Goal: Information Seeking & Learning: Learn about a topic

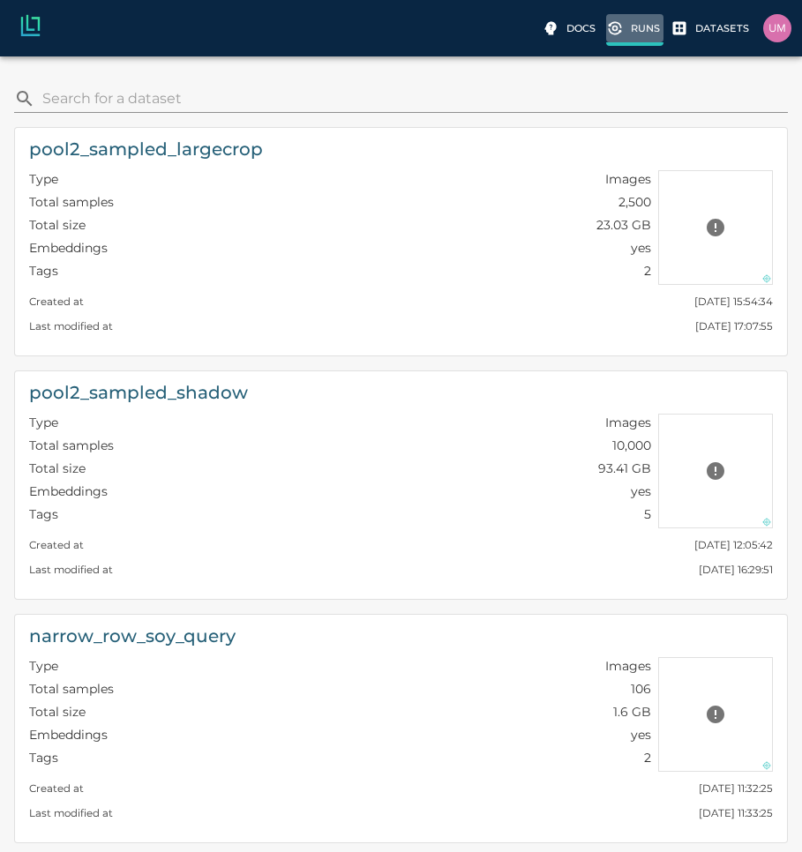
click at [644, 34] on p "Runs" at bounding box center [645, 28] width 29 height 15
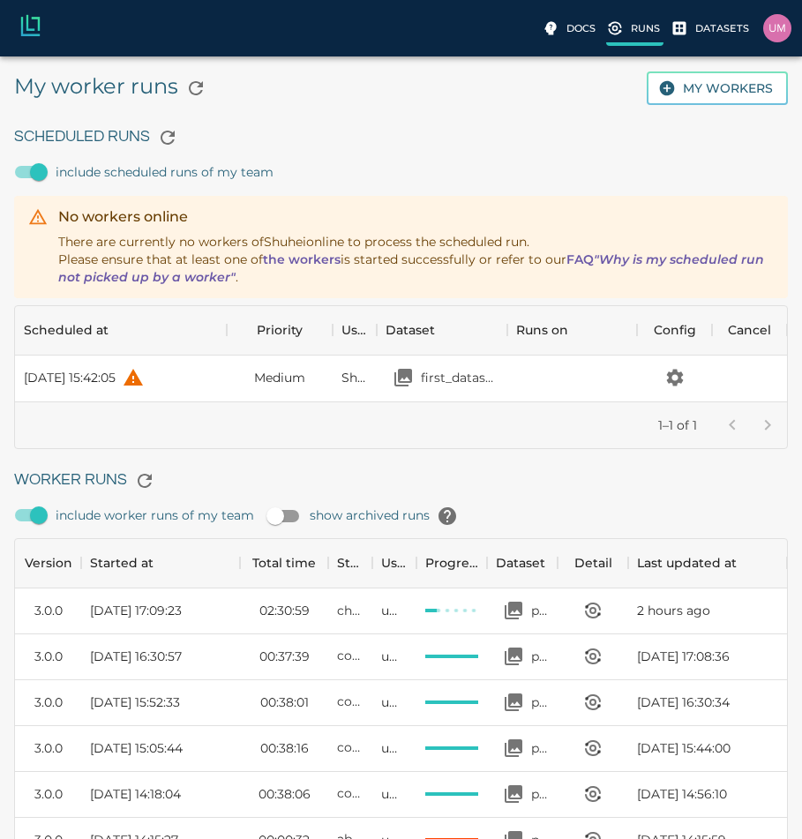
scroll to position [1183, 759]
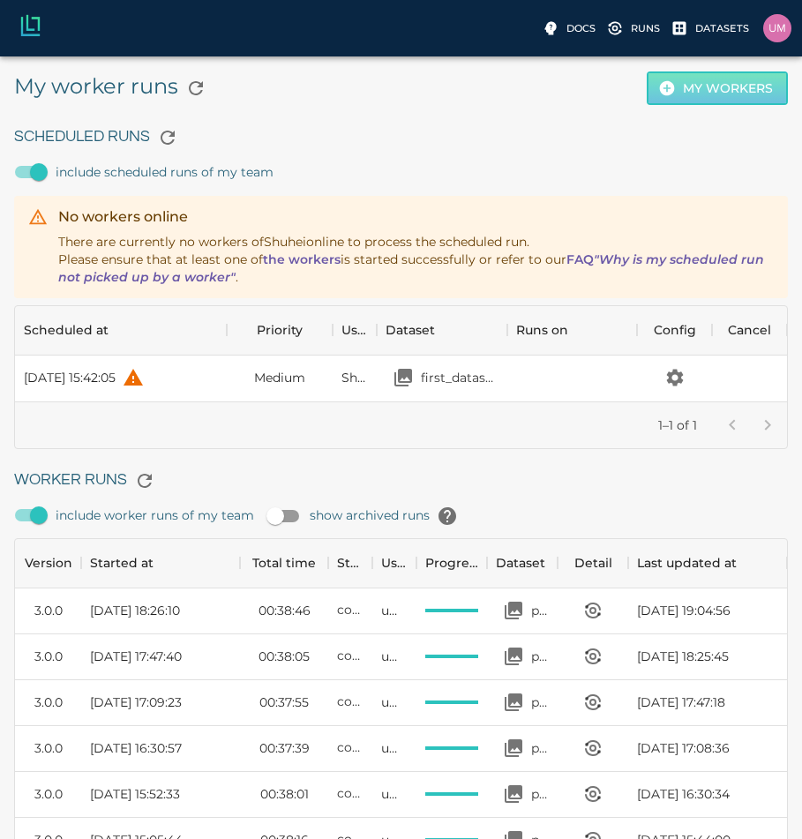
click at [724, 75] on button "My workers" at bounding box center [717, 88] width 141 height 34
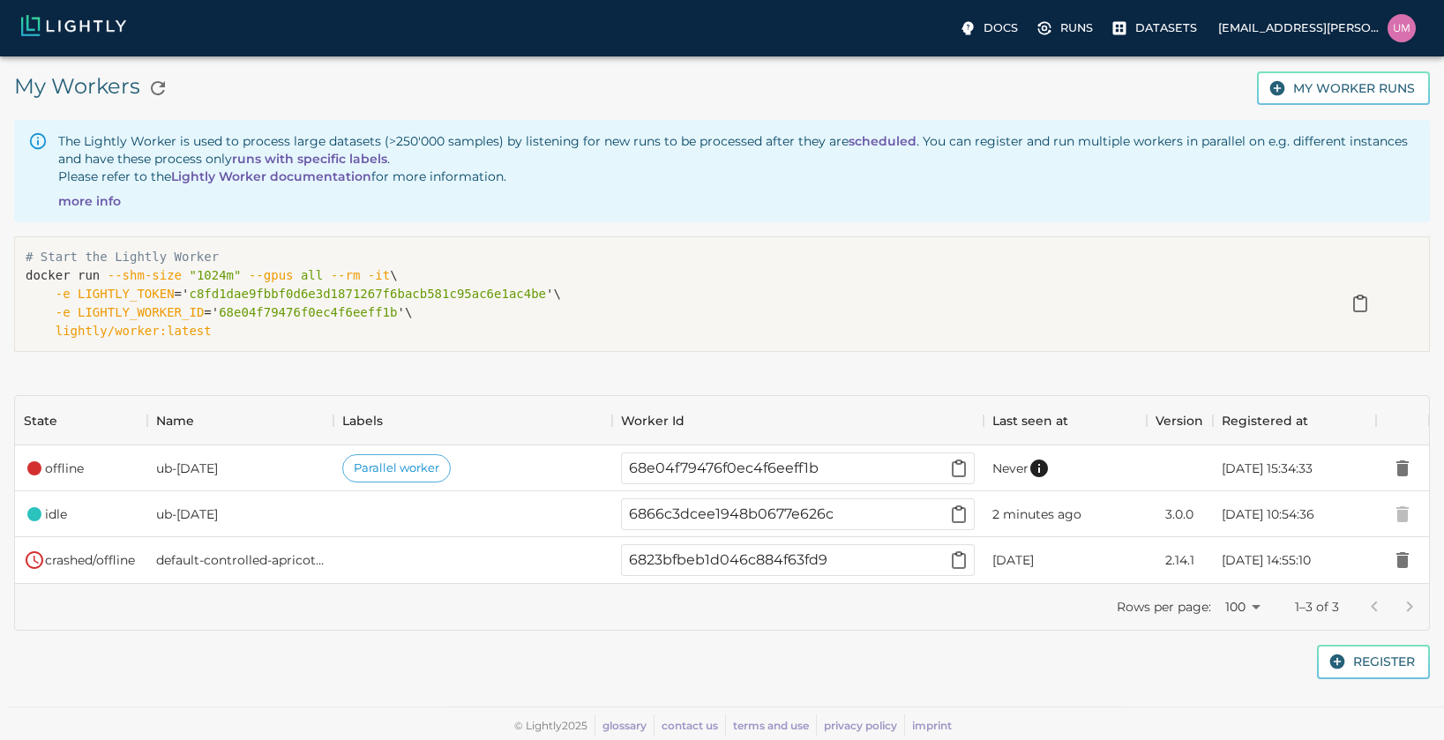
scroll to position [174, 1401]
click at [801, 236] on div "# Start the Lightly Worker docker run --shm-size "1024m" --gpus all --rm -it \ …" at bounding box center [715, 301] width 1430 height 159
click at [801, 44] on div "Docs Runs Datasets uma.govindarajan@bluerivertech.com" at bounding box center [722, 28] width 1444 height 56
click at [801, 33] on p "Runs" at bounding box center [1076, 27] width 33 height 17
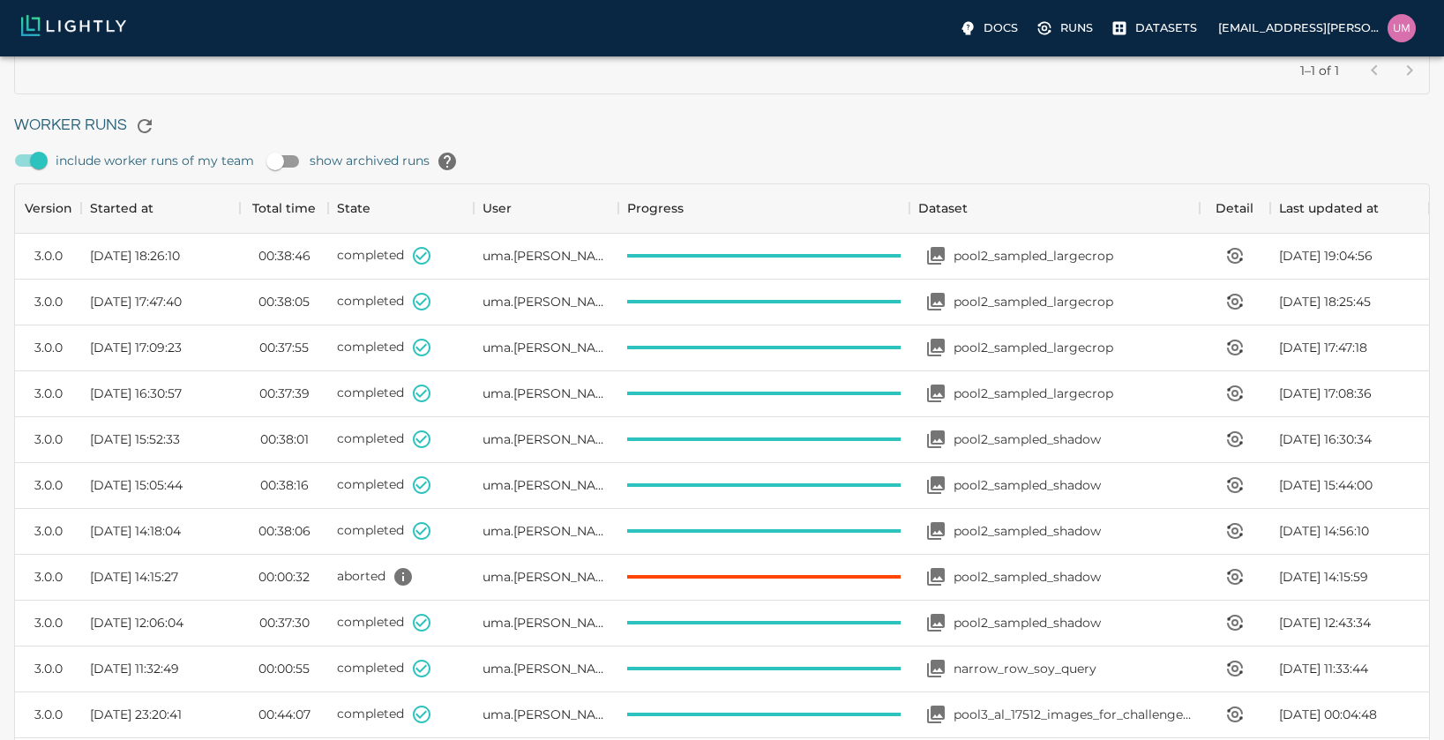
scroll to position [340, 0]
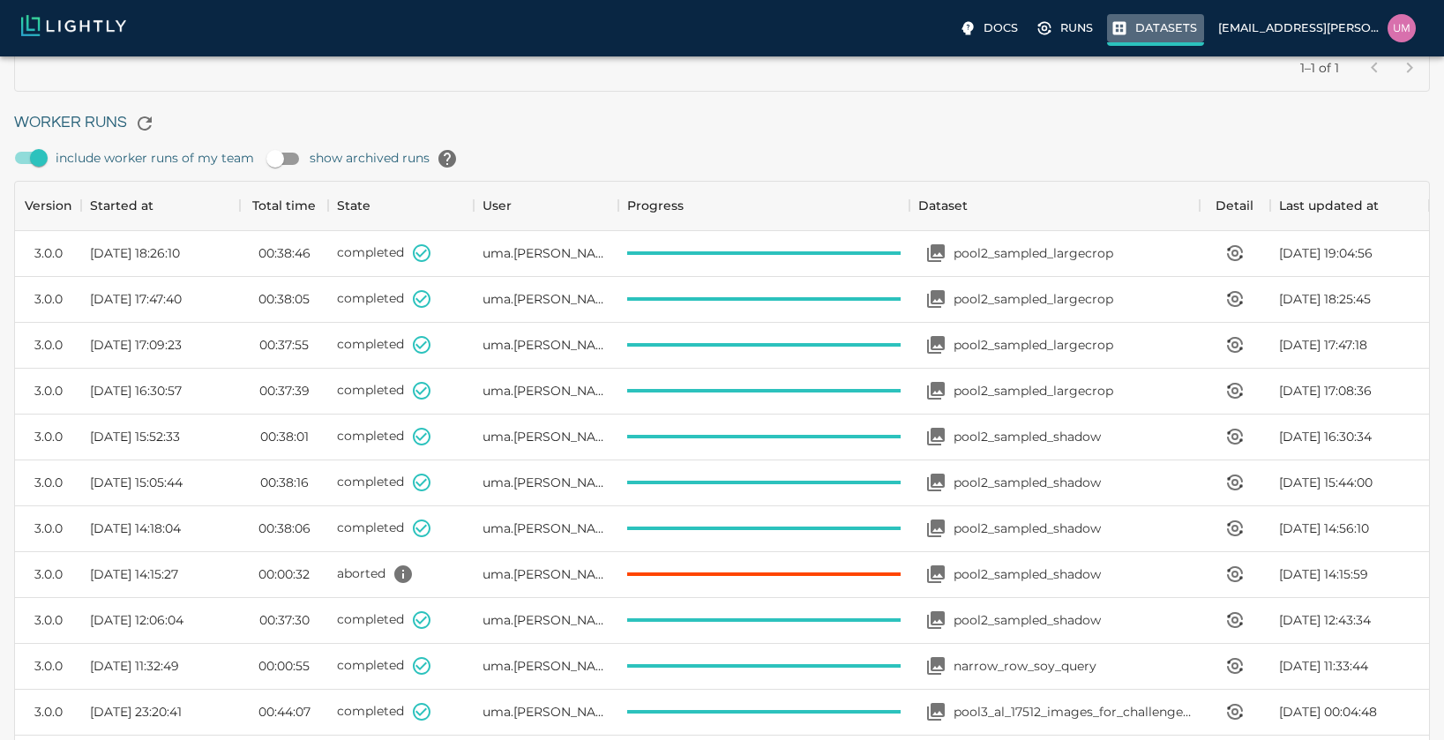
click at [801, 41] on label "Datasets" at bounding box center [1155, 30] width 97 height 32
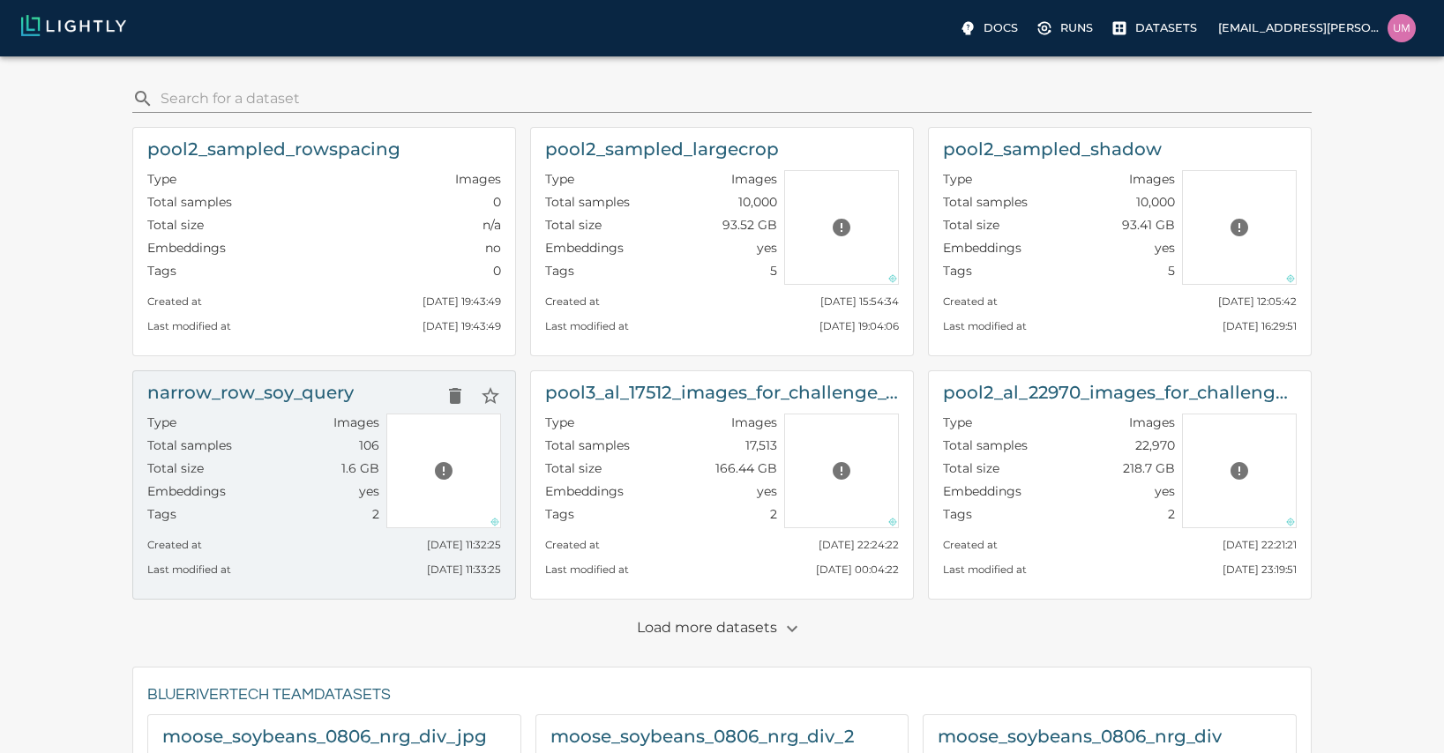
click at [339, 399] on h6 "narrow_row_soy_query" at bounding box center [250, 392] width 206 height 28
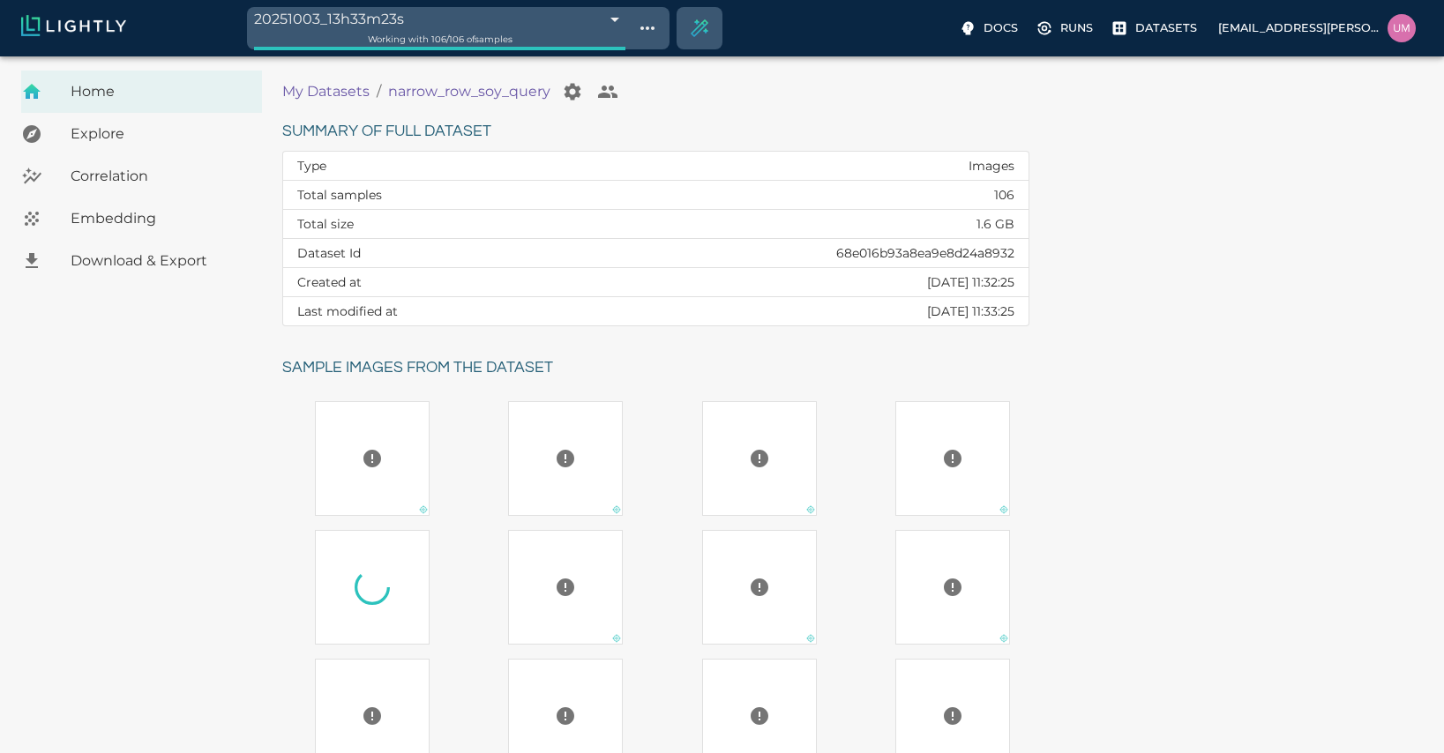
click at [801, 258] on td "68e016b93a8ea9e8d24a8932" at bounding box center [799, 253] width 459 height 29
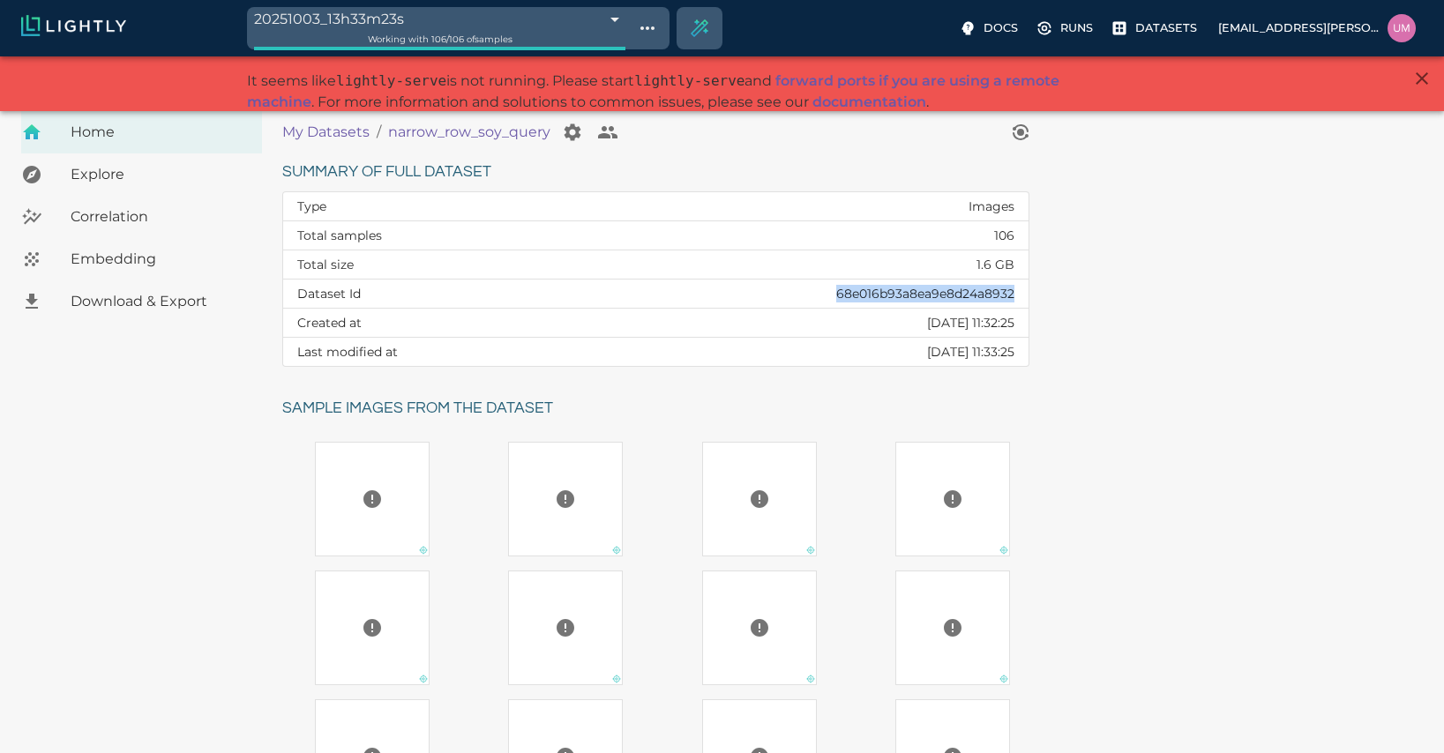
click at [801, 280] on td "68e016b93a8ea9e8d24a8932" at bounding box center [799, 294] width 459 height 29
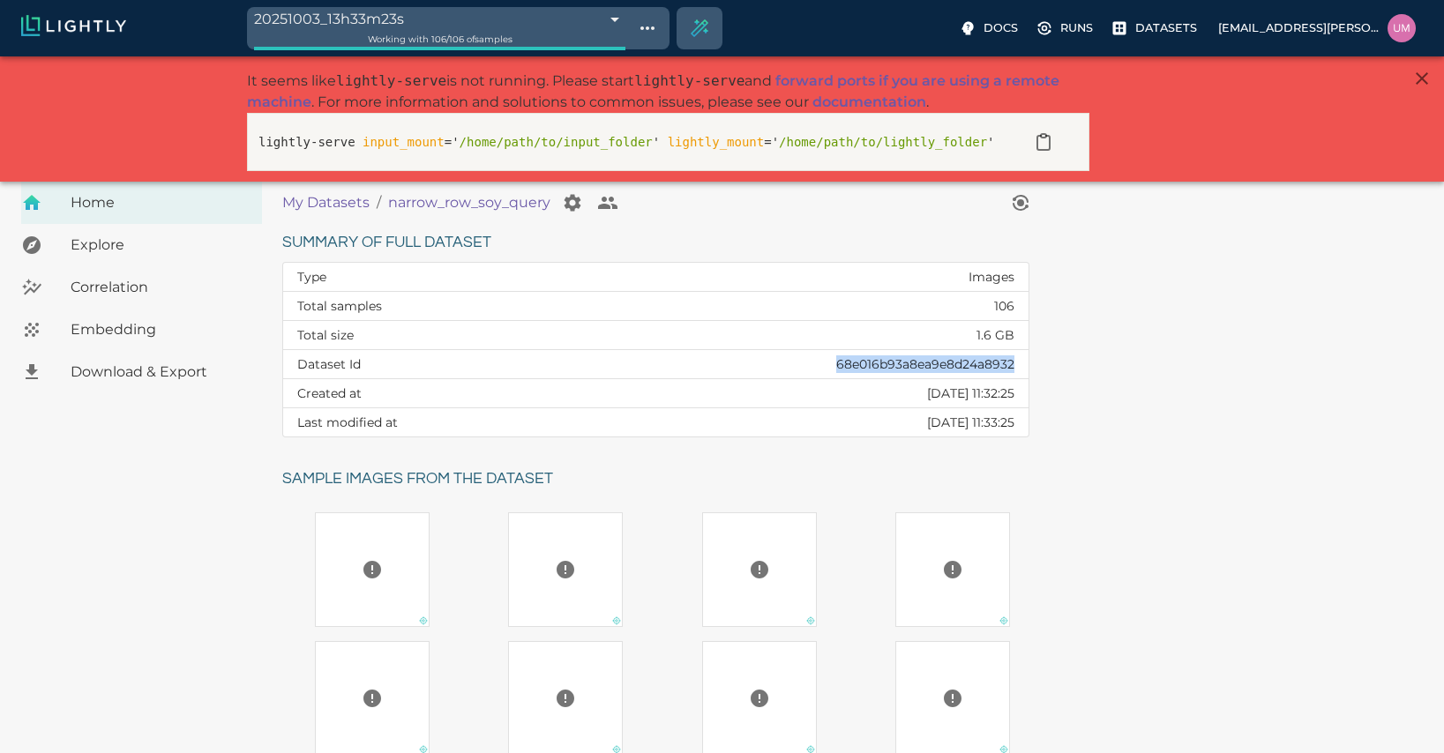
copy td "68e016b93a8ea9e8d24a8932"
click at [656, 41] on button "Show tag tree" at bounding box center [647, 28] width 30 height 30
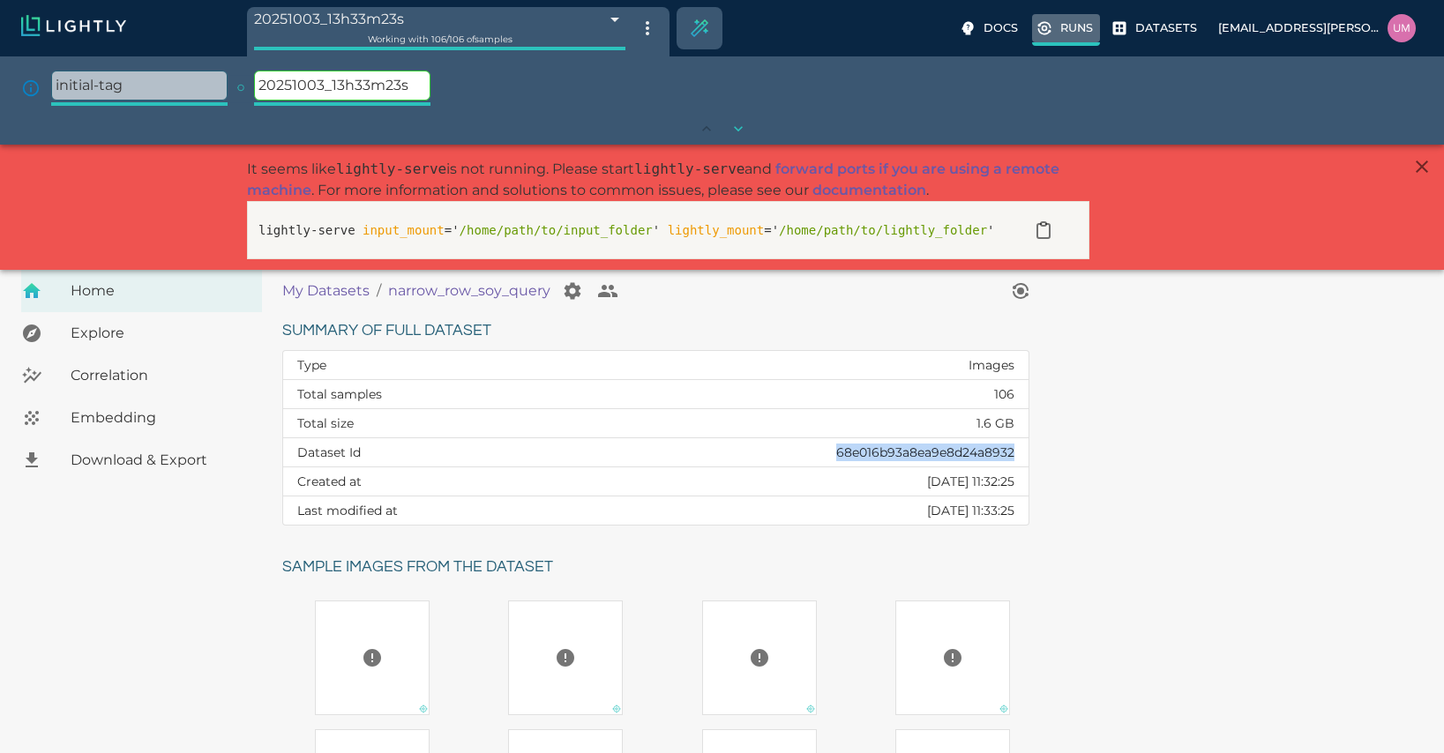
click at [801, 25] on p "Runs" at bounding box center [1076, 27] width 33 height 17
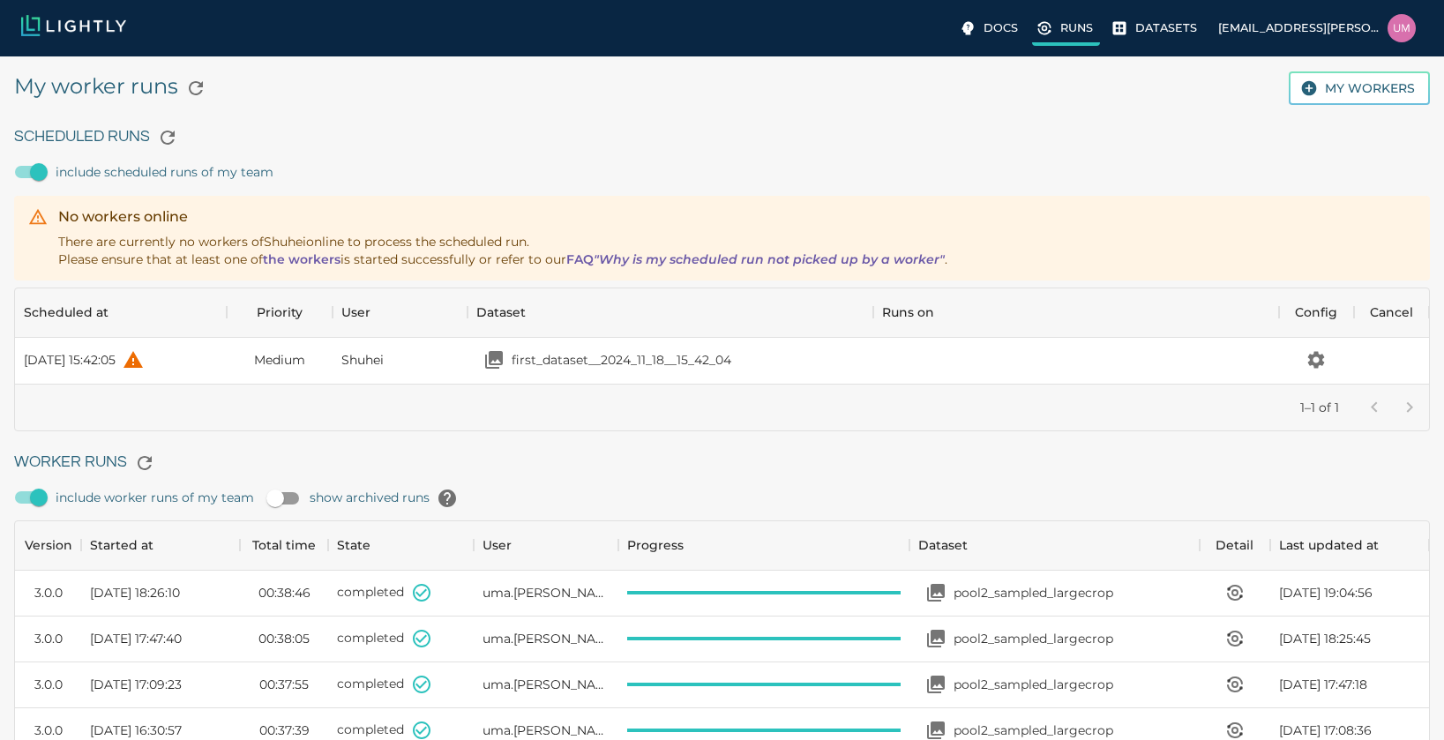
scroll to position [1183, 1401]
click at [801, 585] on icon "View worker run detail" at bounding box center [1234, 592] width 21 height 21
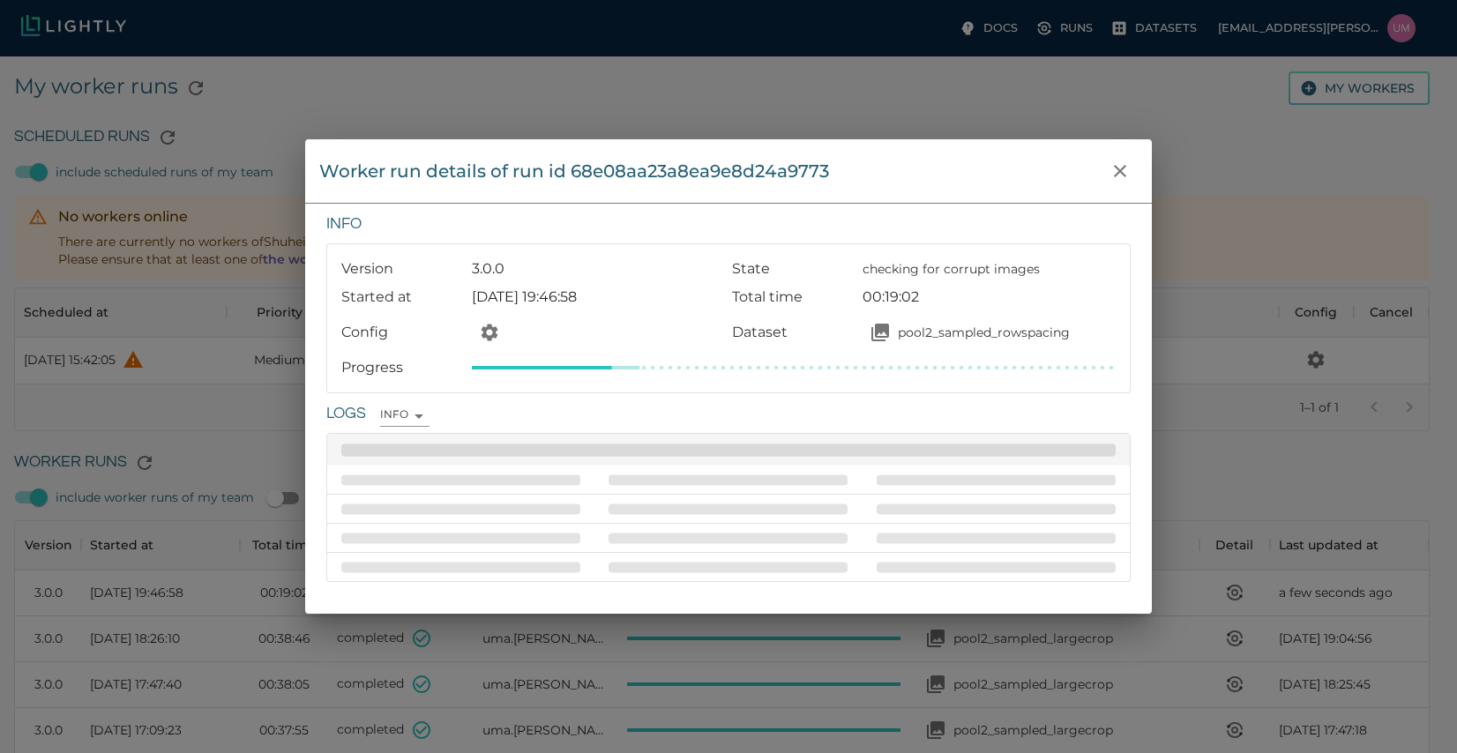
click at [801, 510] on span "team members" at bounding box center [996, 509] width 239 height 11
drag, startPoint x: 1088, startPoint y: 510, endPoint x: 1035, endPoint y: 430, distance: 95.4
click at [801, 430] on div "Logs INFO INFO" at bounding box center [725, 487] width 812 height 189
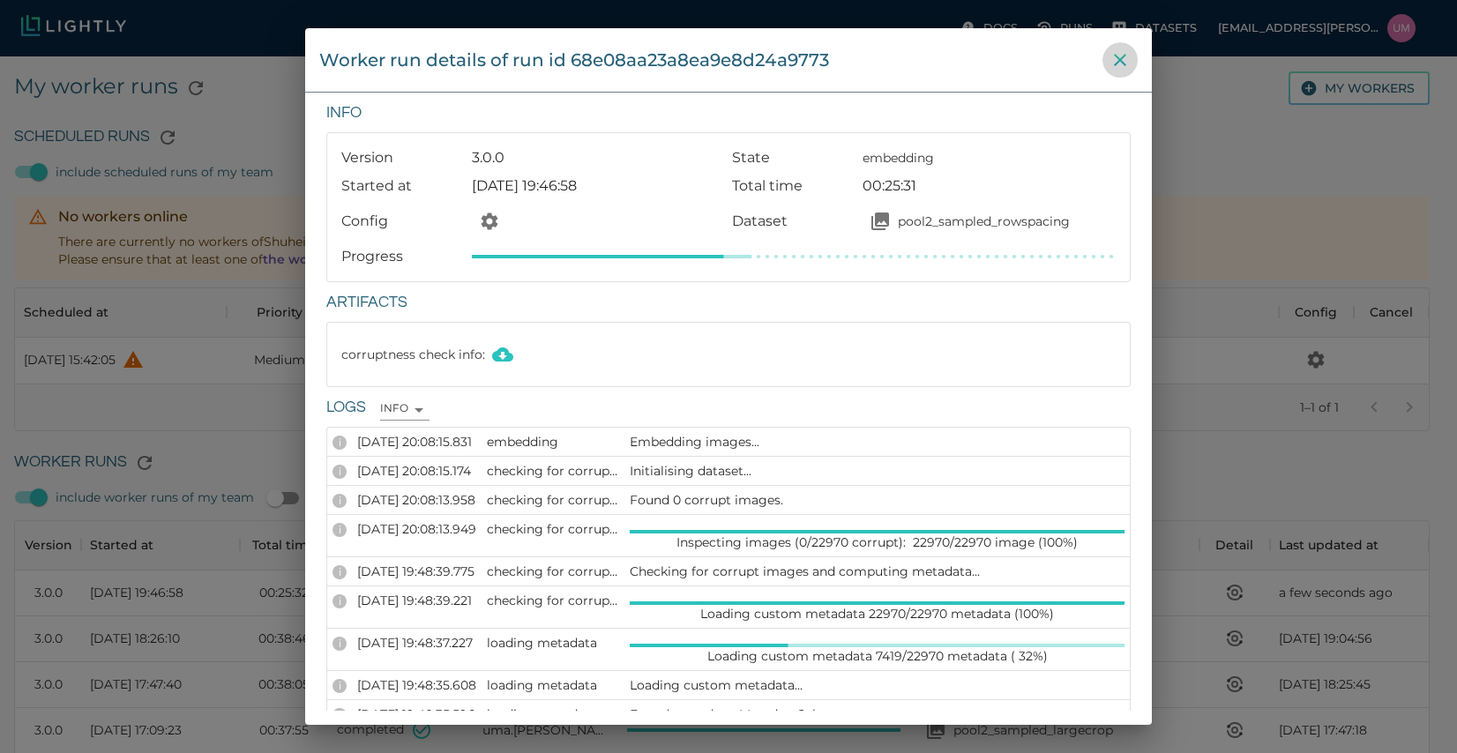
click at [801, 56] on icon "close" at bounding box center [1120, 60] width 12 height 12
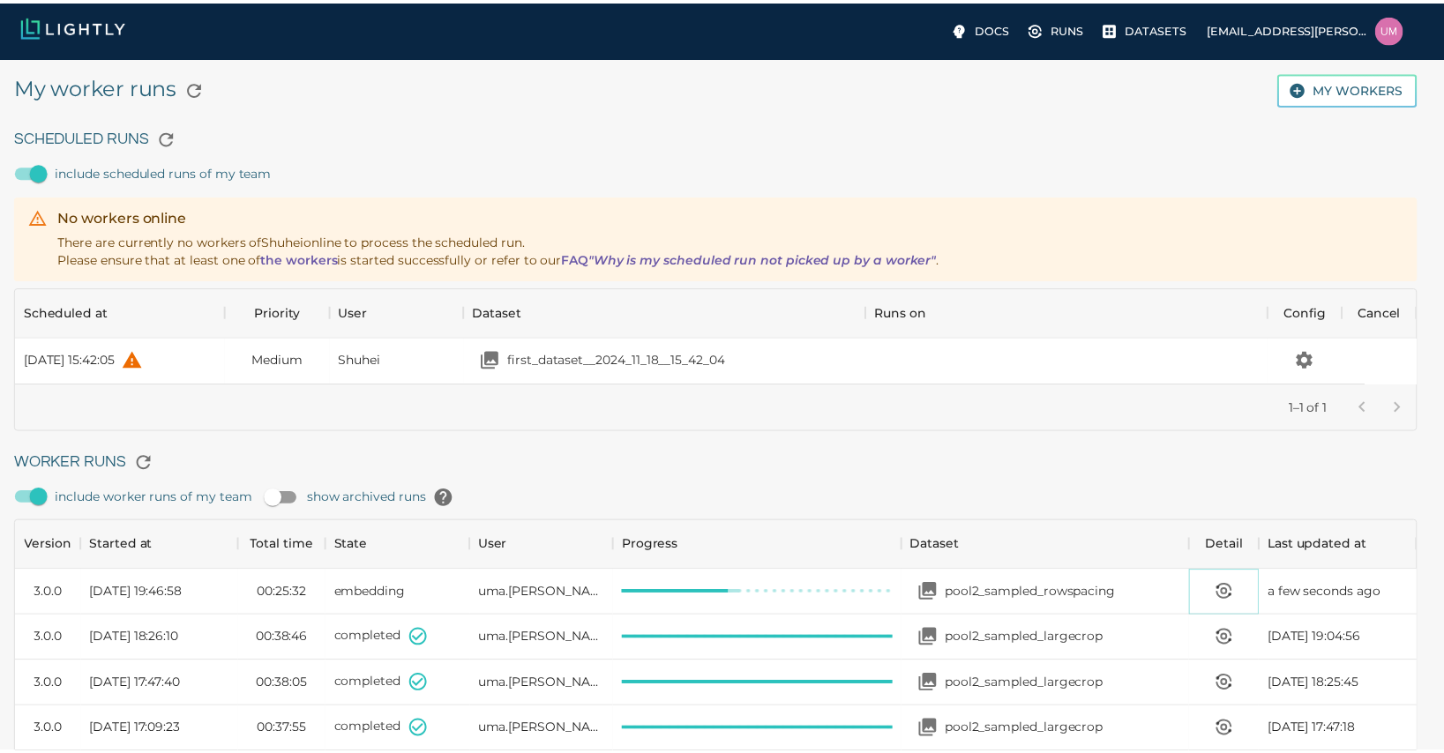
scroll to position [14, 14]
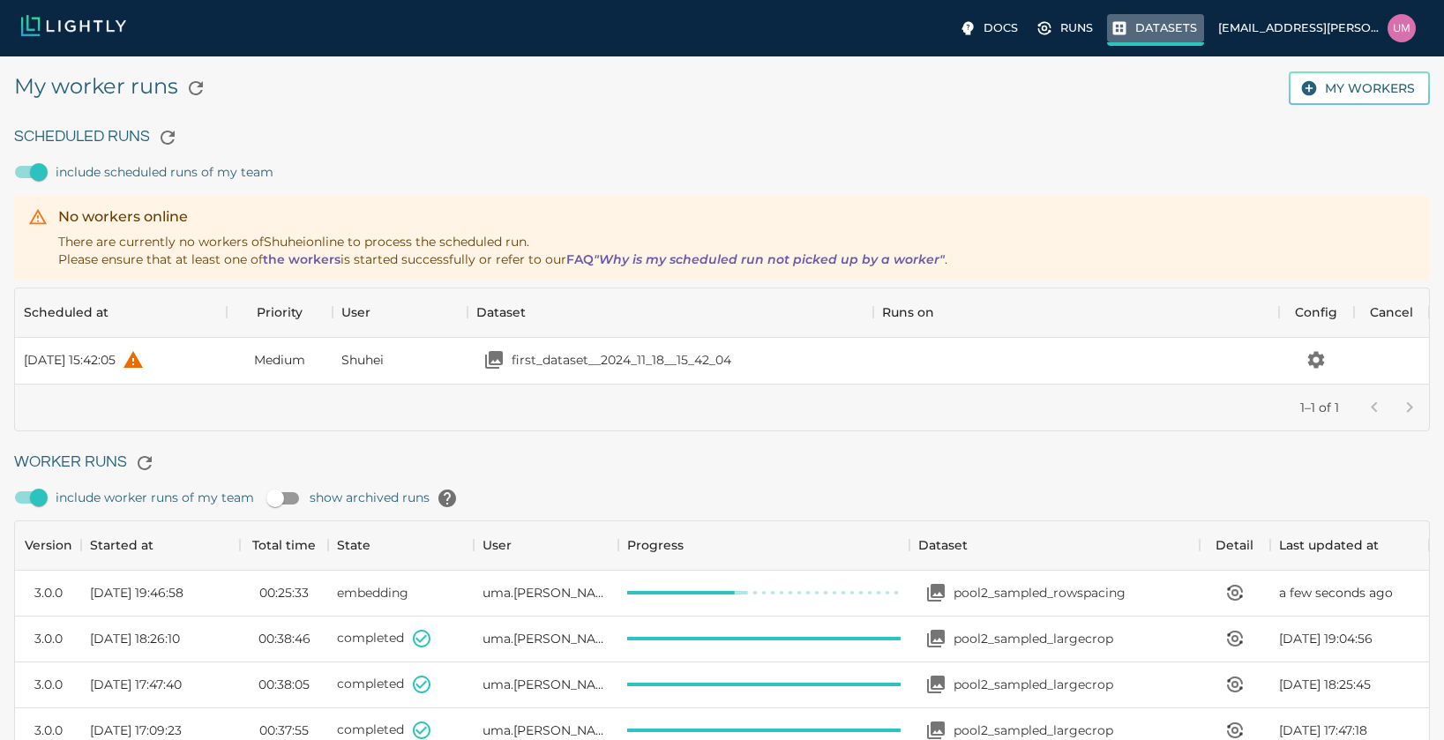
click at [801, 40] on label "Datasets" at bounding box center [1155, 30] width 97 height 32
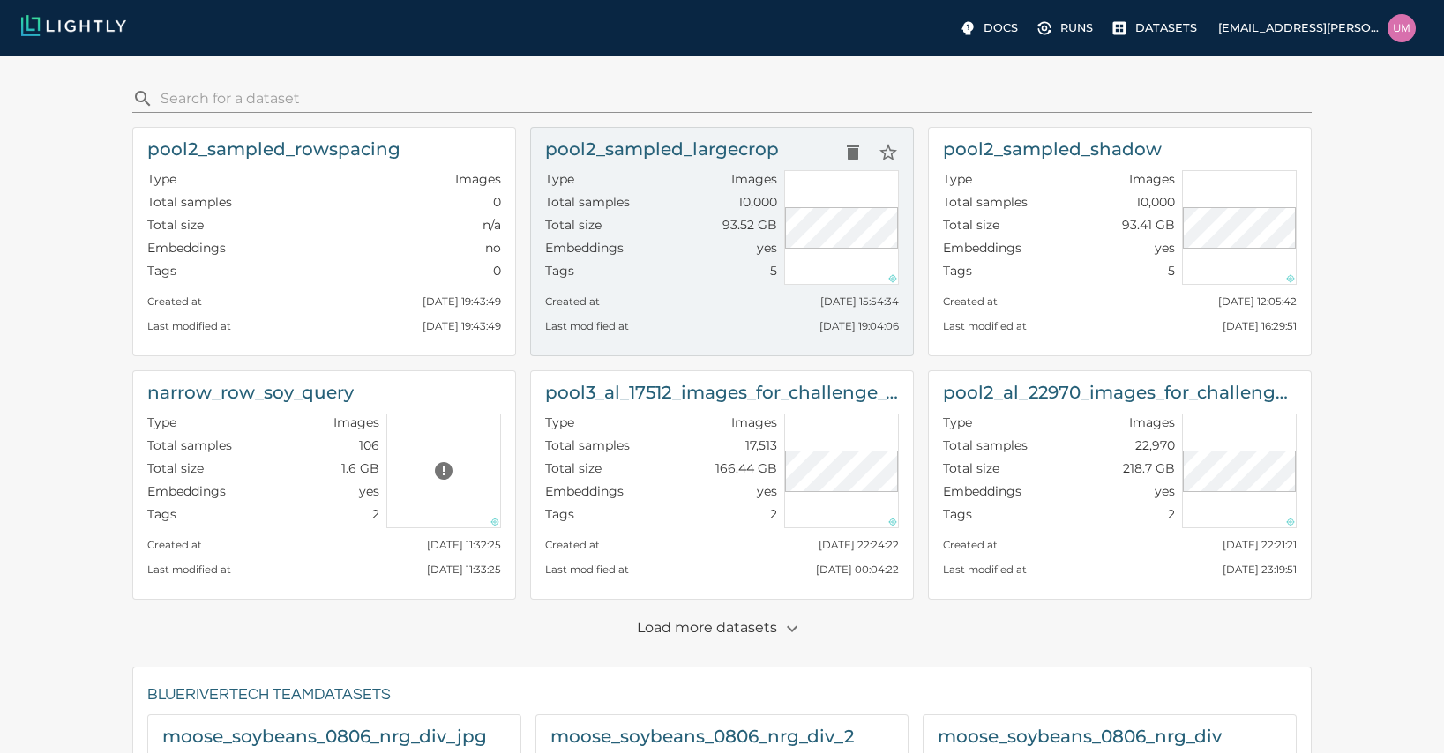
click at [727, 334] on div "Last modified at Fri, 03.10.2025 19:04:06" at bounding box center [722, 322] width 354 height 25
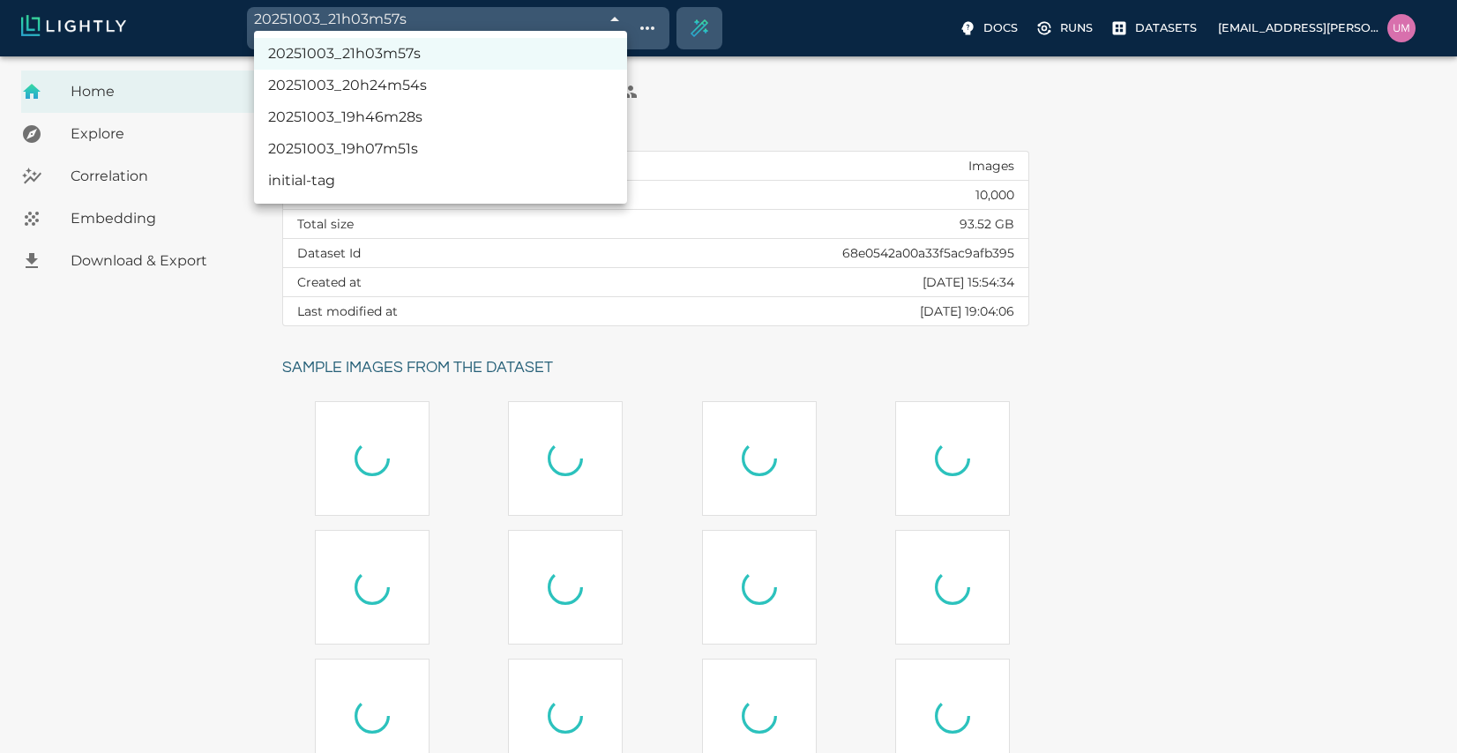
click at [609, 56] on body "20251003_21h03m57s 68e0808df874353347f7d20f Working with 2,500 / 2,500 of initi…" at bounding box center [728, 549] width 1457 height 986
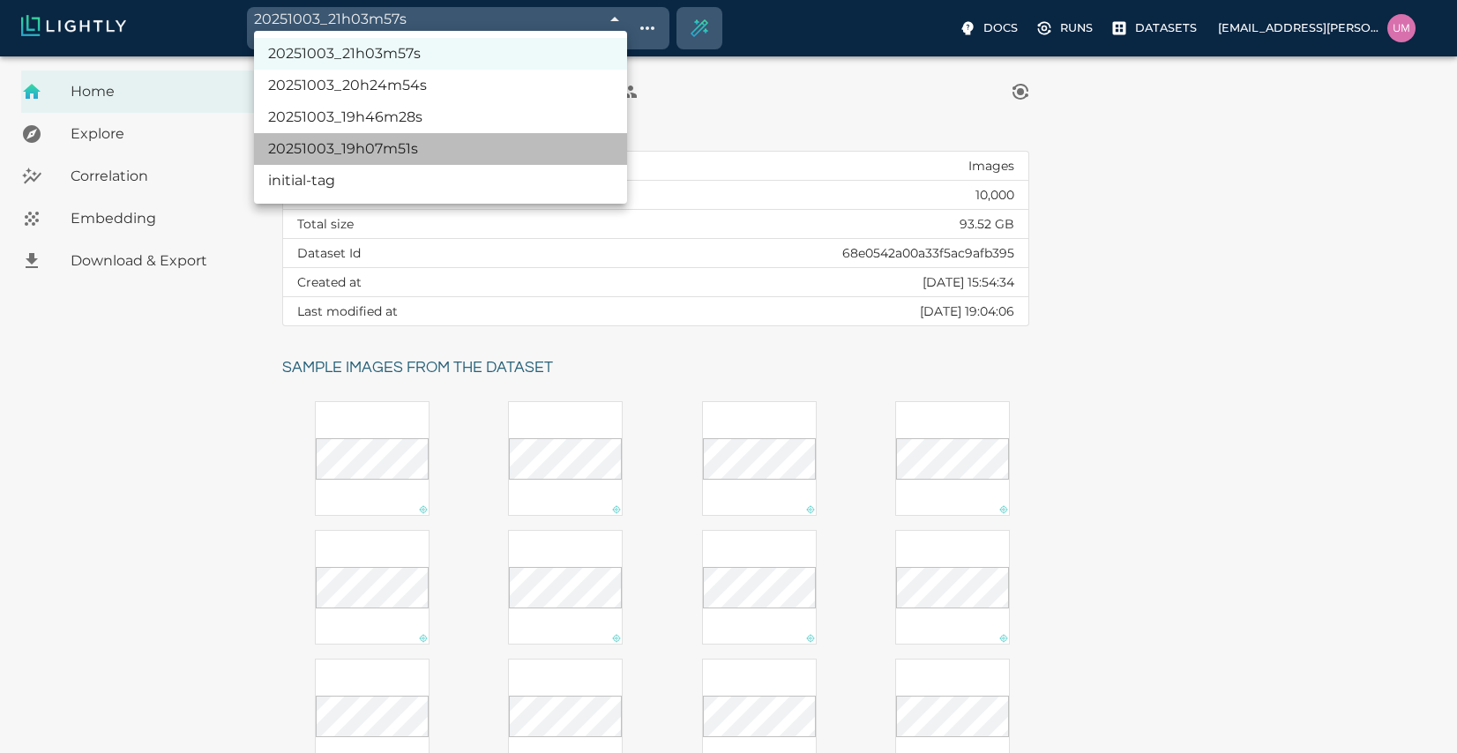
click at [560, 149] on li "20251003_19h07m51s" at bounding box center [440, 149] width 373 height 32
type input "68e06557476f0ec4f6f48600"
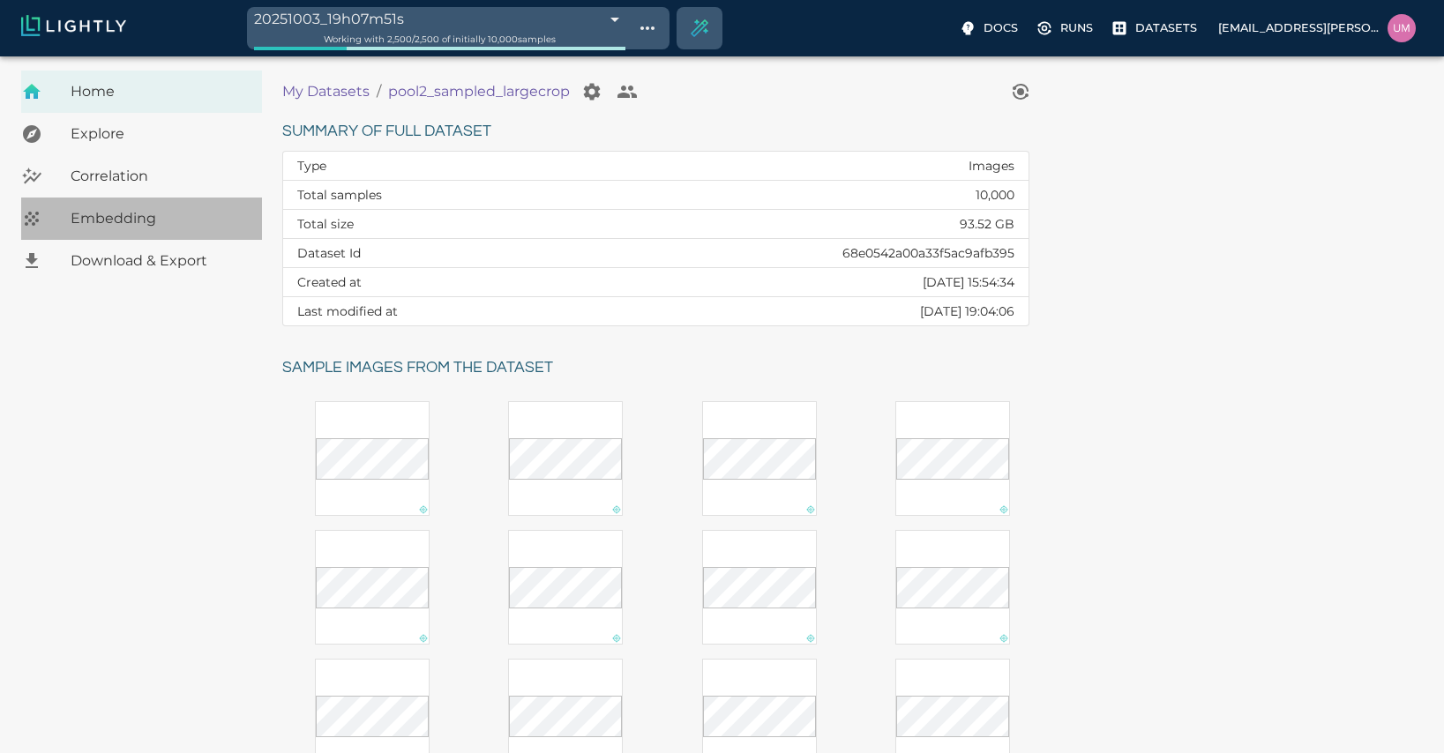
click at [166, 213] on span "Embedding" at bounding box center [159, 218] width 177 height 21
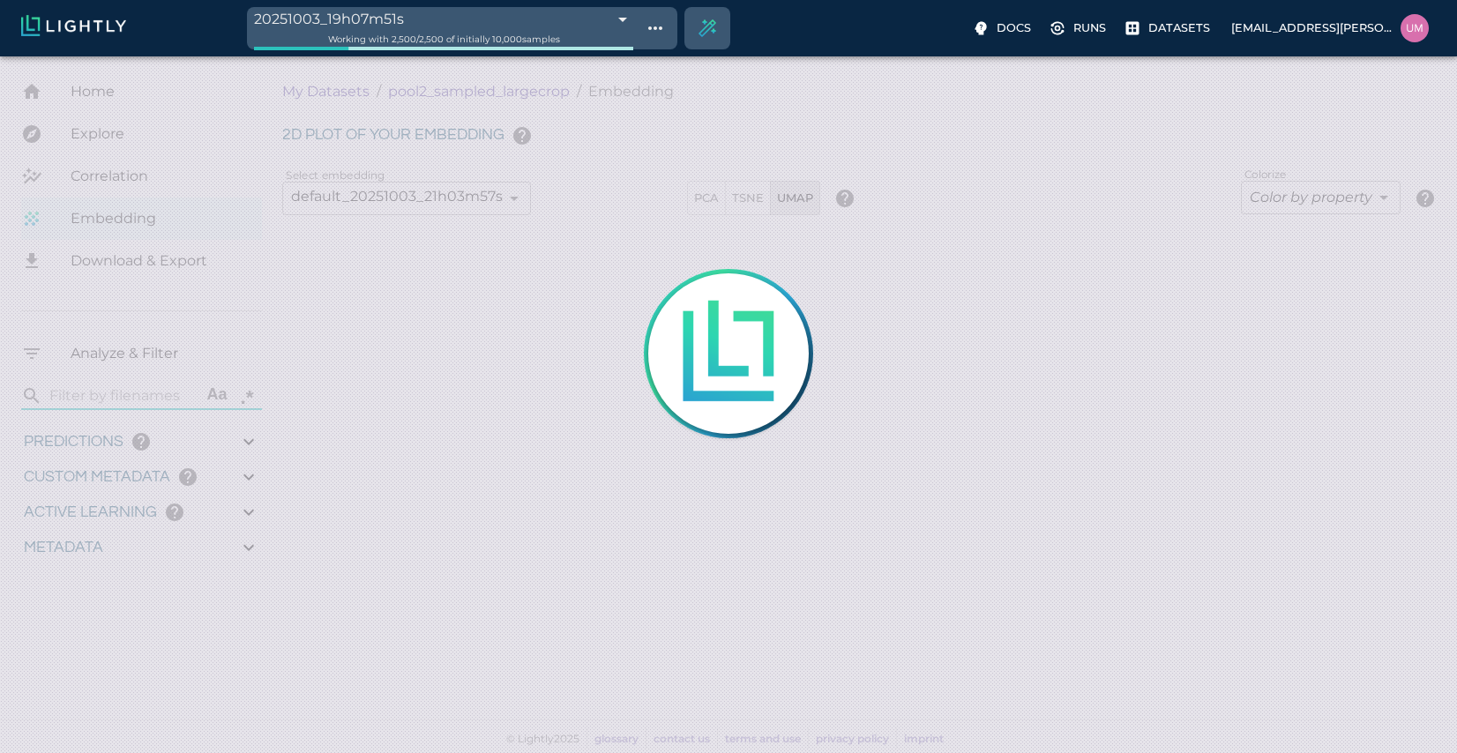
type input "4.84820567863095"
type input "81.2322056786309"
type input "1.18915588845331"
type input "11.5301558884533"
type input "6.30461978912354"
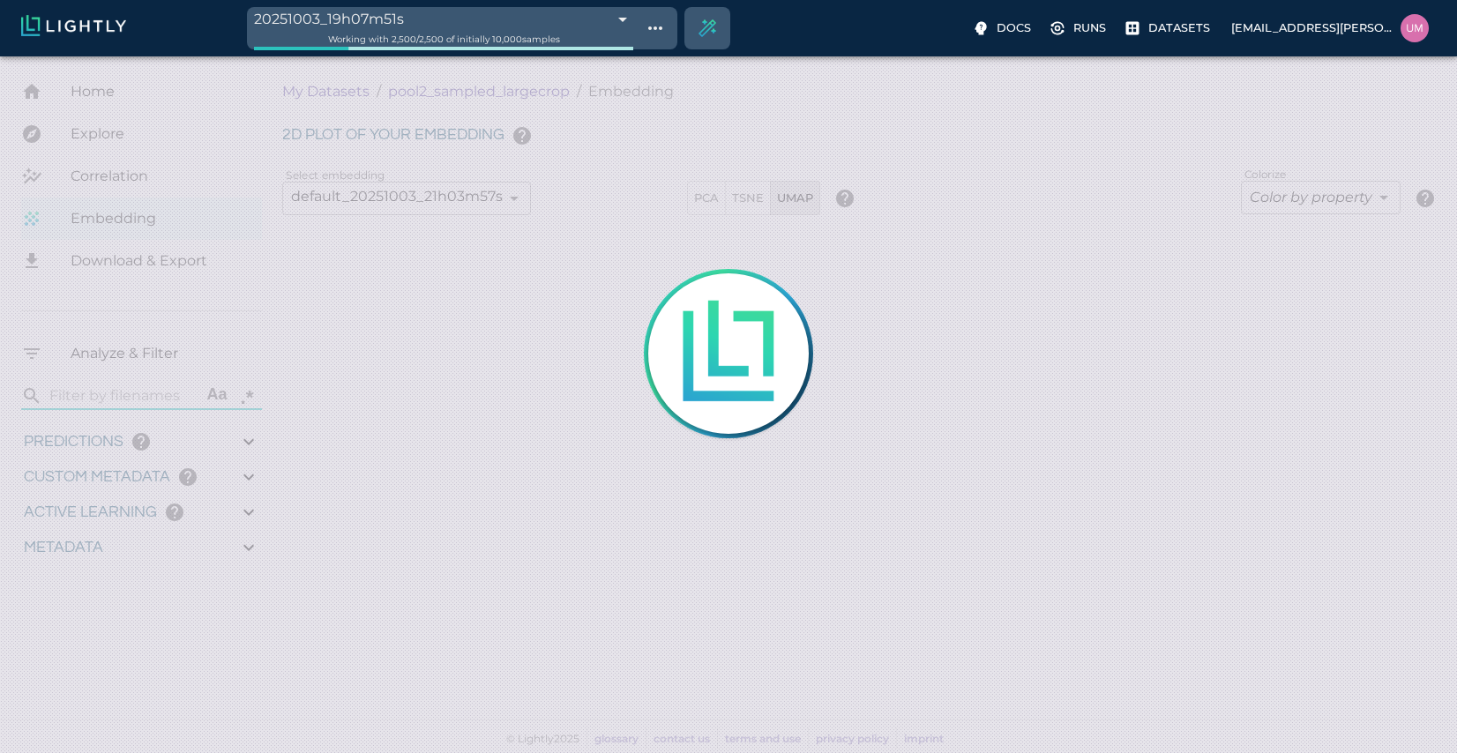
type input "50.6746197891235"
type input "4.84820567863095"
type input "81.2322056786309"
type input "1.18915588845331"
type input "11.5301558884533"
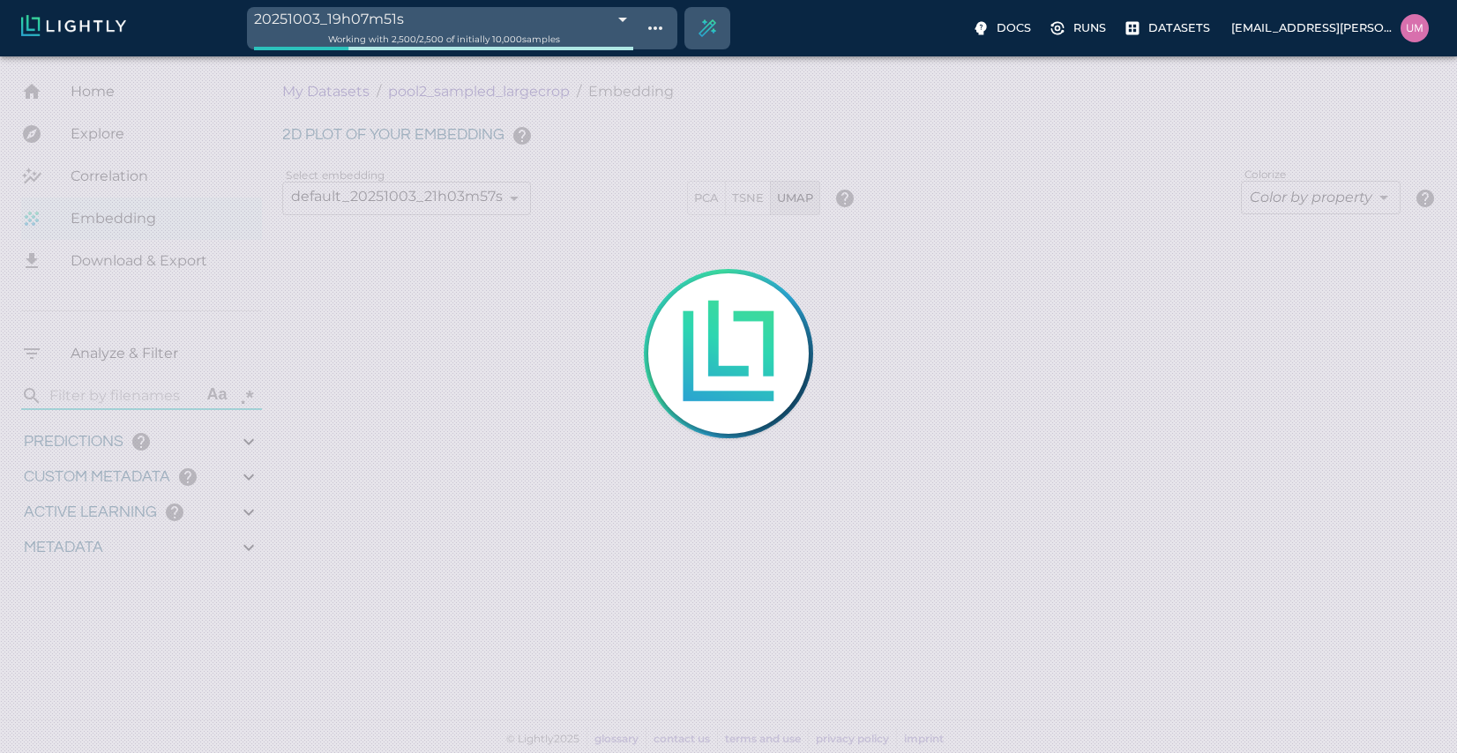
type input "6.30461978912354"
type input "50.6746197891235"
type input "4.84820567863095"
type input "81.2322056786309"
type input "1.18915588845331"
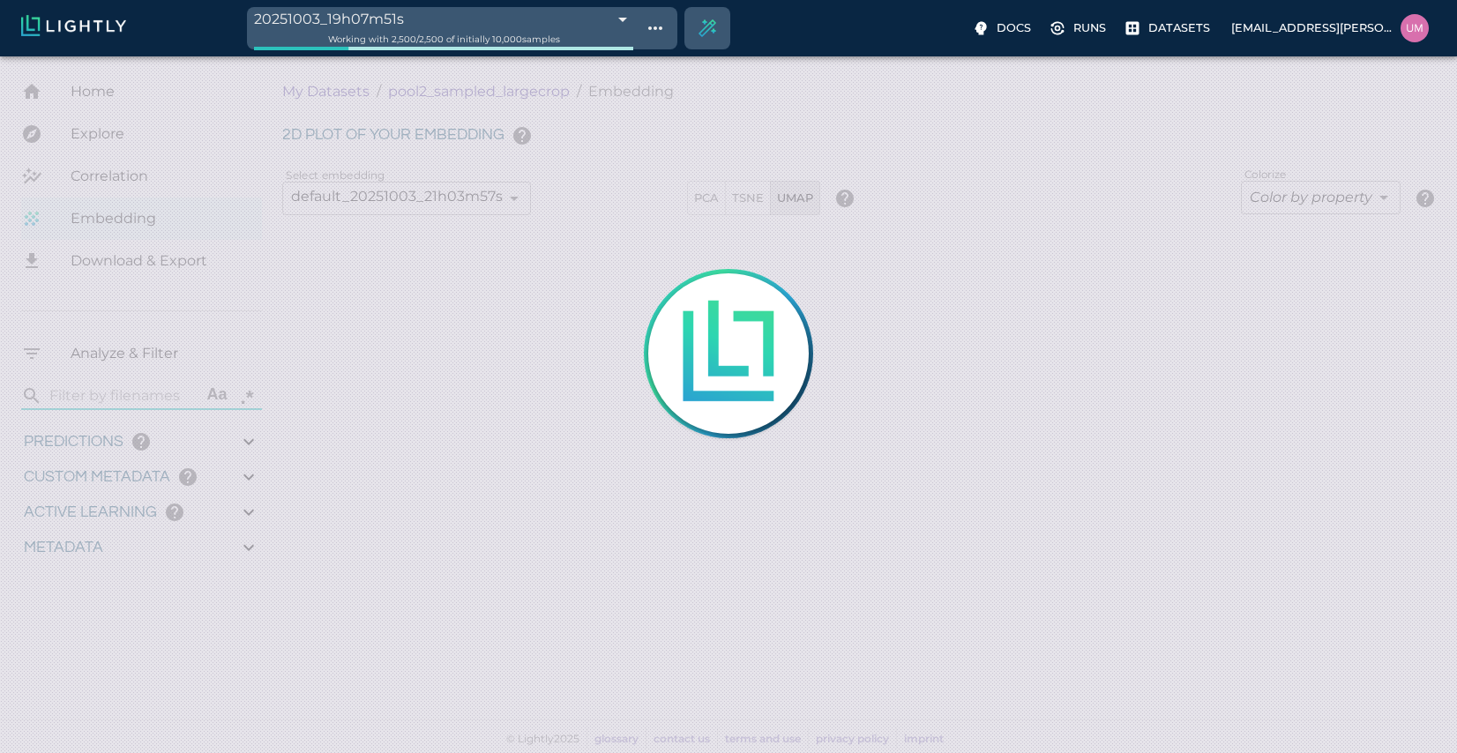
type input "11.5301558884533"
type input "6.30461978912354"
type input "50.6746197891235"
type input "4.84820567863095"
type input "81.2322056786309"
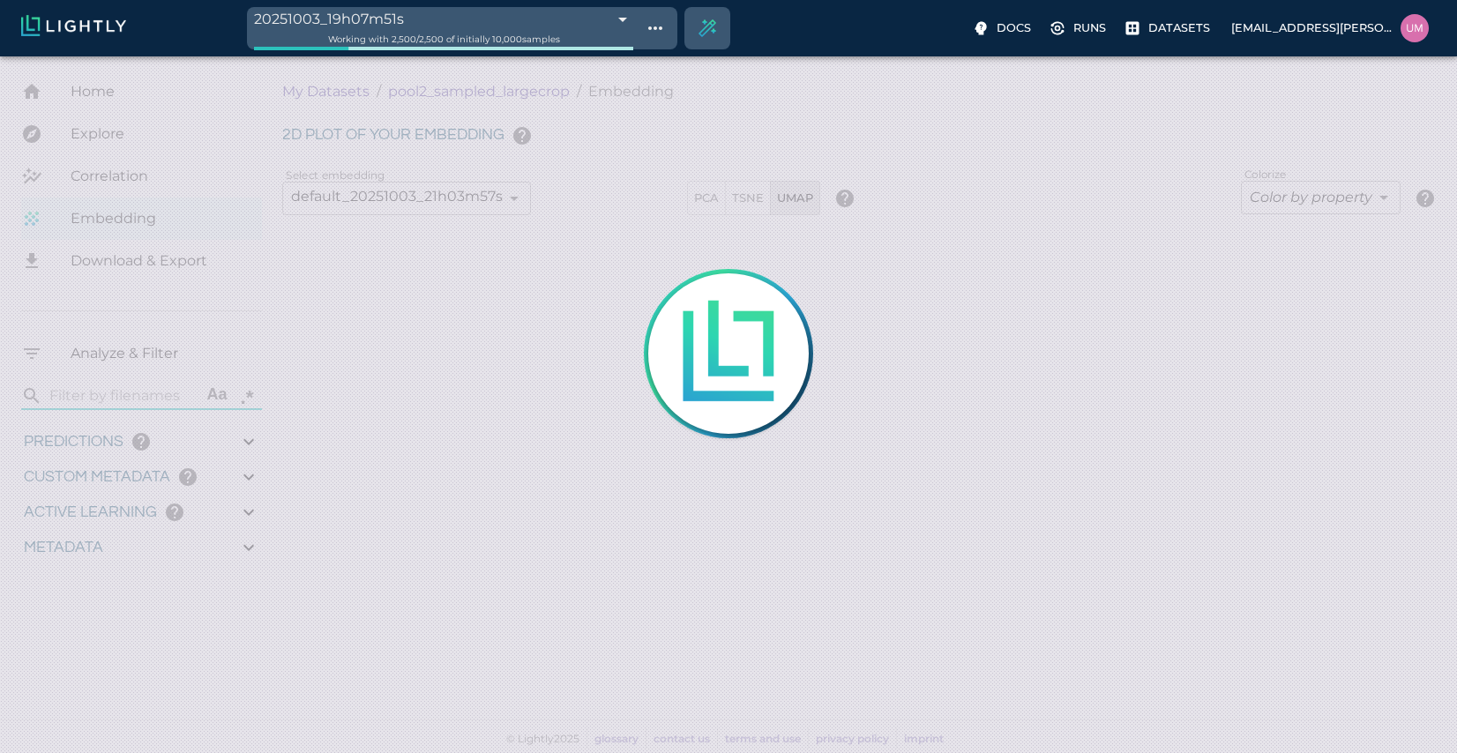
type input "1.18915588845331"
type input "11.5301558884533"
type input "6.30461978912354"
type input "50.6746197891235"
type input "4.84820567863095"
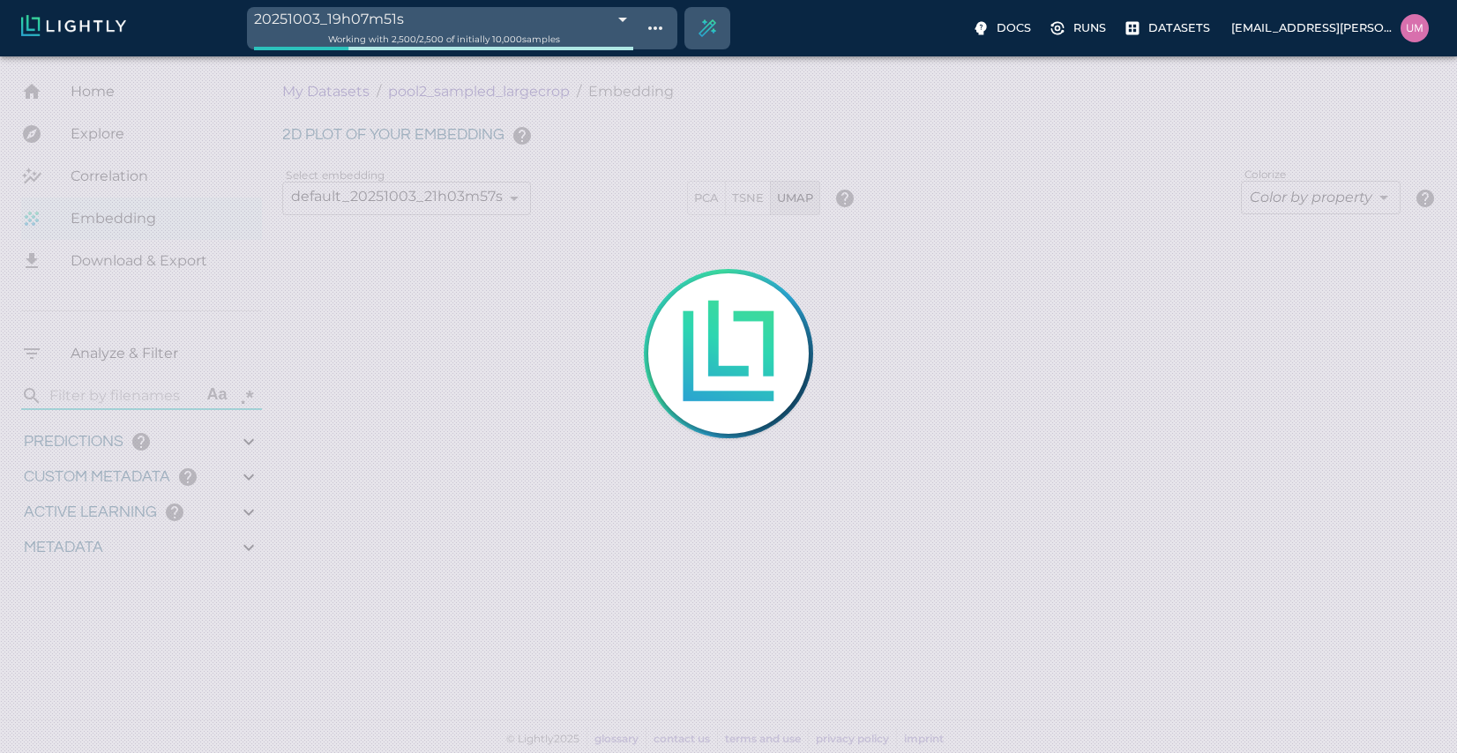
type input "81.2322056786309"
type input "1.18915588845331"
type input "11.5301558884533"
type input "6.30461978912354"
type input "50.6746197891235"
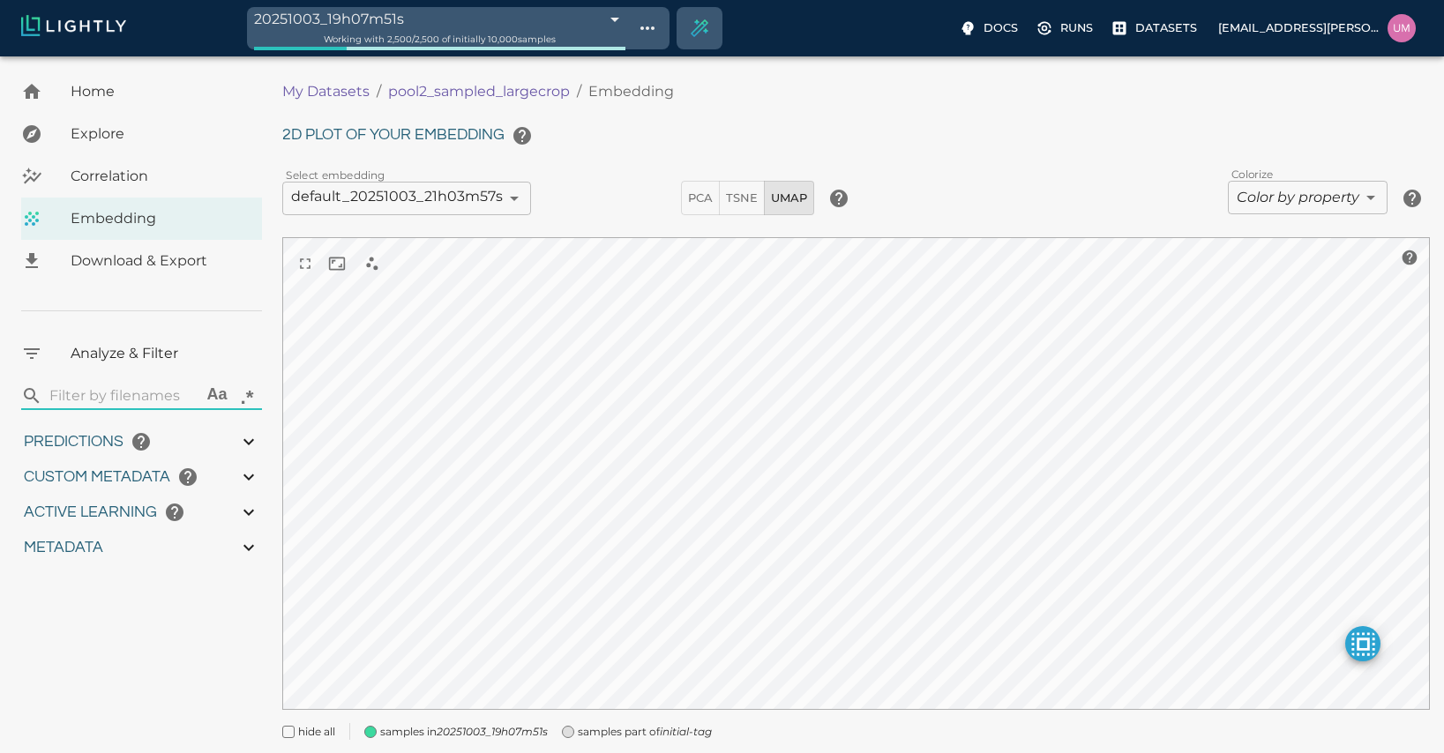
click at [564, 40] on div "Working with 2,500 / 2,500 of initially 10,000 samples" at bounding box center [439, 39] width 371 height 17
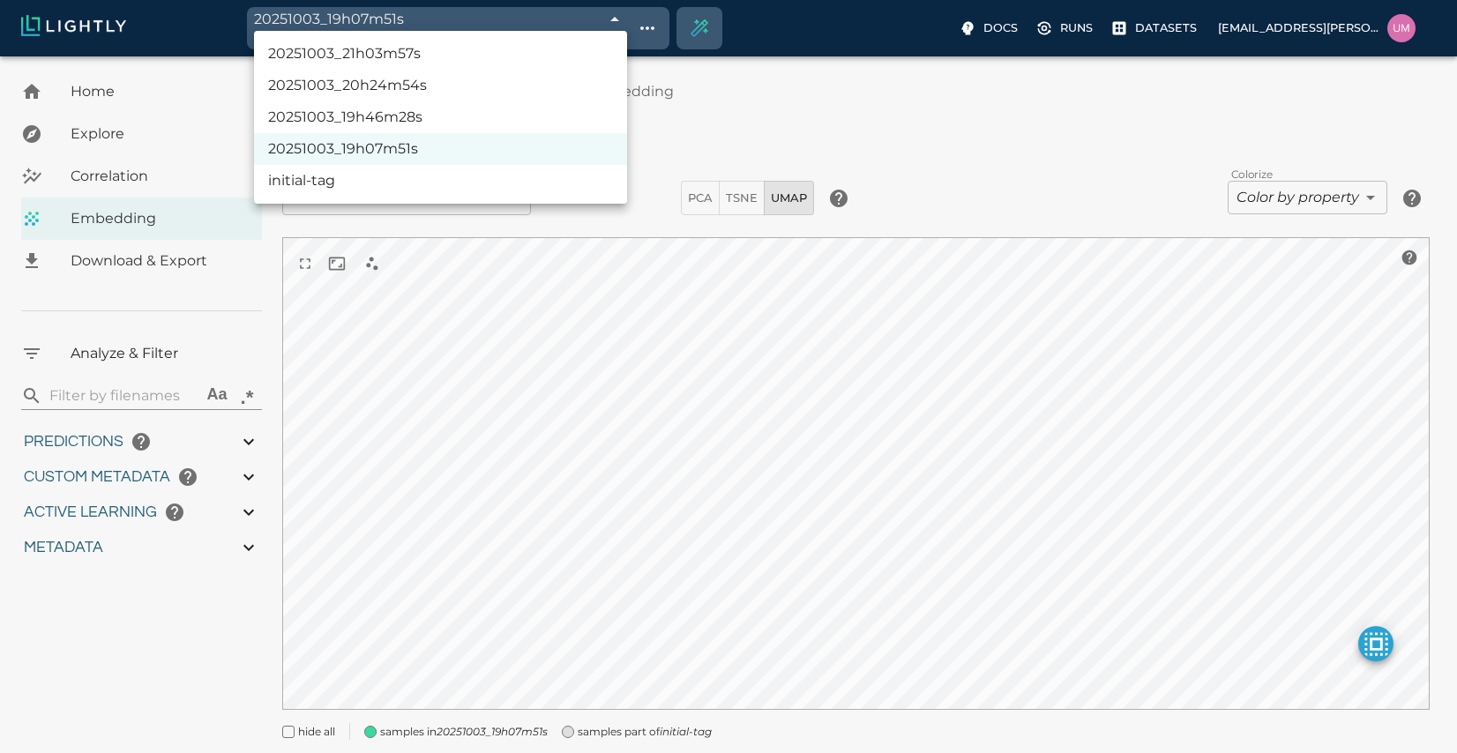
click at [600, 56] on body "20251003_19h07m51s 68e06557476f0ec4f6f48600 Working with 2,500 / 2,500 of initi…" at bounding box center [728, 429] width 1457 height 747
click at [453, 180] on li "initial-tag" at bounding box center [440, 181] width 373 height 32
type input "68e06557476f0ec4f6f485c9"
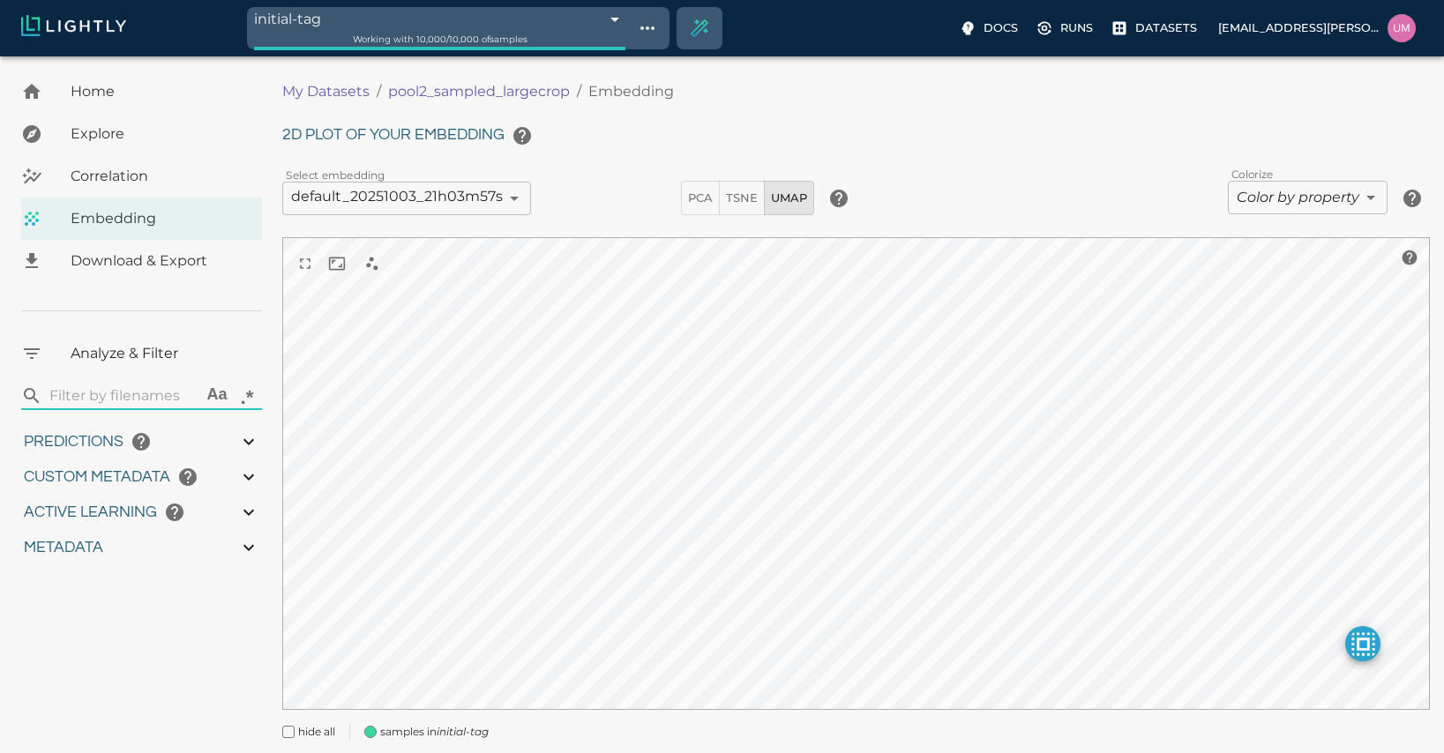
type input "4.84820567863095"
type input "81.2322056786309"
type input "1.18915588845331"
type input "11.5301558884533"
type input "6.30461978912354"
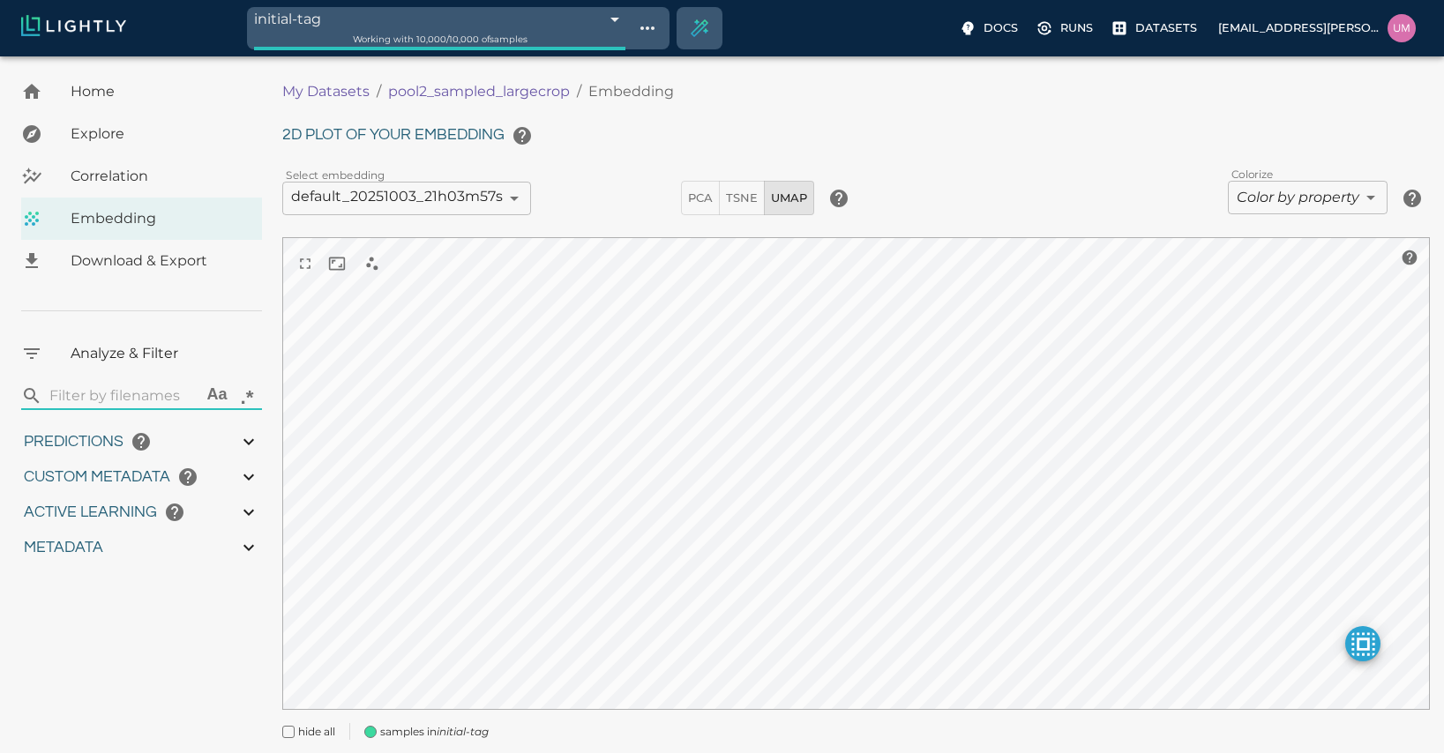
type input "50.6746197891235"
type input "4.84820567863095"
type input "81.2322056786309"
type input "1.18915588845331"
type input "11.5301558884533"
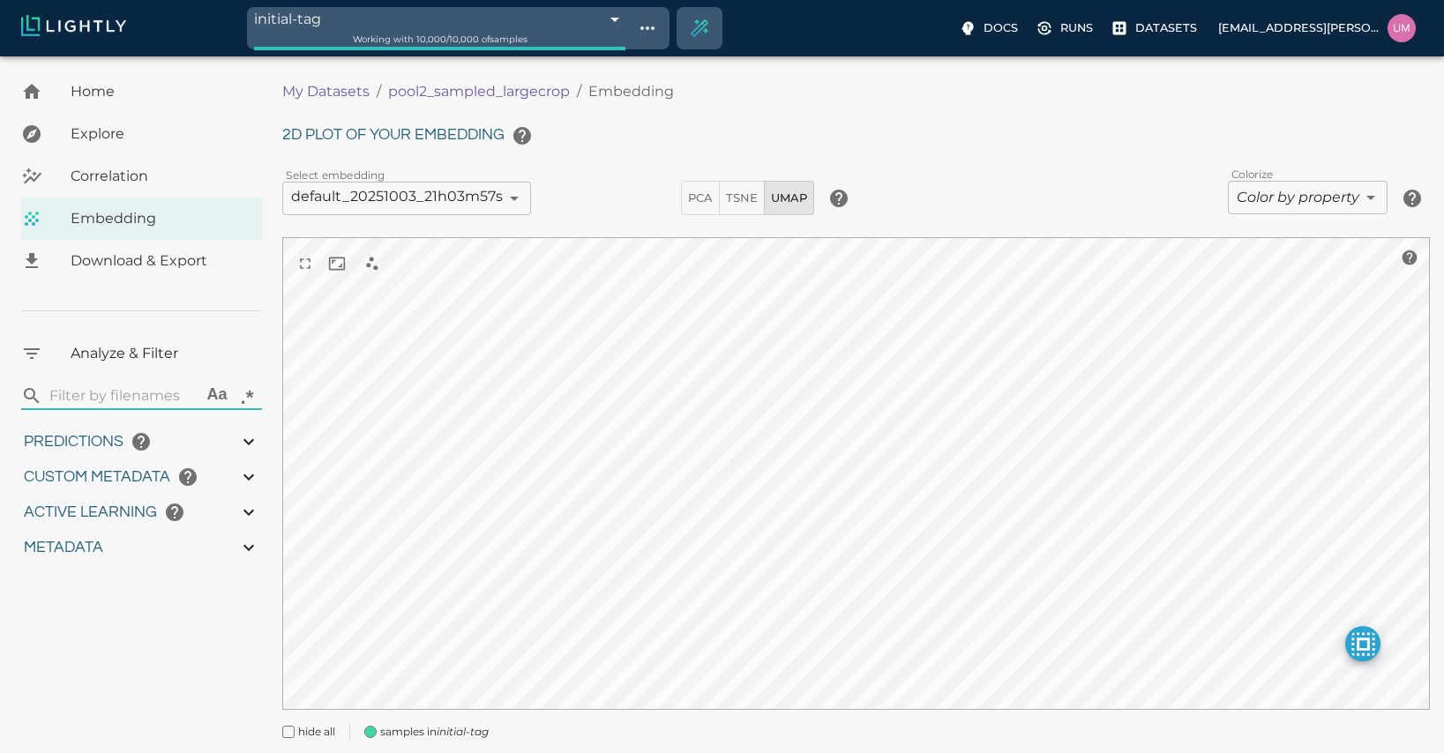
type input "6.30461978912354"
type input "50.6746197891235"
type input "4.84820567863095"
type input "81.2322056786309"
type input "1.18915588845331"
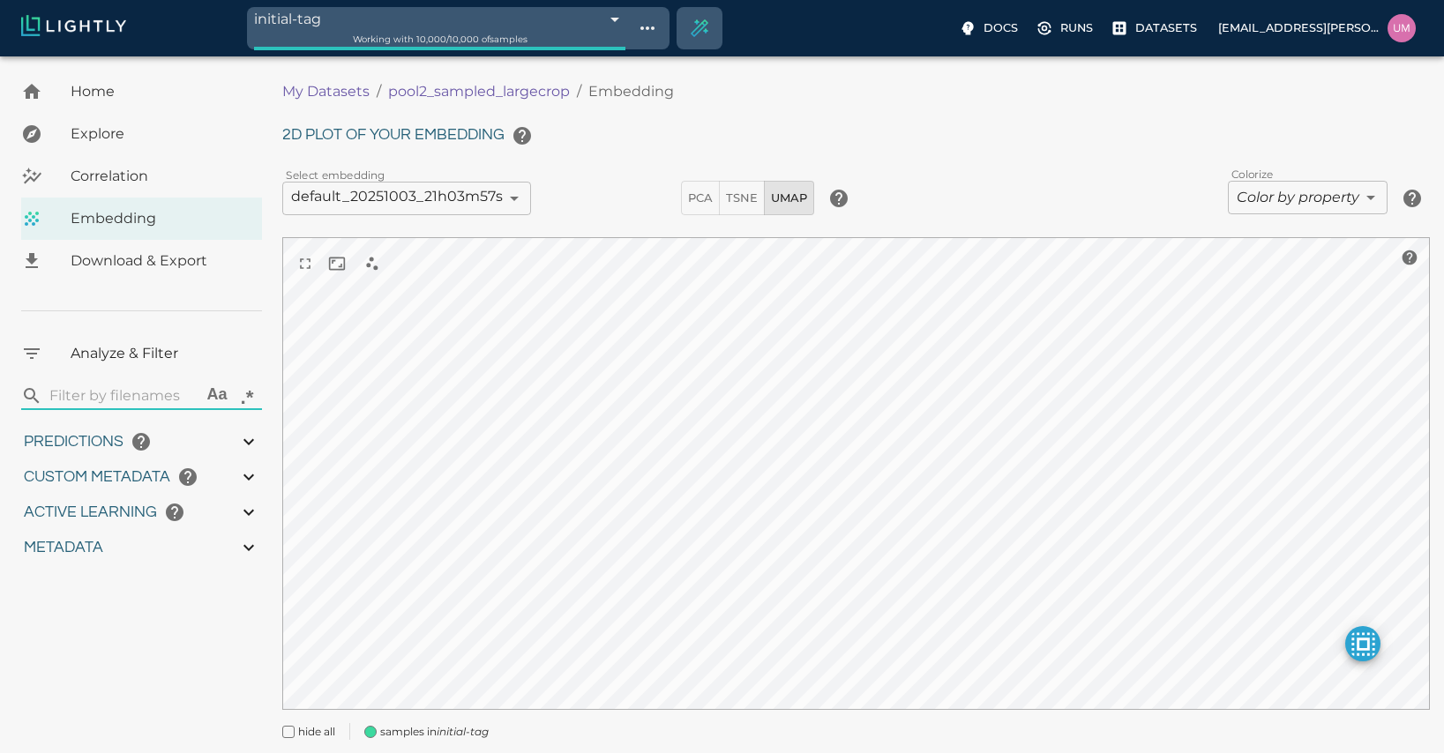
type input "11.5301558884533"
type input "6.30461978912354"
type input "50.6746197891235"
type input "4.84820567863095"
type input "81.2322056786309"
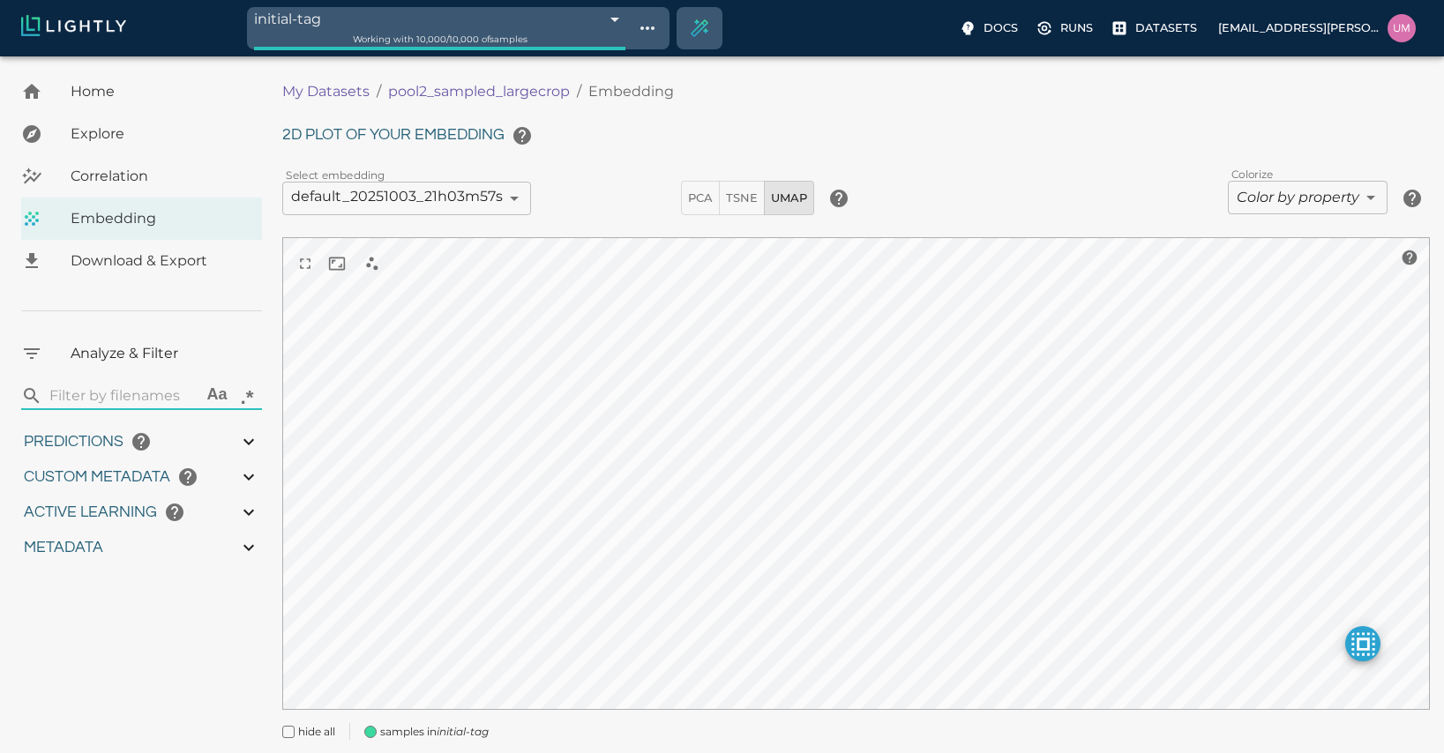
type input "1.18915588845331"
type input "11.5301558884533"
type input "6.30461978912354"
type input "50.6746197891235"
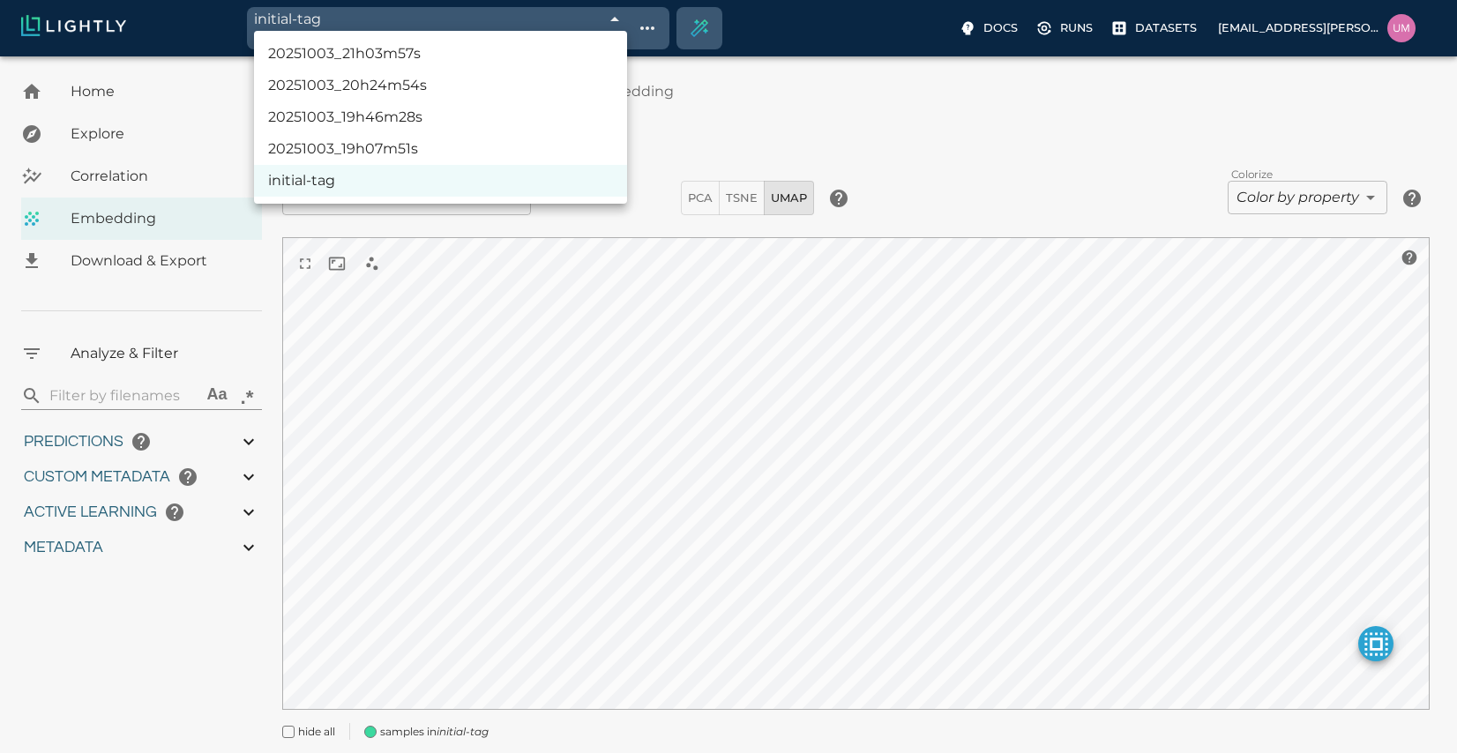
click at [526, 56] on body "initial-tag 68e06557476f0ec4f6f485c9 Working with 10,000 / 10,000 of samples Do…" at bounding box center [728, 429] width 1457 height 747
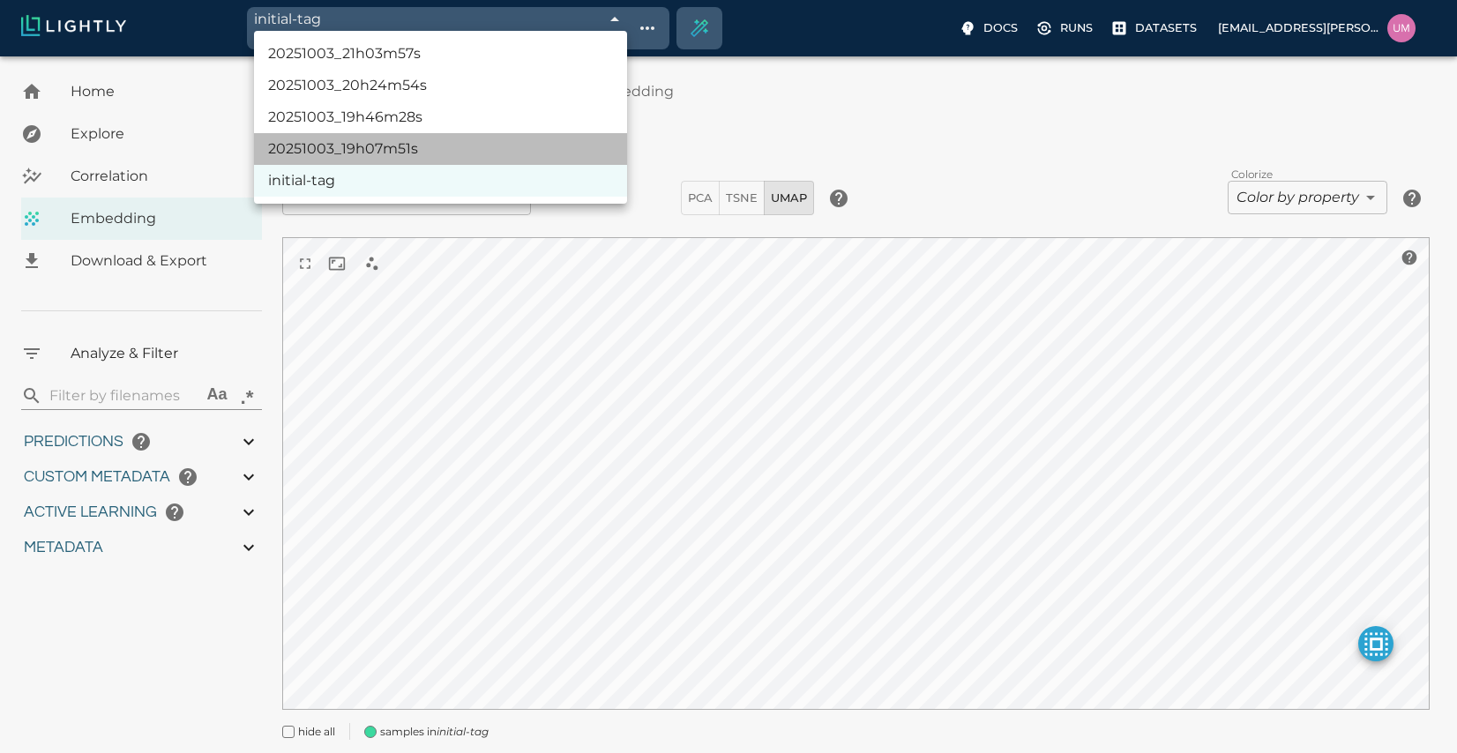
click at [436, 150] on li "20251003_19h07m51s" at bounding box center [440, 149] width 373 height 32
type input "68e06557476f0ec4f6f48600"
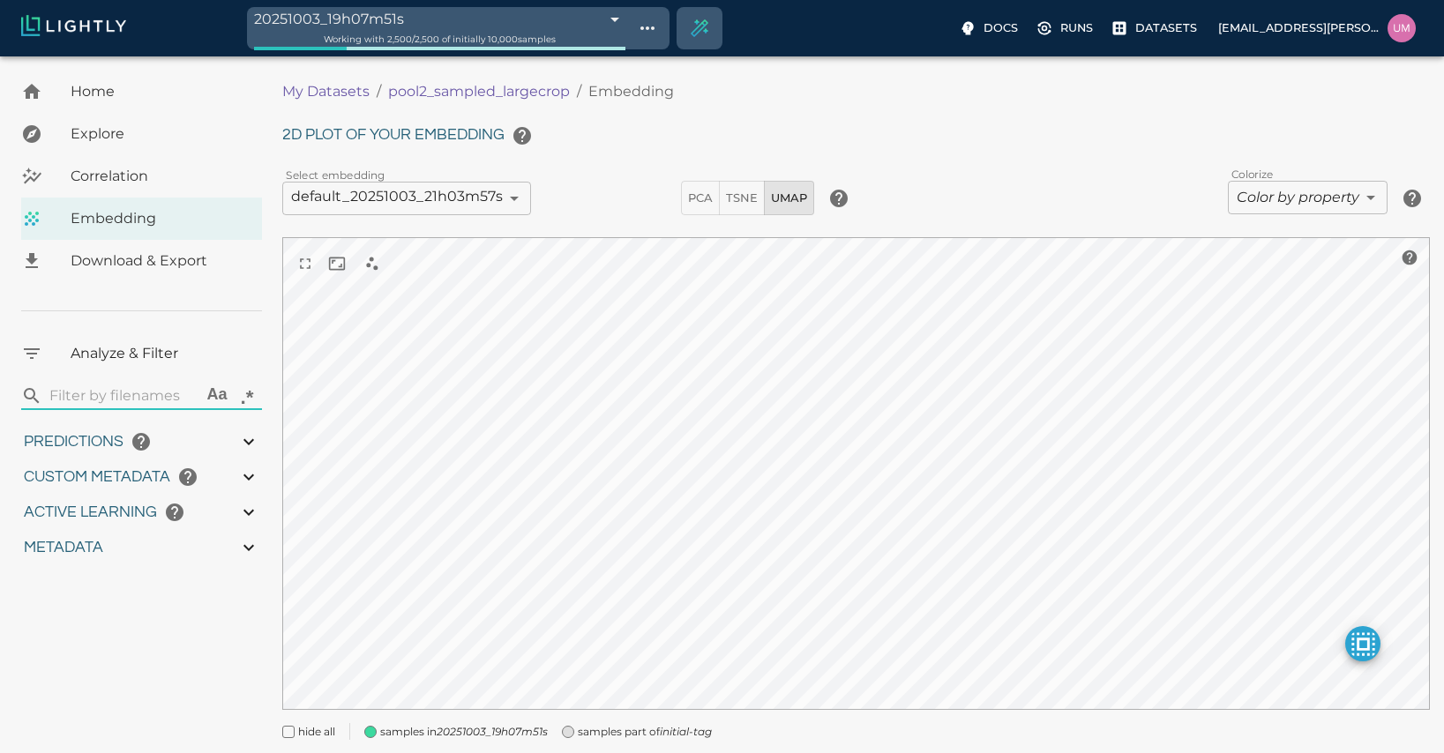
type input "4.84820567863095"
type input "81.2322056786309"
type input "1.18915588845331"
type input "11.5301558884533"
type input "6.30461978912354"
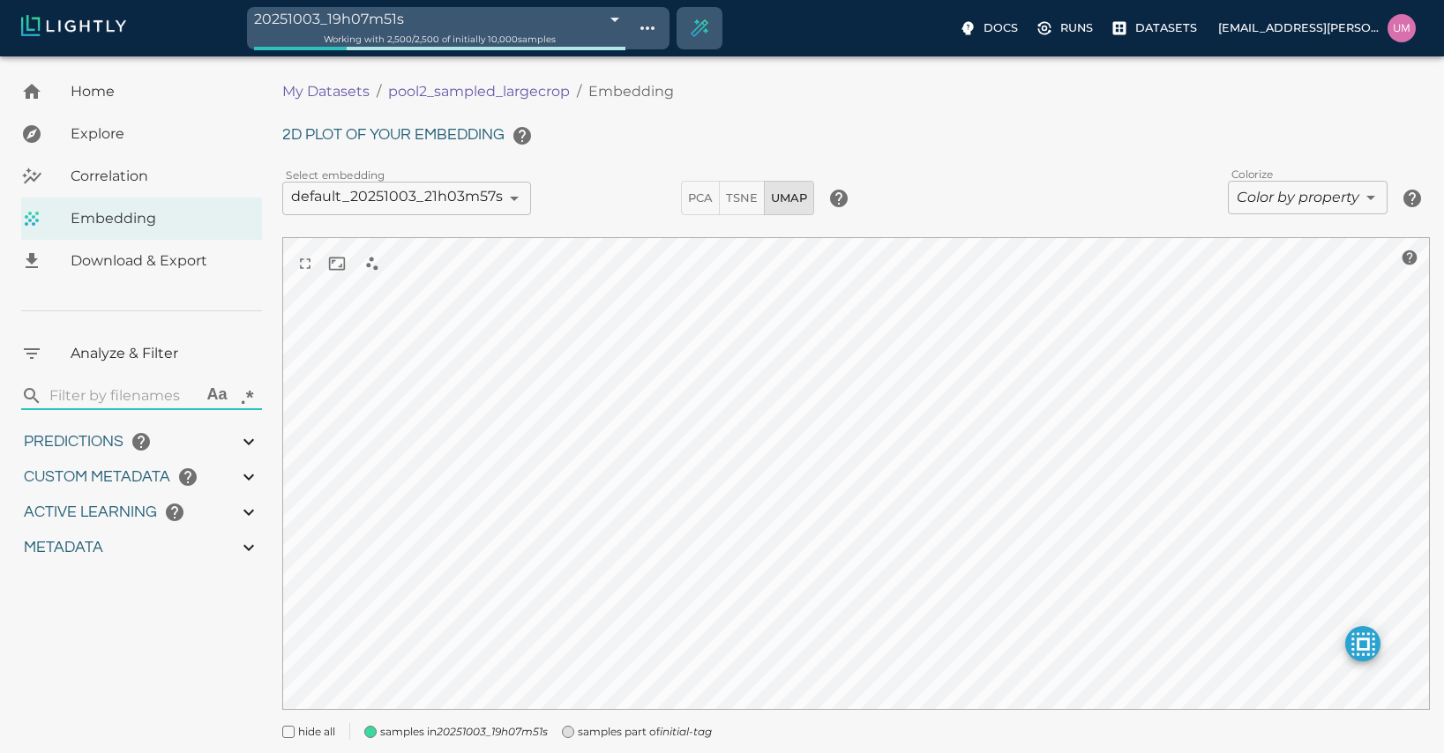
type input "50.6746197891235"
type input "4.84820567863095"
type input "81.2322056786309"
type input "1.18915588845331"
type input "11.5301558884533"
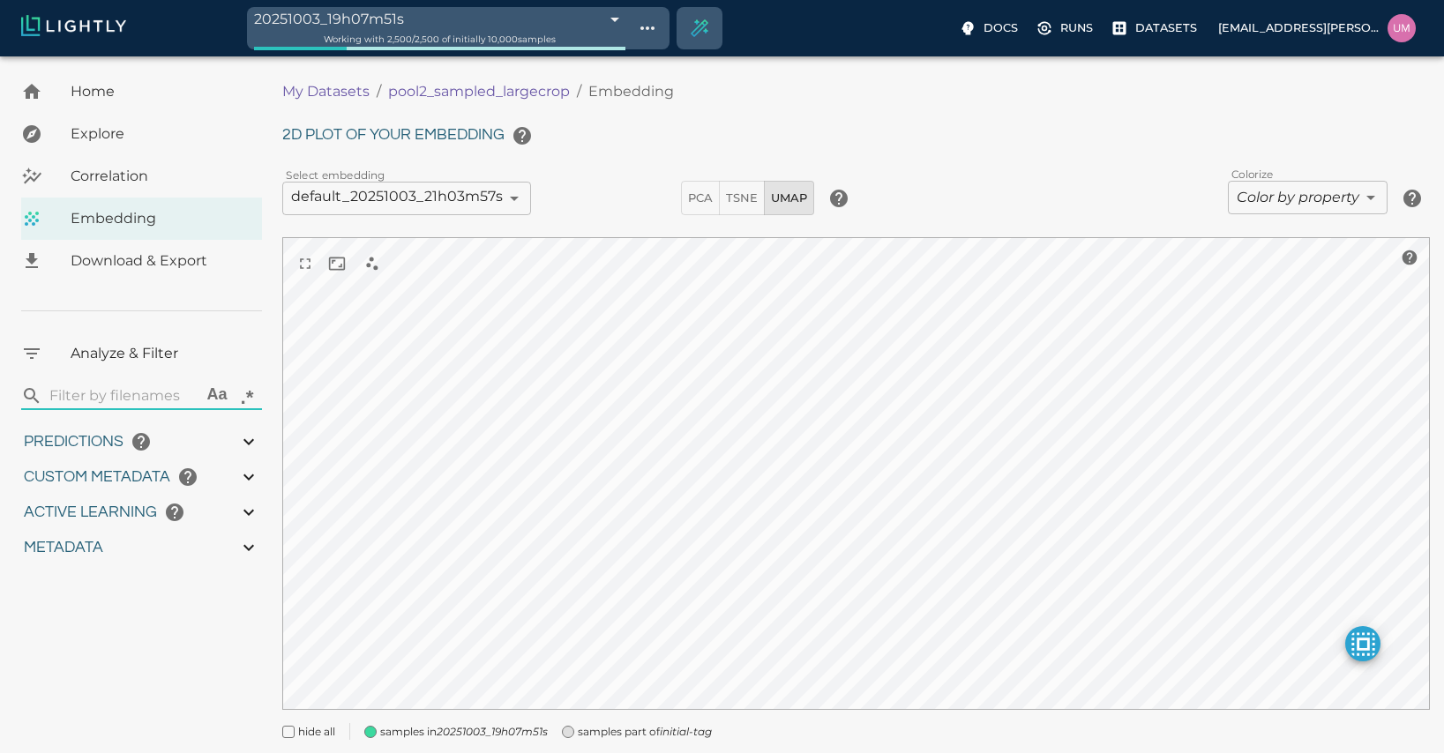
type input "6.30461978912354"
type input "50.6746197891235"
type input "4.84820567863095"
type input "81.2322056786309"
type input "1.18915588845331"
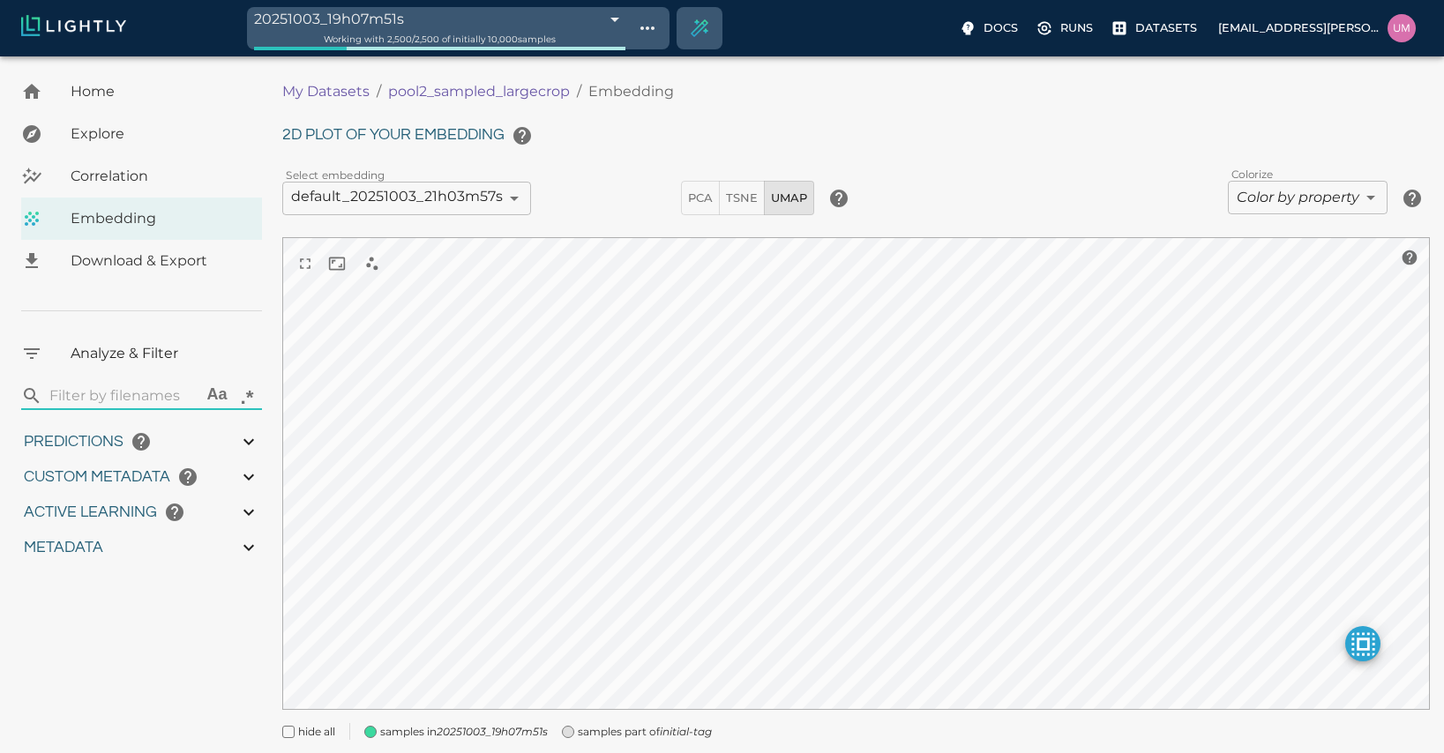
type input "11.5301558884533"
type input "6.30461978912354"
type input "50.6746197891235"
type input "4.84820567863095"
type input "81.2322056786309"
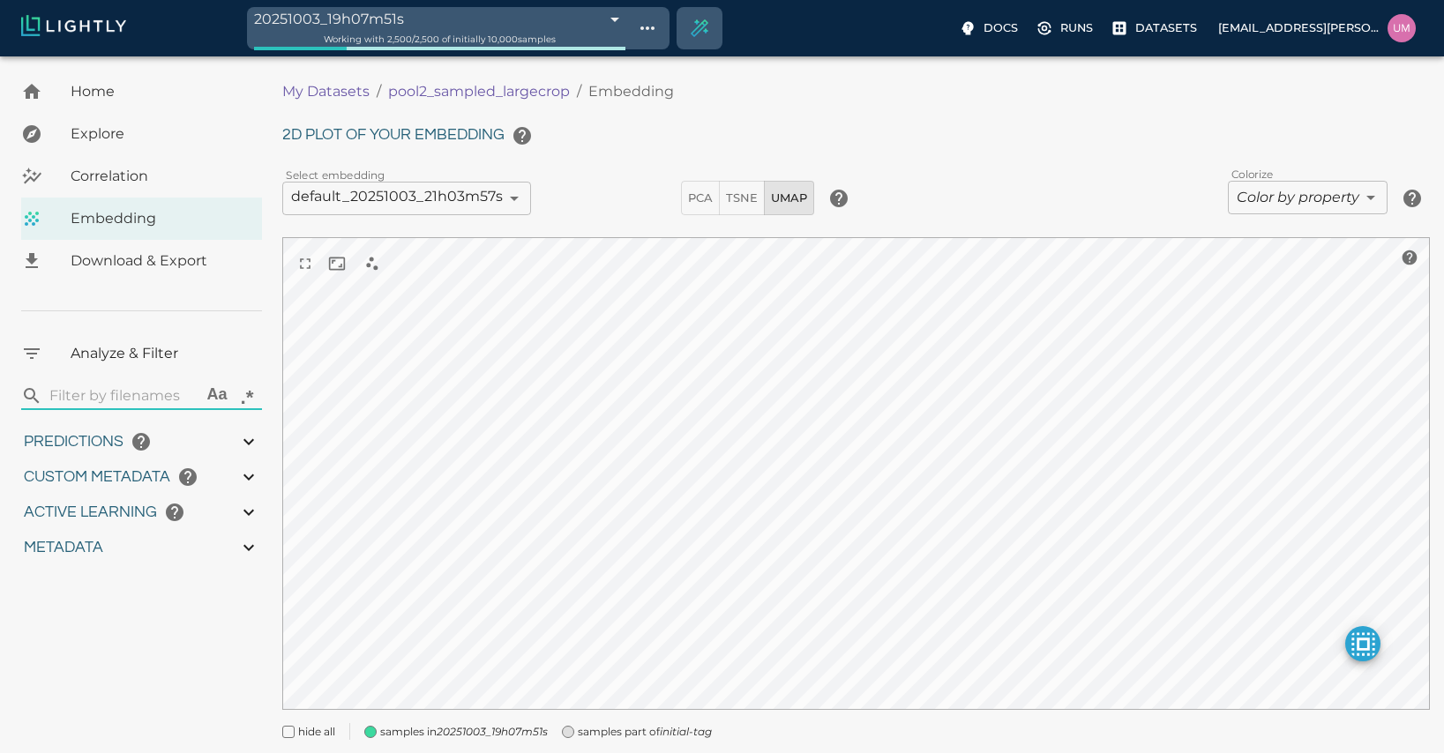
type input "1.18915588845331"
type input "11.5301558884533"
type input "6.30461978912354"
type input "50.6746197891235"
click at [154, 125] on span "Explore" at bounding box center [159, 133] width 177 height 21
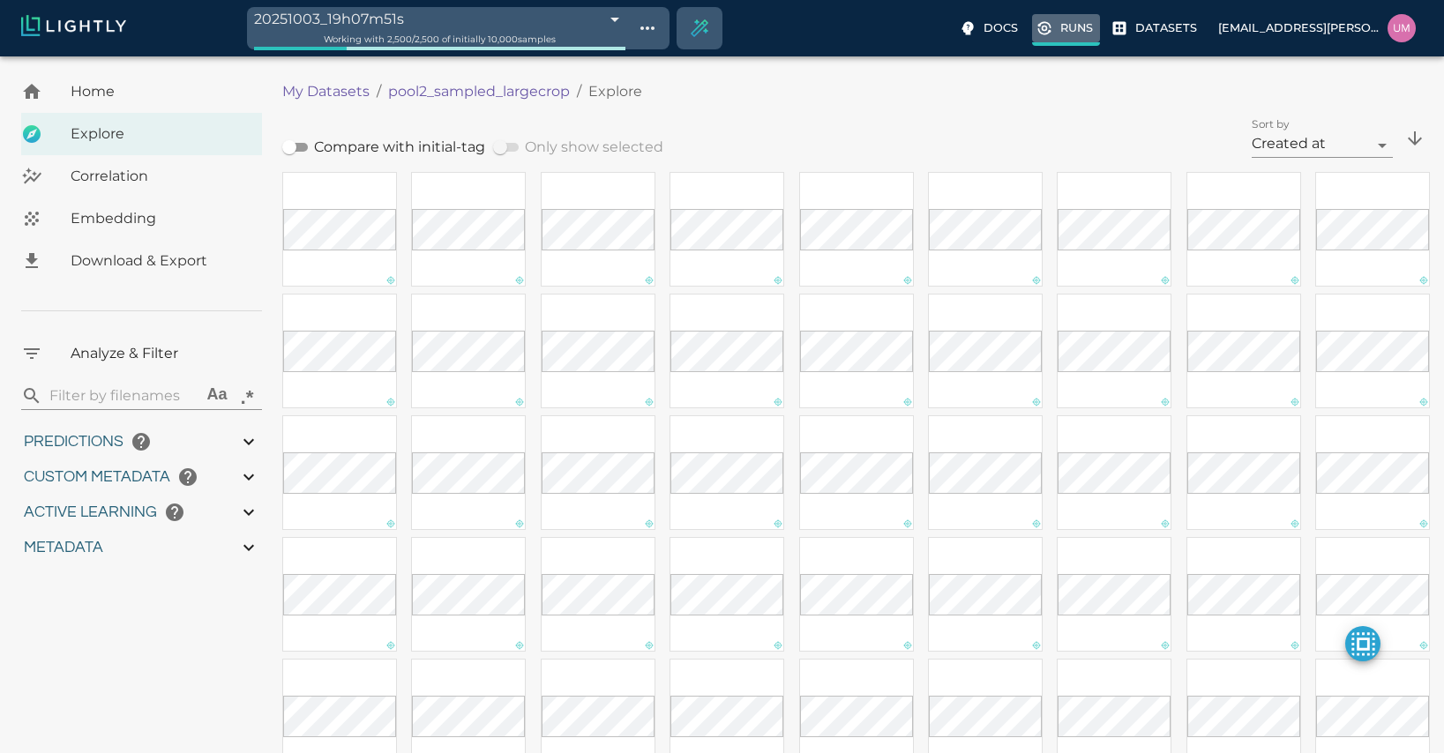
click at [801, 26] on icon at bounding box center [1045, 28] width 18 height 18
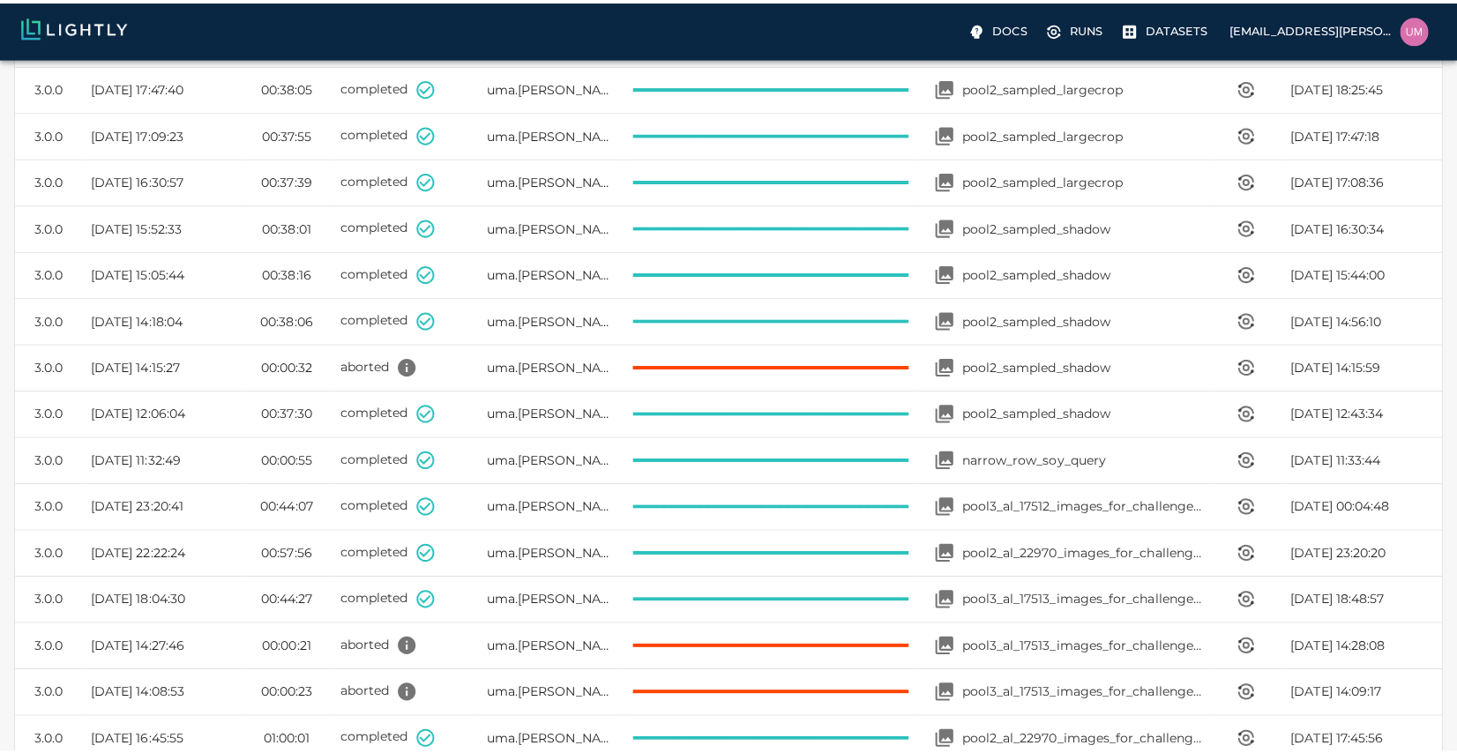
scroll to position [576, 0]
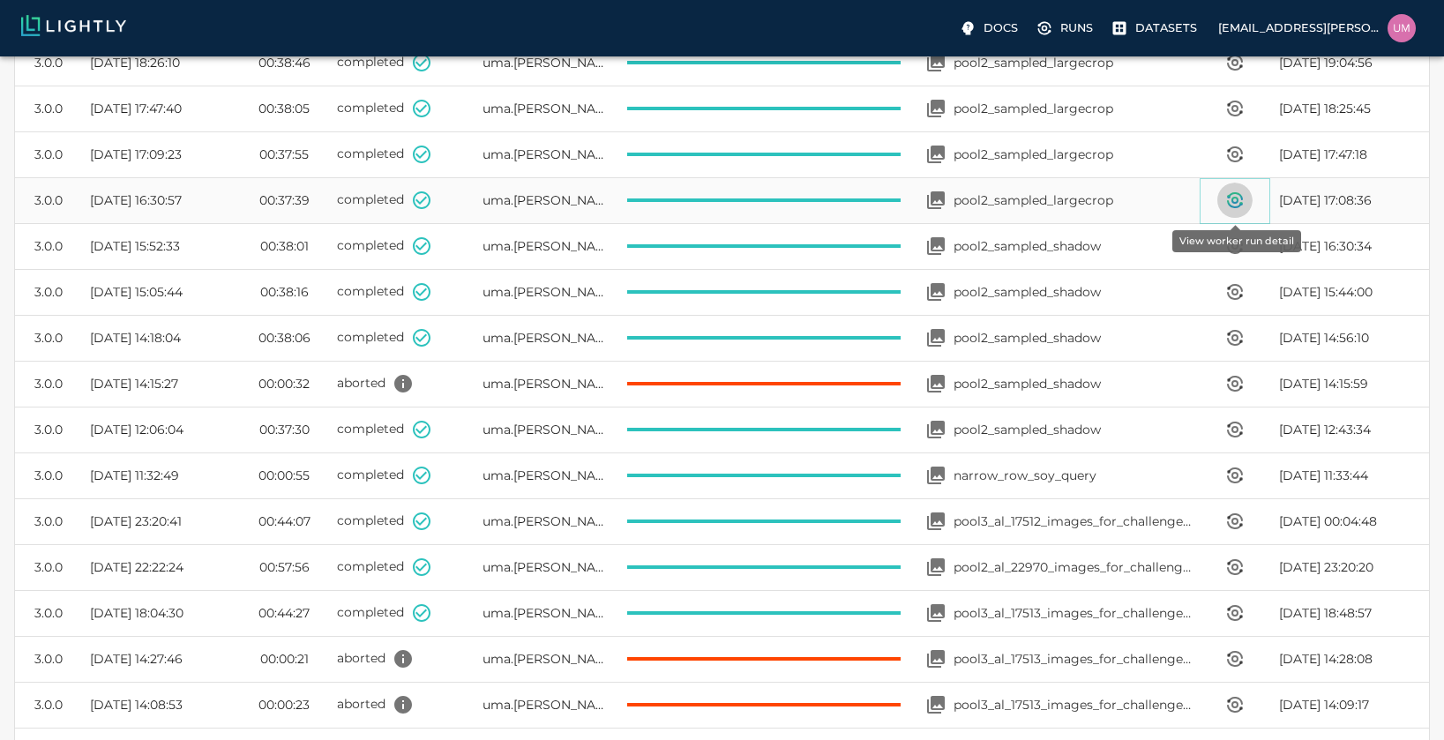
click at [801, 192] on icon "View worker run detail" at bounding box center [1234, 200] width 21 height 21
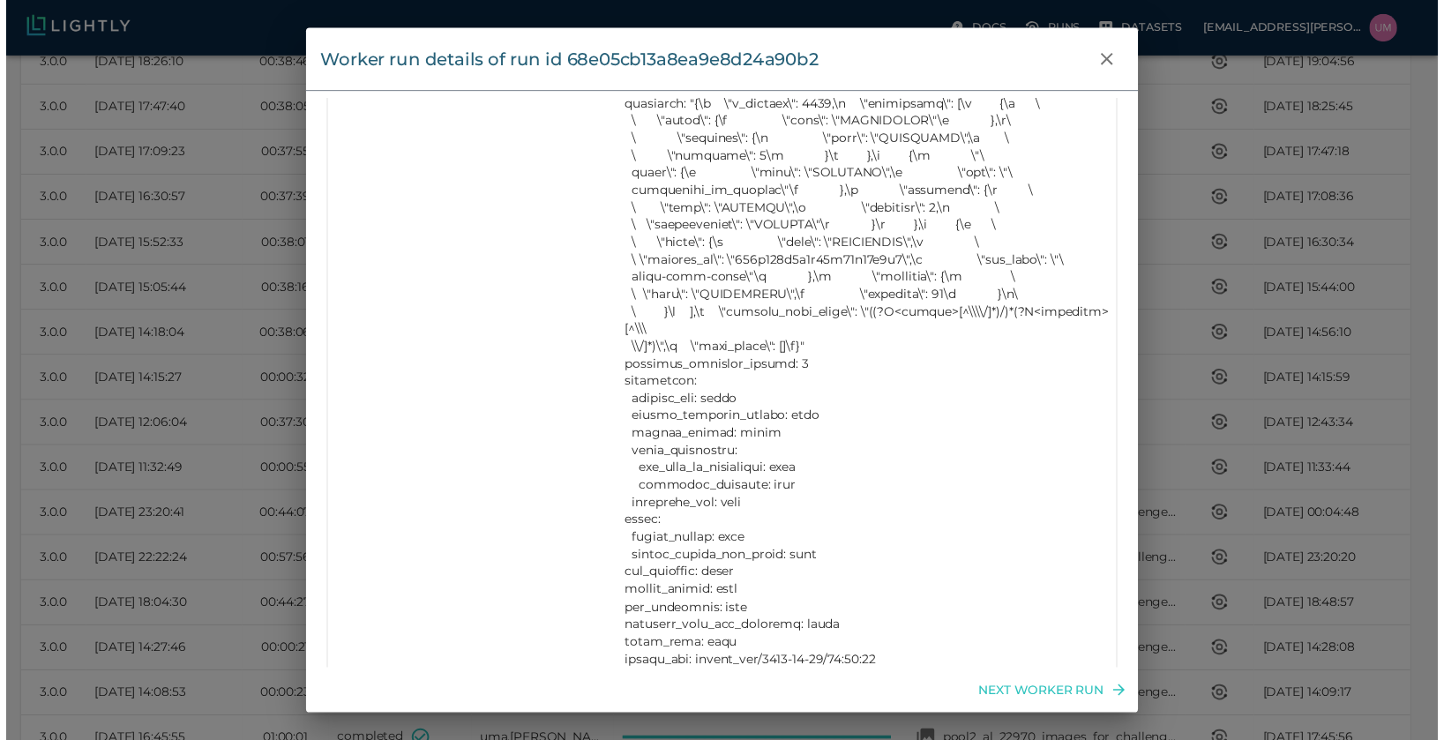
scroll to position [2353, 0]
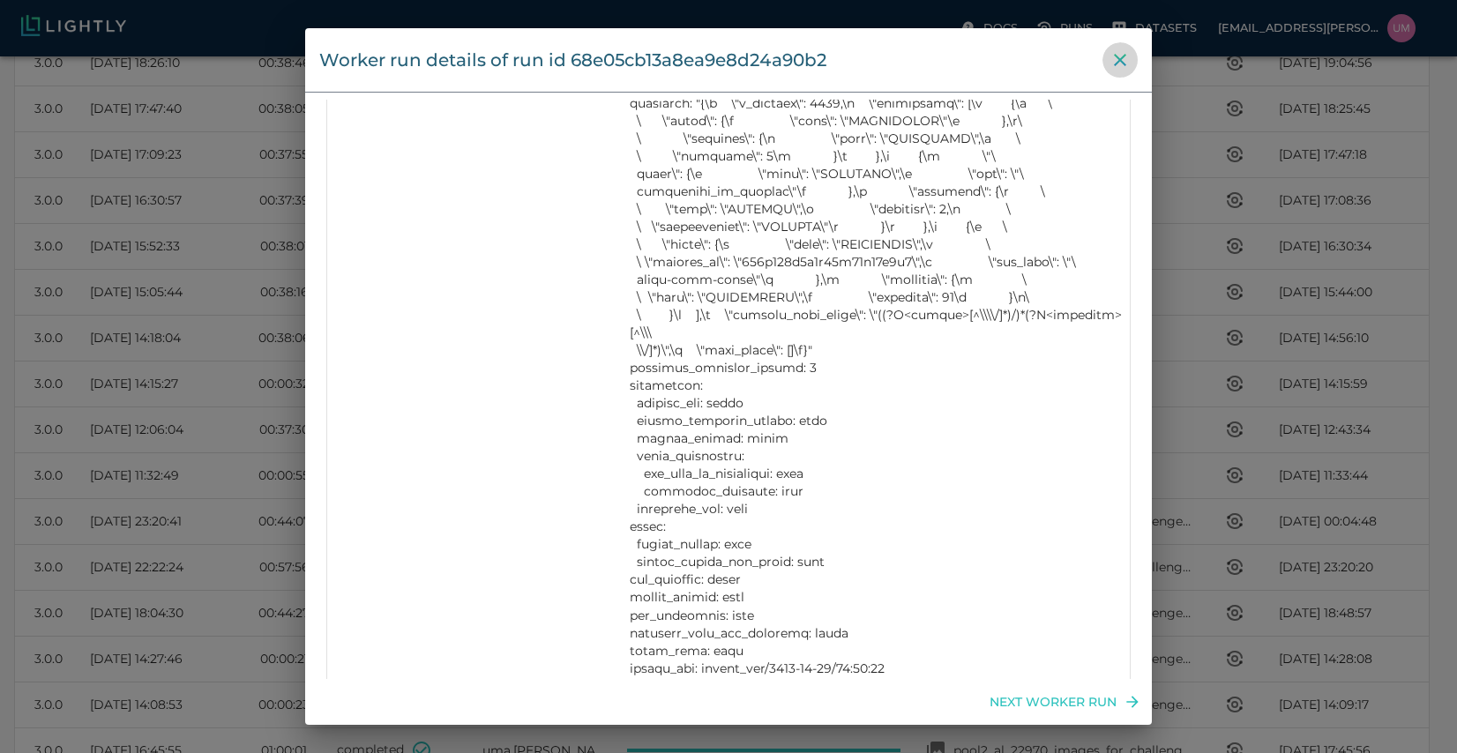
click at [801, 56] on icon "close" at bounding box center [1120, 59] width 21 height 21
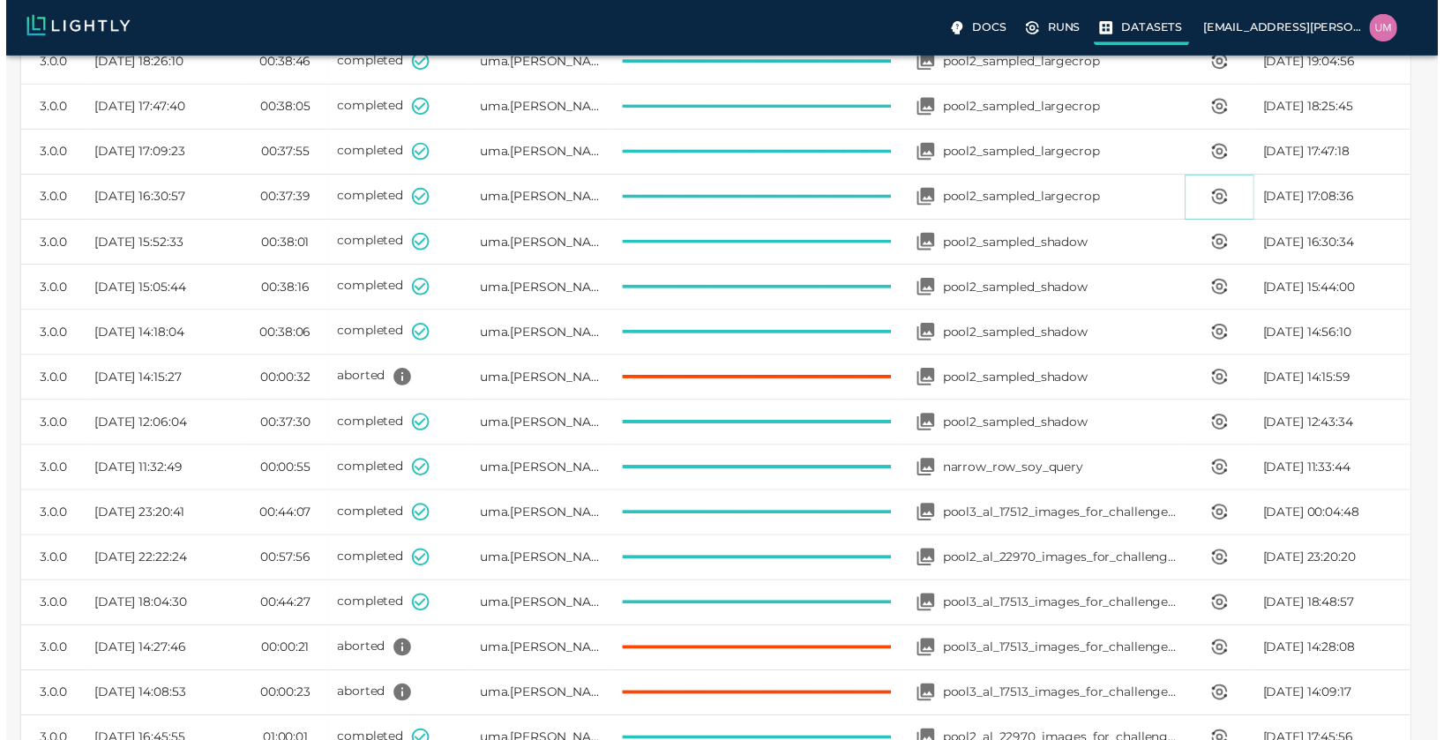
scroll to position [14, 14]
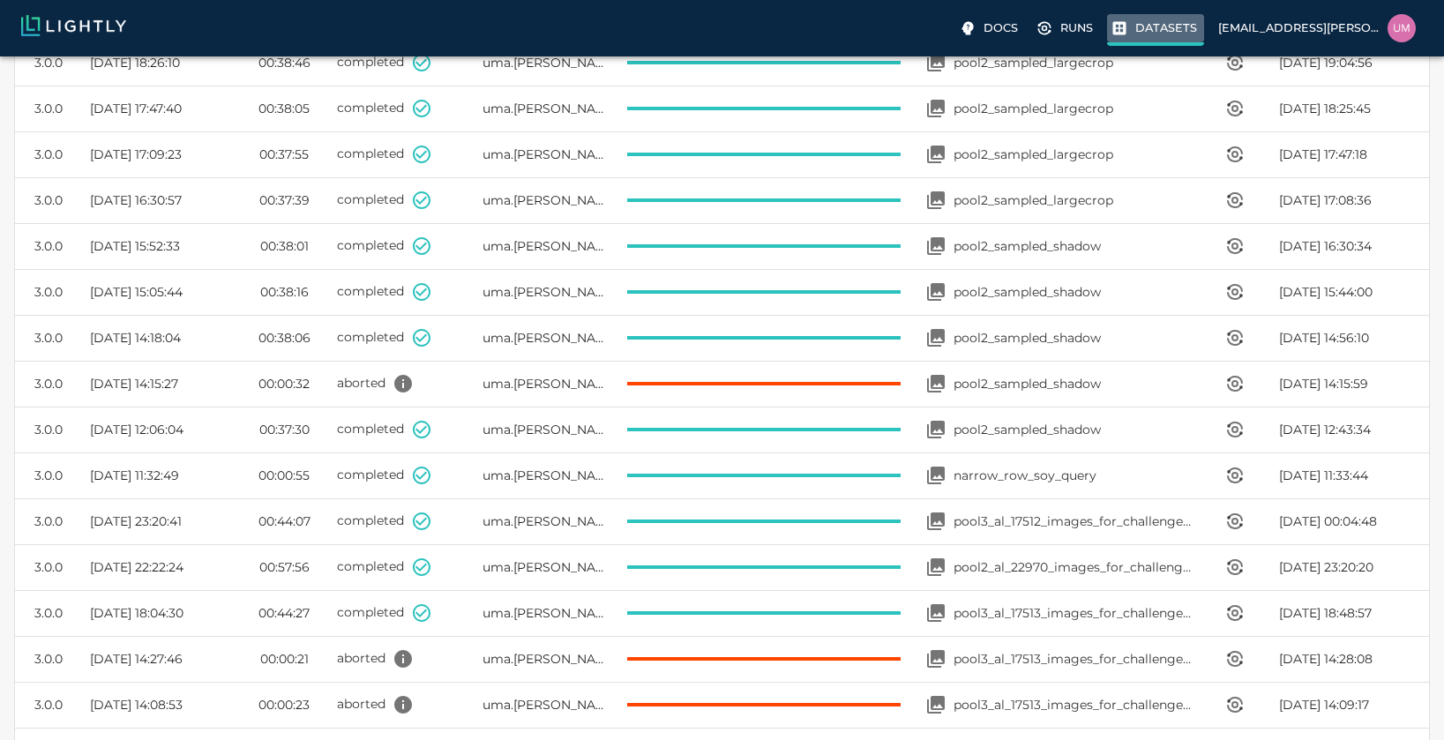
click at [801, 17] on label "Datasets" at bounding box center [1155, 30] width 97 height 32
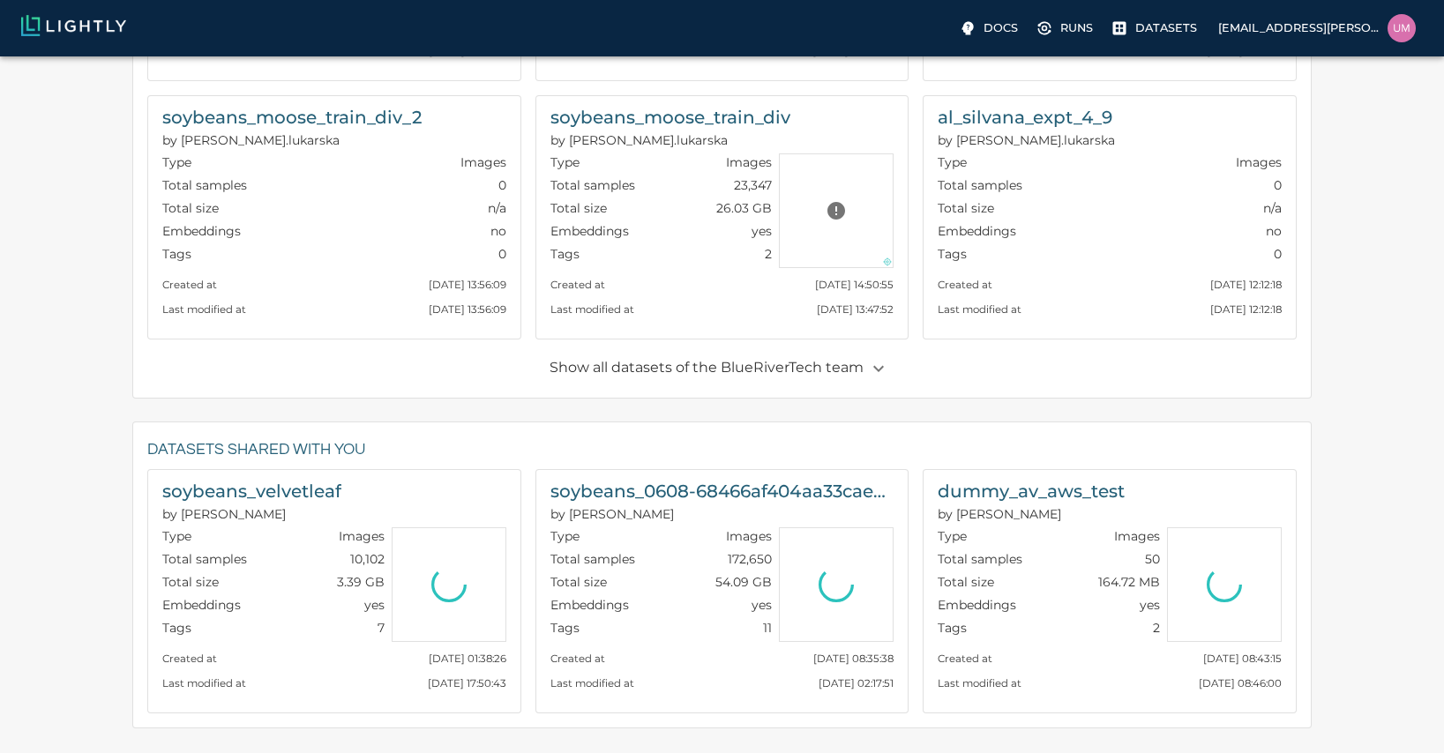
scroll to position [909, 0]
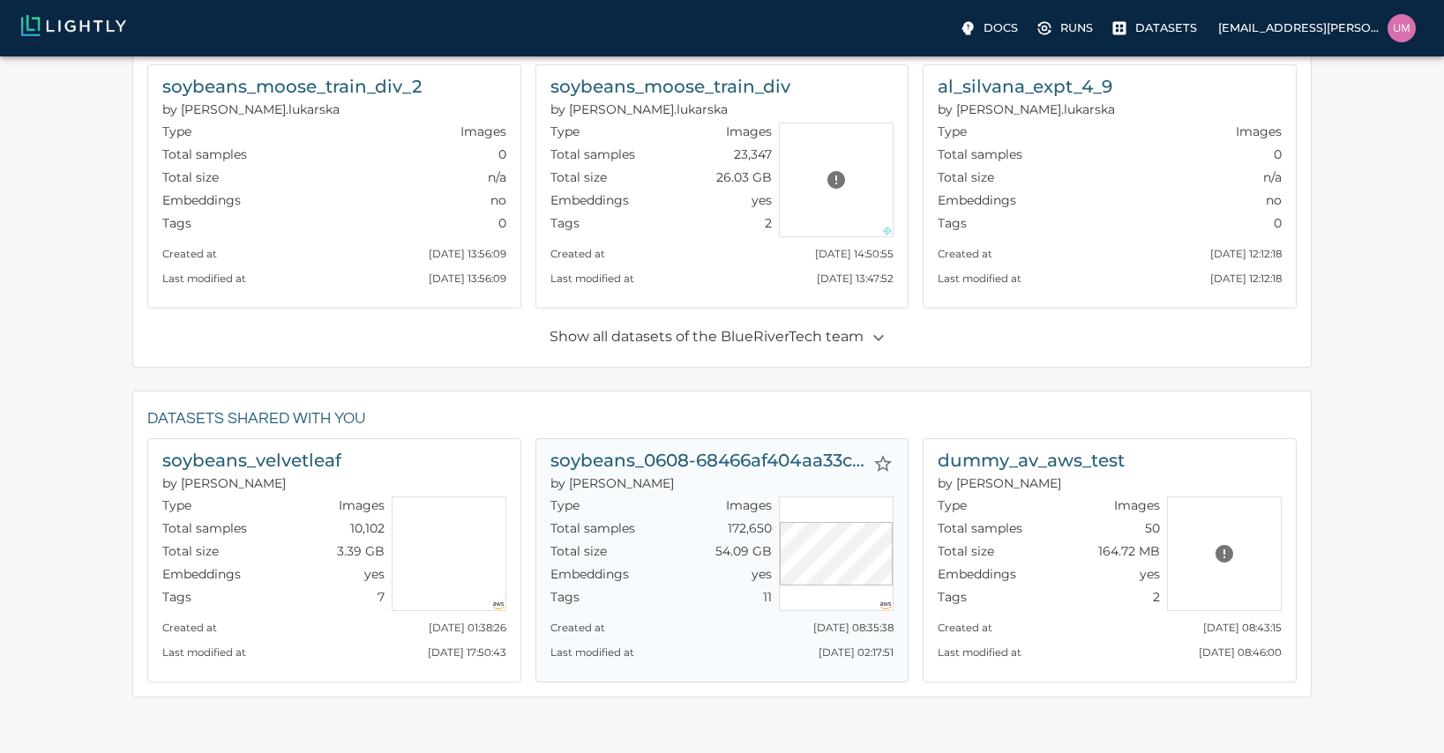
click at [718, 465] on h6 "soybeans_0608-68466af404aa33cae55f6201_nrg_jpg" at bounding box center [708, 460] width 316 height 28
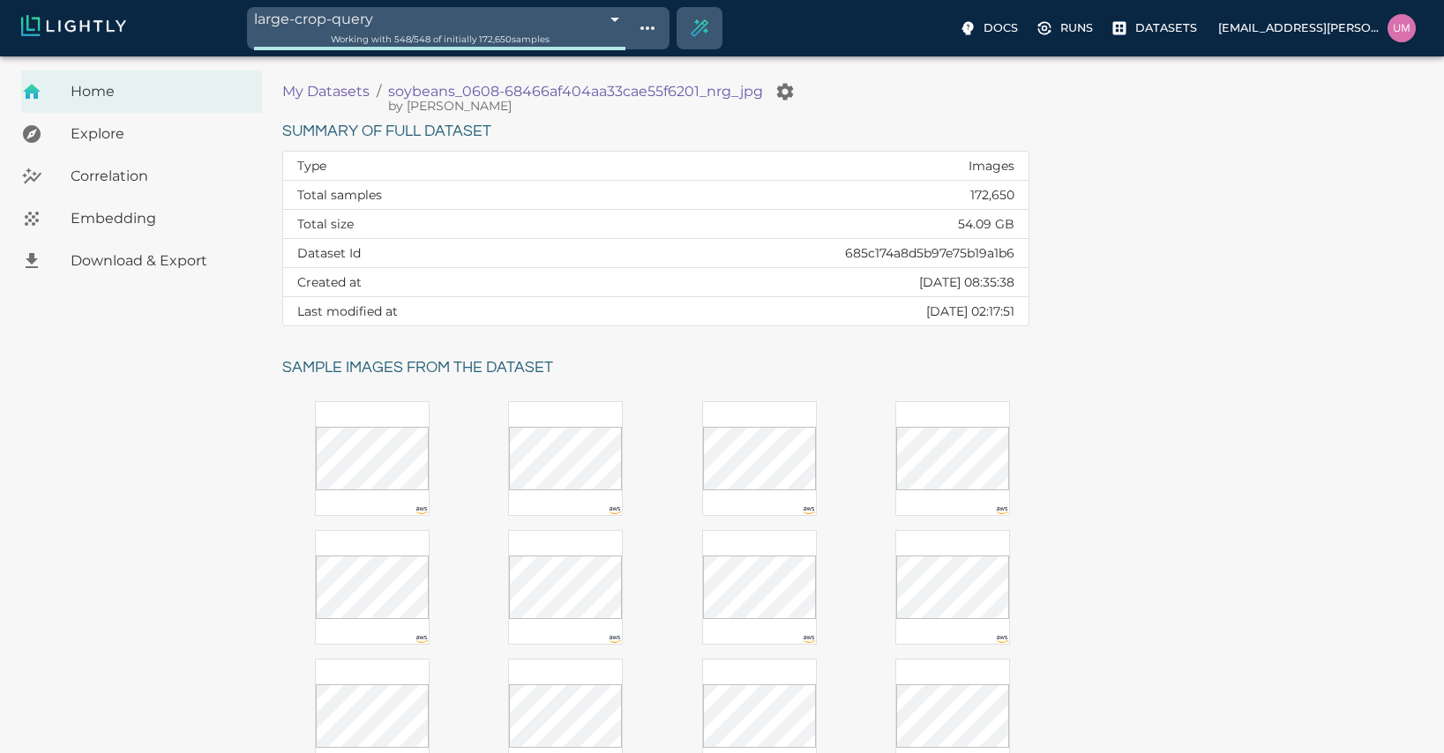
scroll to position [289, 0]
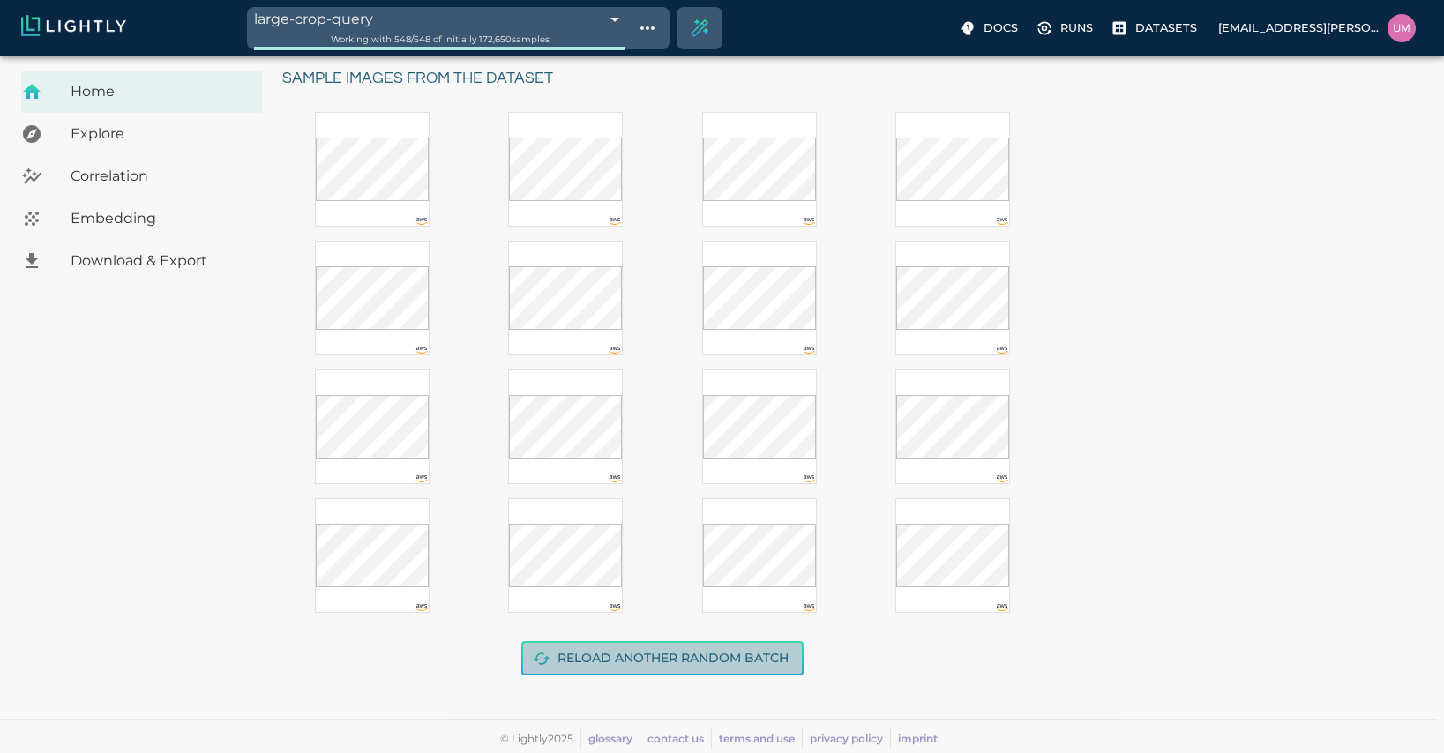
click at [692, 652] on button "Reload another random batch" at bounding box center [662, 658] width 282 height 34
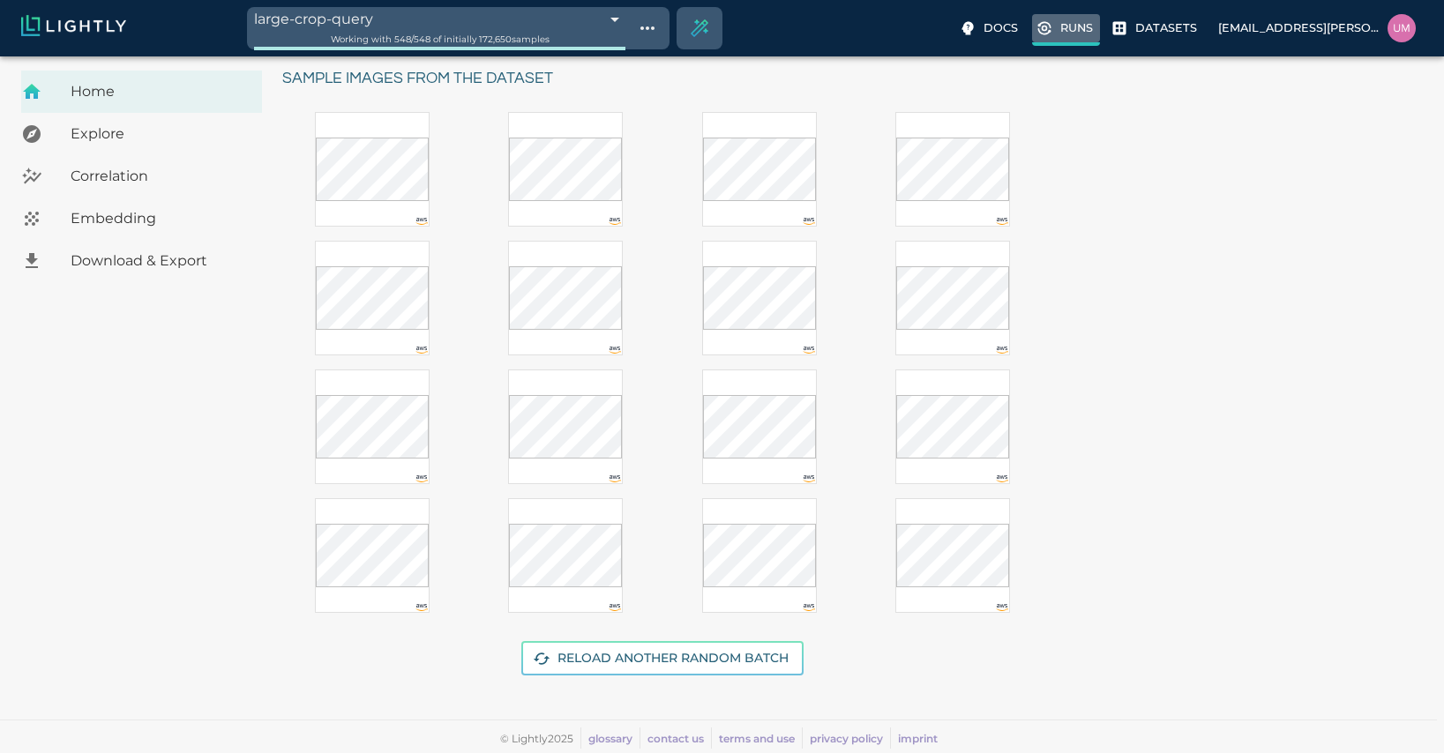
click at [801, 28] on p "Runs" at bounding box center [1076, 27] width 33 height 17
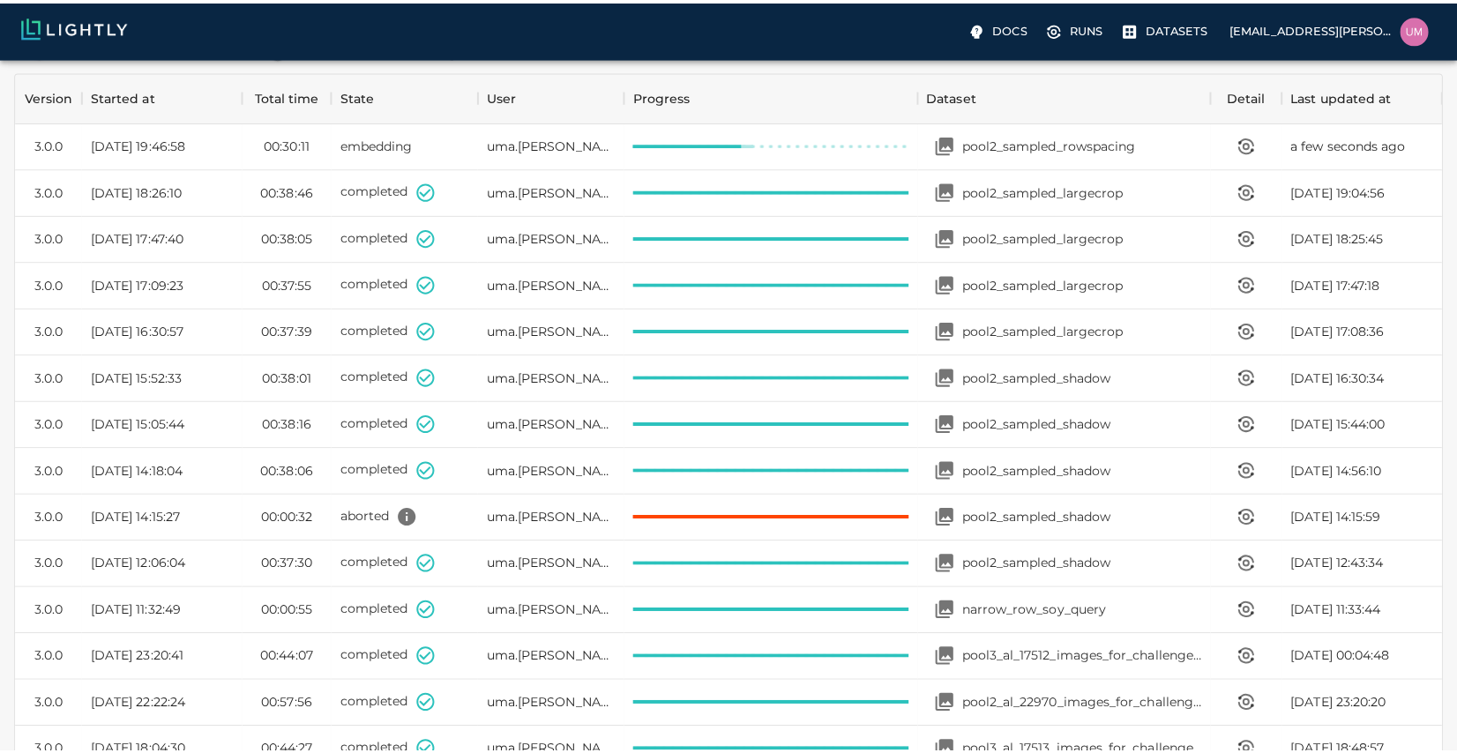
scroll to position [500, 0]
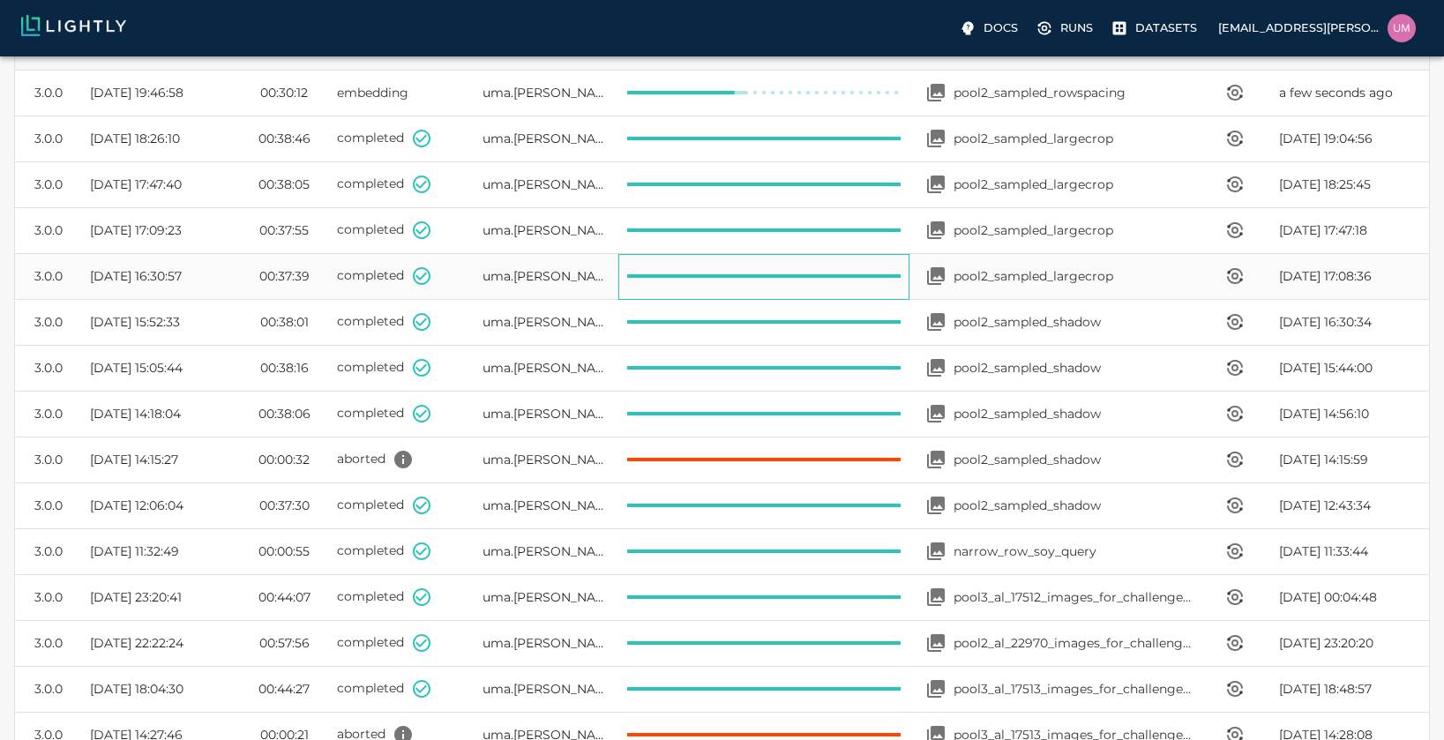
click at [774, 272] on div at bounding box center [763, 277] width 290 height 46
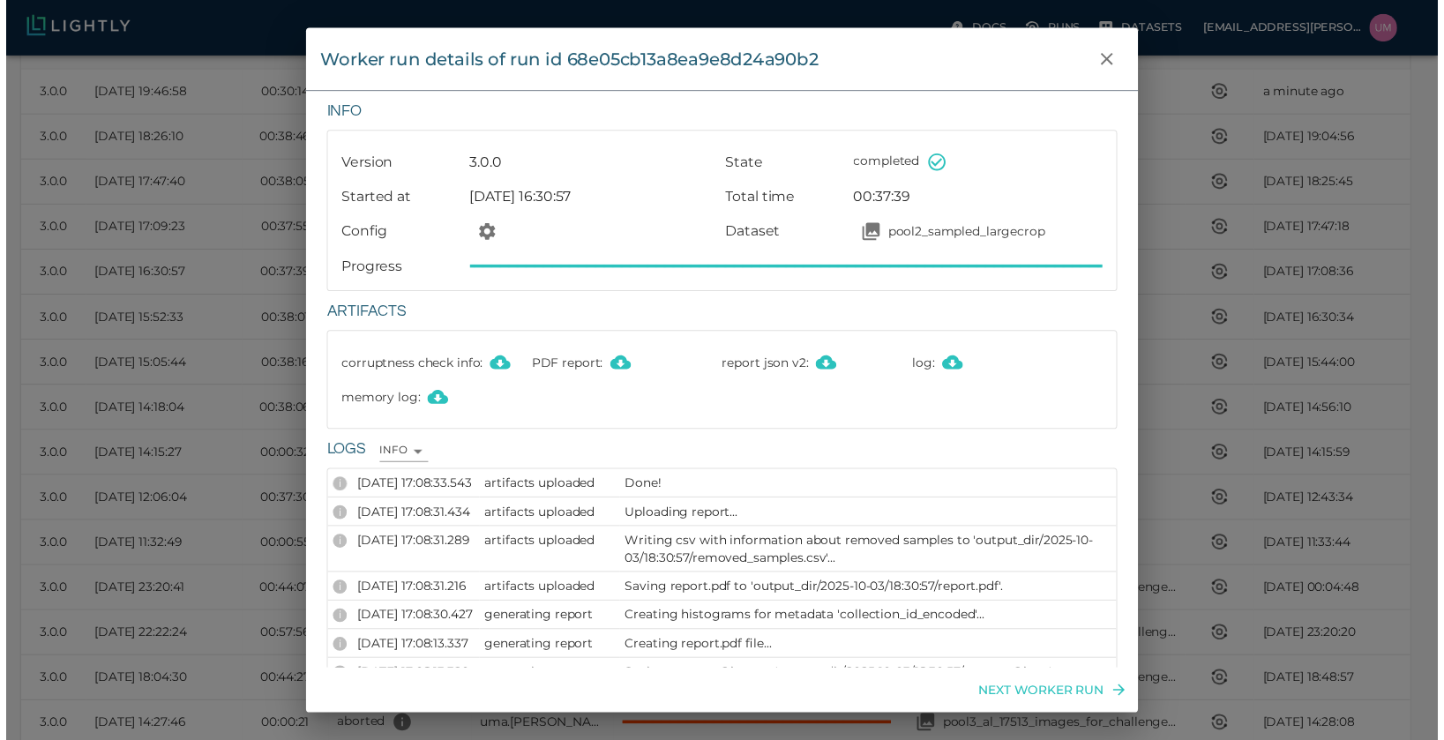
scroll to position [152, 0]
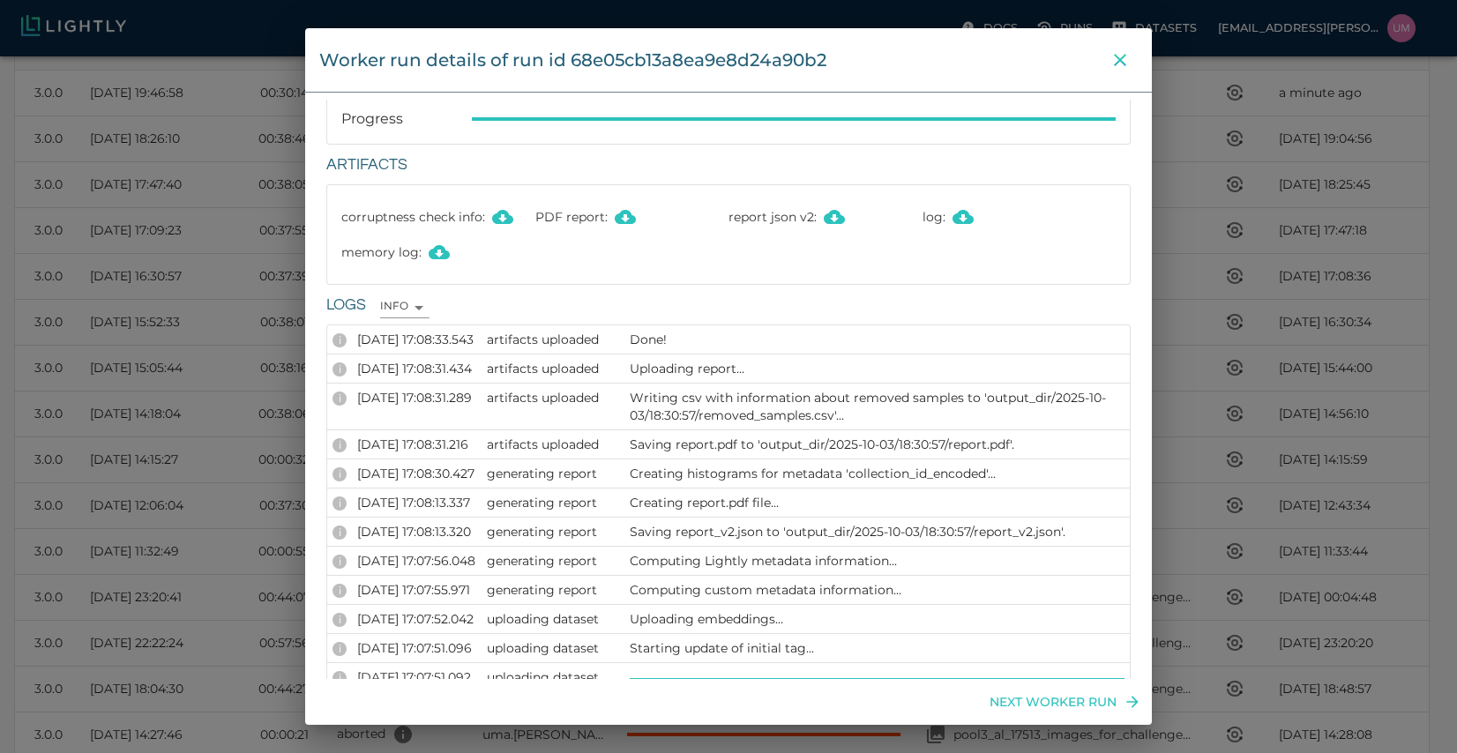
click at [801, 67] on icon "close" at bounding box center [1120, 59] width 21 height 21
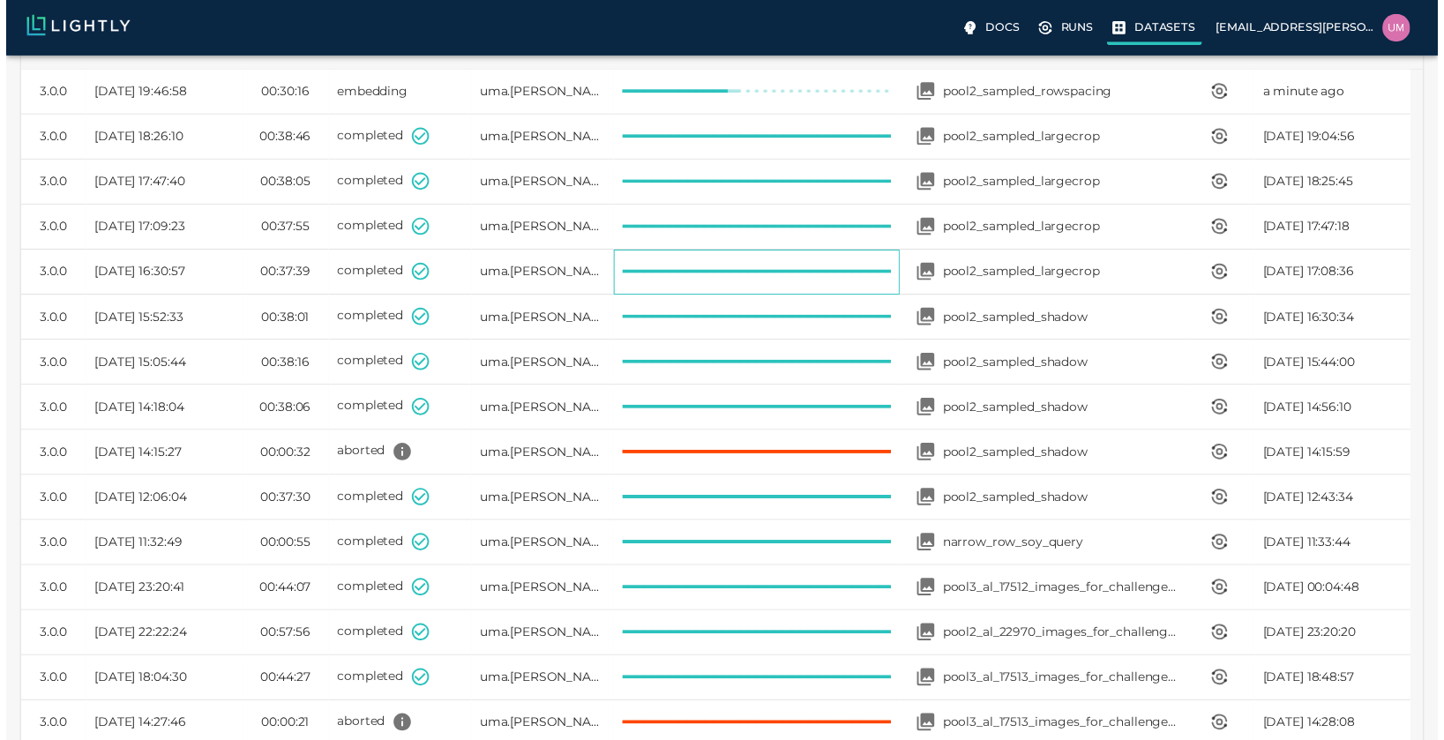
scroll to position [14, 14]
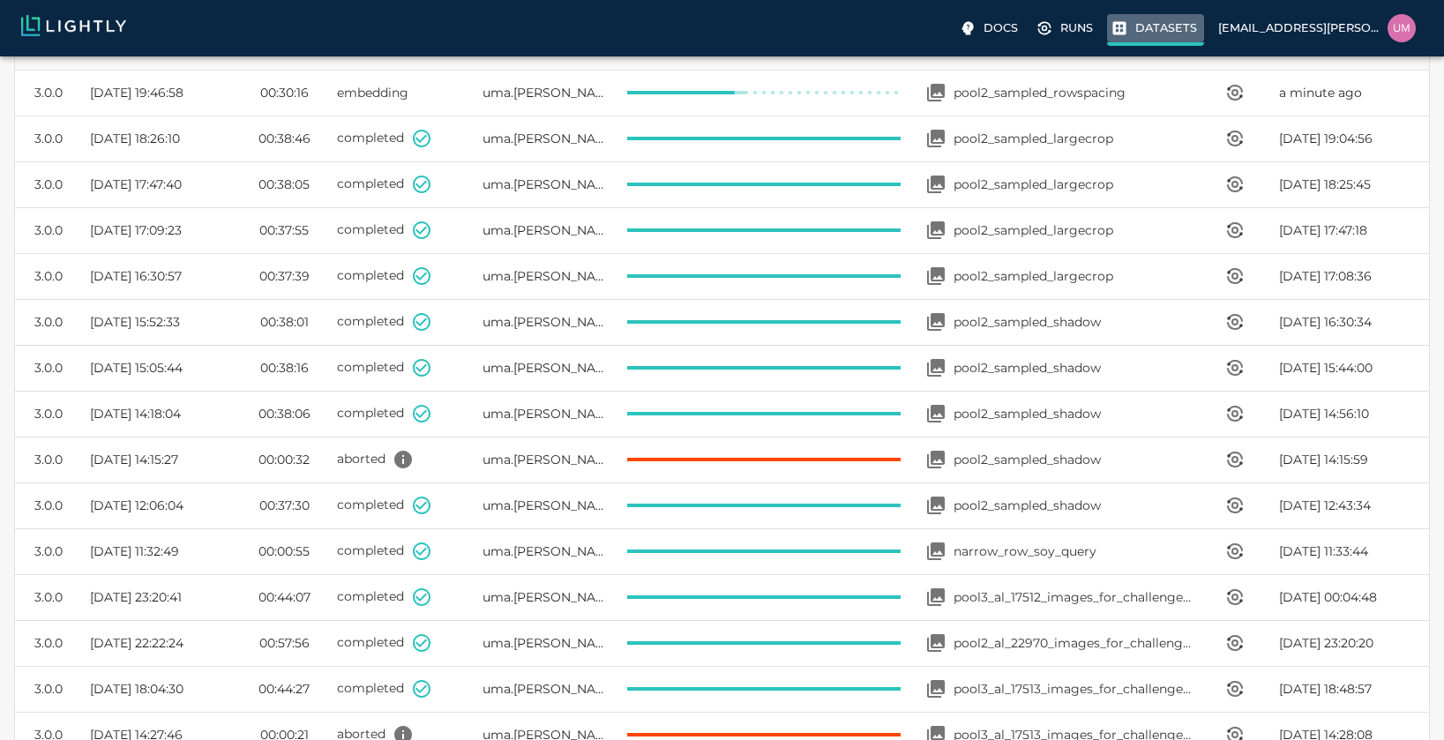
click at [801, 18] on label "Datasets" at bounding box center [1155, 30] width 97 height 32
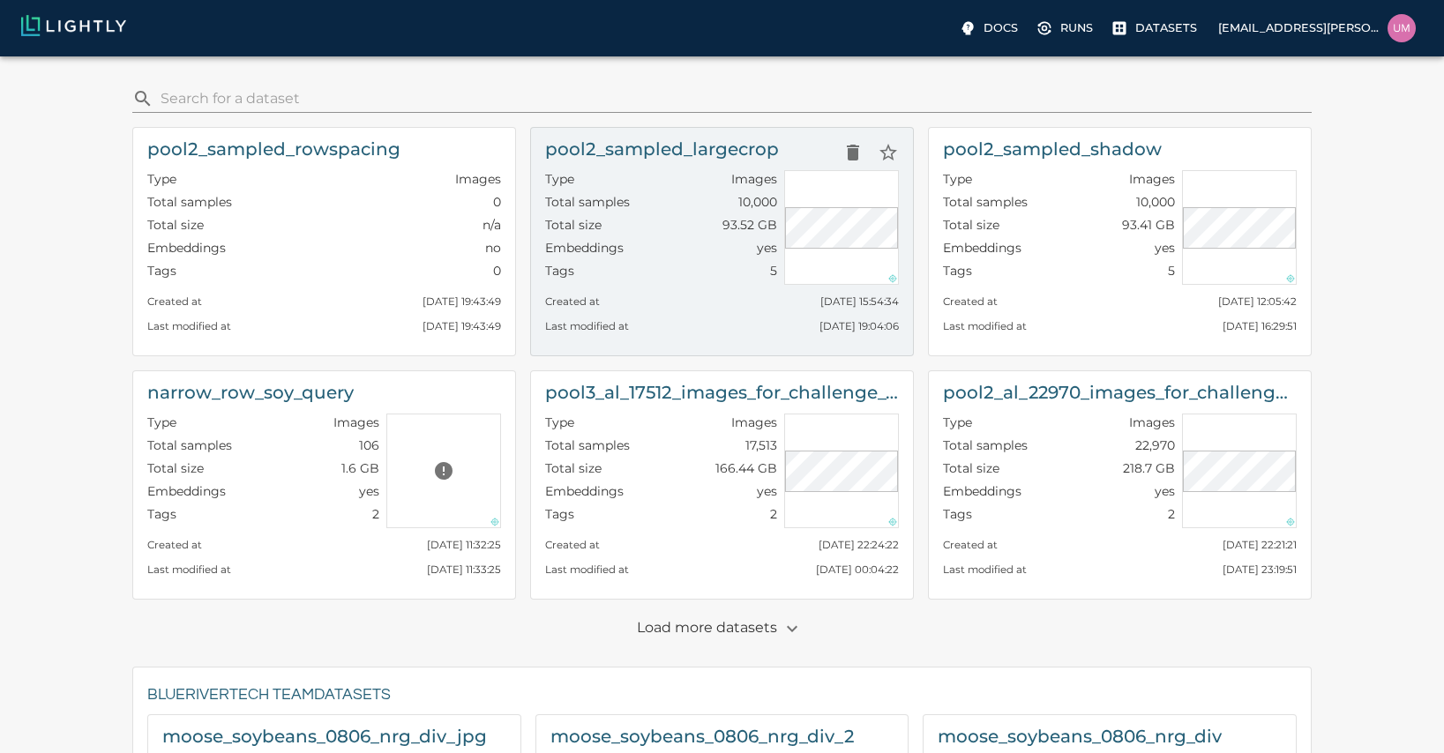
click at [640, 237] on div "Total size 93.52 GB" at bounding box center [661, 227] width 232 height 23
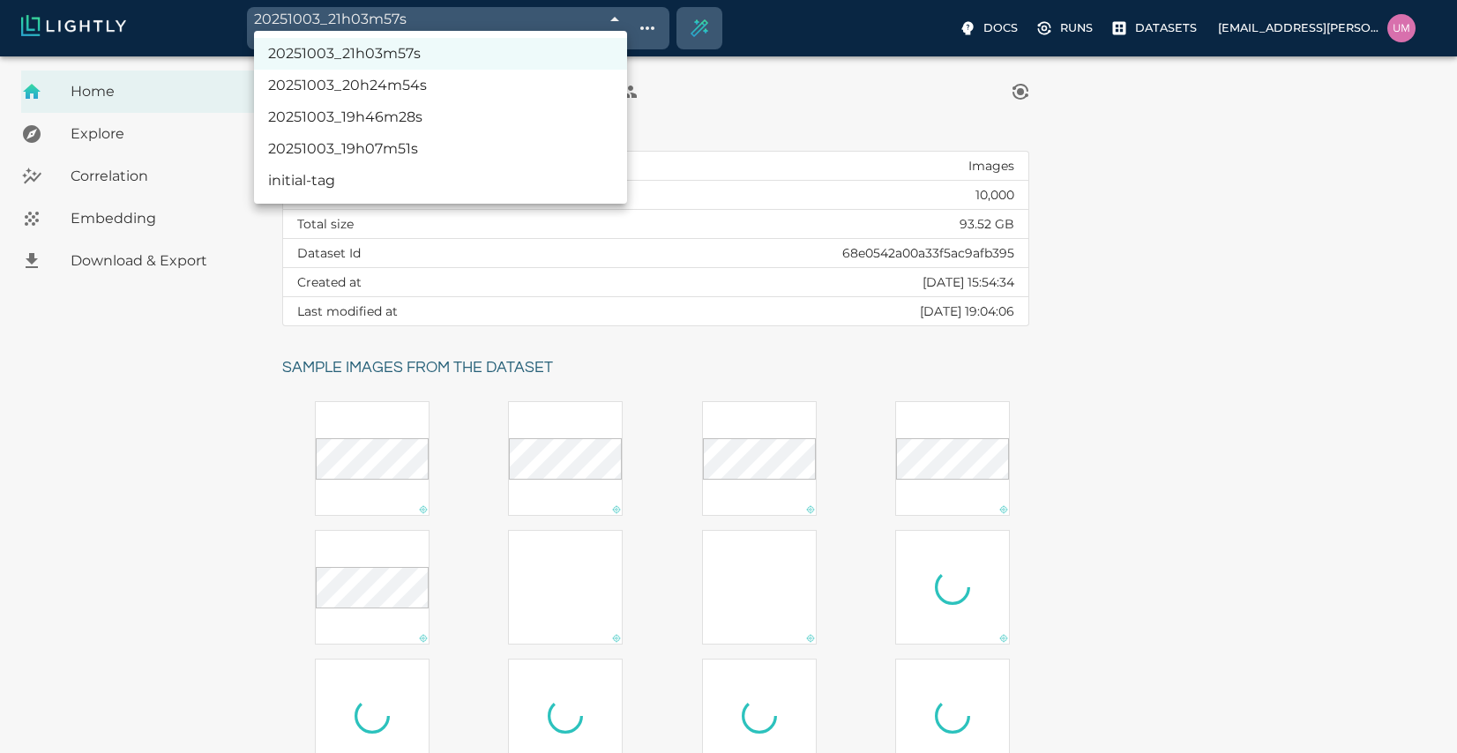
click at [601, 56] on body "20251003_21h03m57s 68e0808df874353347f7d20f Working with 2,500 / 2,500 of initi…" at bounding box center [728, 549] width 1457 height 986
click at [492, 143] on li "20251003_19h07m51s" at bounding box center [440, 149] width 373 height 32
type input "68e06557476f0ec4f6f48600"
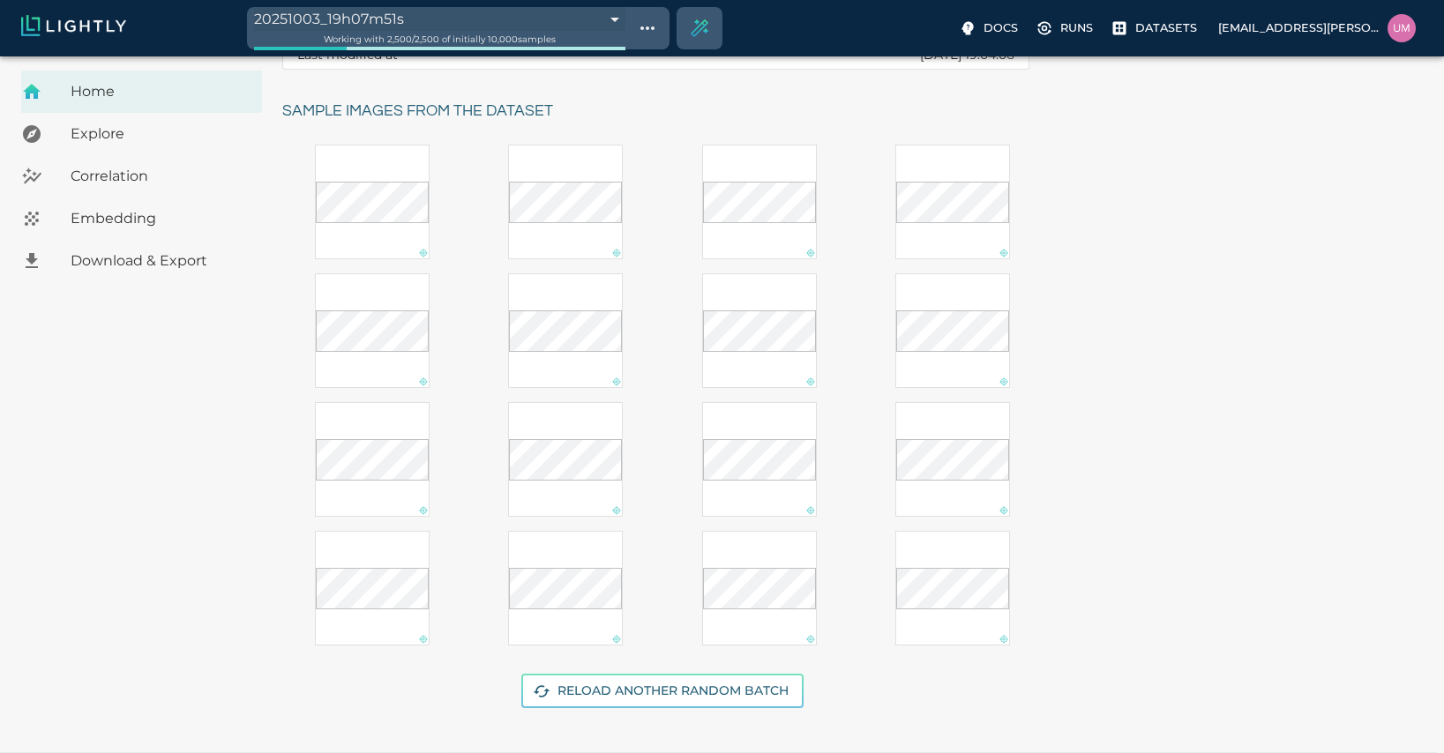
scroll to position [289, 0]
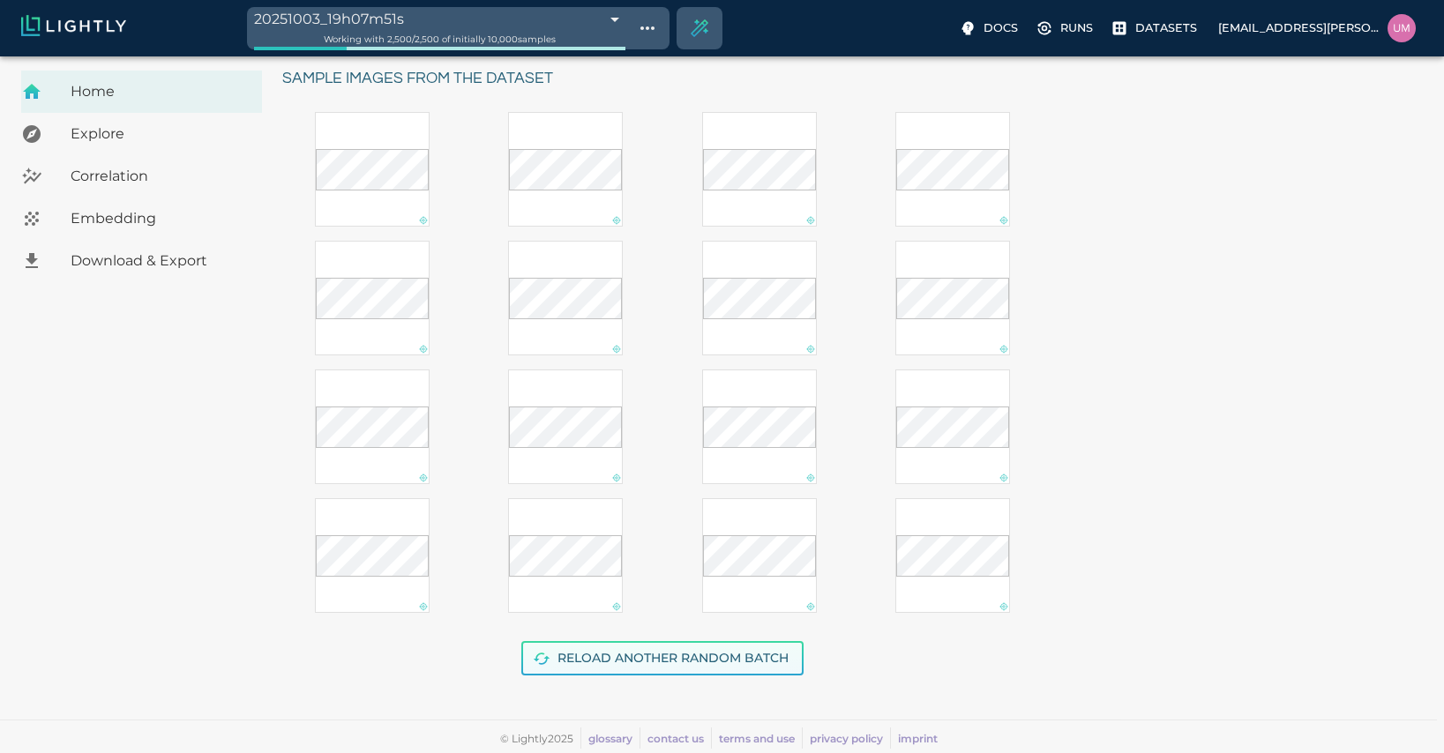
click at [630, 651] on button "Reload another random batch" at bounding box center [662, 658] width 282 height 34
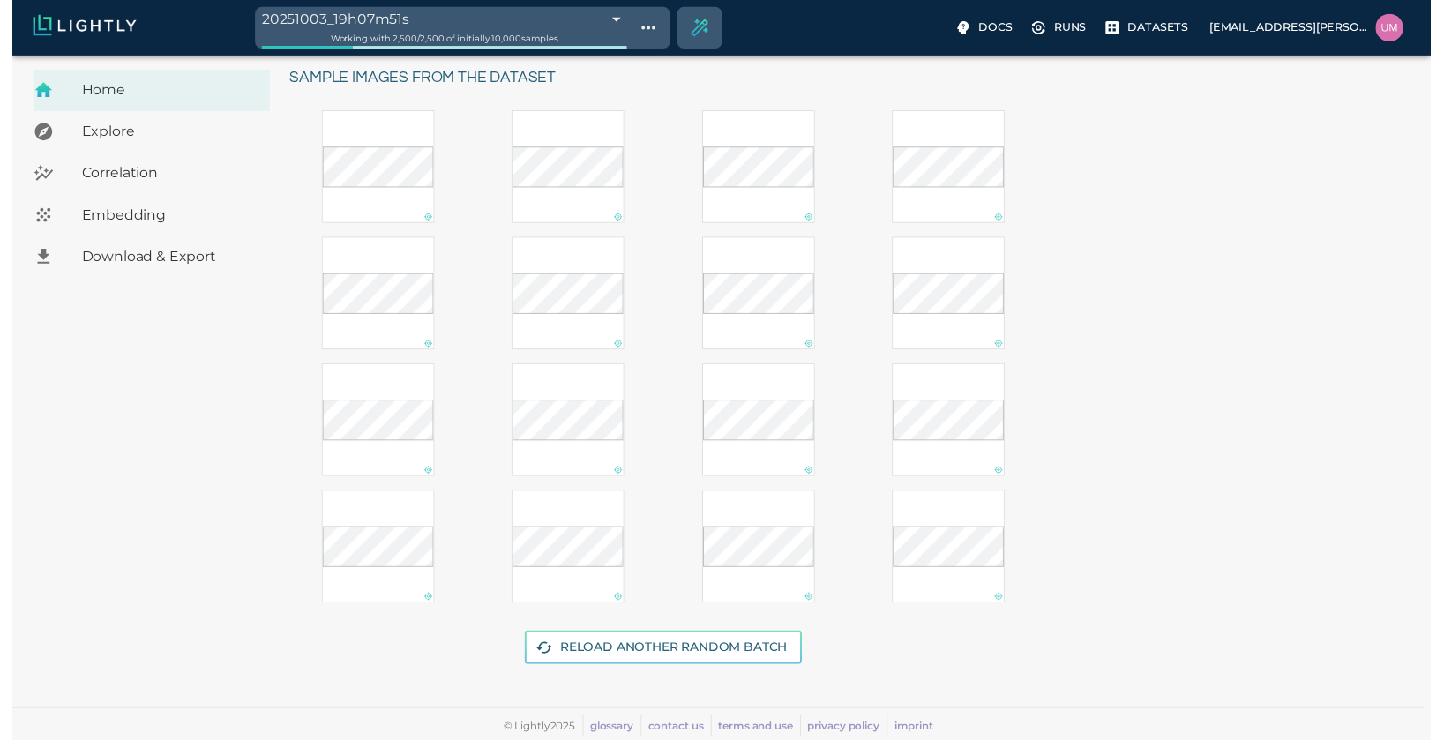
scroll to position [0, 0]
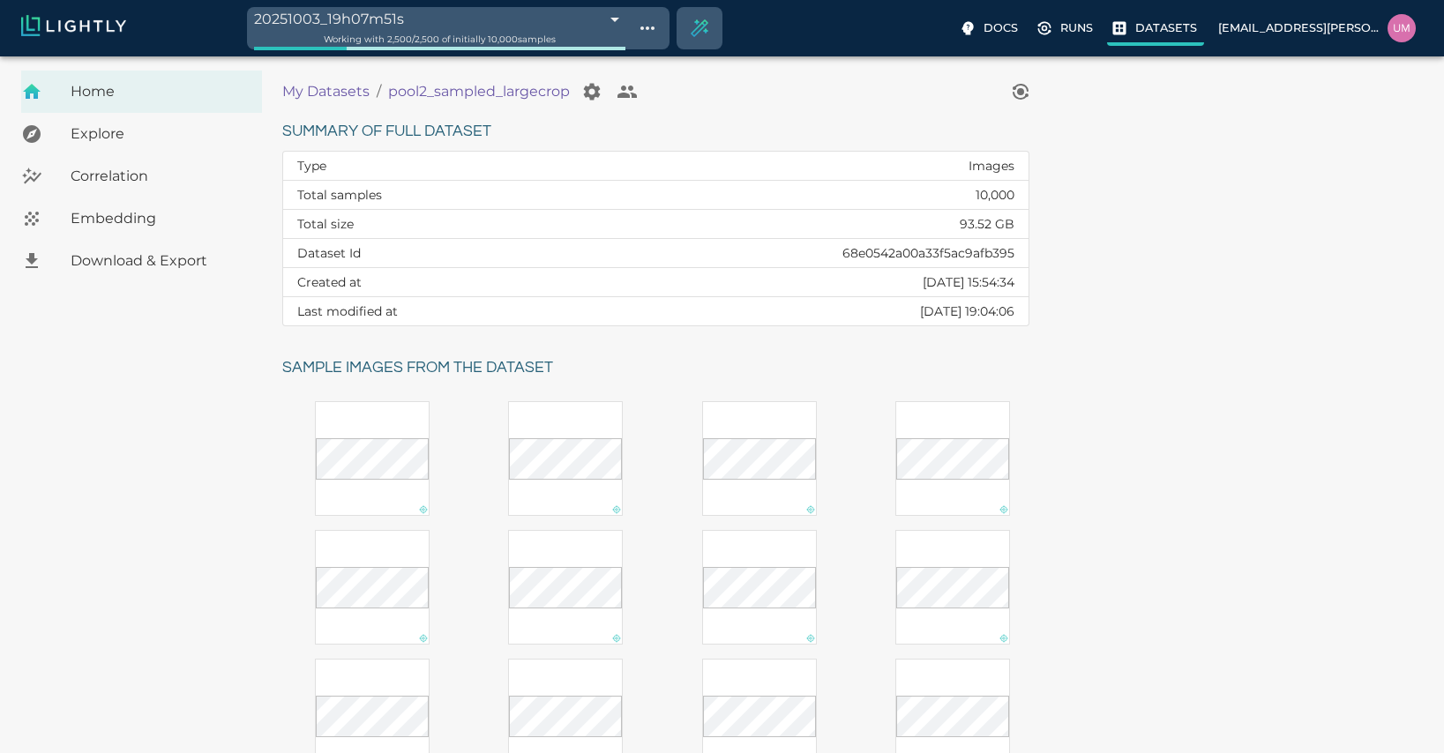
click at [801, 31] on p "Datasets" at bounding box center [1166, 27] width 62 height 17
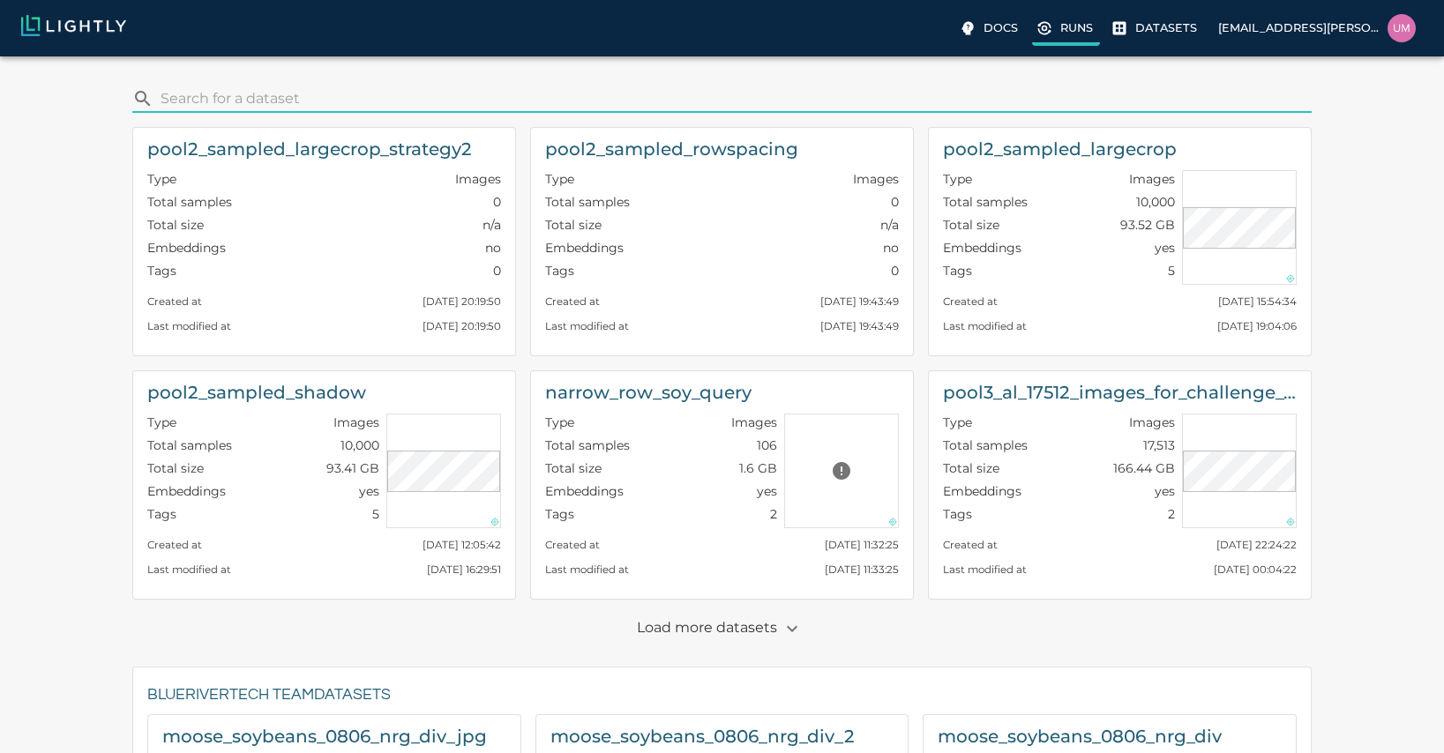
click at [801, 32] on label "Runs" at bounding box center [1066, 30] width 68 height 32
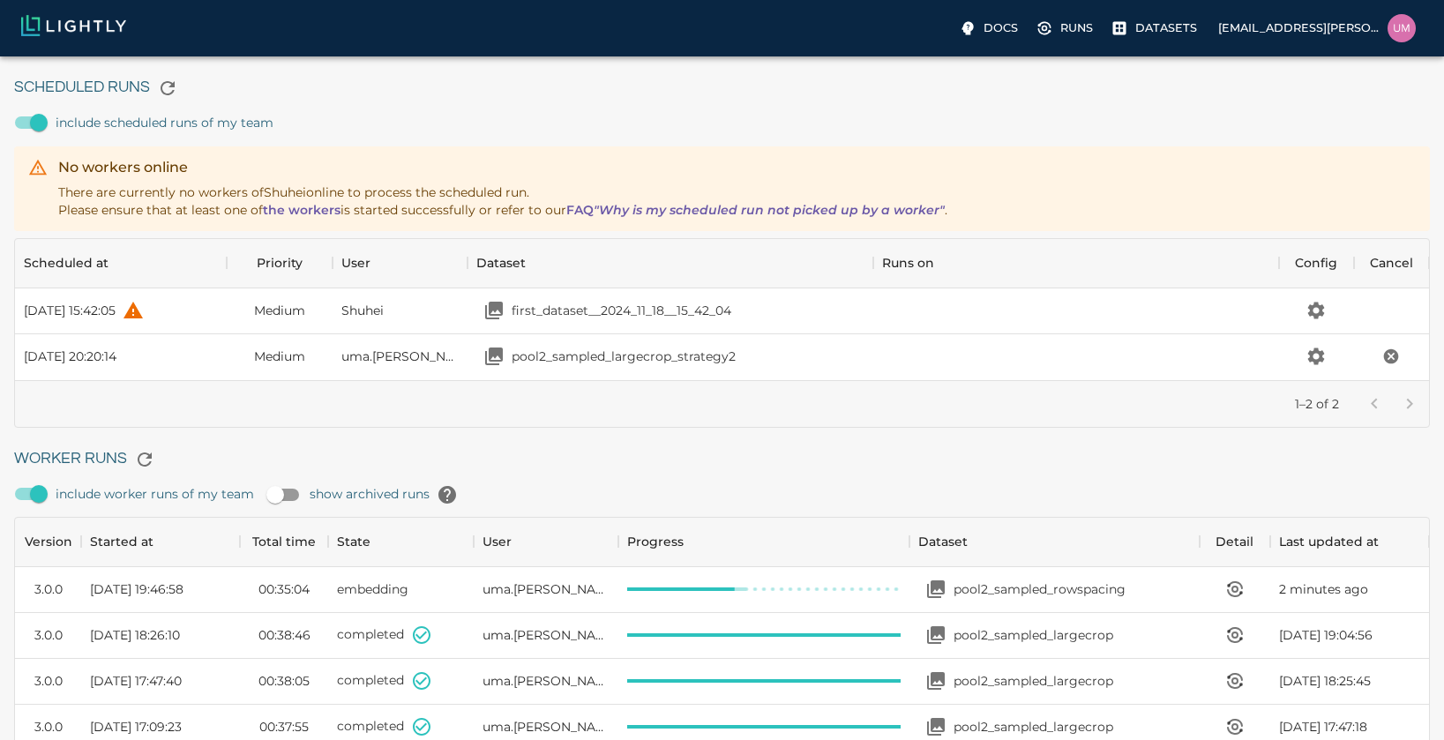
scroll to position [56, 0]
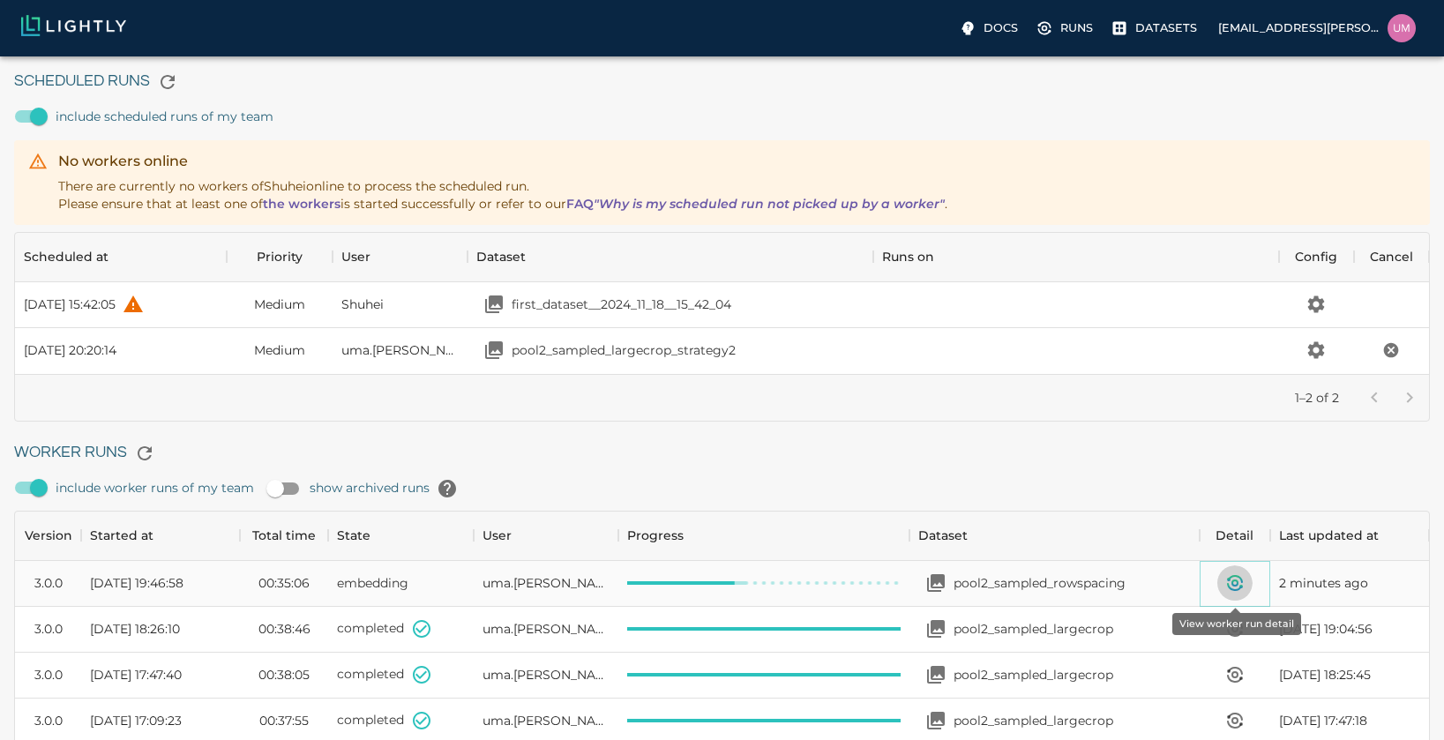
click at [801, 585] on icon "View worker run detail" at bounding box center [1234, 582] width 21 height 21
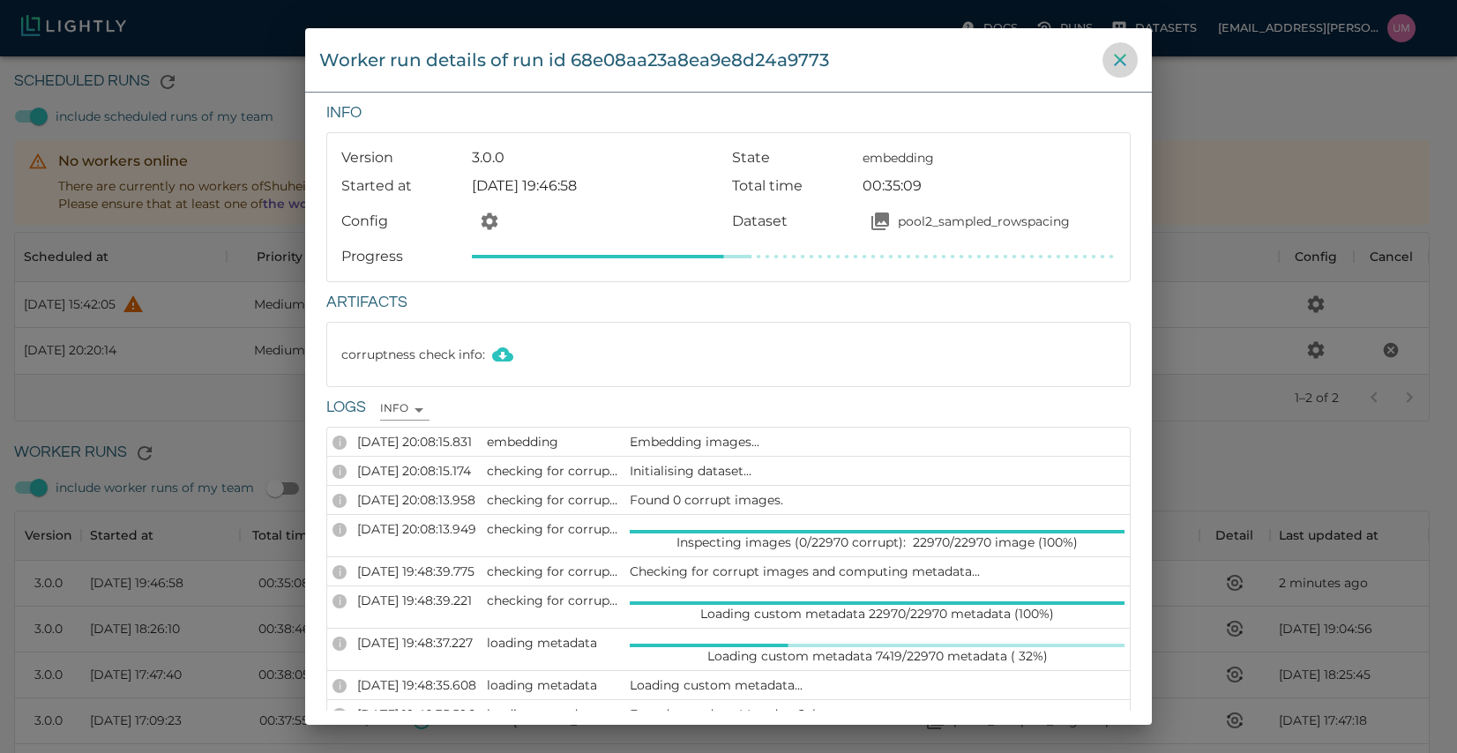
click at [801, 55] on icon "close" at bounding box center [1120, 59] width 21 height 21
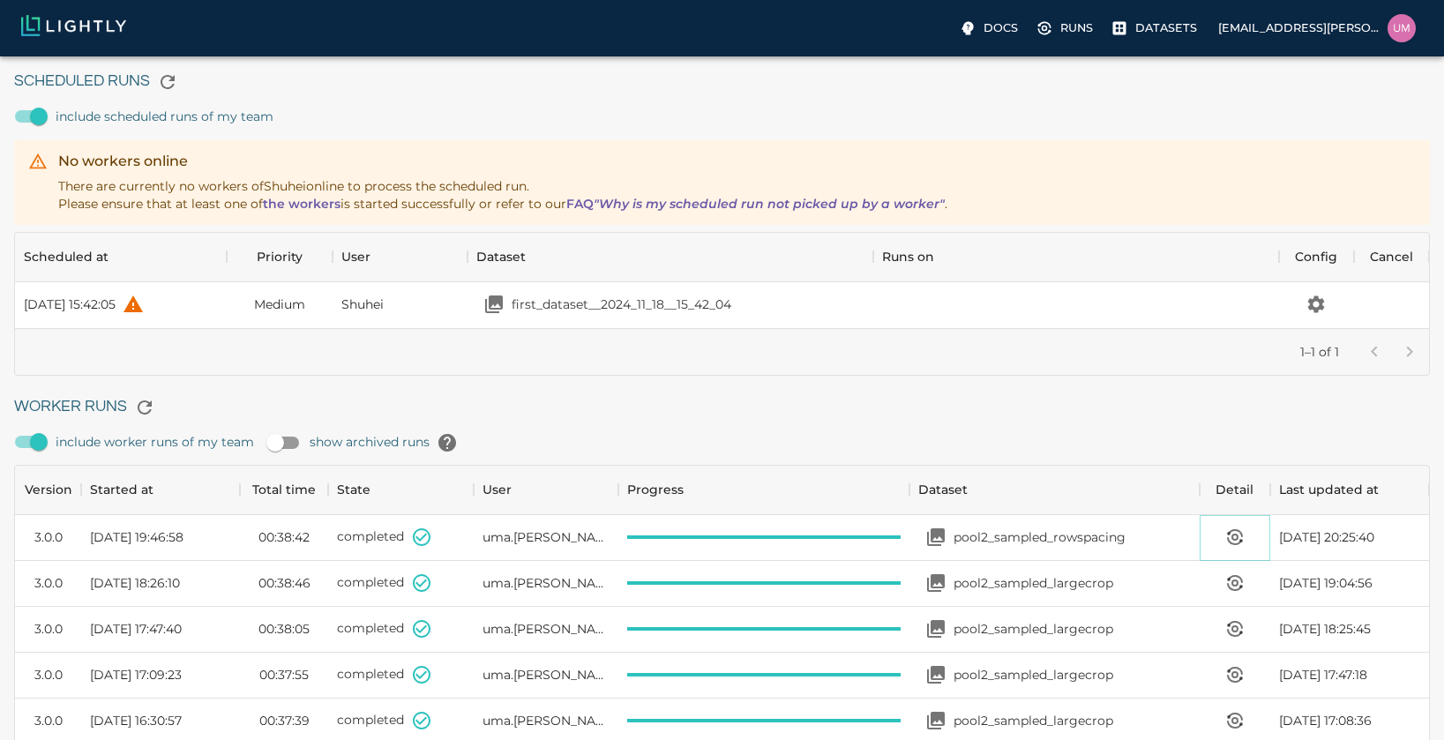
scroll to position [82, 1401]
click at [801, 24] on p "Datasets" at bounding box center [1166, 27] width 62 height 17
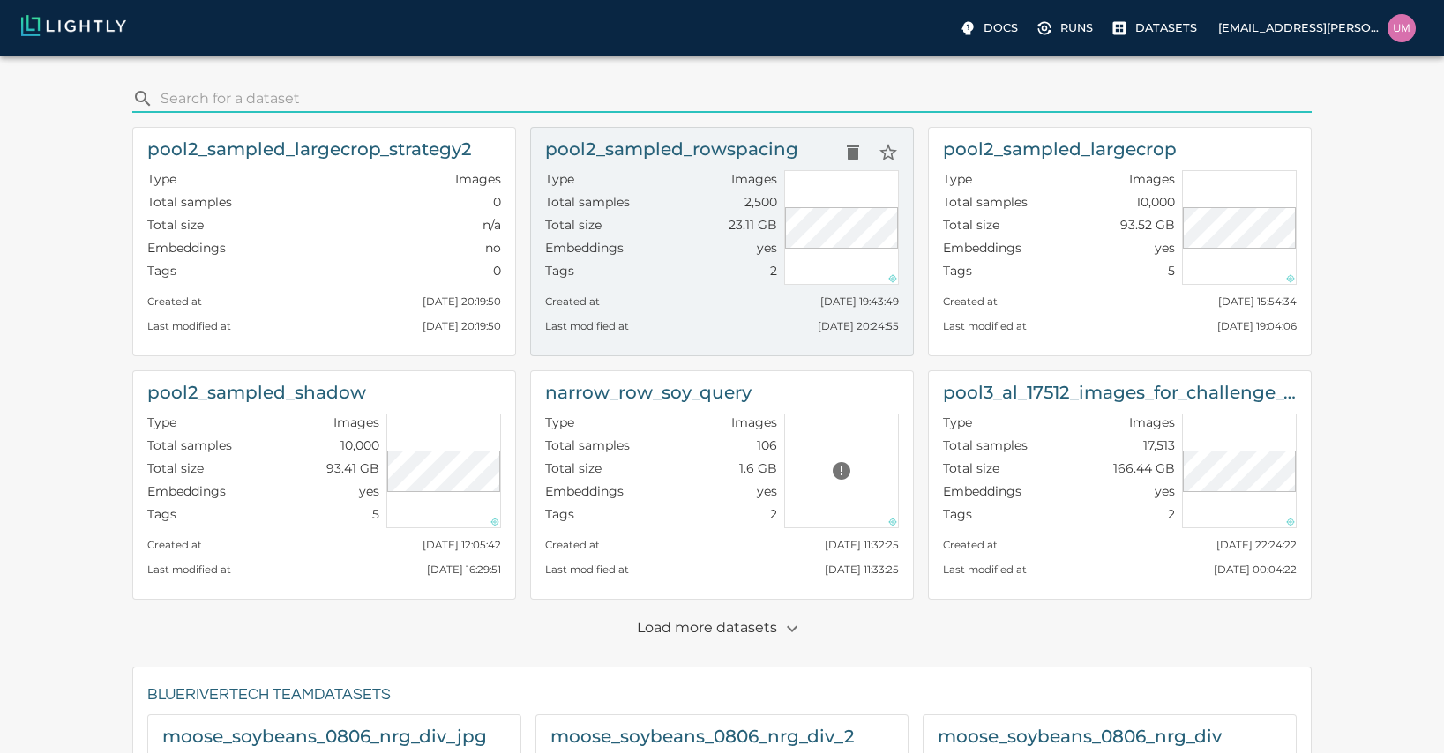
click at [665, 310] on div "Last modified at Fri, 03.10.2025 20:24:55" at bounding box center [722, 322] width 354 height 25
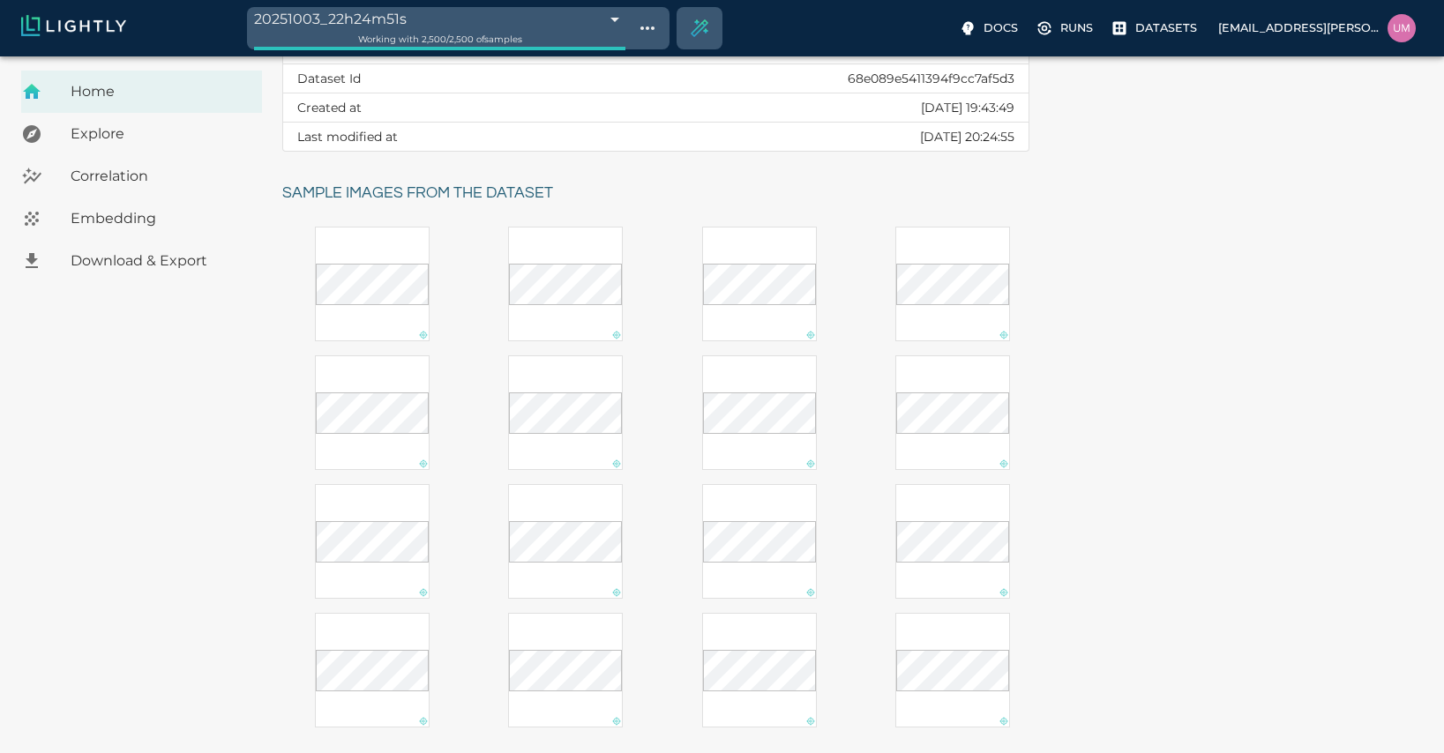
scroll to position [289, 0]
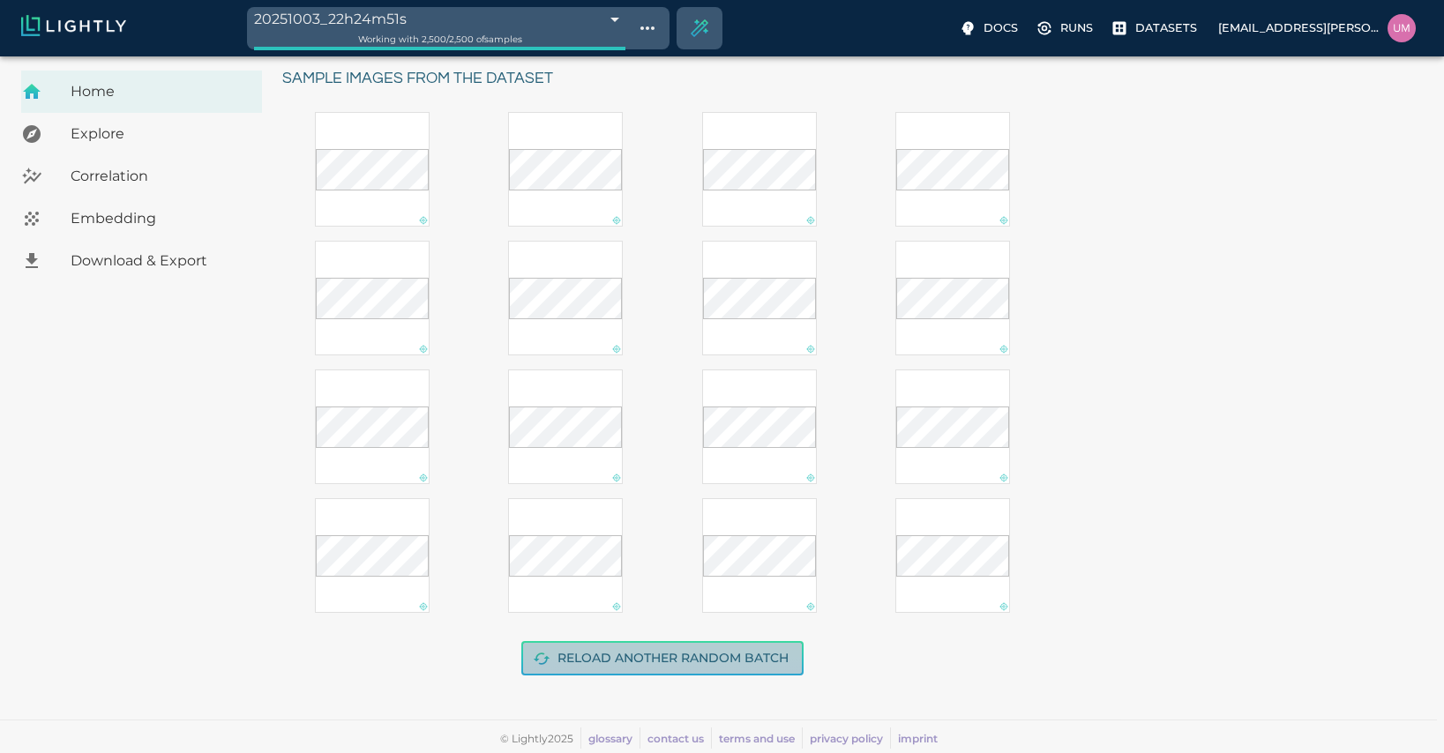
click at [597, 669] on button "Reload another random batch" at bounding box center [662, 658] width 282 height 34
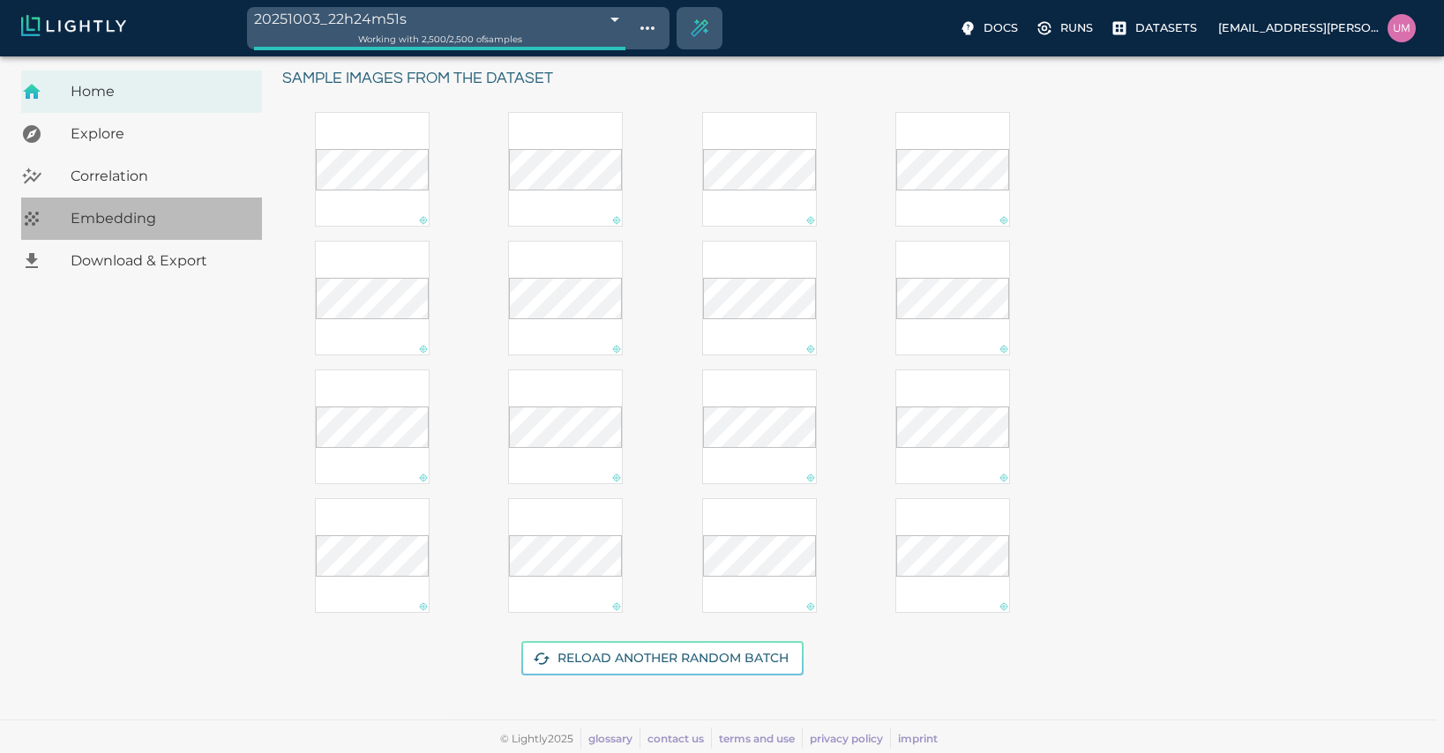
click at [201, 220] on span "Embedding" at bounding box center [159, 218] width 177 height 21
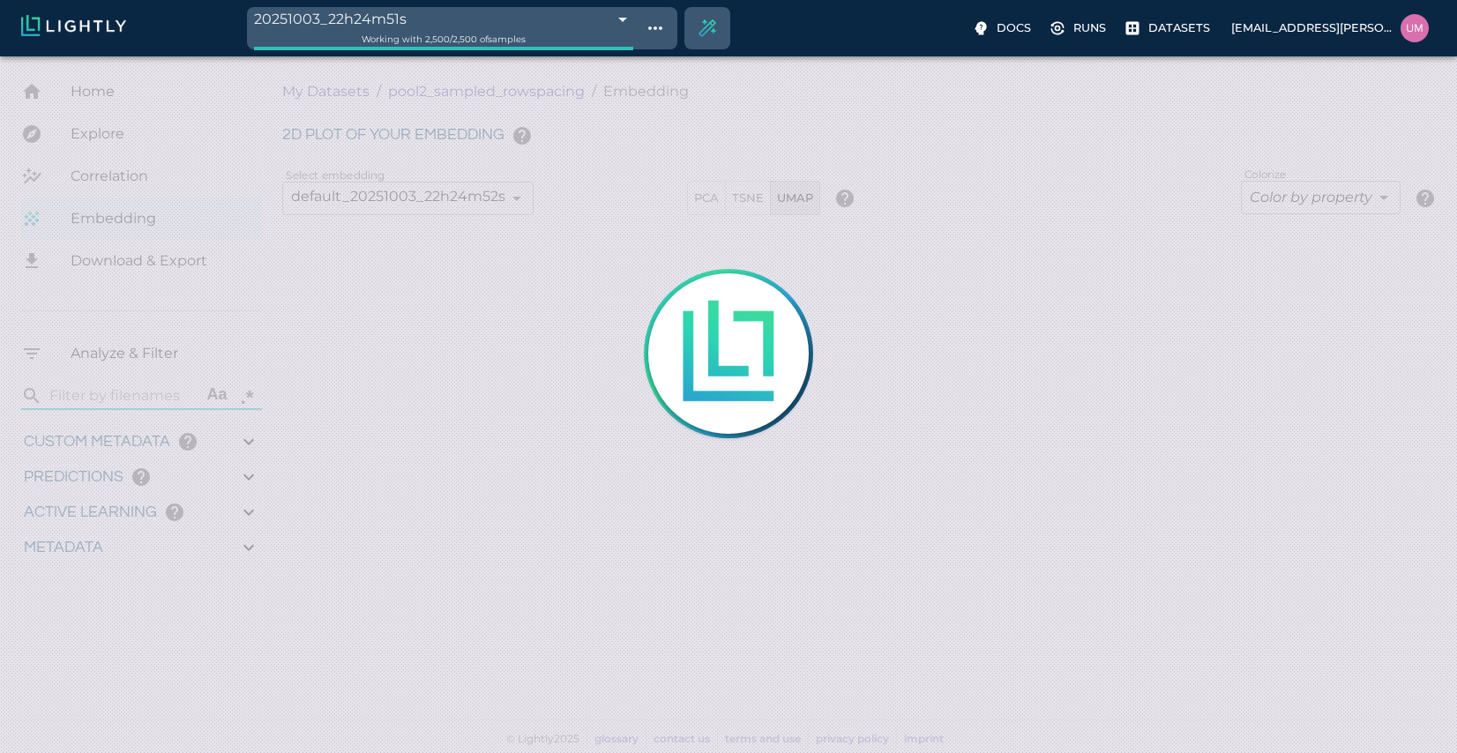
type input "4.84820567863095"
type input "80.9522056786309"
type input "1.25083314381757"
type input "11.5298331438176"
type input "6.30461978912354"
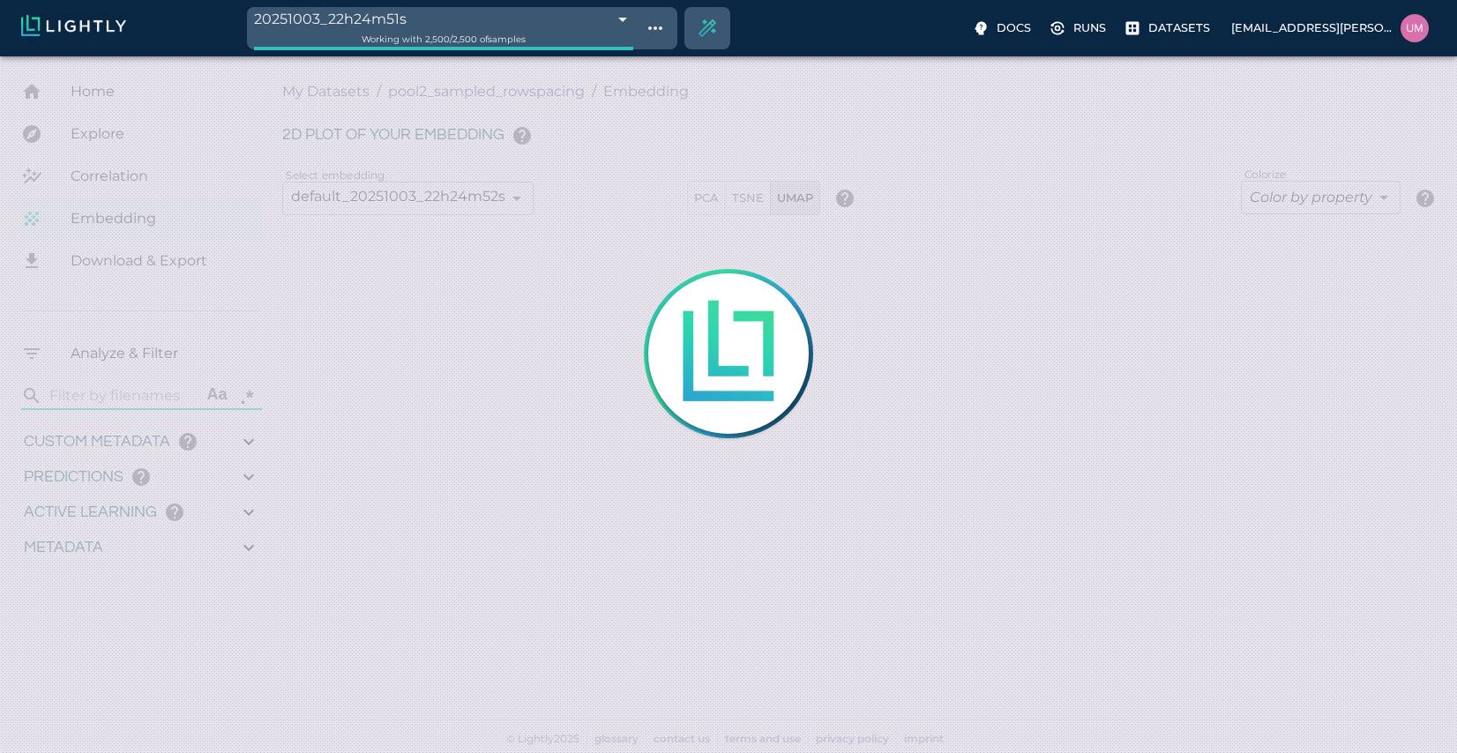
type input "47.6986197891235"
type input "4.84820567863095"
type input "80.9522056786309"
type input "1.25083314381757"
type input "11.5298331438176"
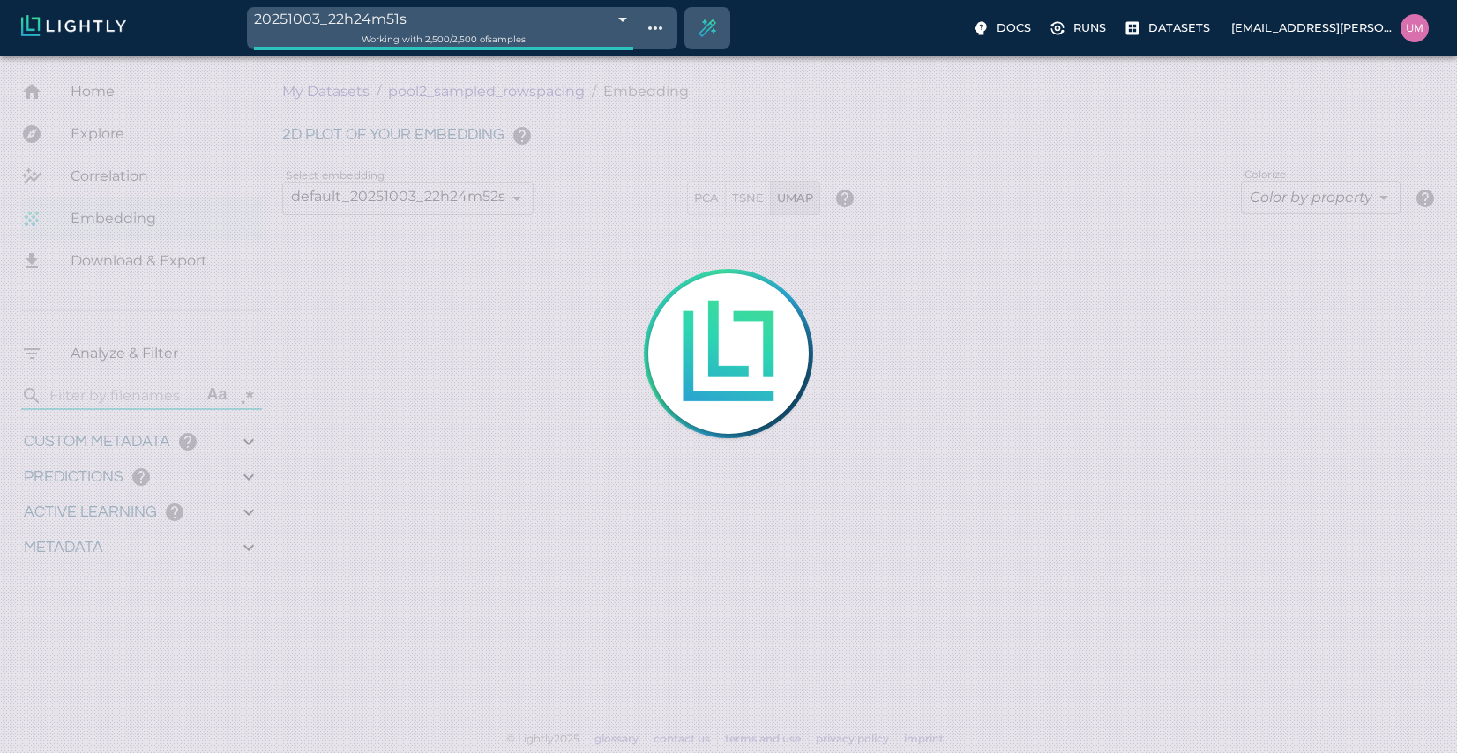
type input "6.30461978912354"
type input "47.6986197891235"
type input "4.84820567863095"
type input "80.9522056786309"
type input "1.25083314381757"
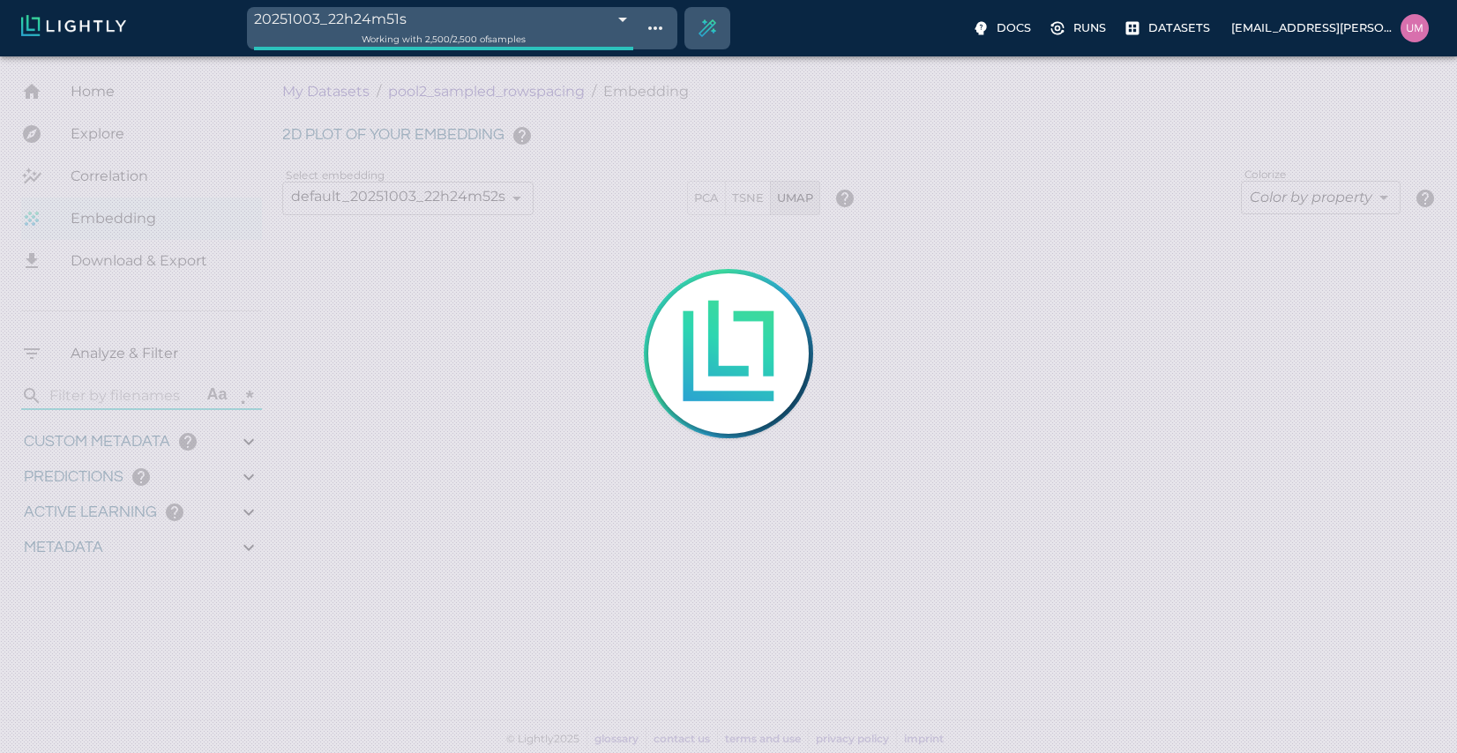
type input "11.5298331438176"
type input "6.30461978912354"
type input "47.6986197891235"
type input "4.84820567863095"
type input "80.9522056786309"
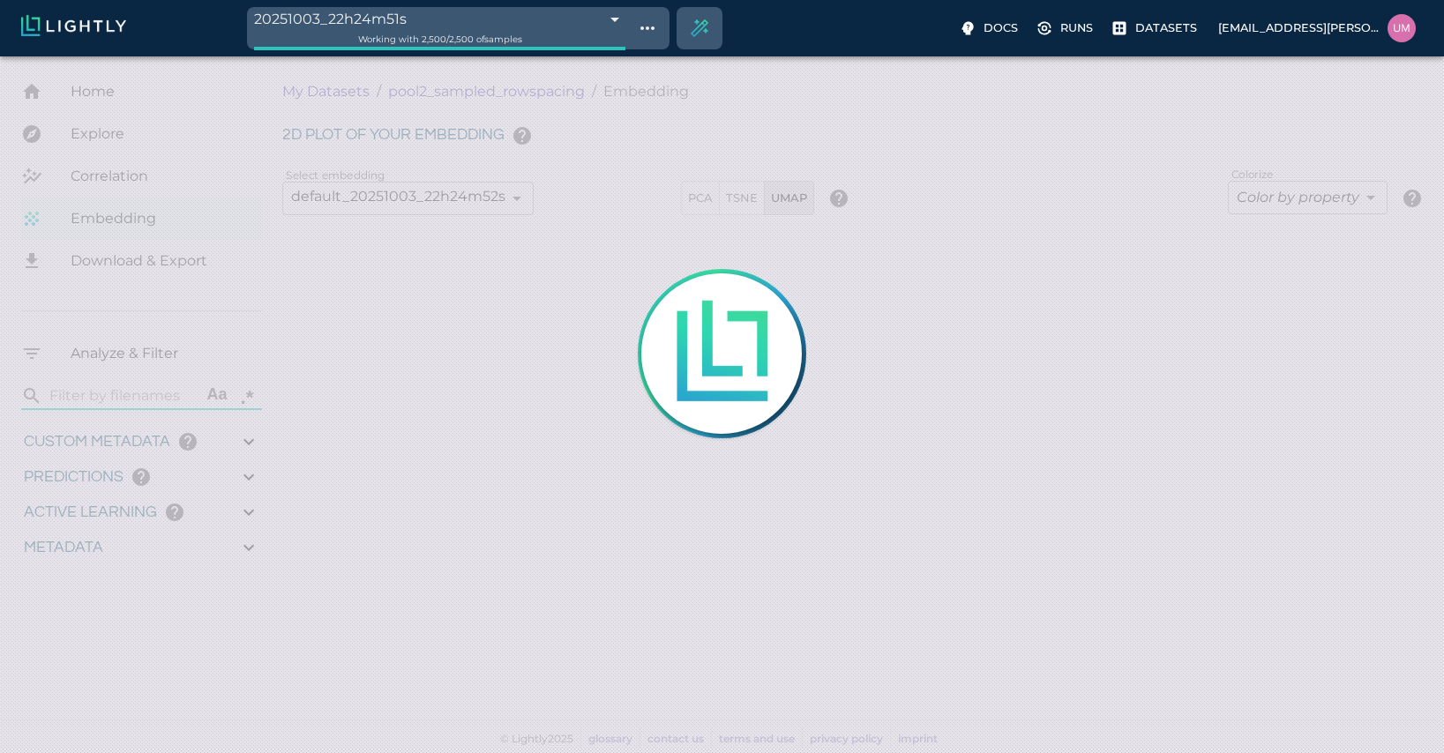
type input "1.25083314381757"
type input "11.5298331438176"
type input "6.30461978912354"
type input "47.6986197891235"
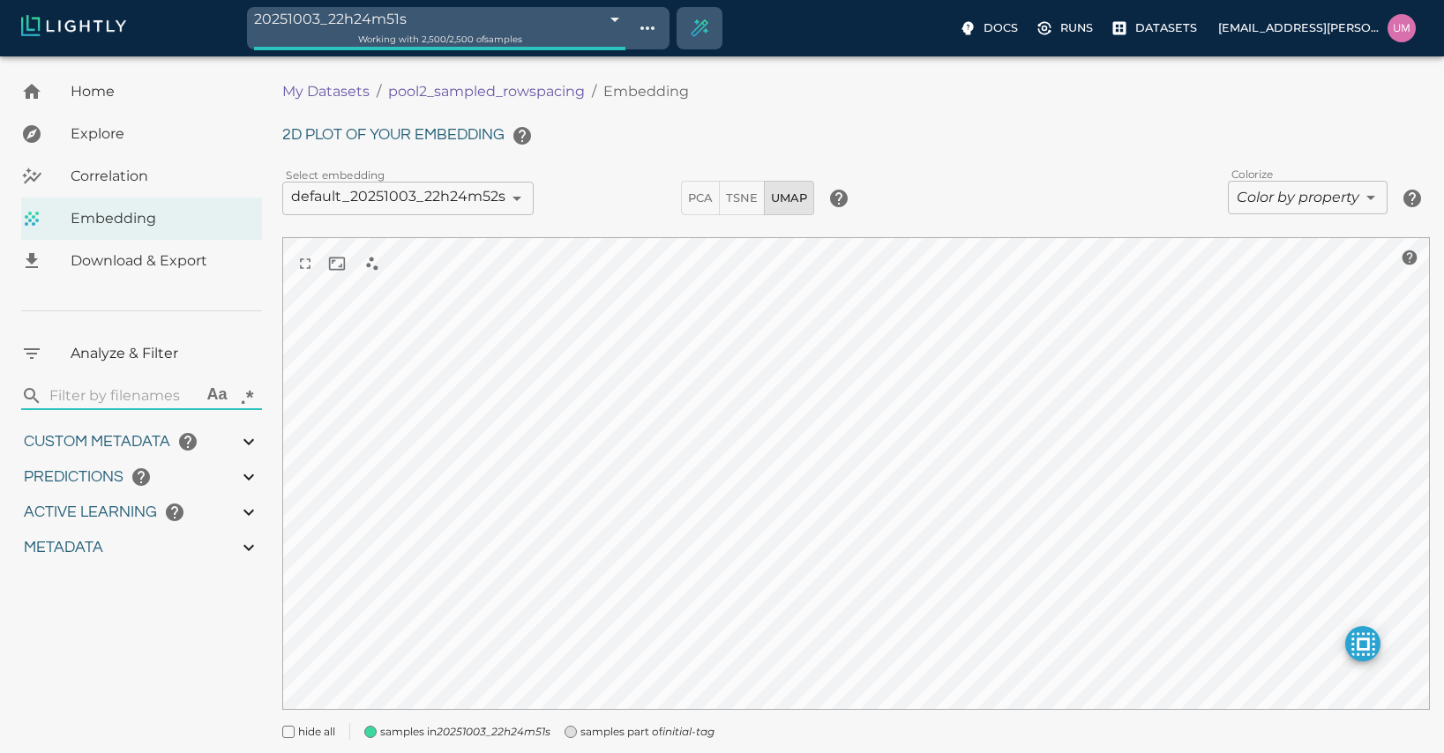
click at [176, 126] on span "Explore" at bounding box center [159, 133] width 177 height 21
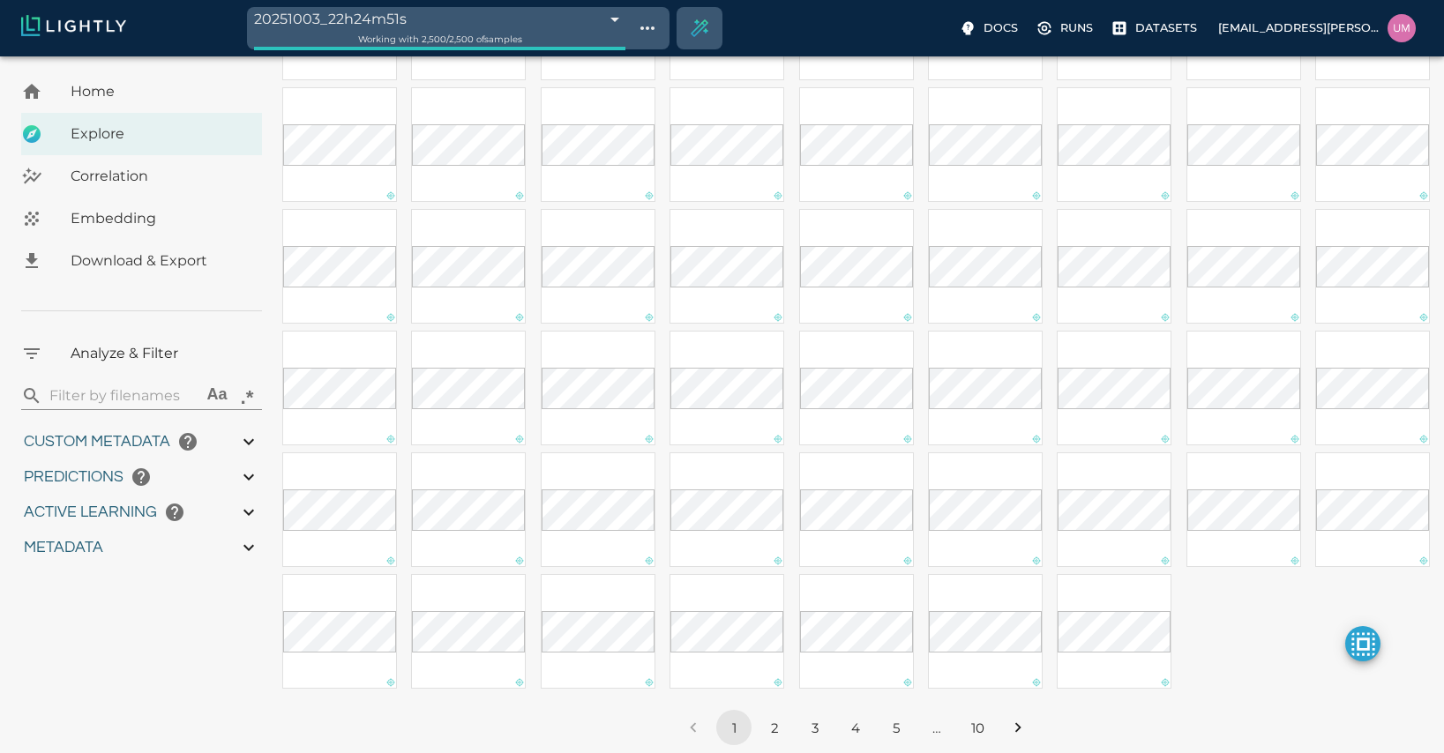
scroll to position [3004, 0]
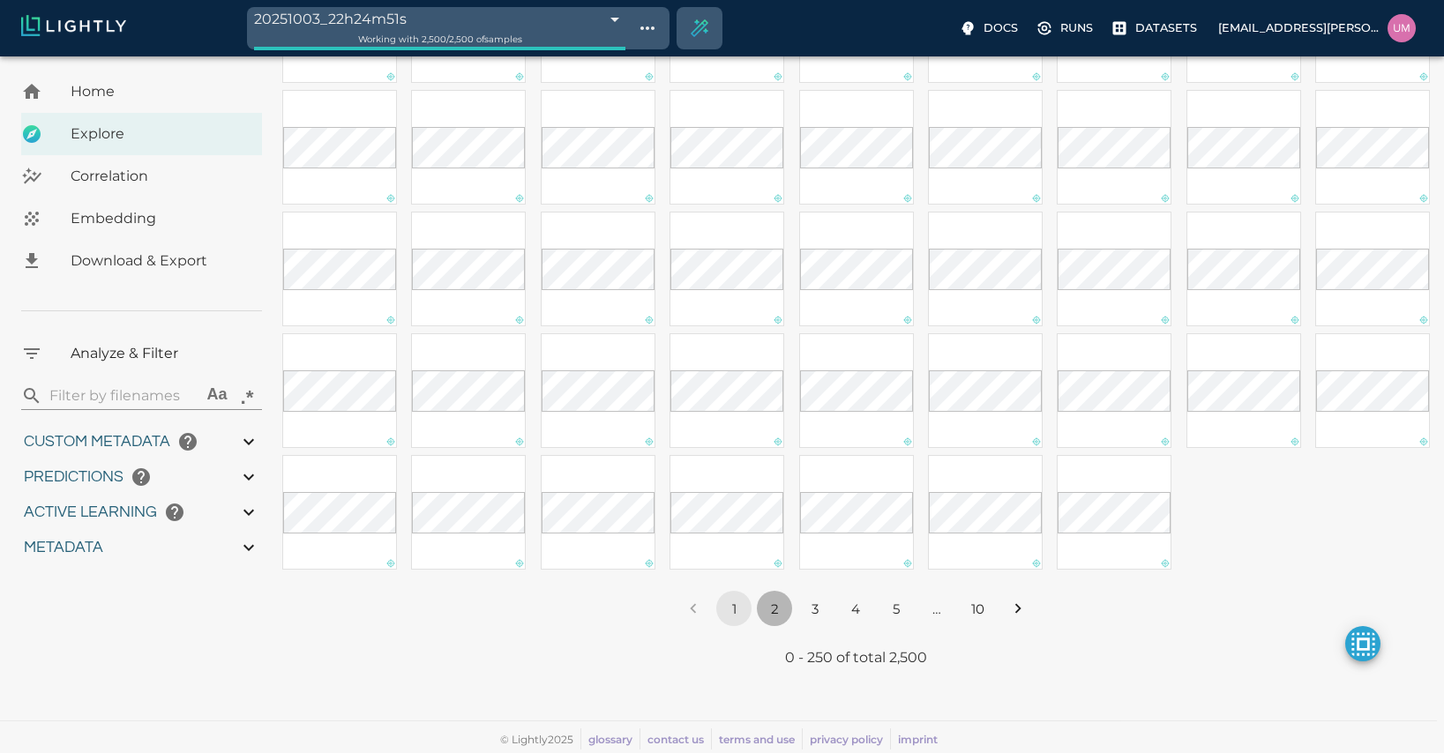
click at [774, 607] on button "2" at bounding box center [774, 608] width 35 height 35
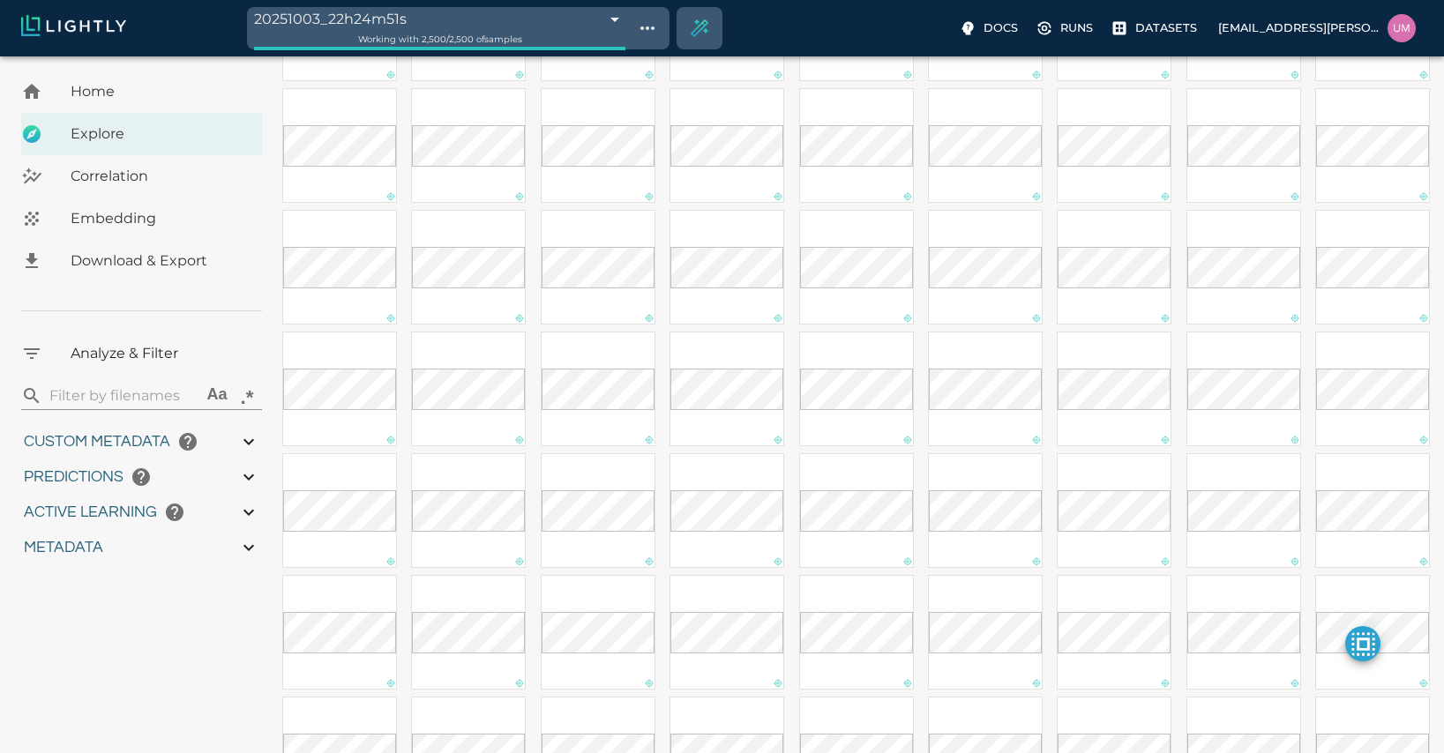
scroll to position [1673, 0]
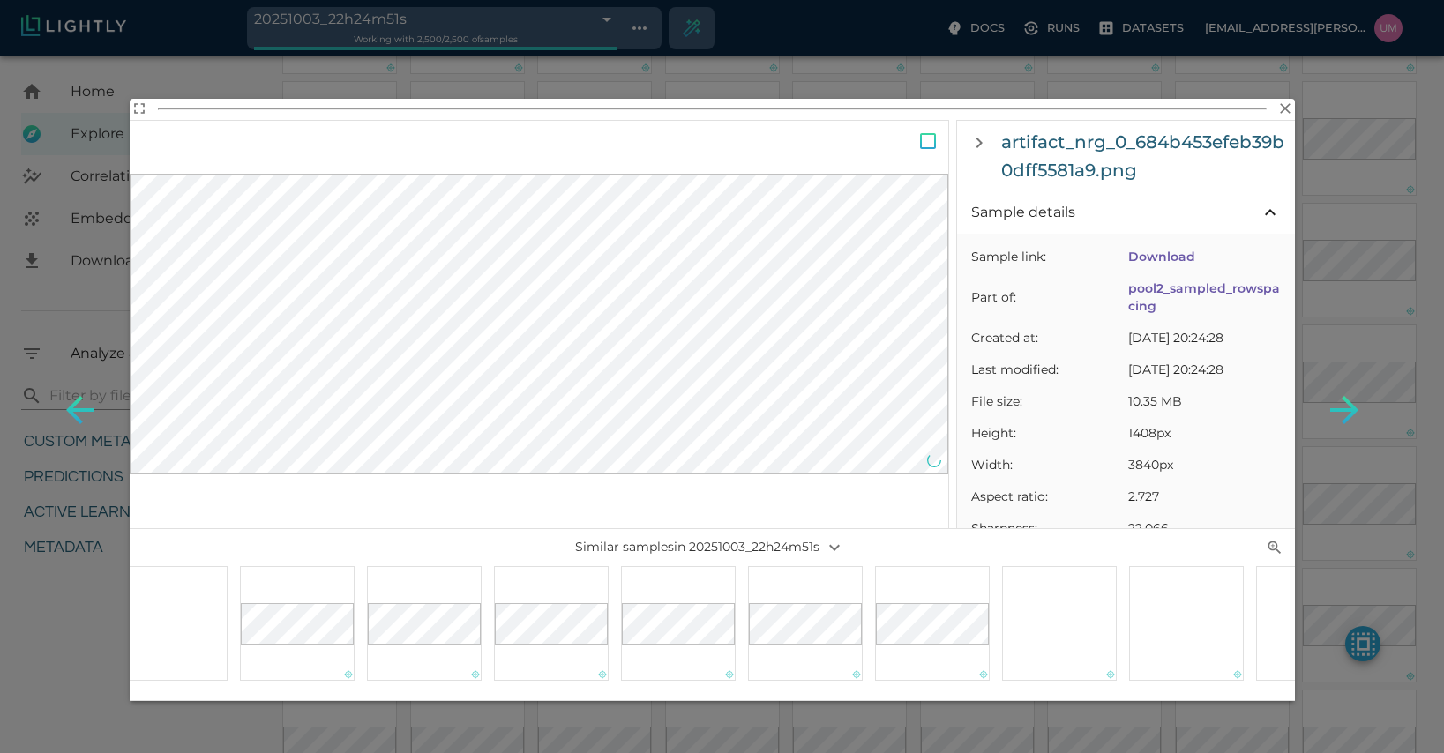
scroll to position [0, 749]
click at [735, 641] on div at bounding box center [721, 623] width 115 height 115
click at [801, 112] on icon "button" at bounding box center [1285, 109] width 18 height 18
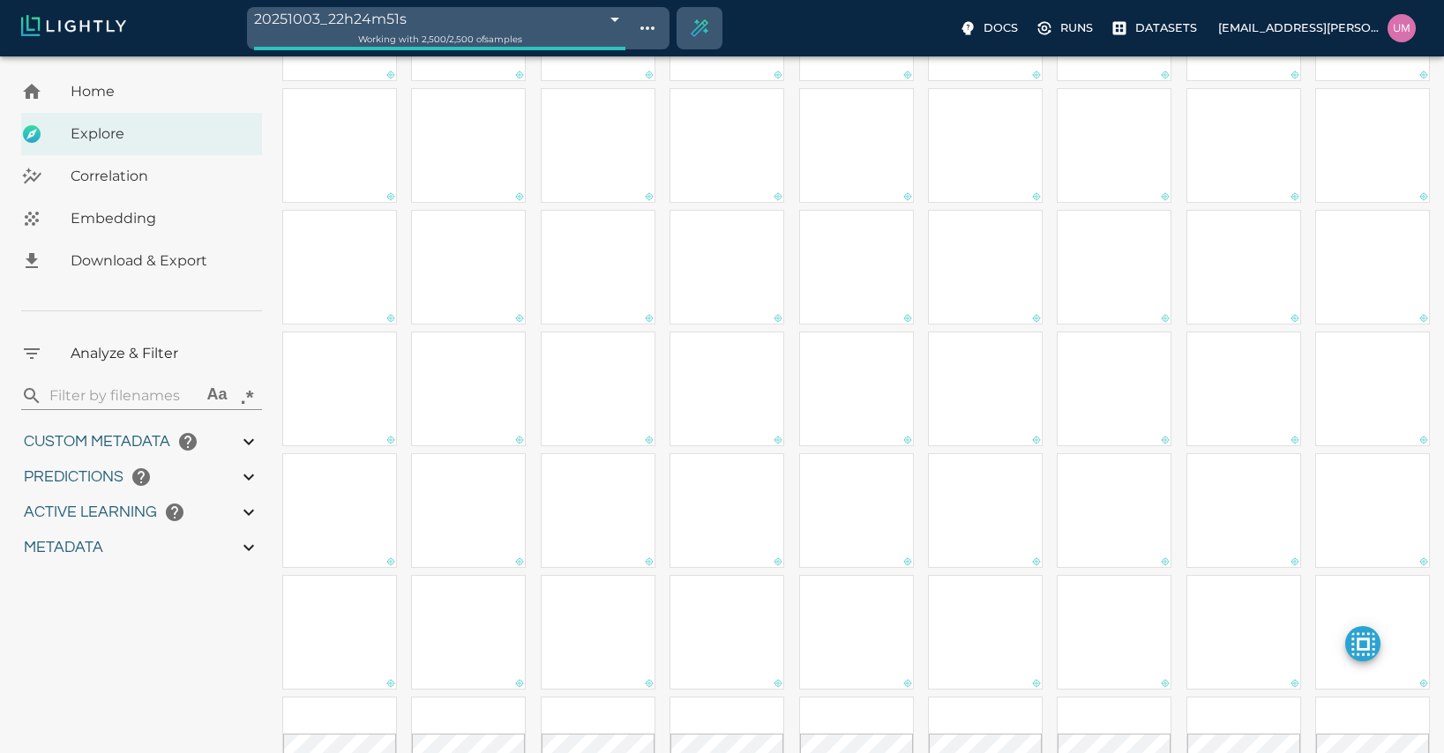
scroll to position [91, 0]
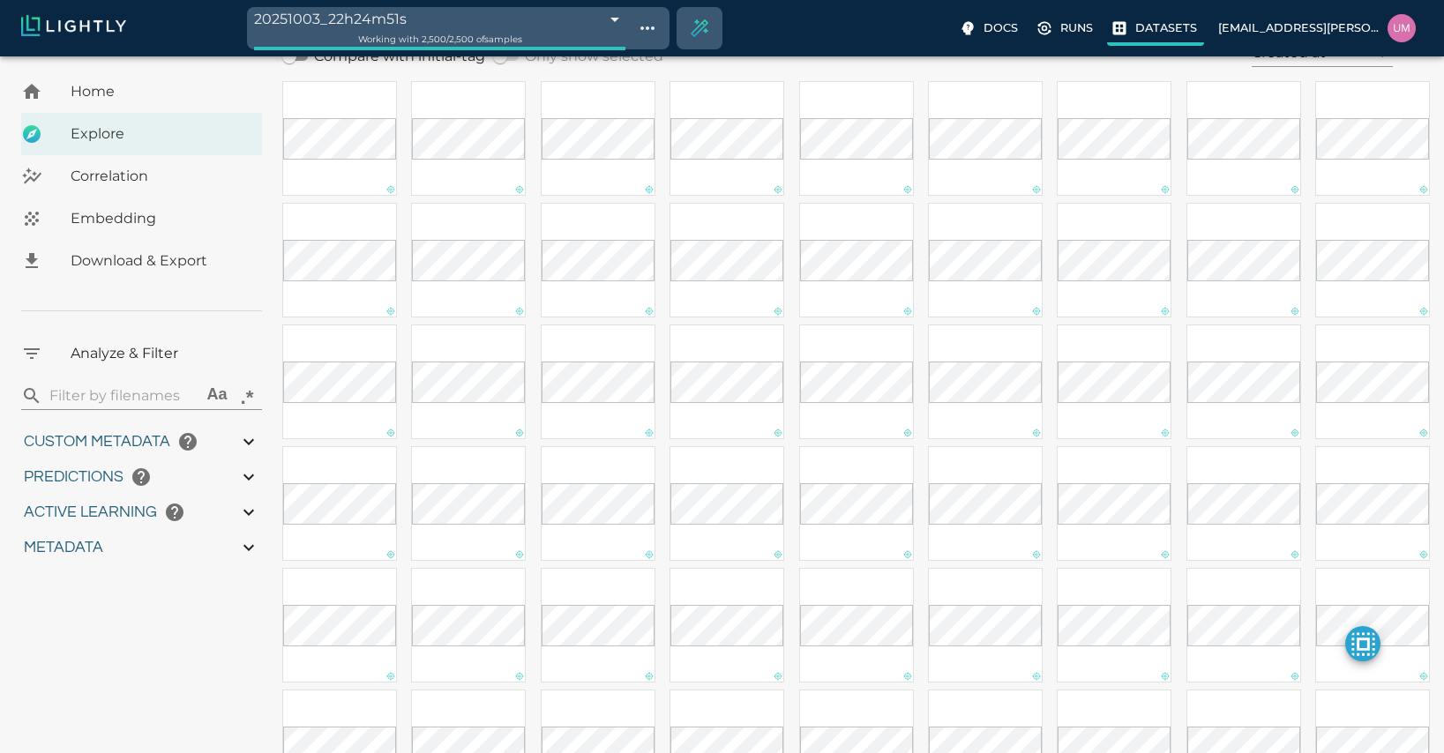
click at [801, 34] on p "Datasets" at bounding box center [1166, 27] width 62 height 17
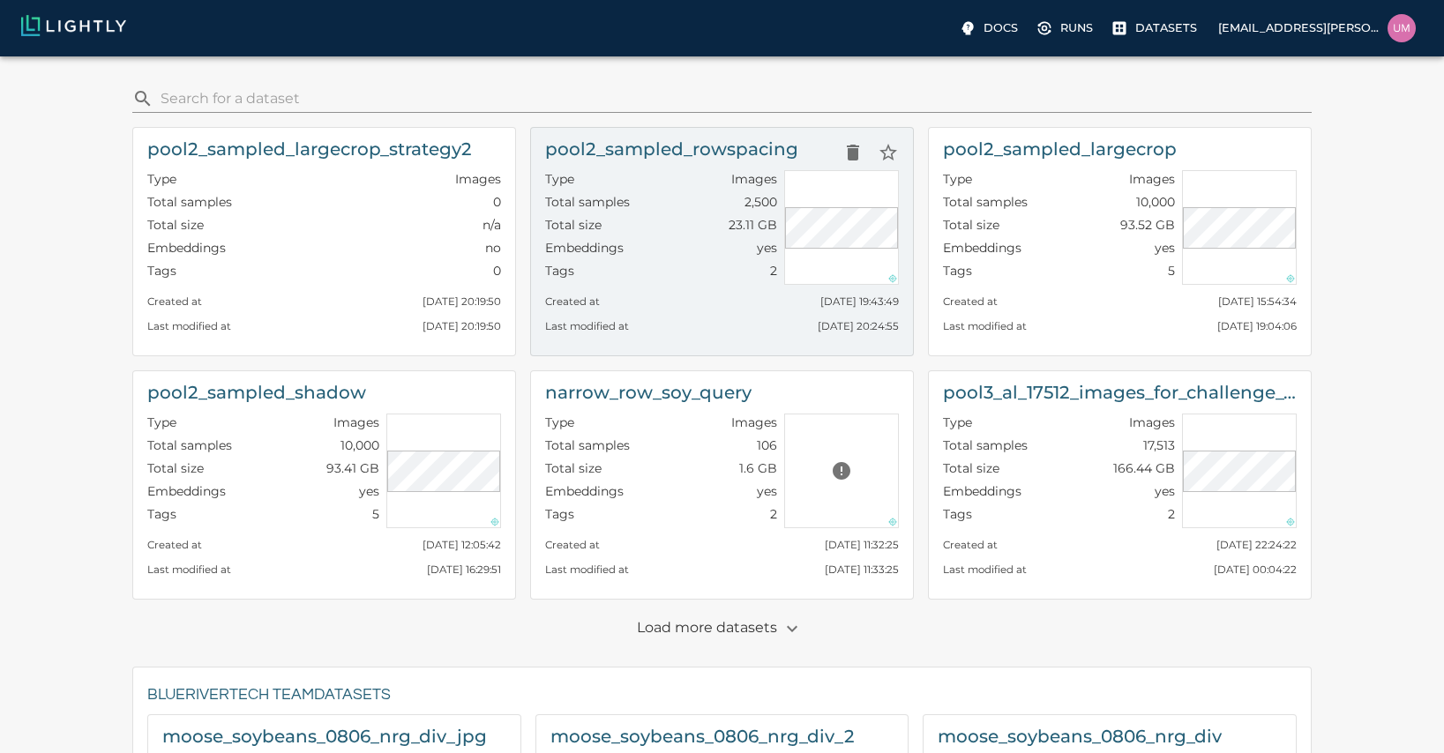
click at [688, 291] on div "Created at Fri, 03.10.2025 19:43:49" at bounding box center [722, 297] width 354 height 25
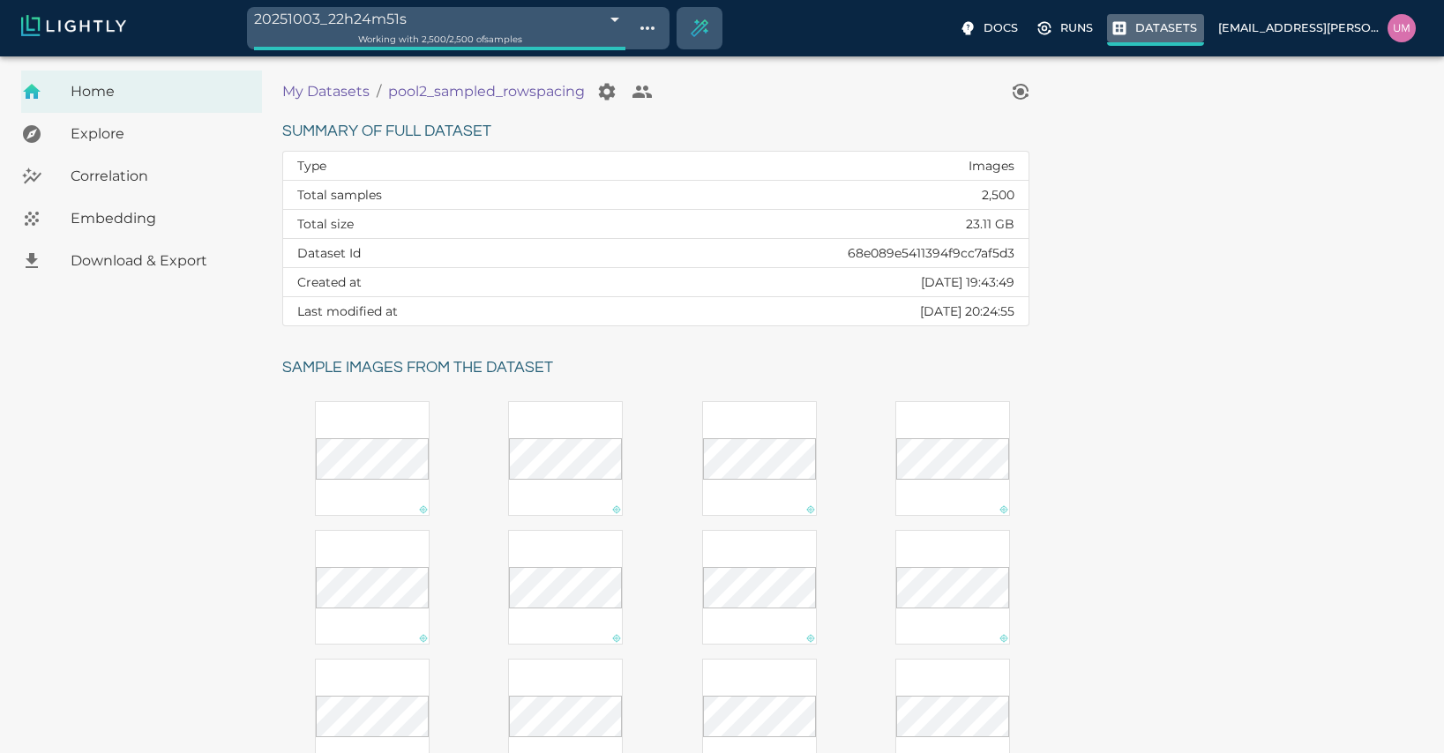
click at [801, 34] on p "Datasets" at bounding box center [1166, 27] width 62 height 17
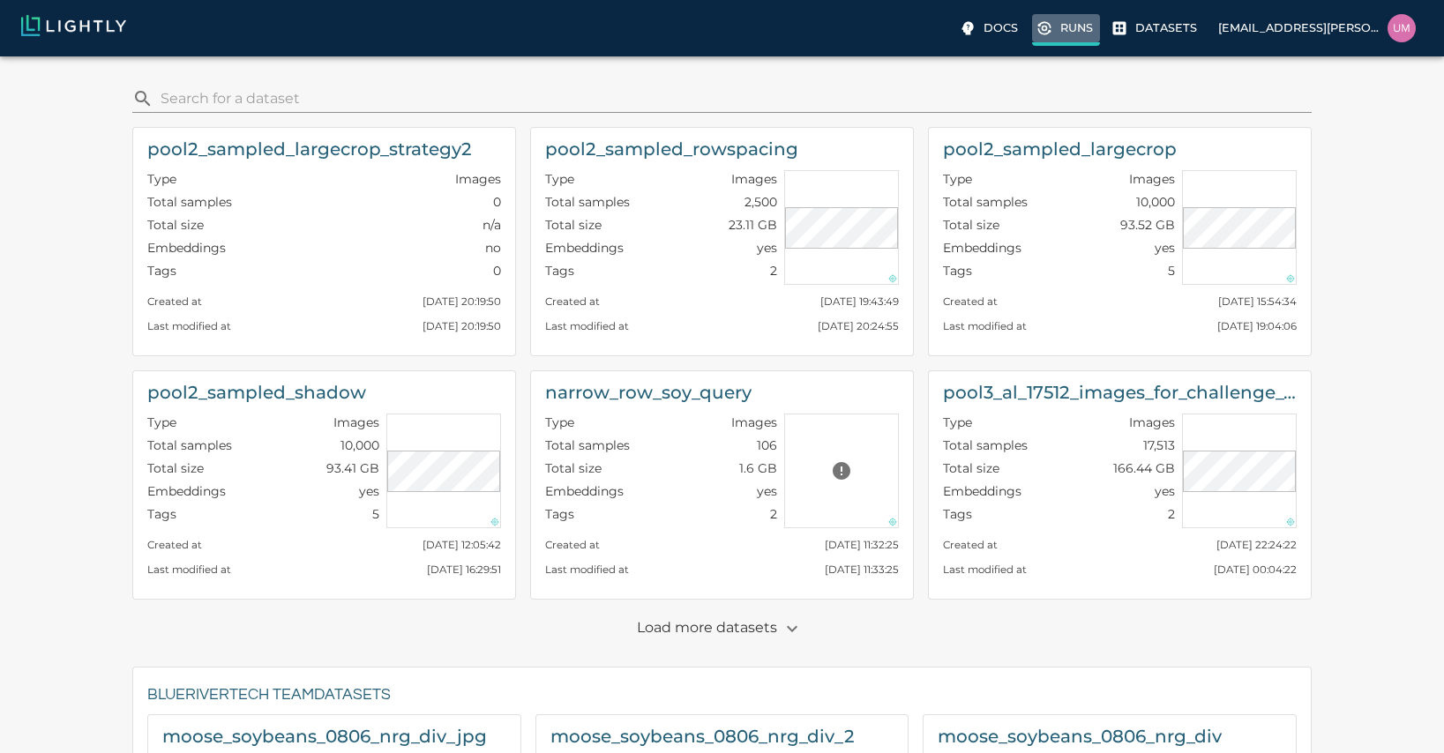
click at [801, 38] on label "Runs" at bounding box center [1066, 30] width 68 height 32
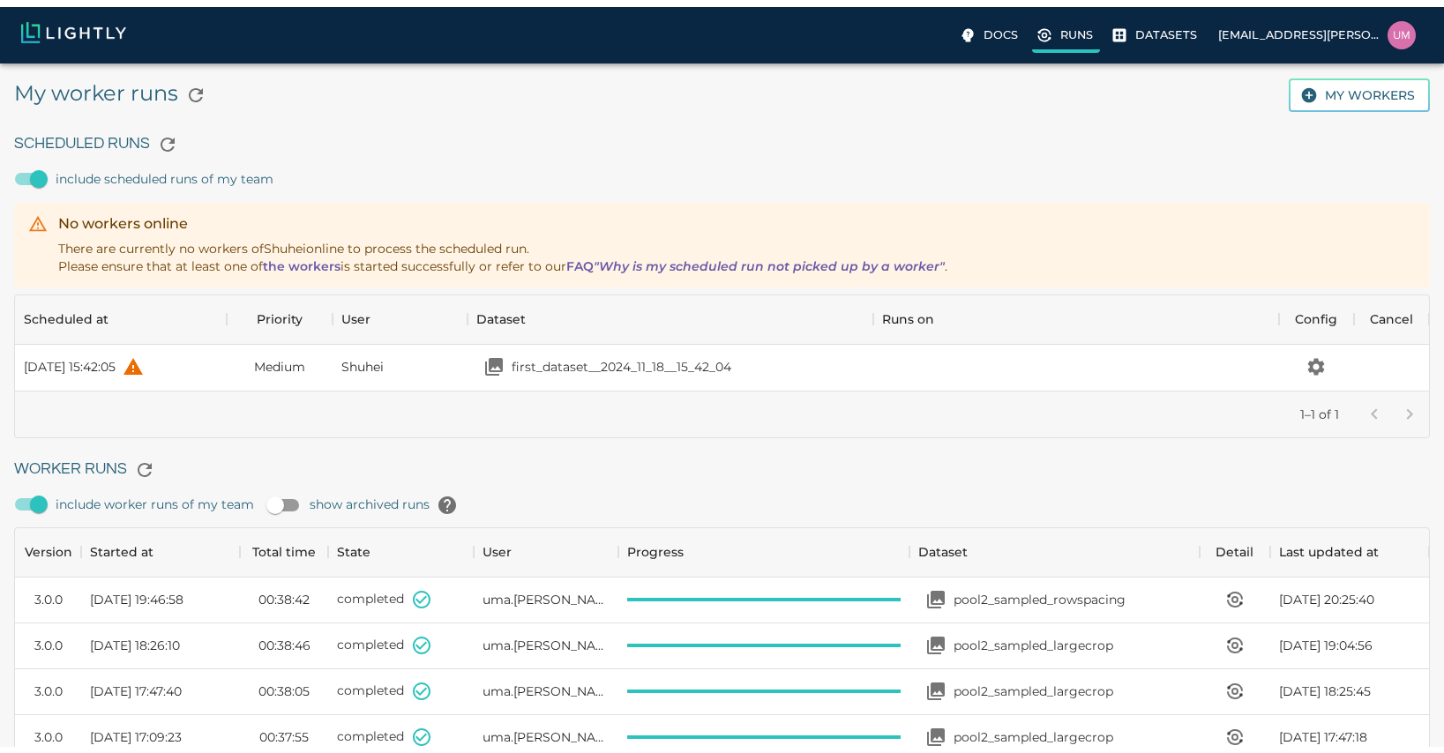
scroll to position [1183, 1401]
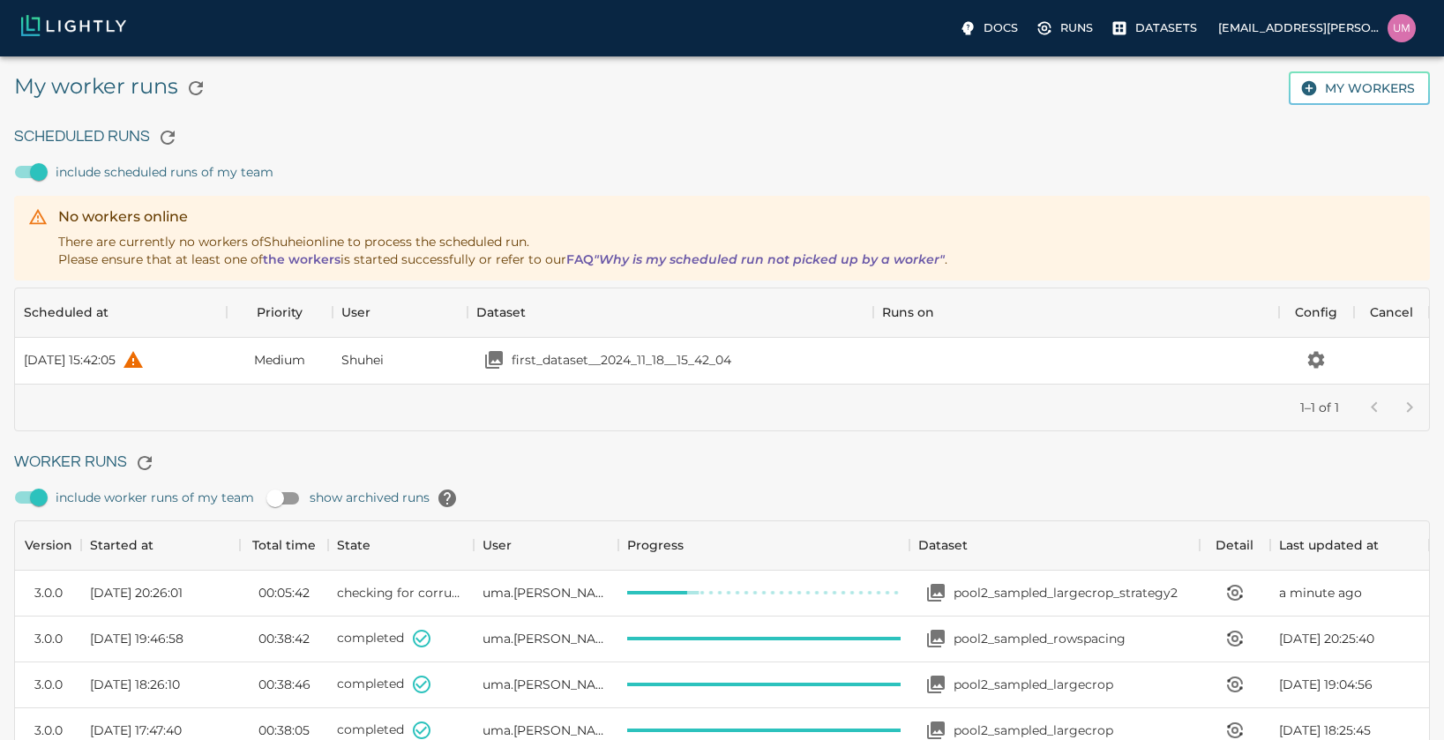
click at [801, 50] on div "Docs Runs Datasets uma.govindarajan@bluerivertech.com" at bounding box center [722, 28] width 1444 height 56
click at [801, 33] on p "Datasets" at bounding box center [1166, 27] width 62 height 17
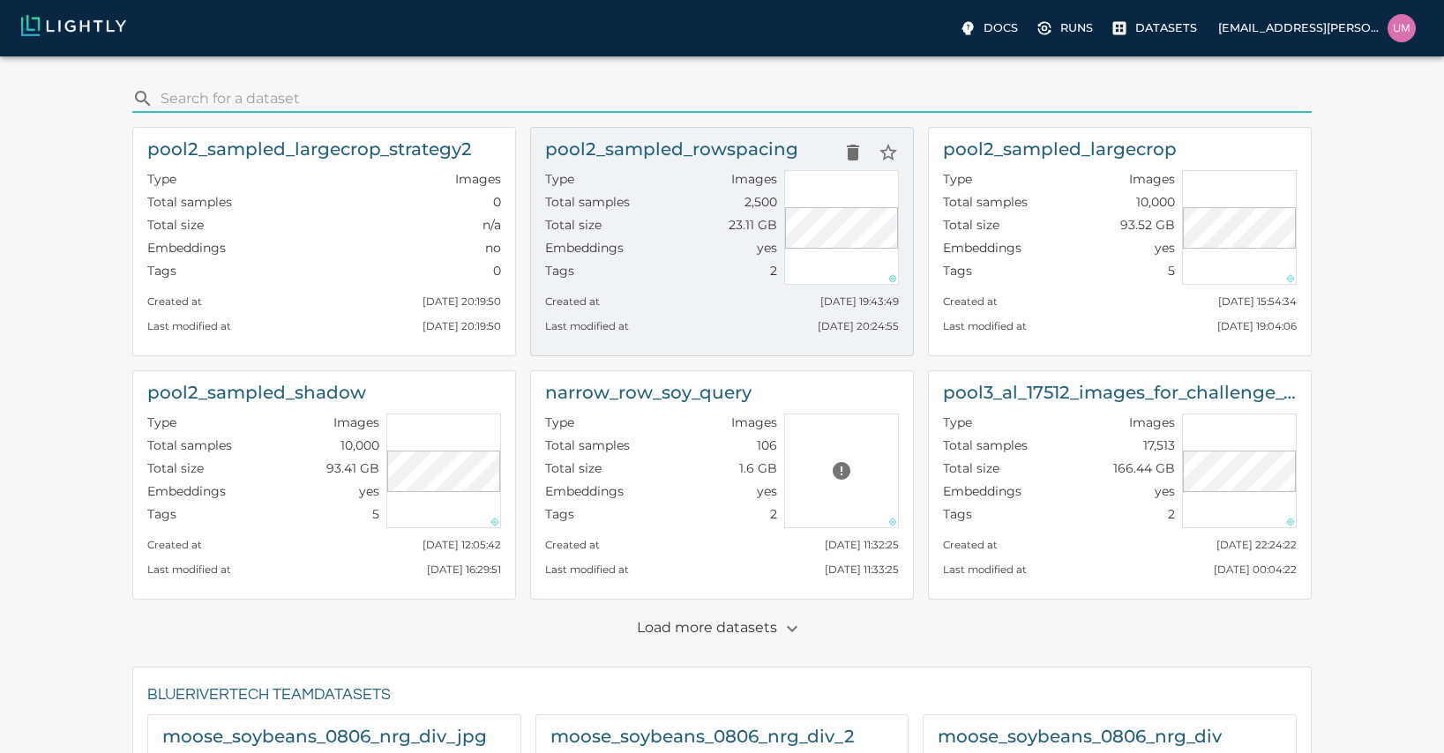
click at [749, 275] on div "Tags 2" at bounding box center [661, 273] width 232 height 23
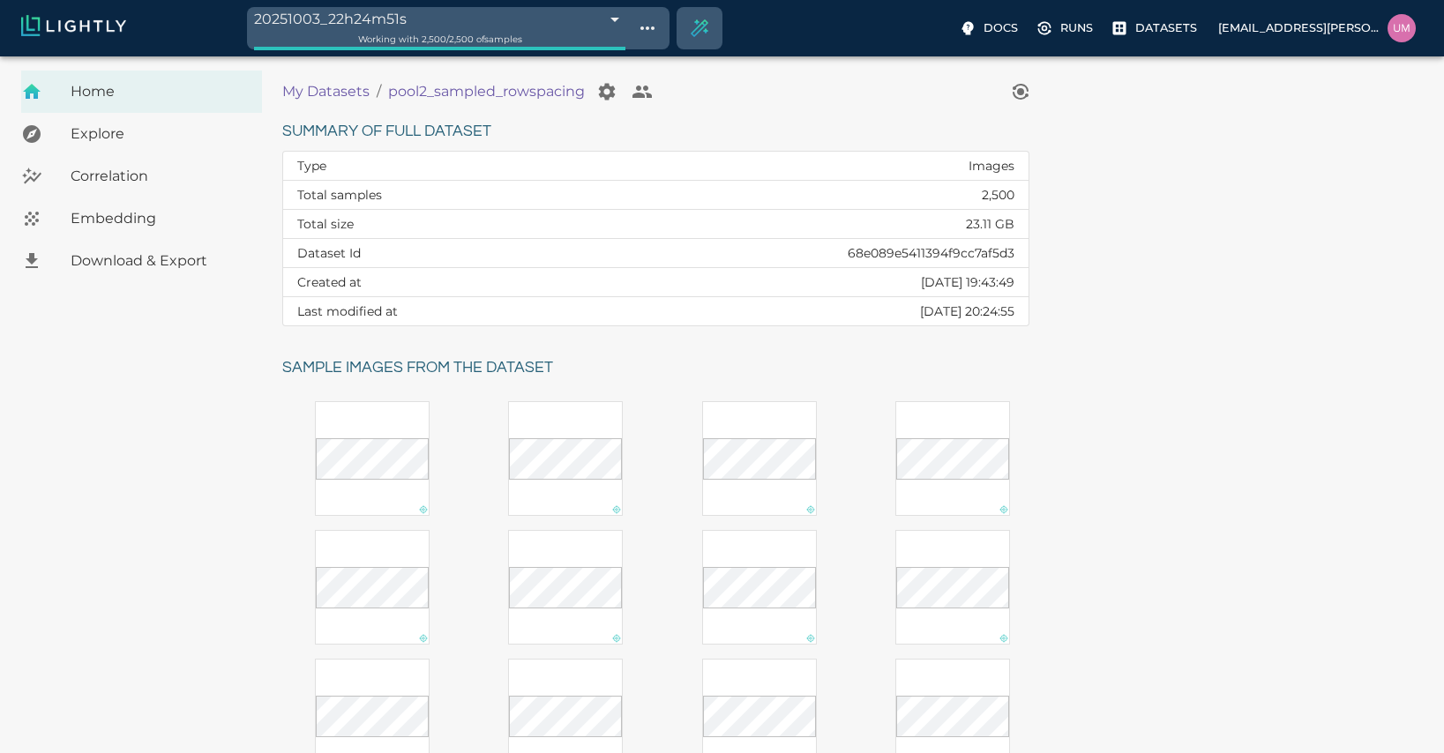
scroll to position [289, 0]
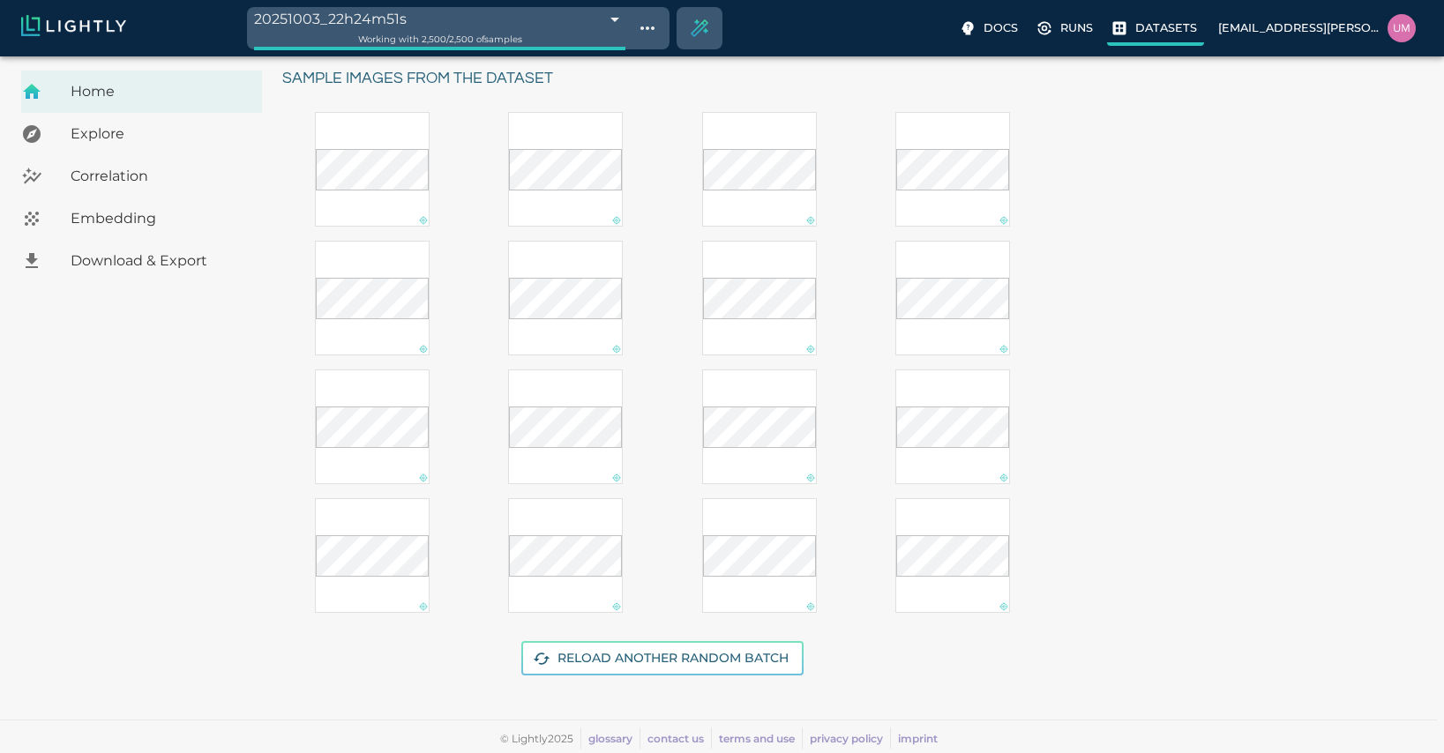
click at [801, 41] on label "Datasets" at bounding box center [1155, 30] width 97 height 32
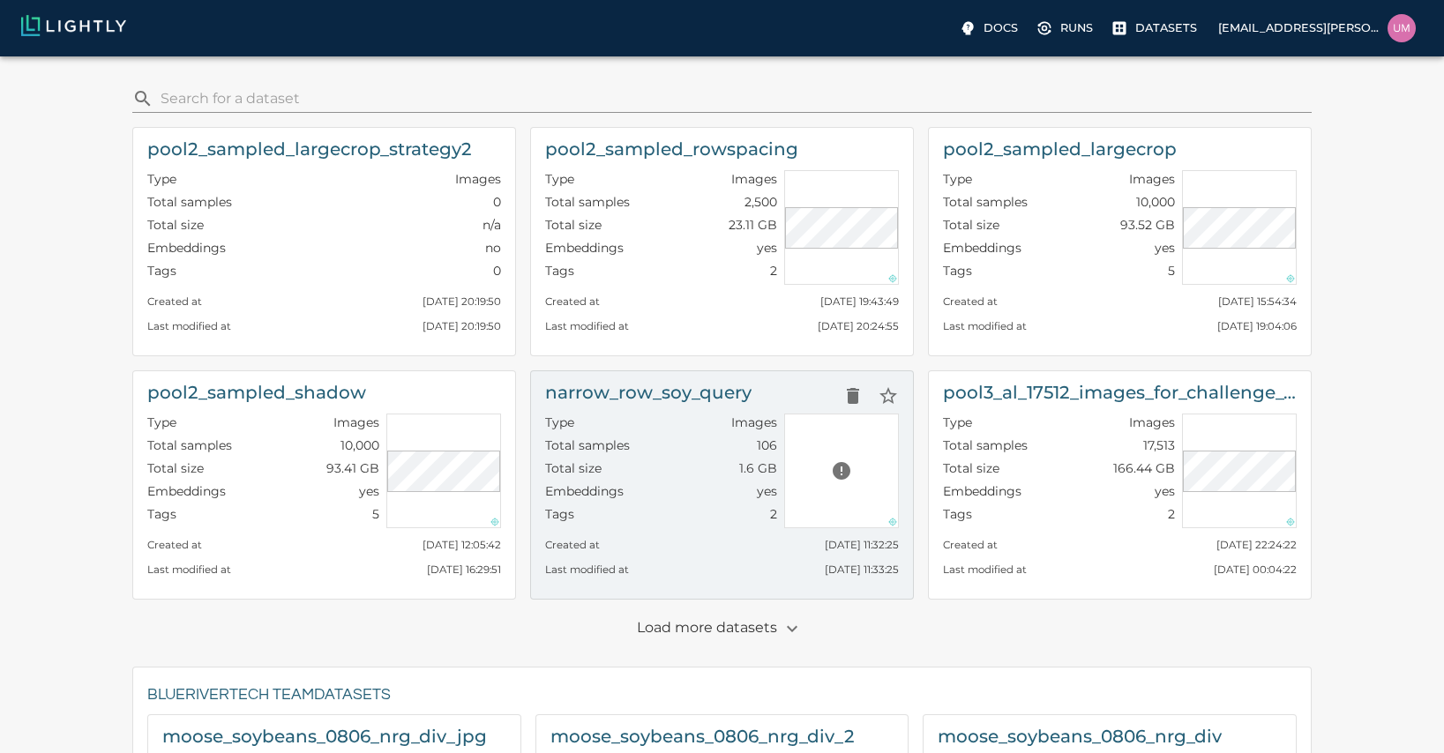
click at [646, 424] on div "Type Images" at bounding box center [661, 425] width 232 height 23
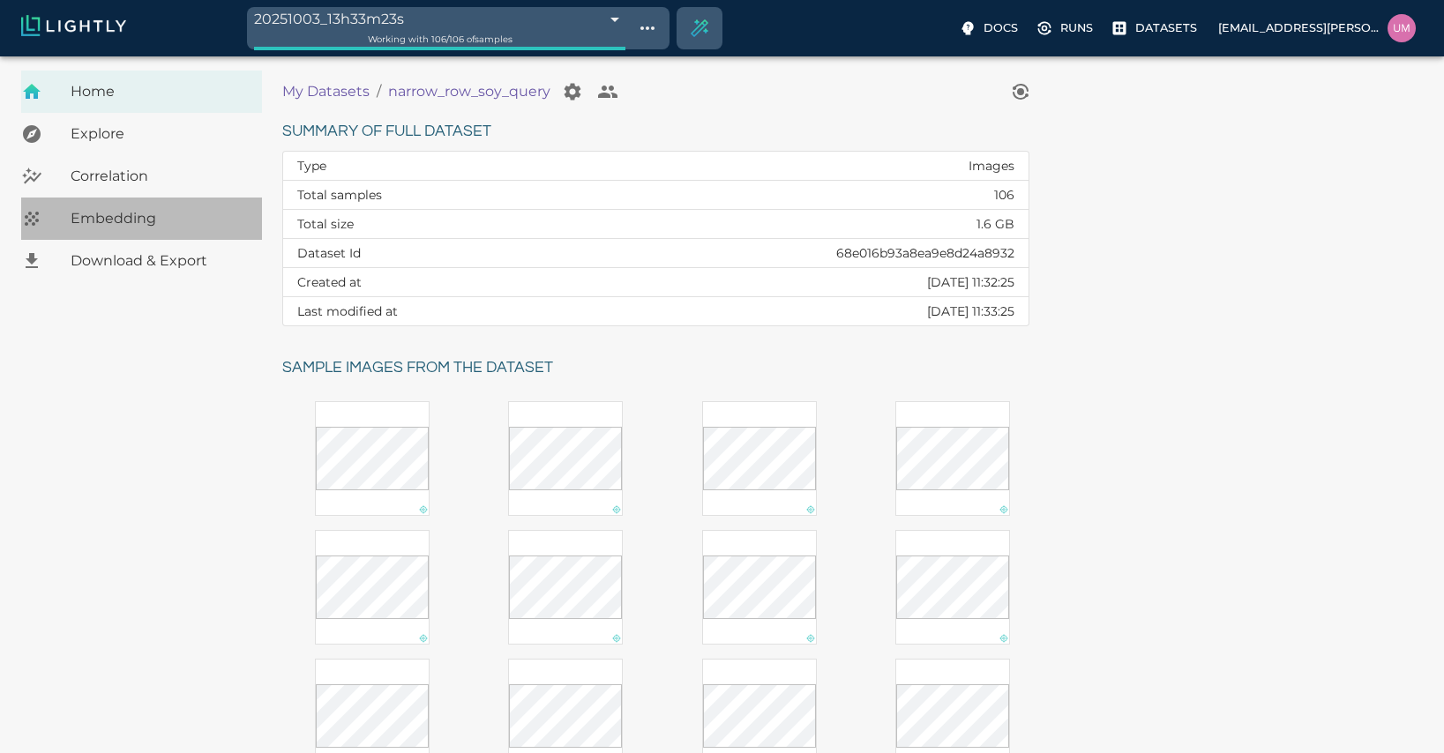
click at [173, 207] on div "Embedding" at bounding box center [141, 219] width 241 height 42
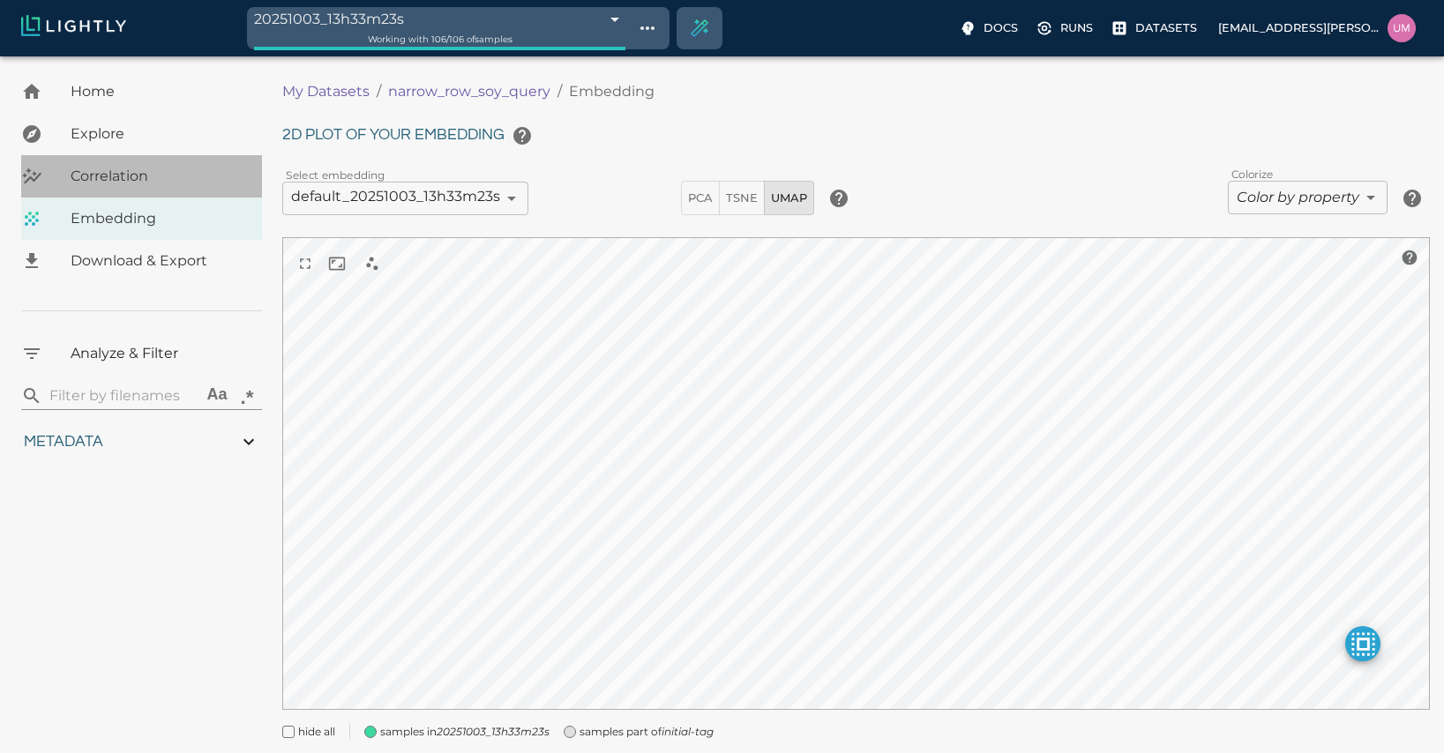
click at [176, 174] on span "Correlation" at bounding box center [159, 176] width 177 height 21
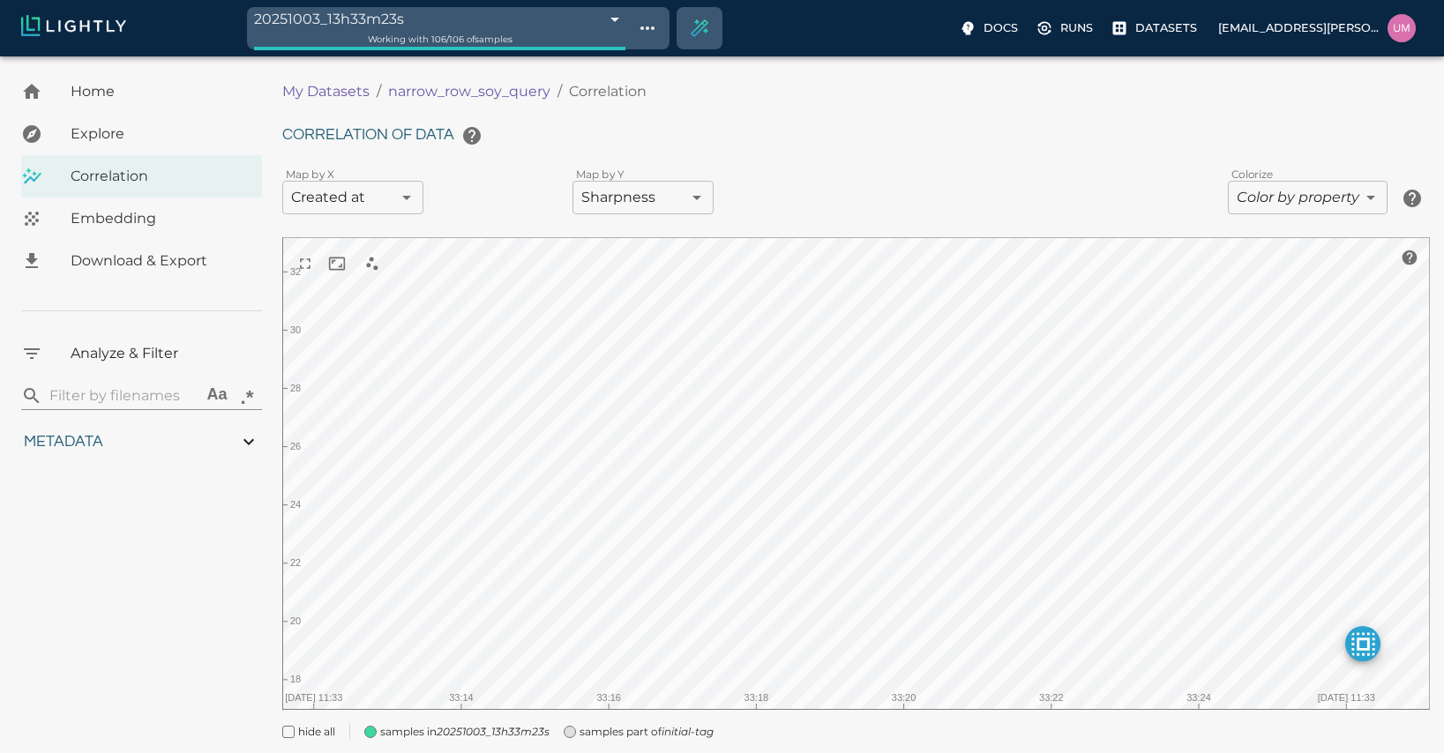
click at [179, 138] on span "Explore" at bounding box center [159, 133] width 177 height 21
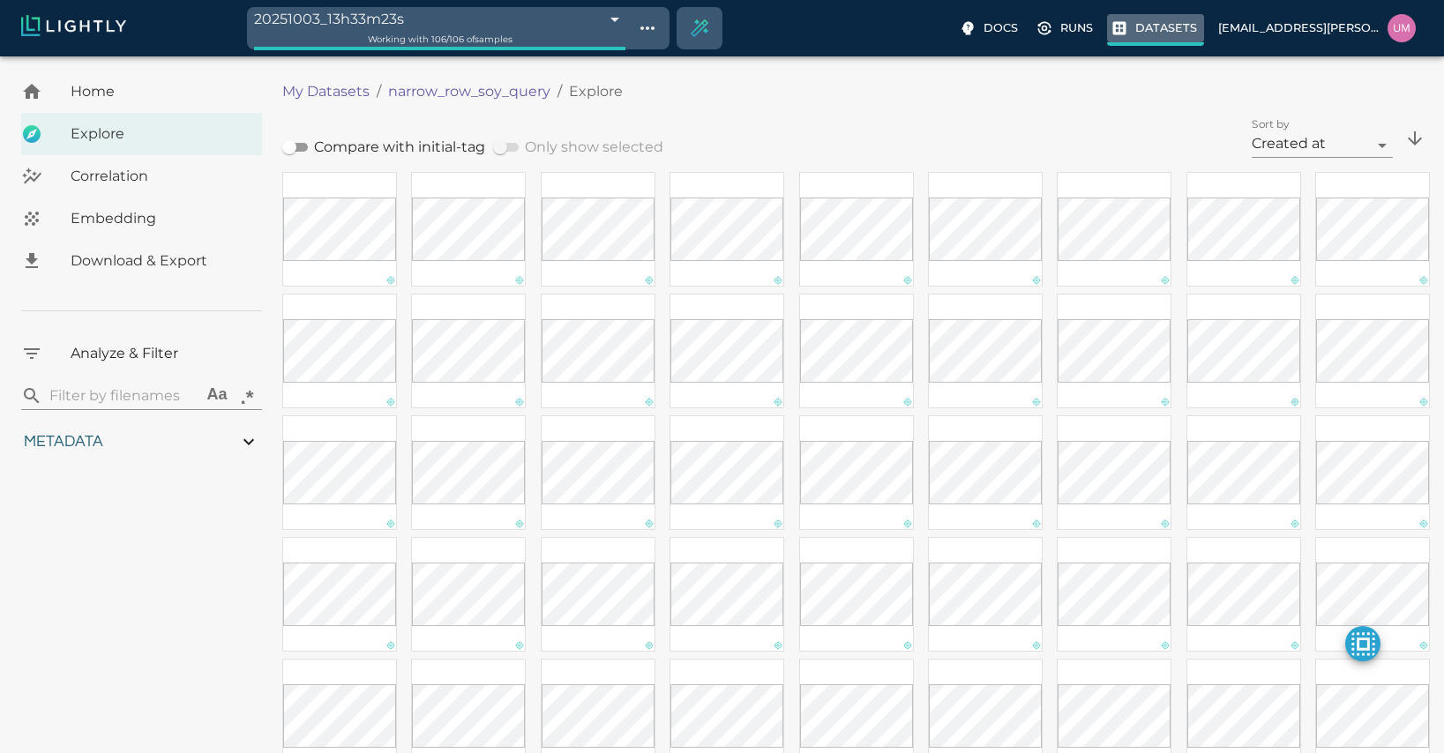
click at [801, 39] on label "Datasets" at bounding box center [1155, 30] width 97 height 32
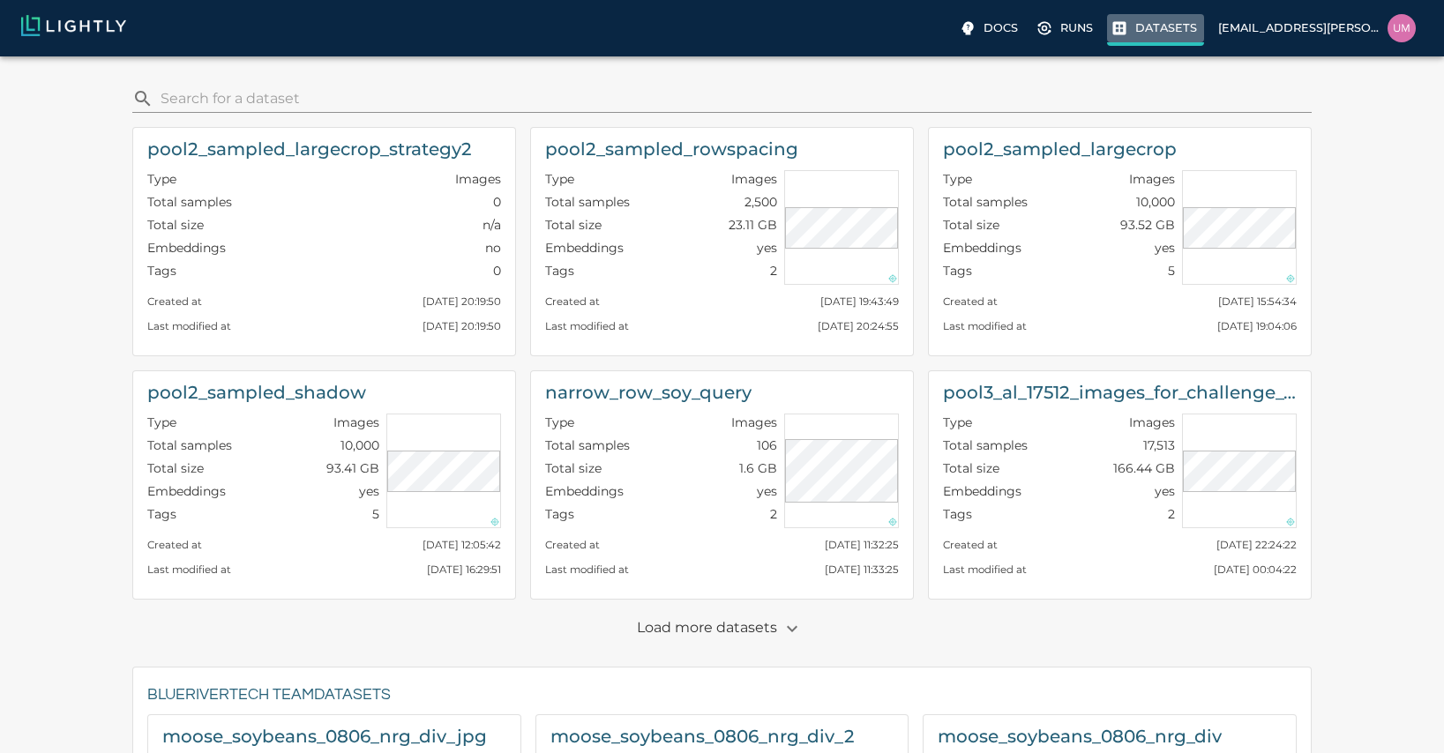
click at [801, 27] on p "Datasets" at bounding box center [1166, 27] width 62 height 17
click at [801, 36] on p "Runs" at bounding box center [1076, 27] width 33 height 17
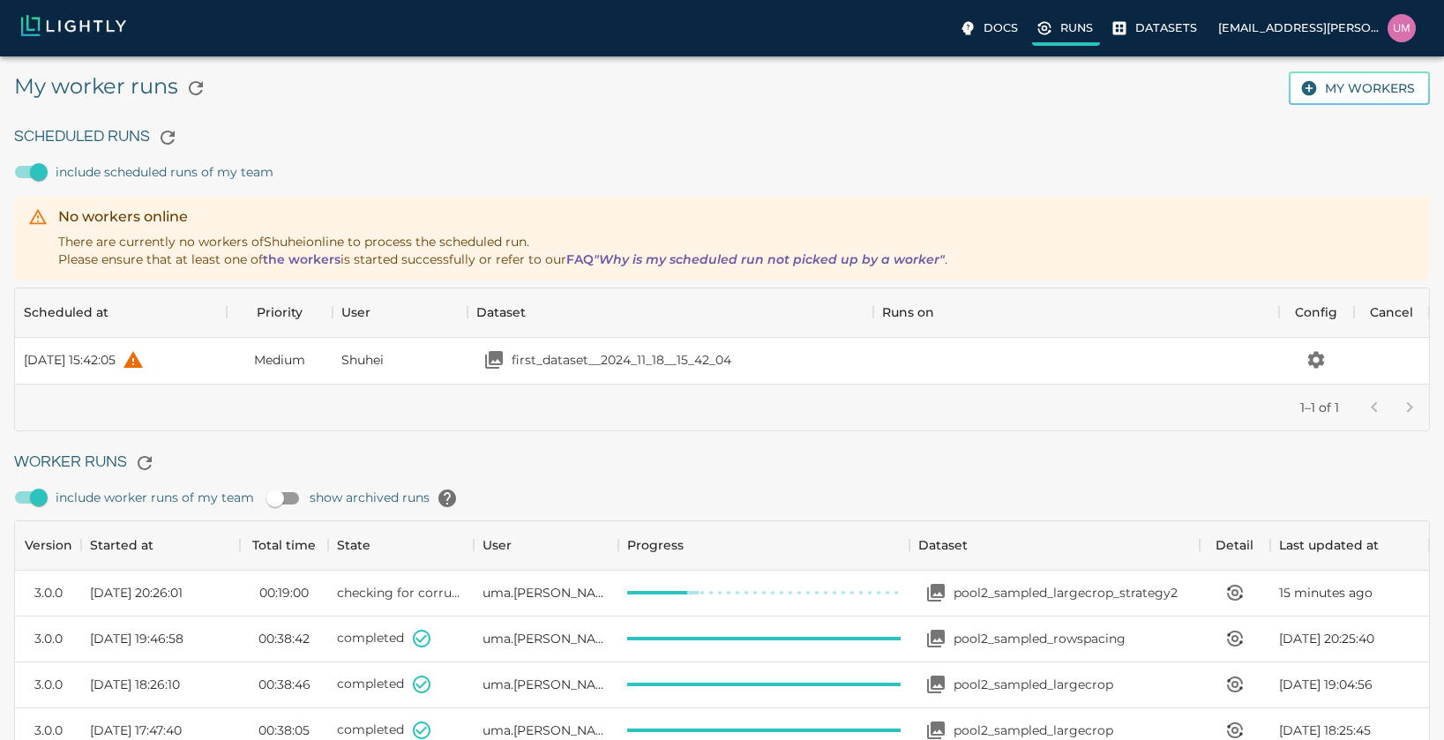
scroll to position [1183, 1401]
click at [801, 594] on icon "View worker run detail" at bounding box center [1234, 592] width 21 height 21
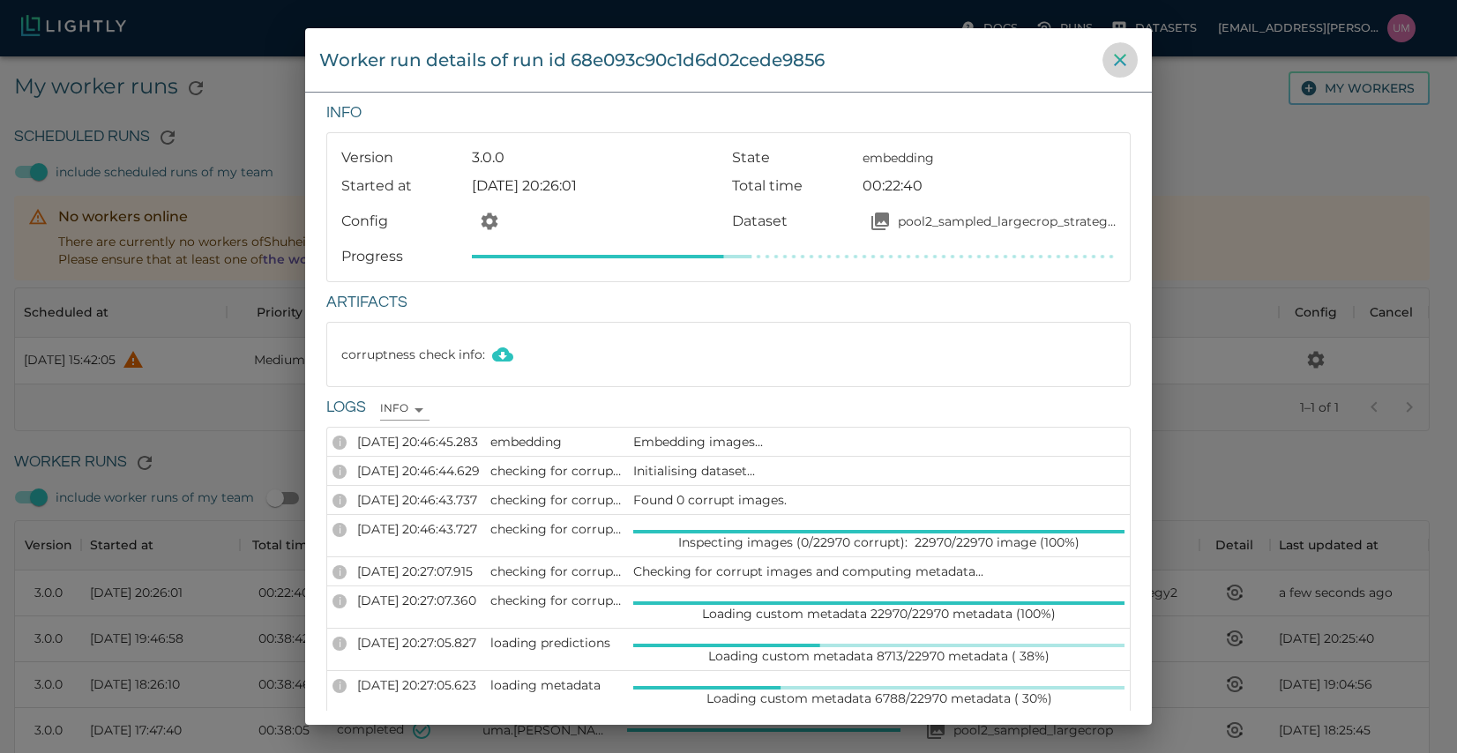
click at [801, 52] on icon "close" at bounding box center [1120, 59] width 21 height 21
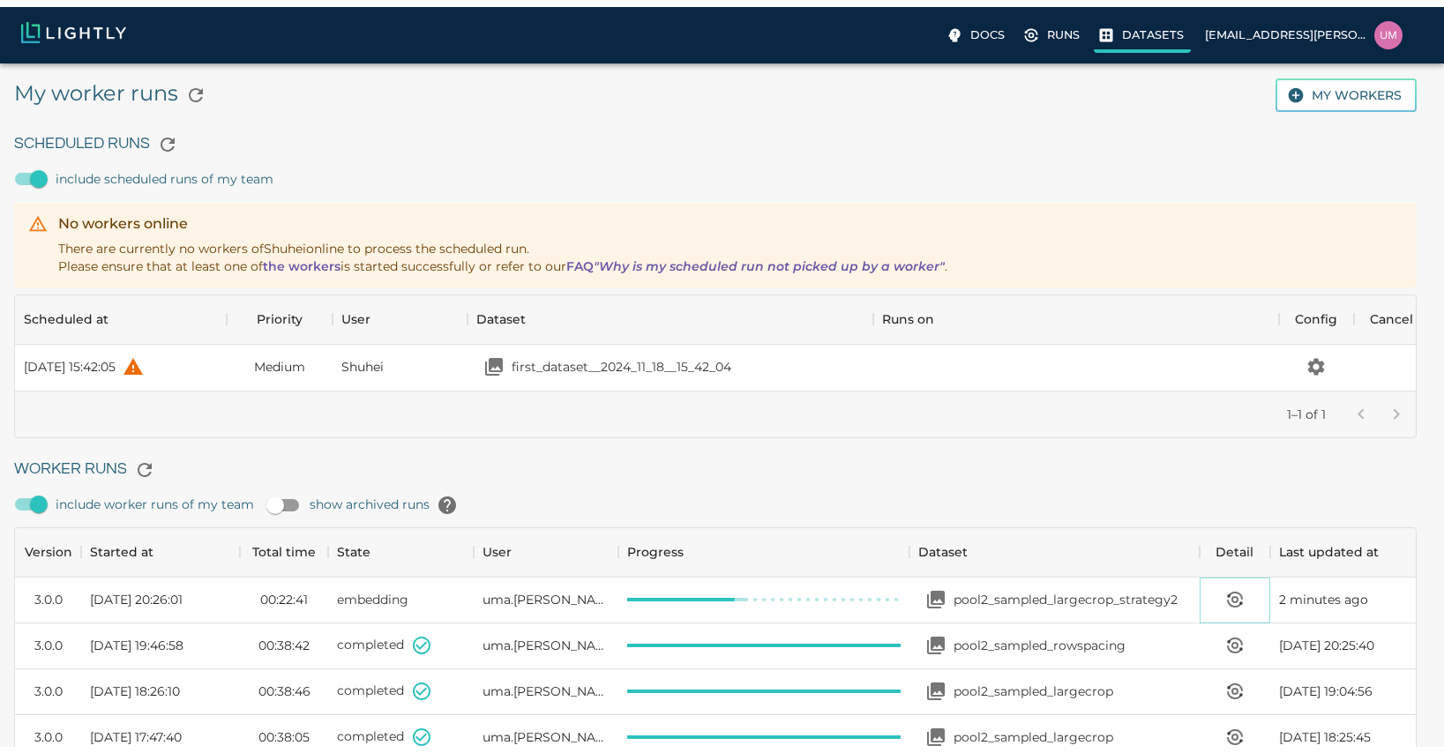
scroll to position [14, 14]
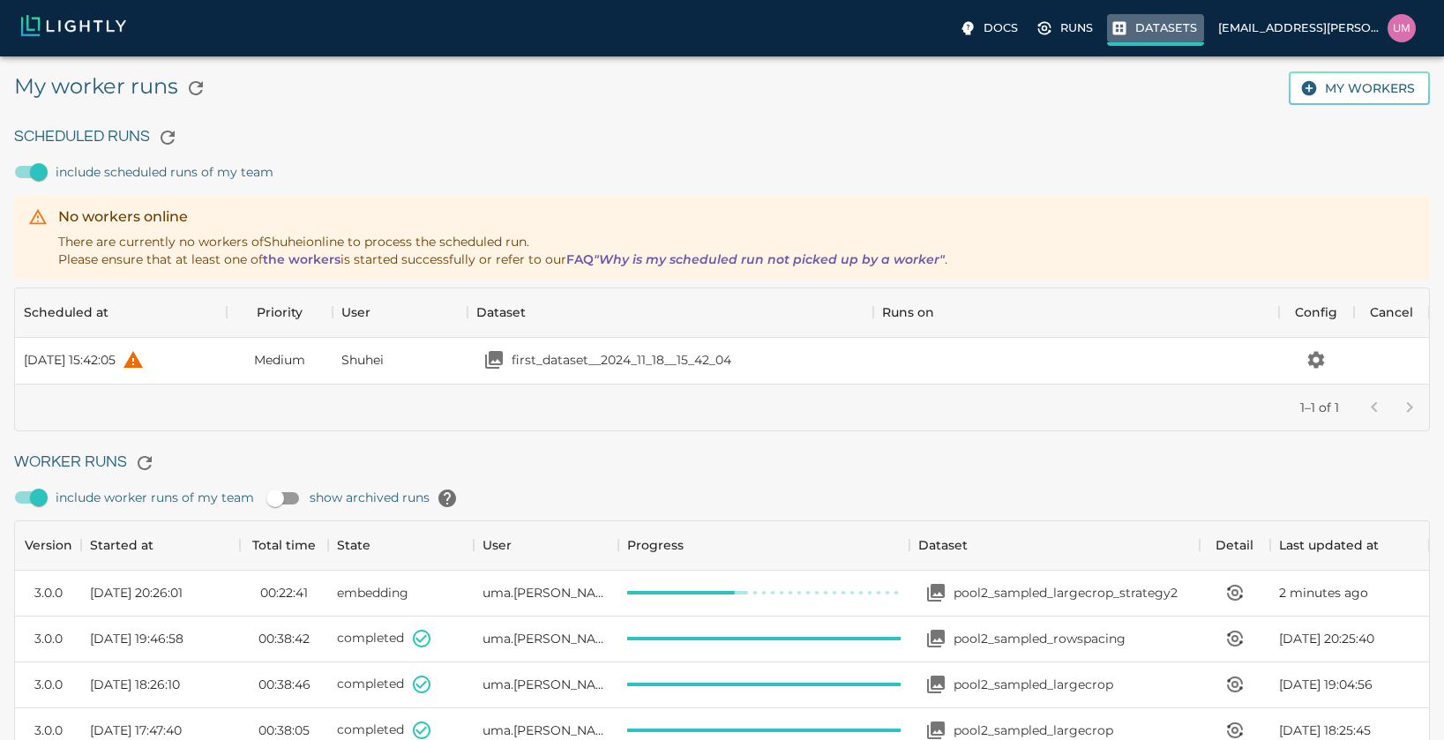
click at [801, 36] on p "Datasets" at bounding box center [1166, 27] width 62 height 17
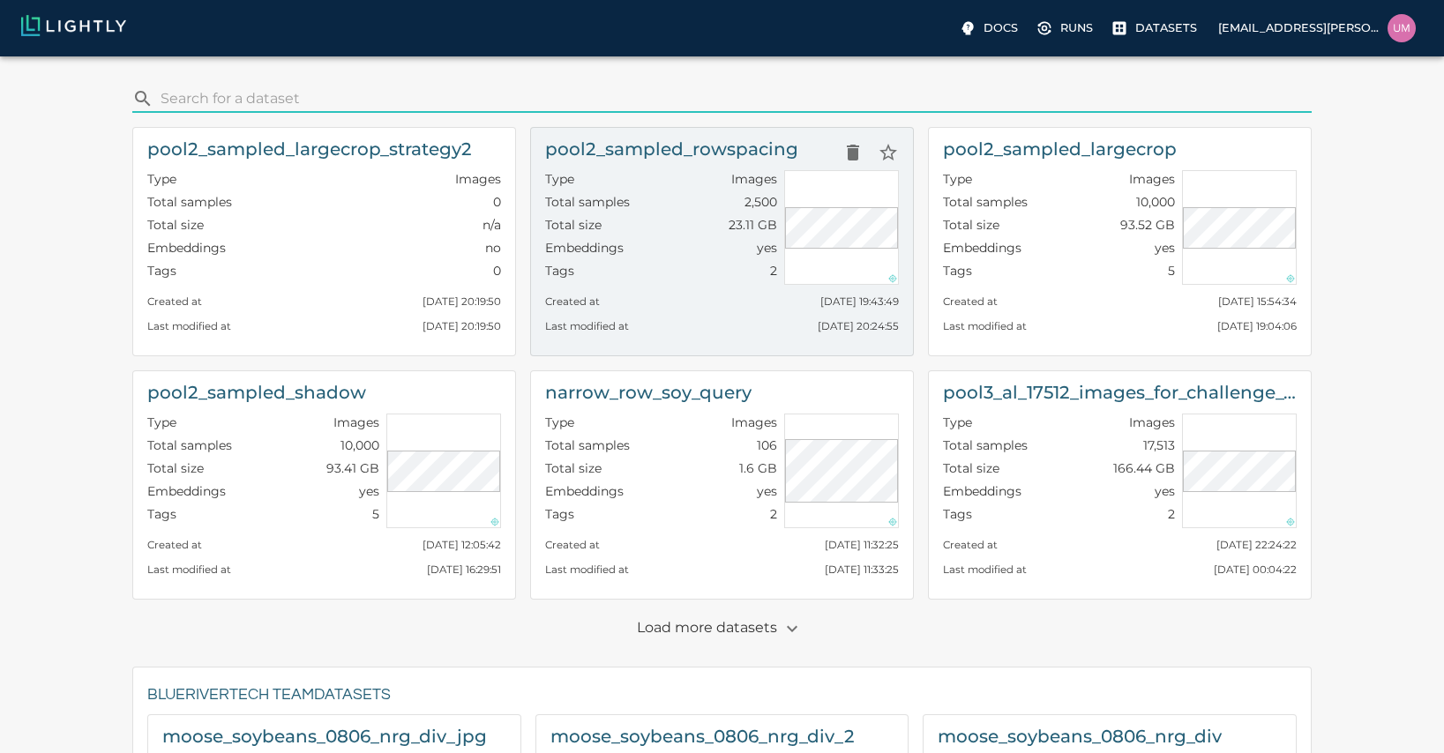
click at [690, 243] on div "Embeddings yes" at bounding box center [661, 250] width 232 height 23
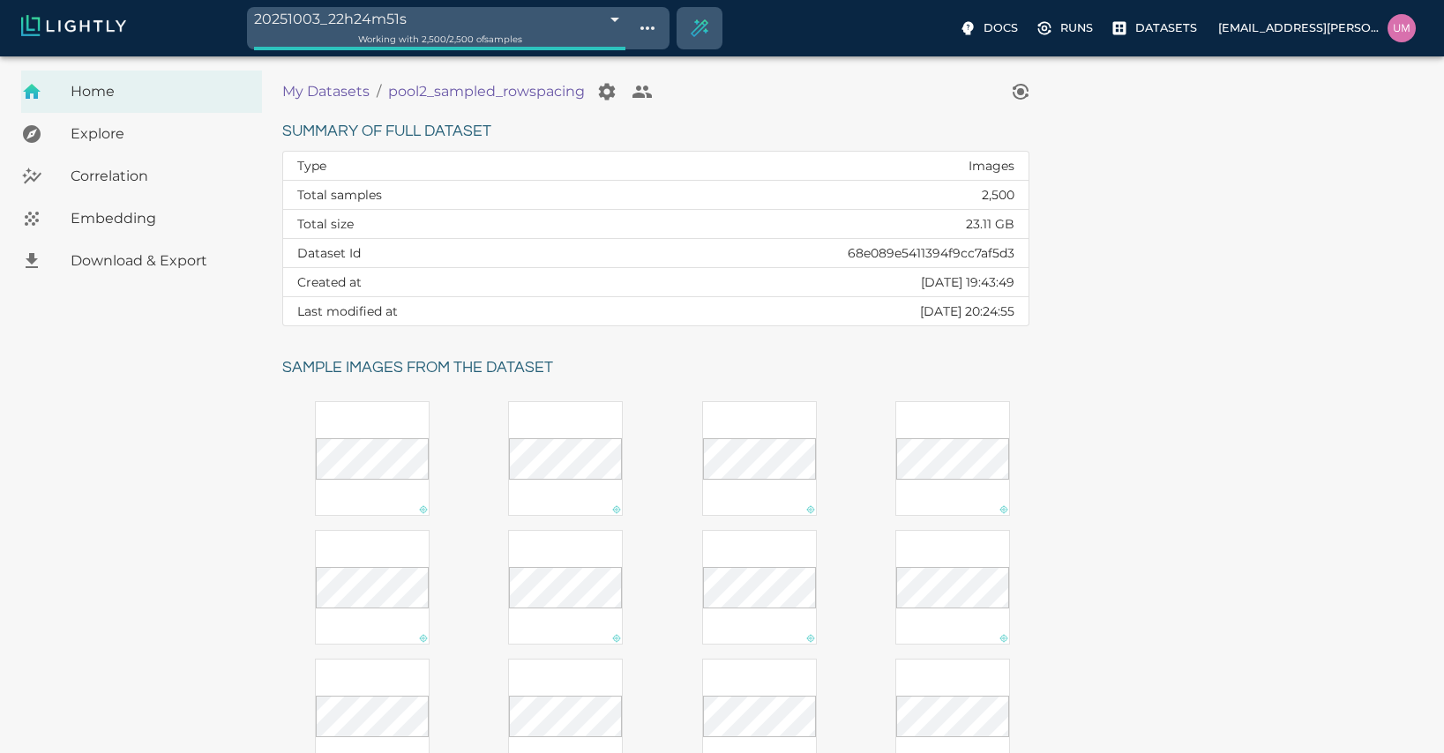
scroll to position [289, 0]
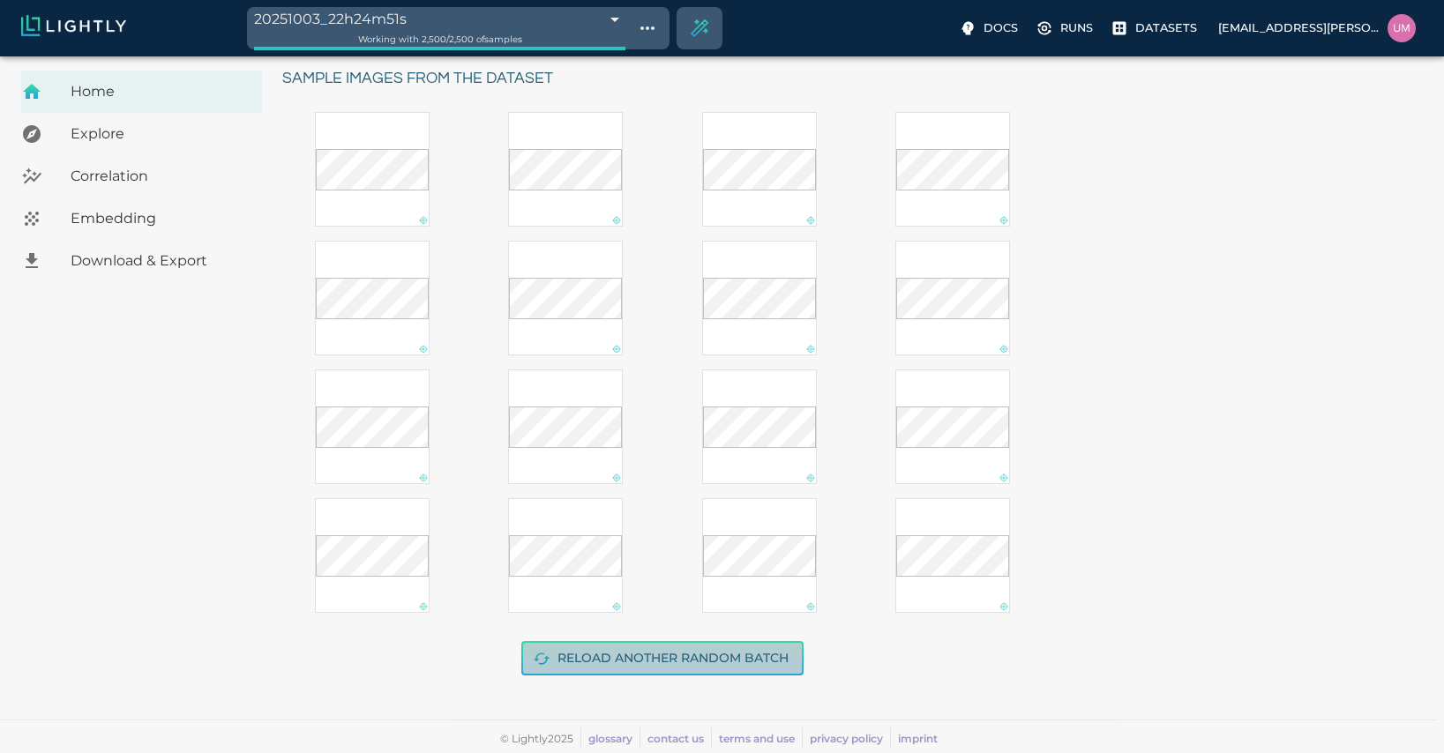
click at [651, 662] on button "Reload another random batch" at bounding box center [662, 658] width 282 height 34
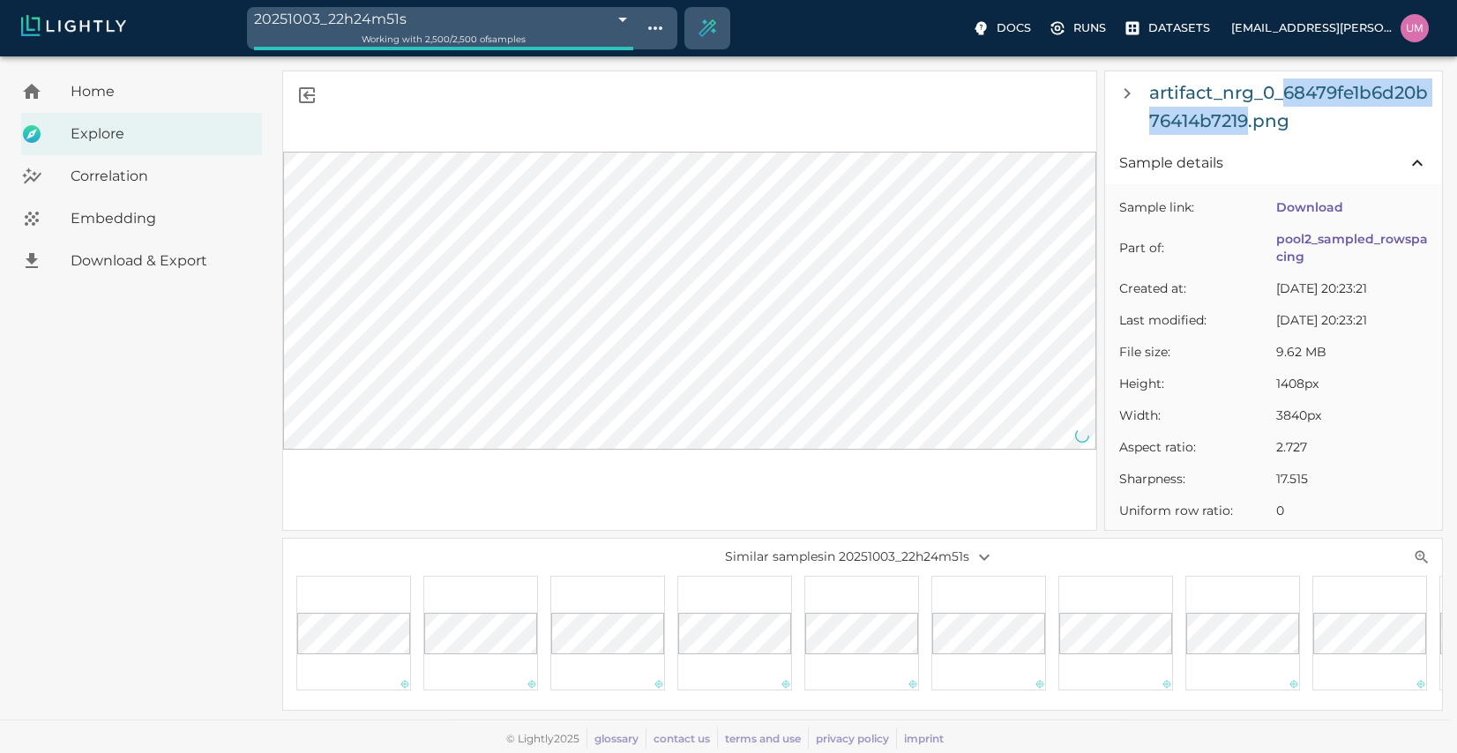
drag, startPoint x: 1249, startPoint y: 129, endPoint x: 1282, endPoint y: 86, distance: 53.5
click at [801, 86] on h6 "artifact_nrg_0_68479fe1b6d20b76414b7219.png" at bounding box center [1292, 107] width 286 height 56
copy h6 "68479fe1b6d20b76414b7219"
click at [314, 96] on icon "Go back" at bounding box center [307, 95] width 16 height 16
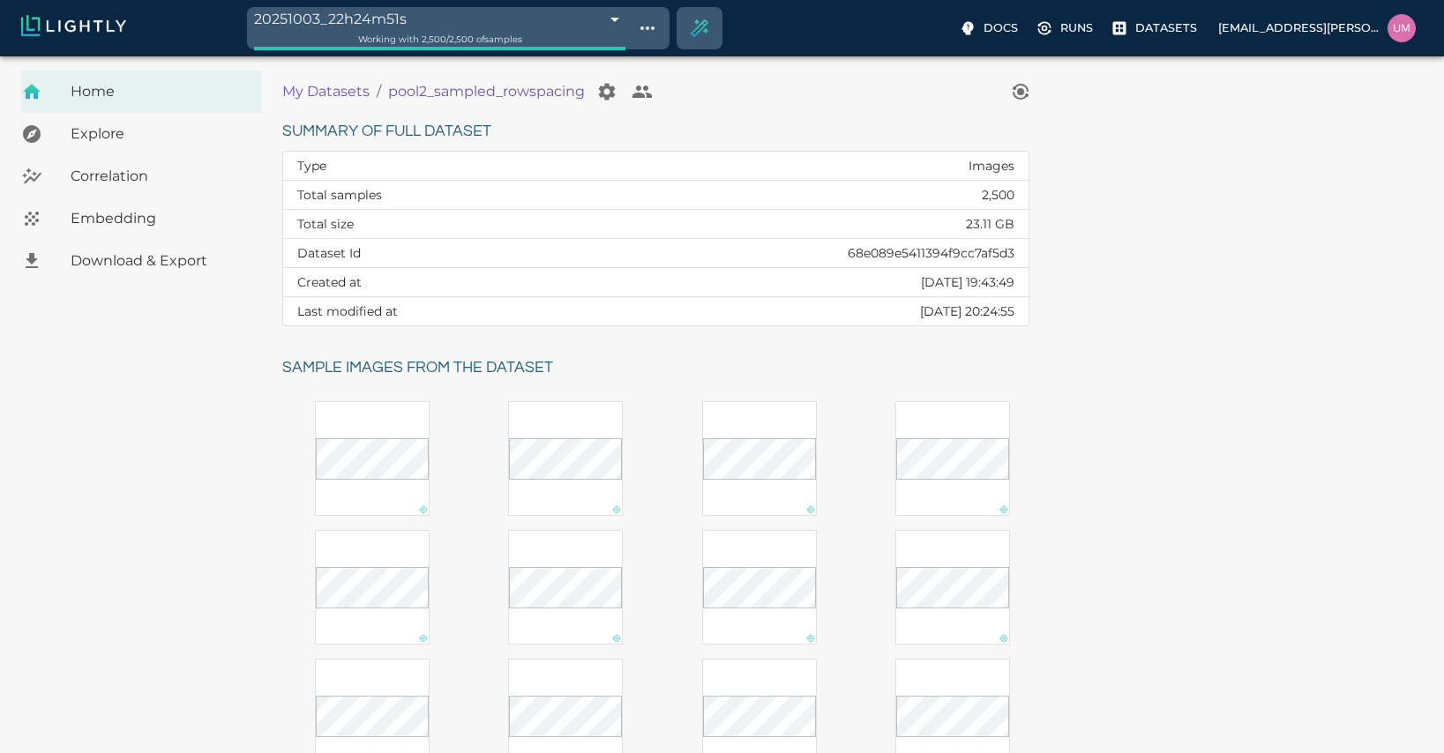
scroll to position [289, 0]
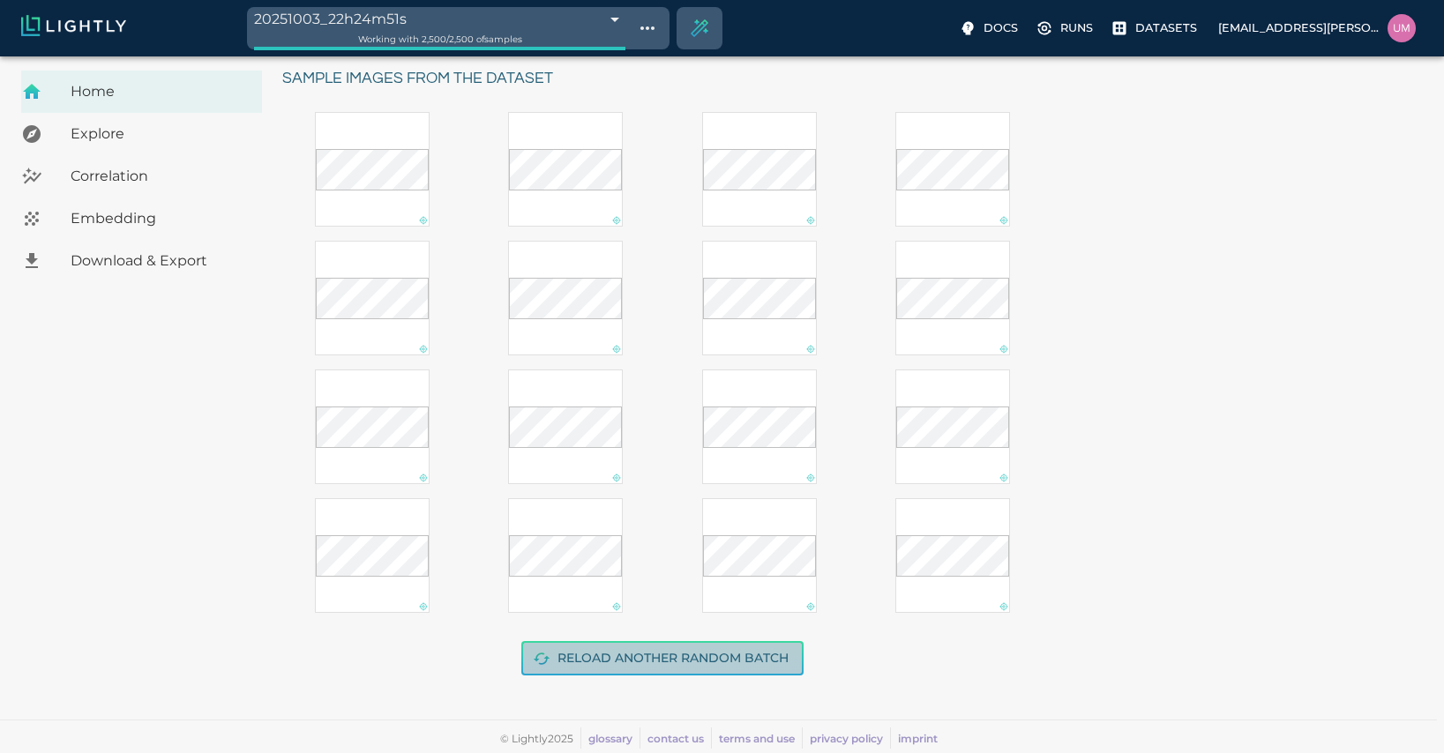
click at [638, 657] on button "Reload another random batch" at bounding box center [662, 658] width 282 height 34
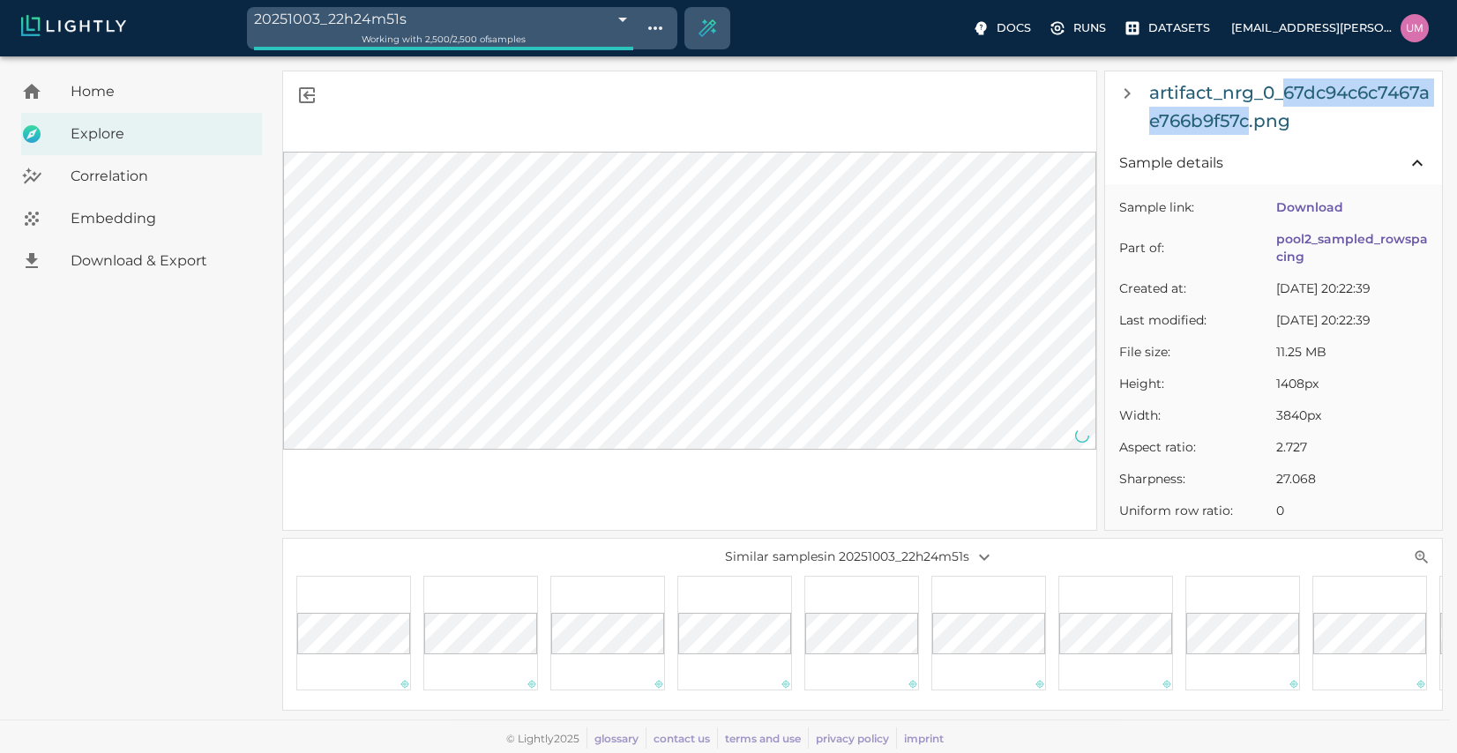
drag, startPoint x: 1283, startPoint y: 94, endPoint x: 1246, endPoint y: 118, distance: 43.3
click at [801, 118] on h6 "artifact_nrg_0_67dc94c6c7467ae766b9f57c.png" at bounding box center [1292, 107] width 286 height 56
copy h6 "67dc94c6c7467ae766b9f57c"
click at [301, 91] on icon "Go back" at bounding box center [307, 95] width 16 height 16
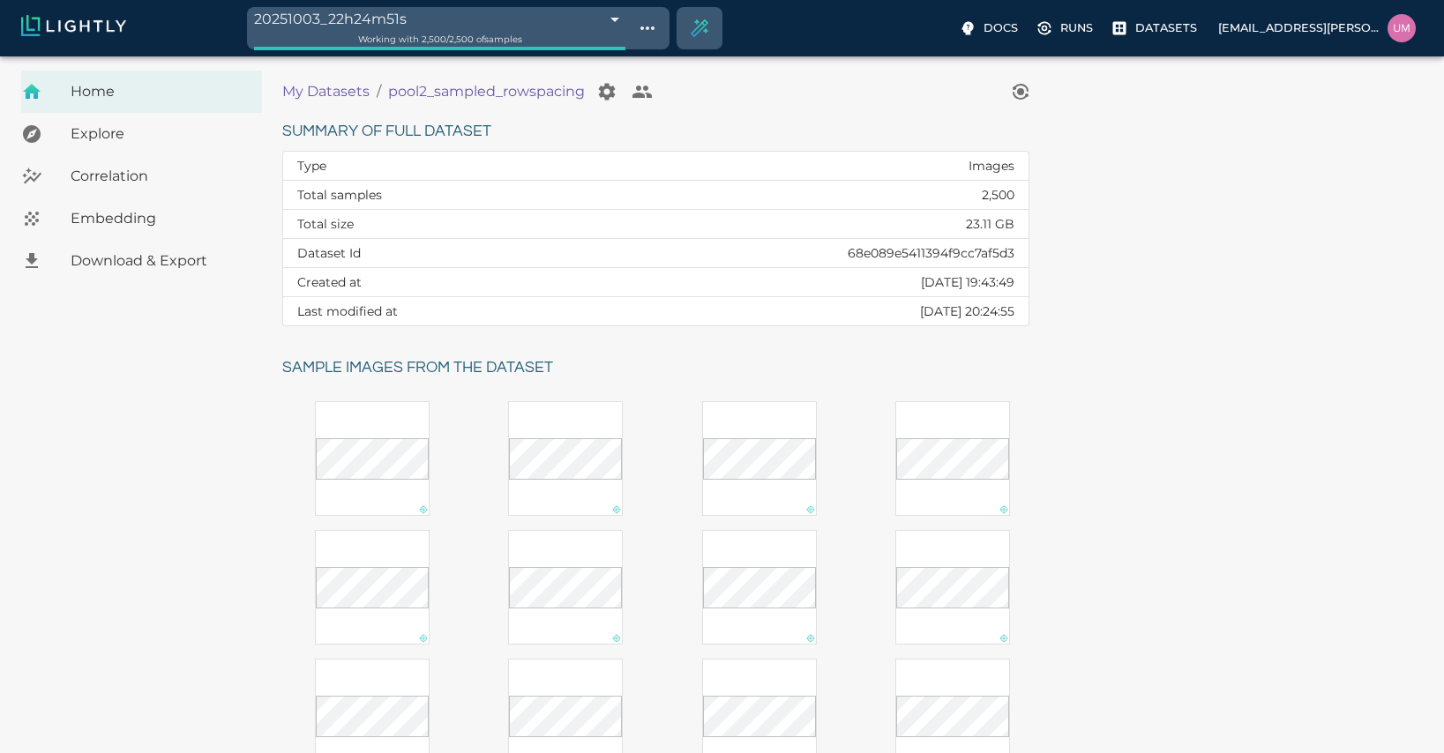
click at [346, 79] on ol "My Datasets / pool2_sampled_rowspacing" at bounding box center [642, 91] width 721 height 35
click at [339, 95] on p "My Datasets" at bounding box center [325, 91] width 87 height 21
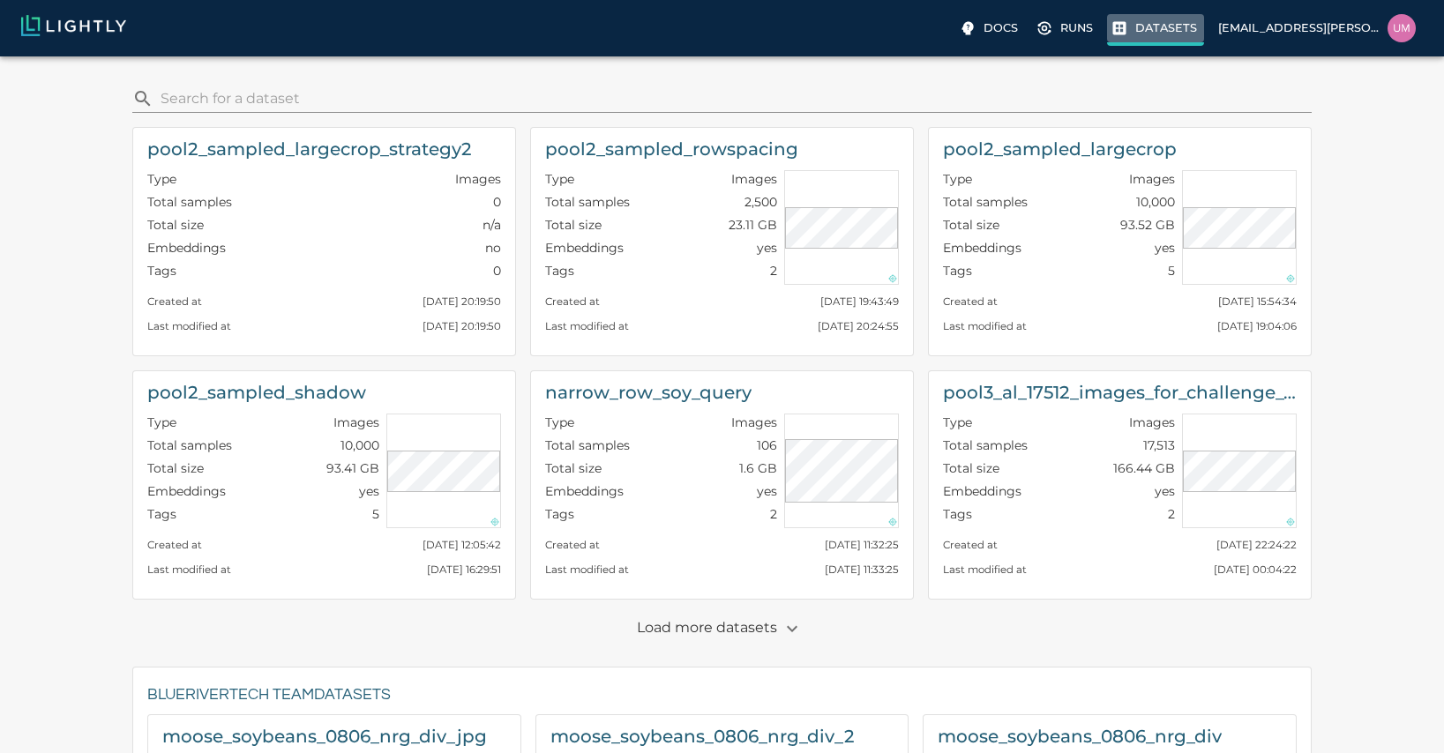
click at [801, 40] on label "Datasets" at bounding box center [1155, 30] width 97 height 32
click at [801, 40] on label "Runs" at bounding box center [1066, 30] width 68 height 32
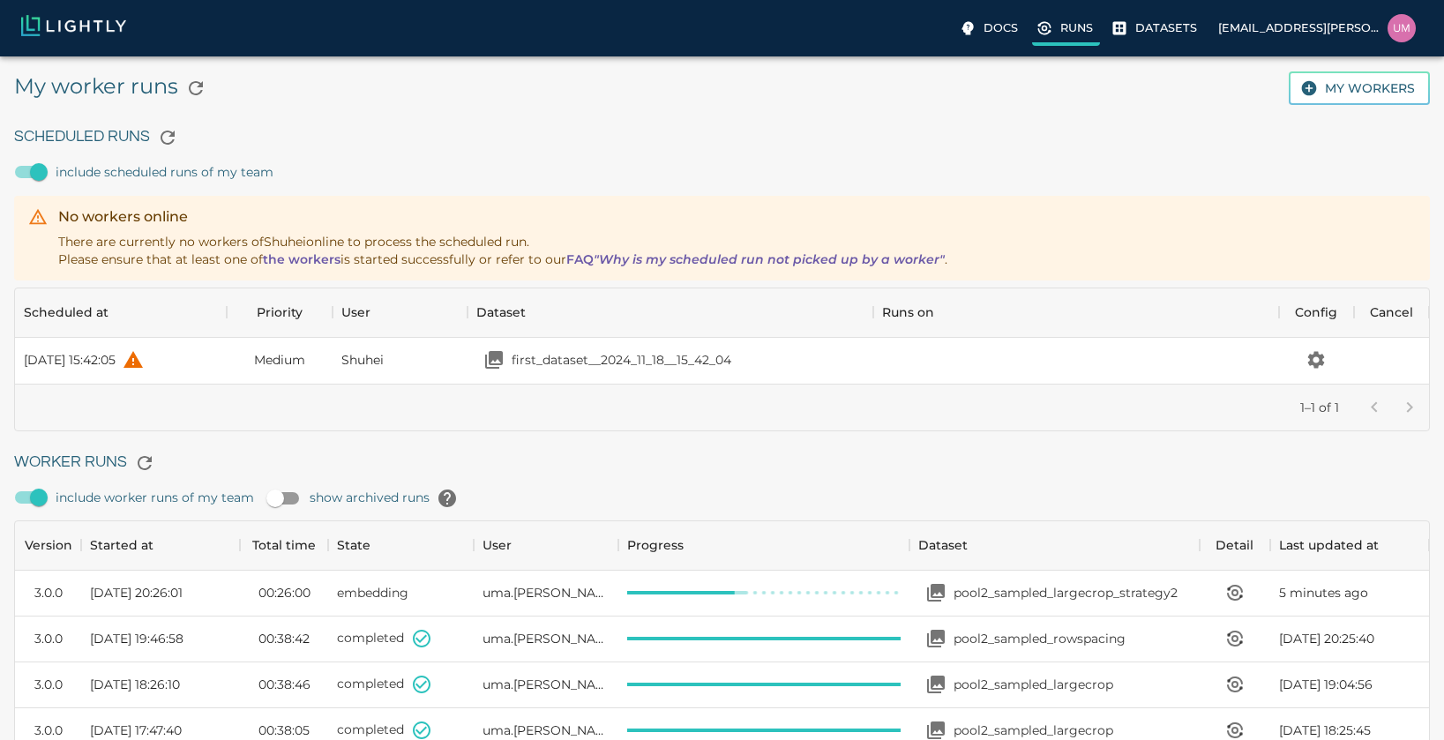
scroll to position [1183, 1401]
click at [801, 584] on icon "View worker run detail" at bounding box center [1234, 592] width 21 height 21
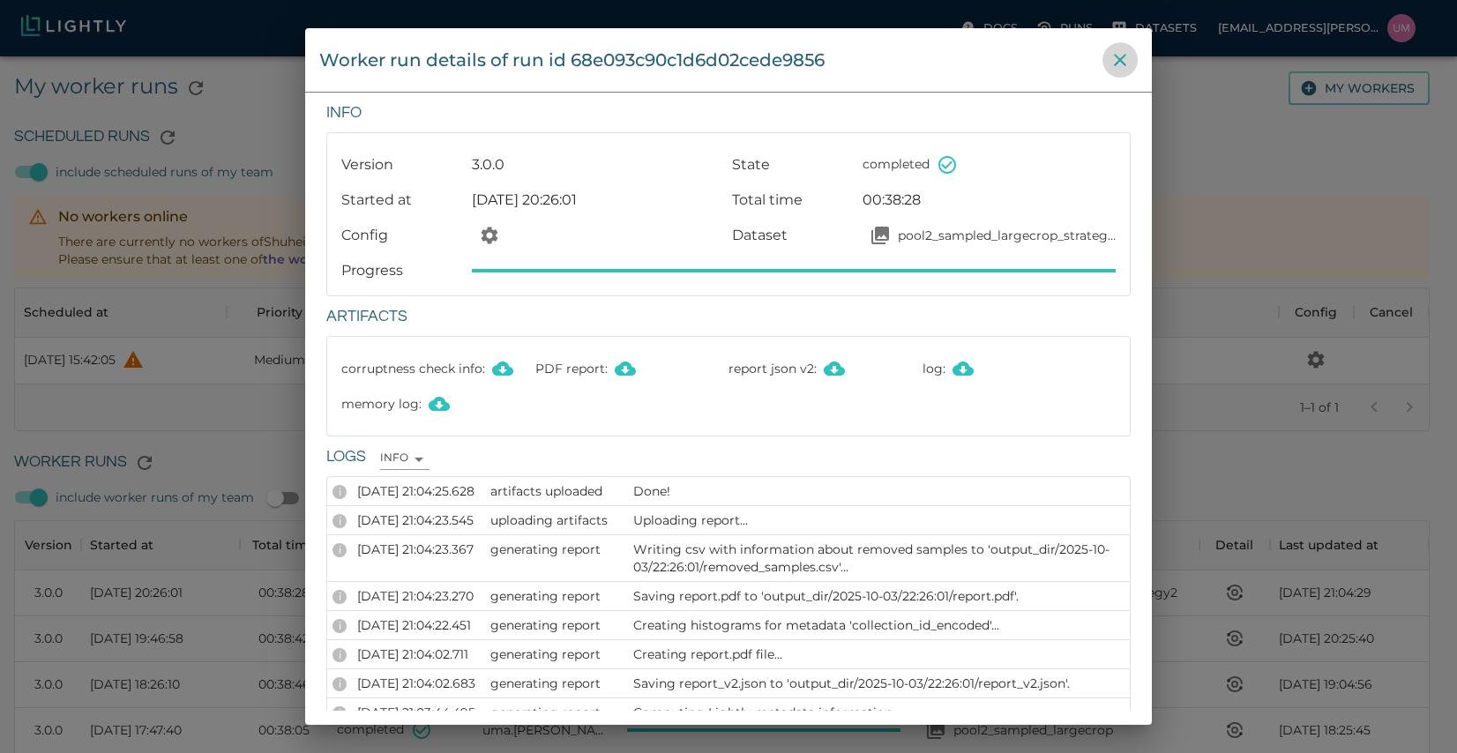
click at [801, 67] on icon "close" at bounding box center [1120, 59] width 21 height 21
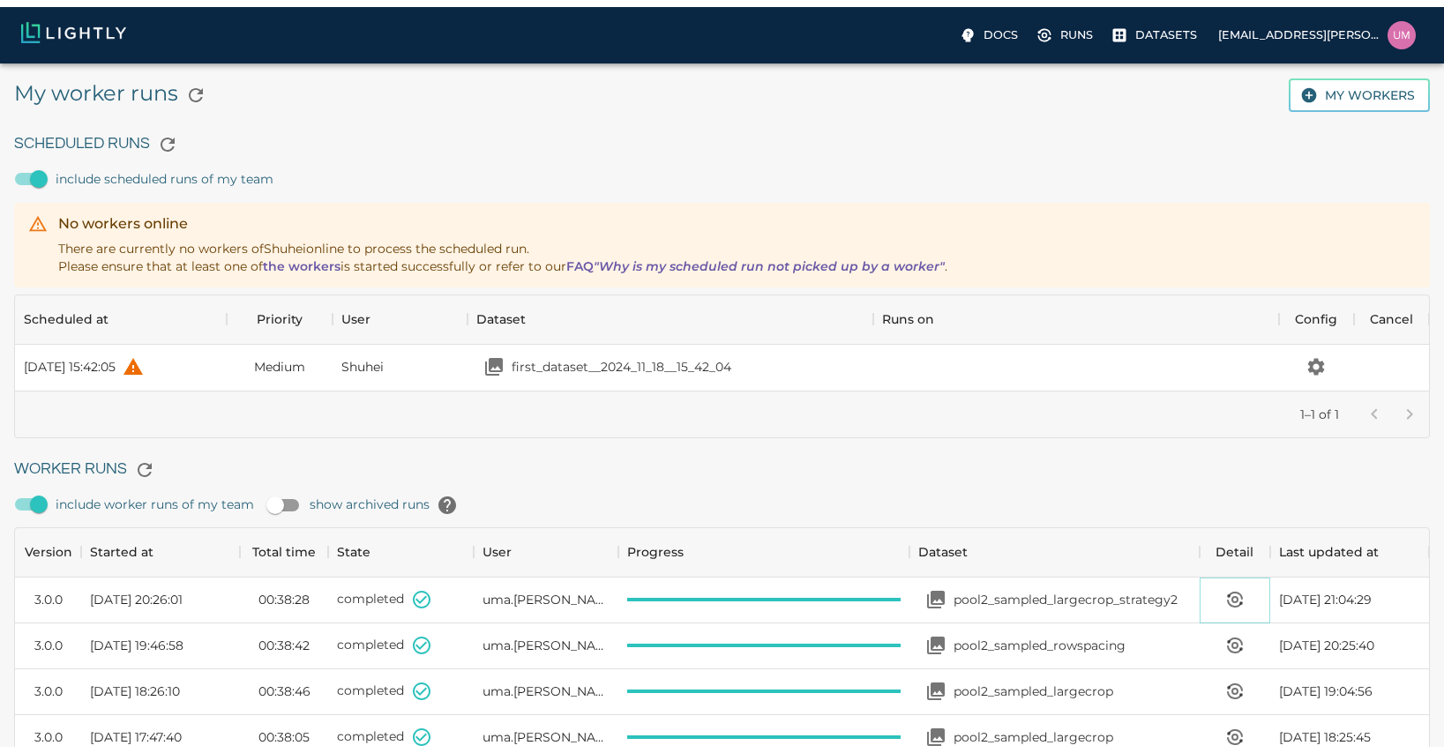
scroll to position [14, 14]
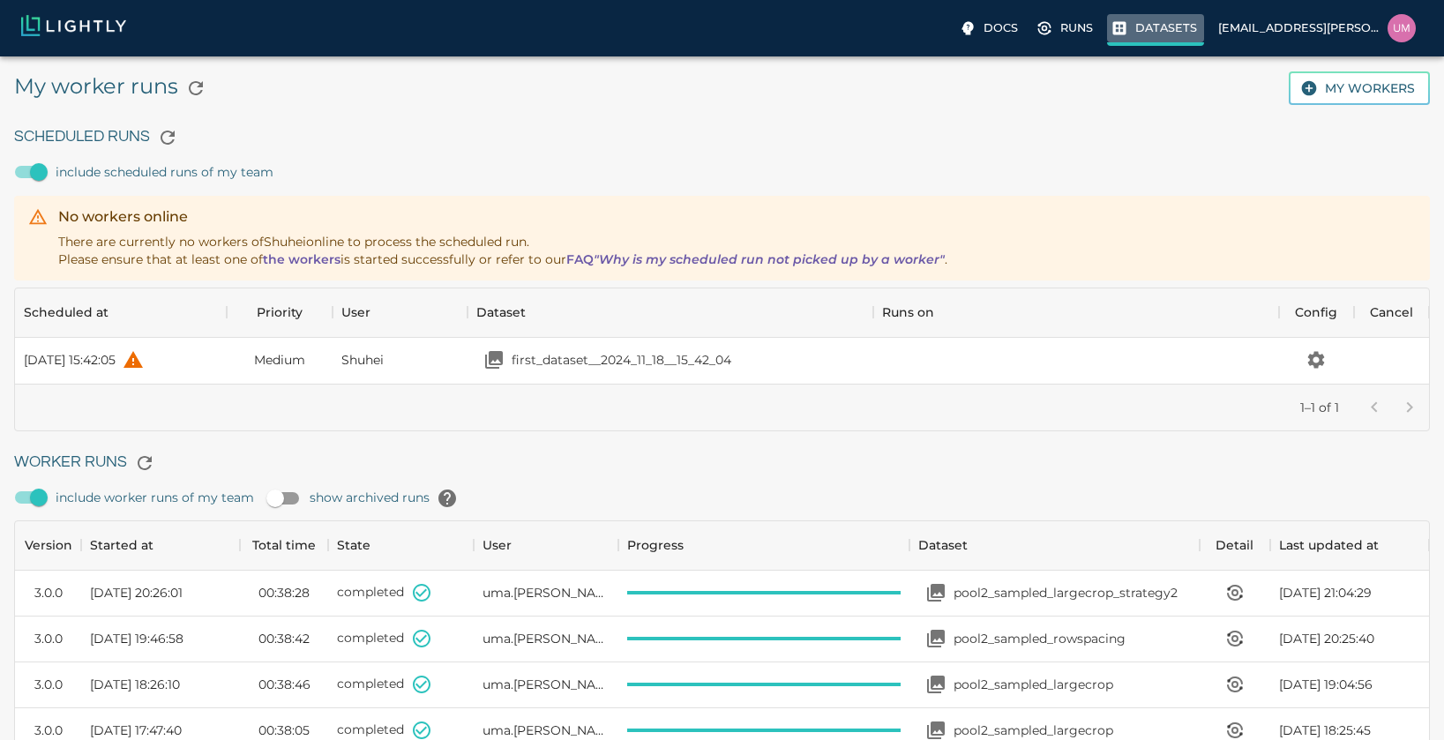
click at [801, 41] on label "Datasets" at bounding box center [1155, 30] width 97 height 32
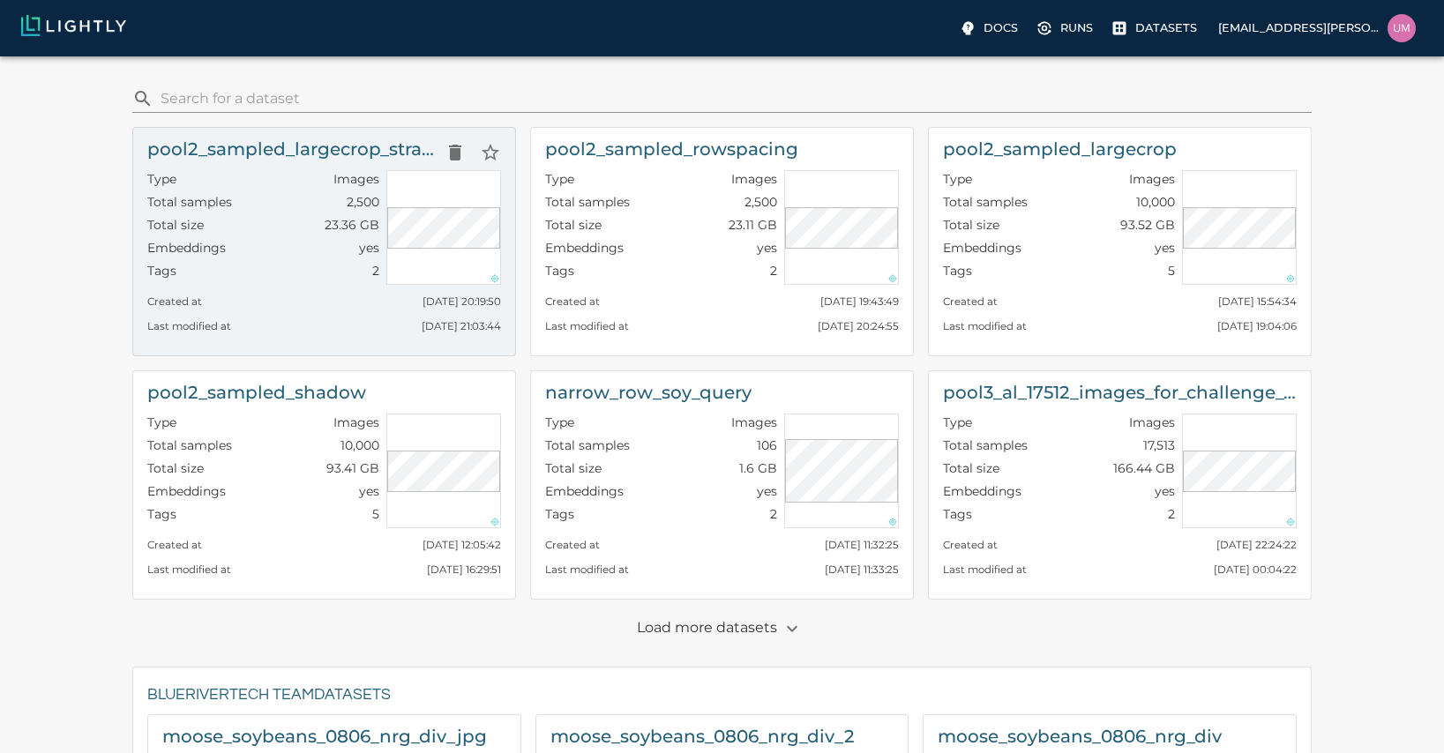
click at [253, 191] on div "Type Images" at bounding box center [263, 181] width 232 height 23
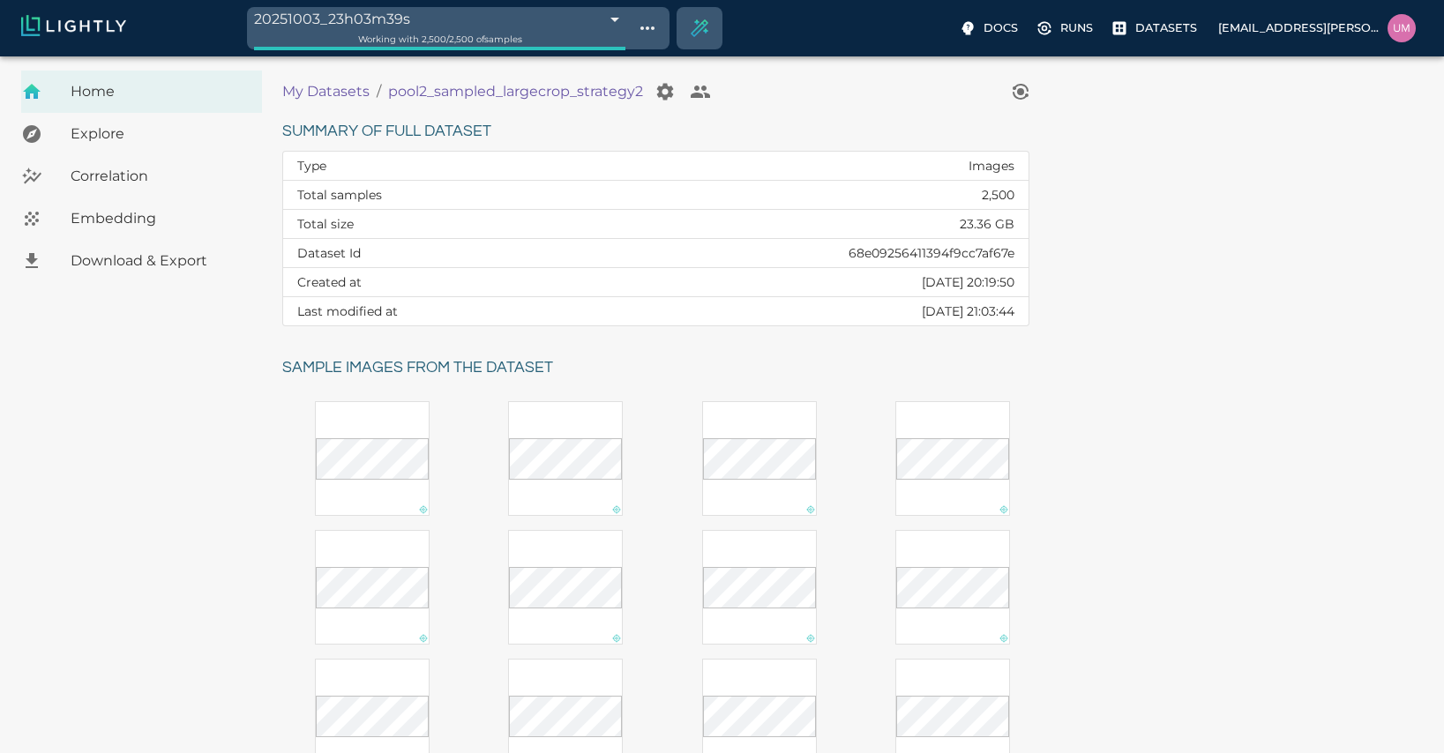
click at [335, 92] on p "My Datasets" at bounding box center [325, 91] width 87 height 21
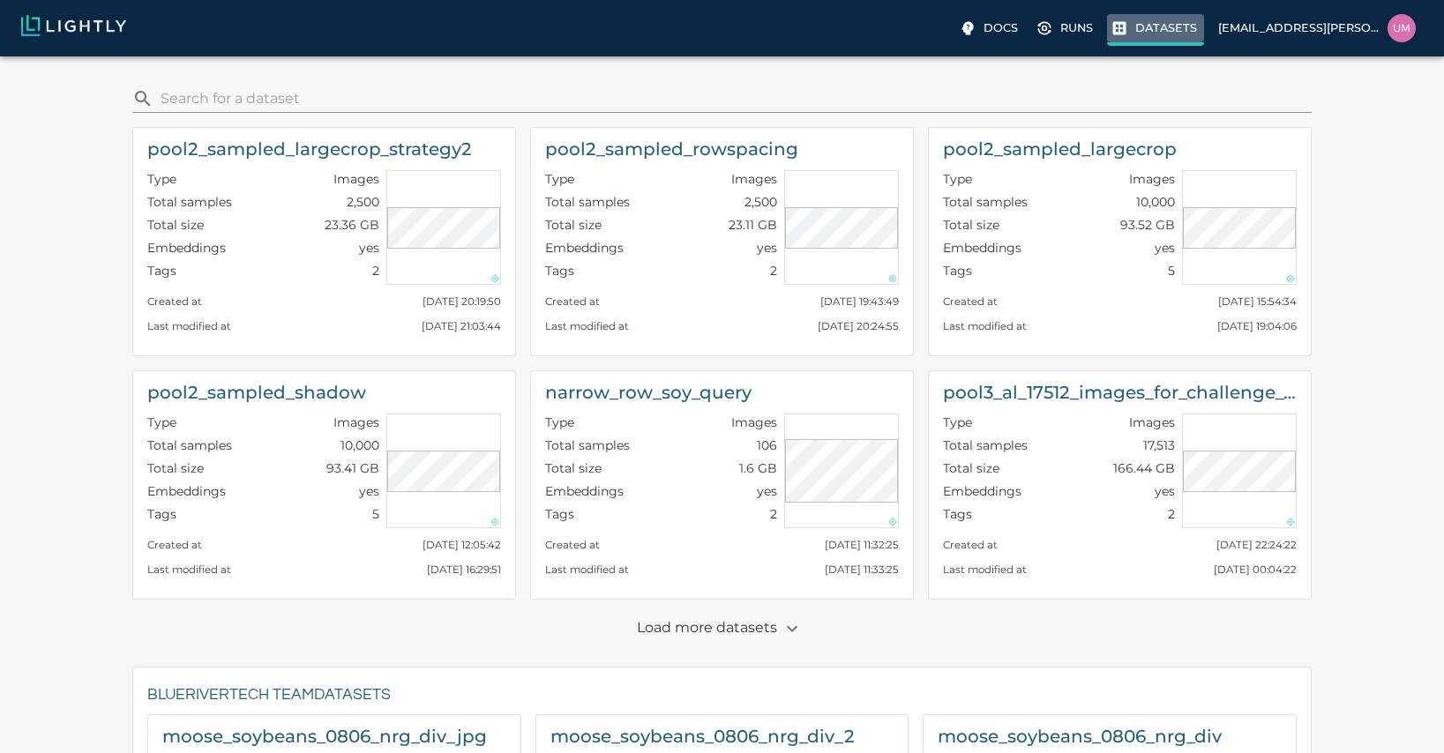
click at [801, 40] on label "Datasets" at bounding box center [1155, 30] width 97 height 32
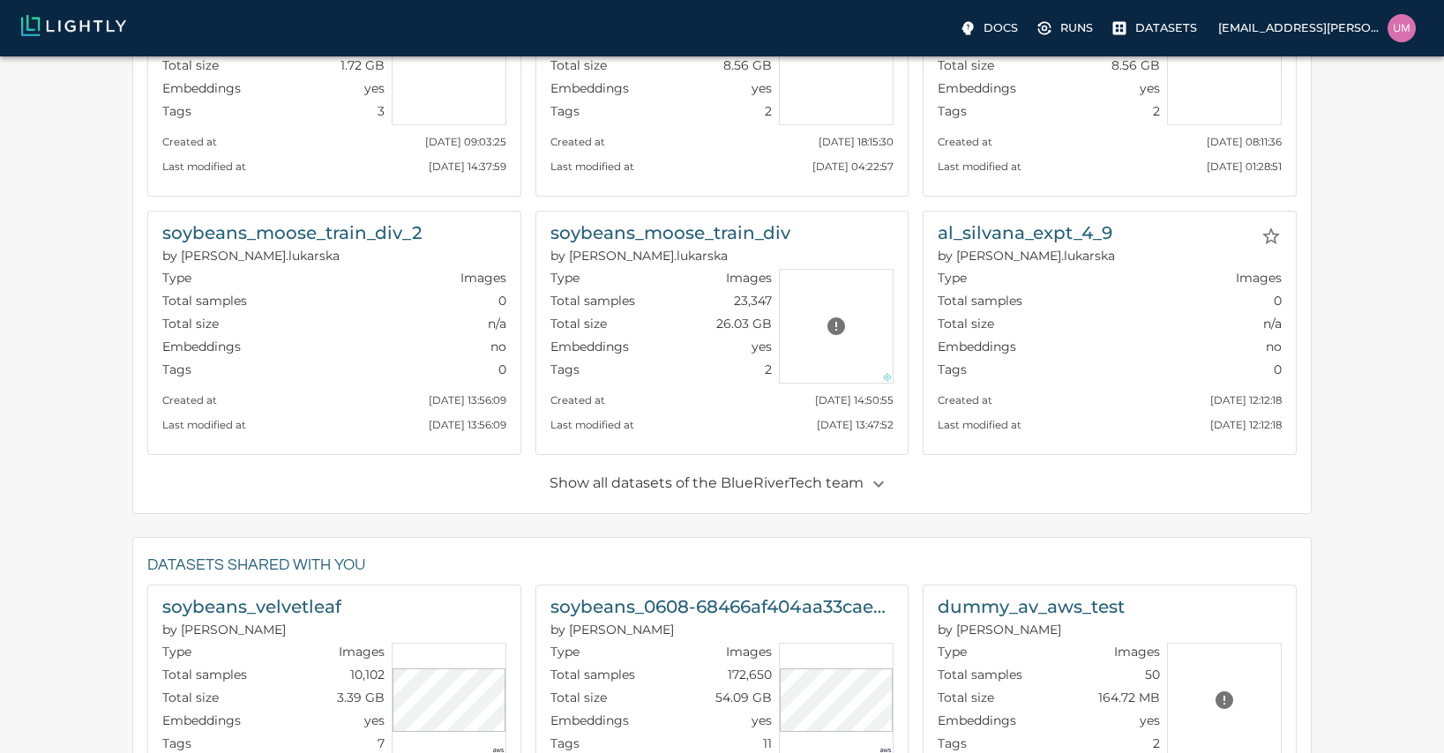
scroll to position [952, 0]
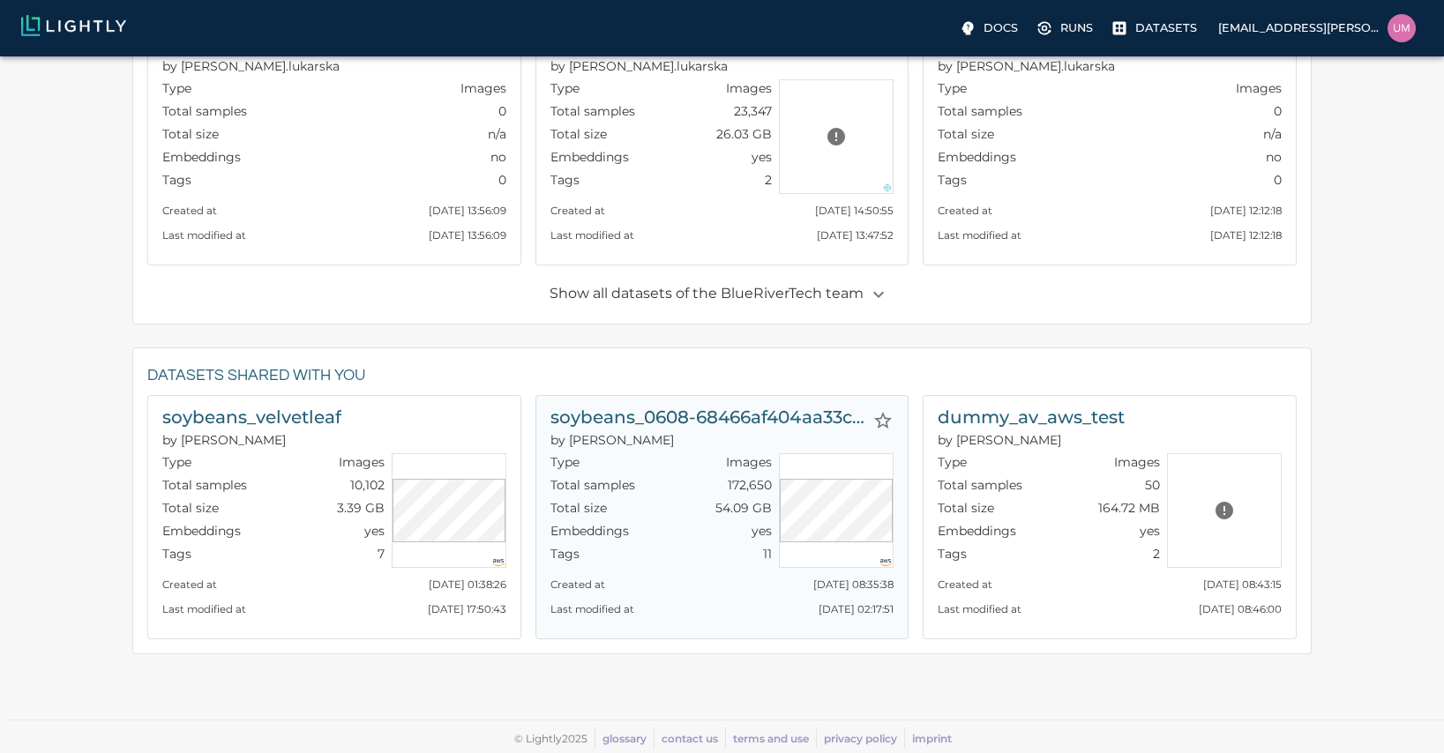
click at [647, 553] on div "Tags 11" at bounding box center [661, 556] width 222 height 23
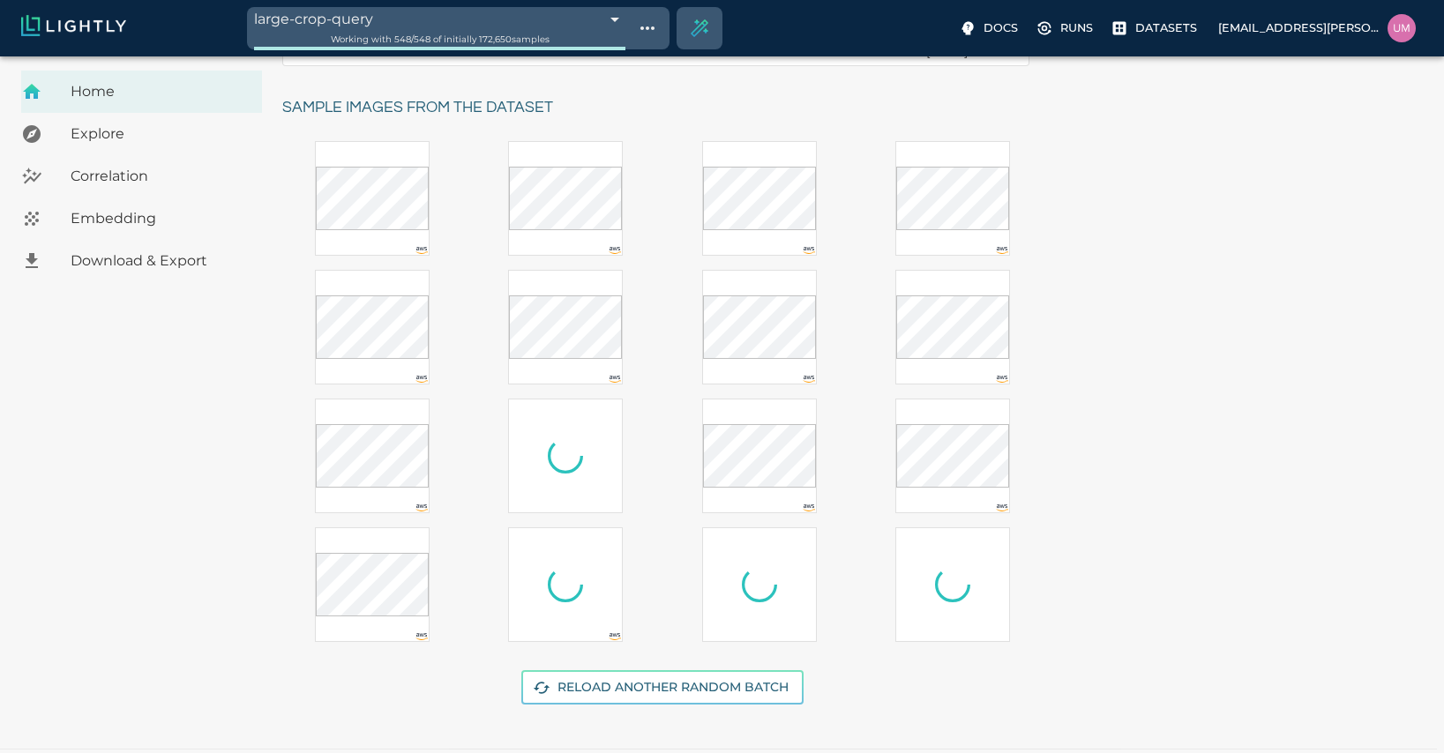
scroll to position [289, 0]
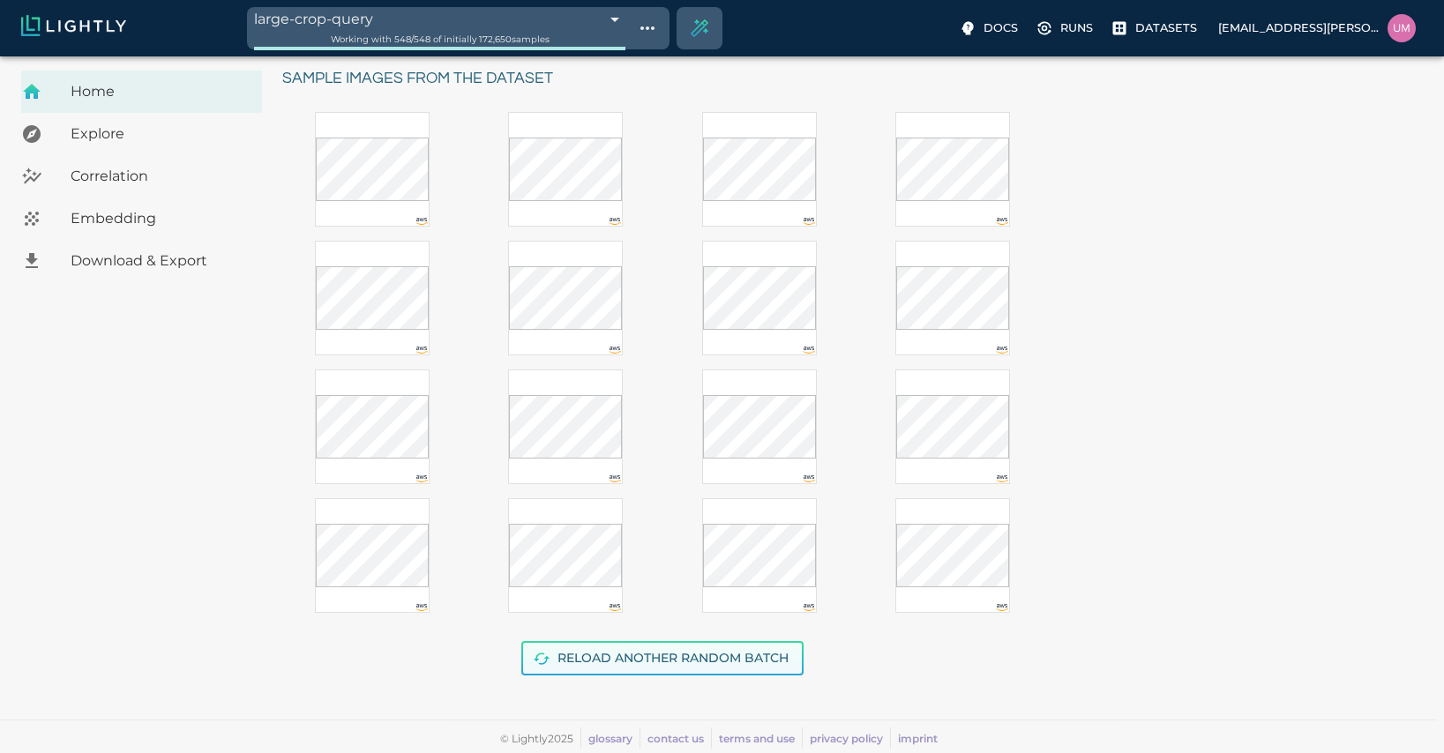
click at [577, 662] on button "Reload another random batch" at bounding box center [662, 658] width 282 height 34
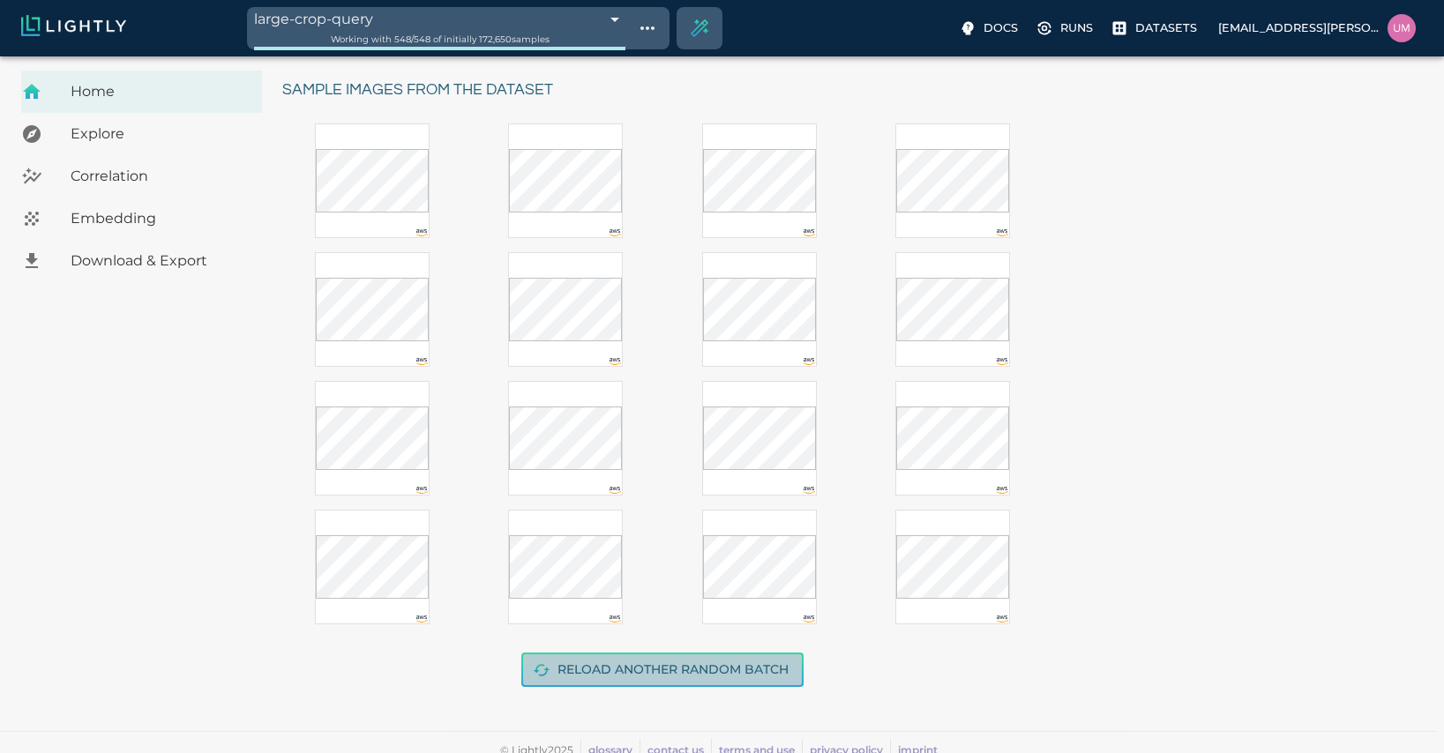
click at [566, 680] on button "Reload another random batch" at bounding box center [662, 670] width 282 height 34
click at [557, 668] on button "Reload another random batch" at bounding box center [662, 670] width 282 height 34
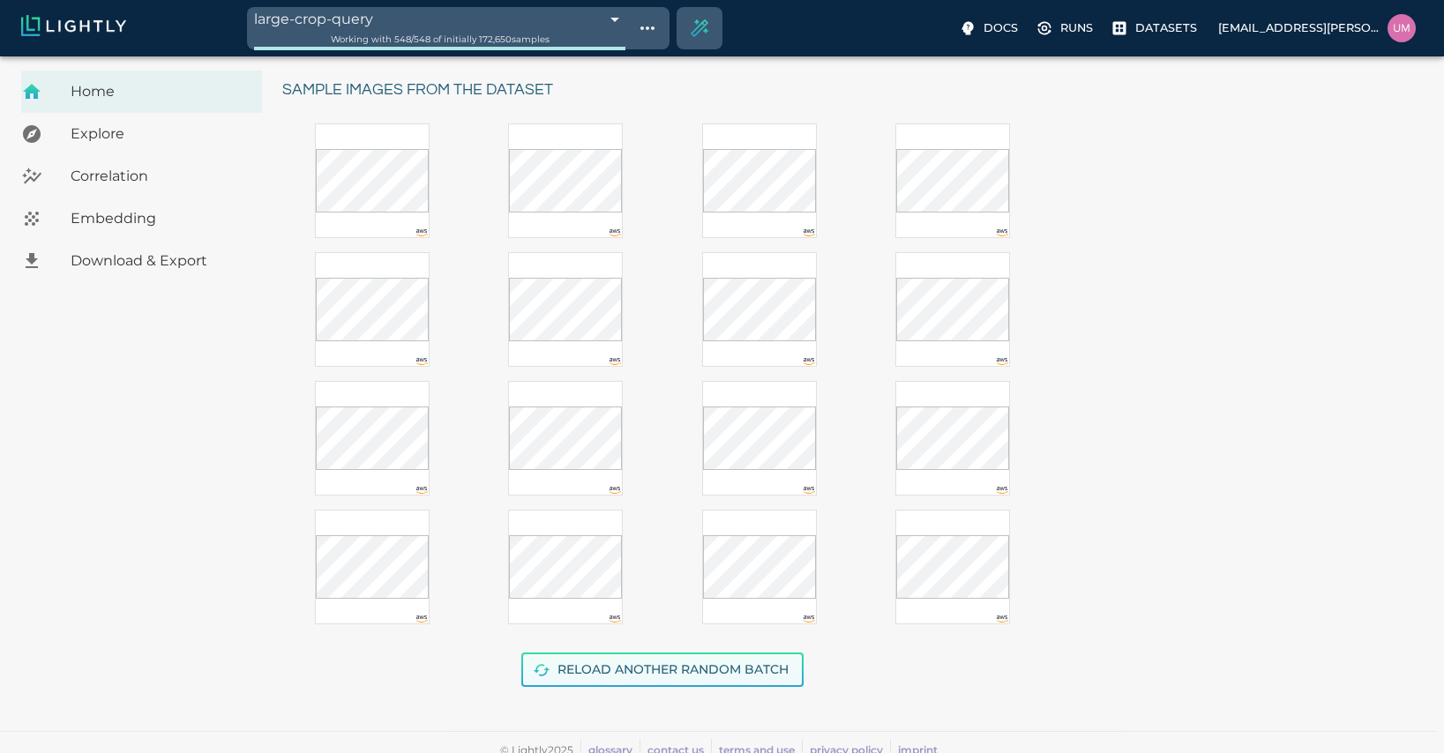
click at [557, 668] on button "Reload another random batch" at bounding box center [662, 670] width 282 height 34
click at [801, 34] on p "Runs" at bounding box center [1076, 27] width 33 height 17
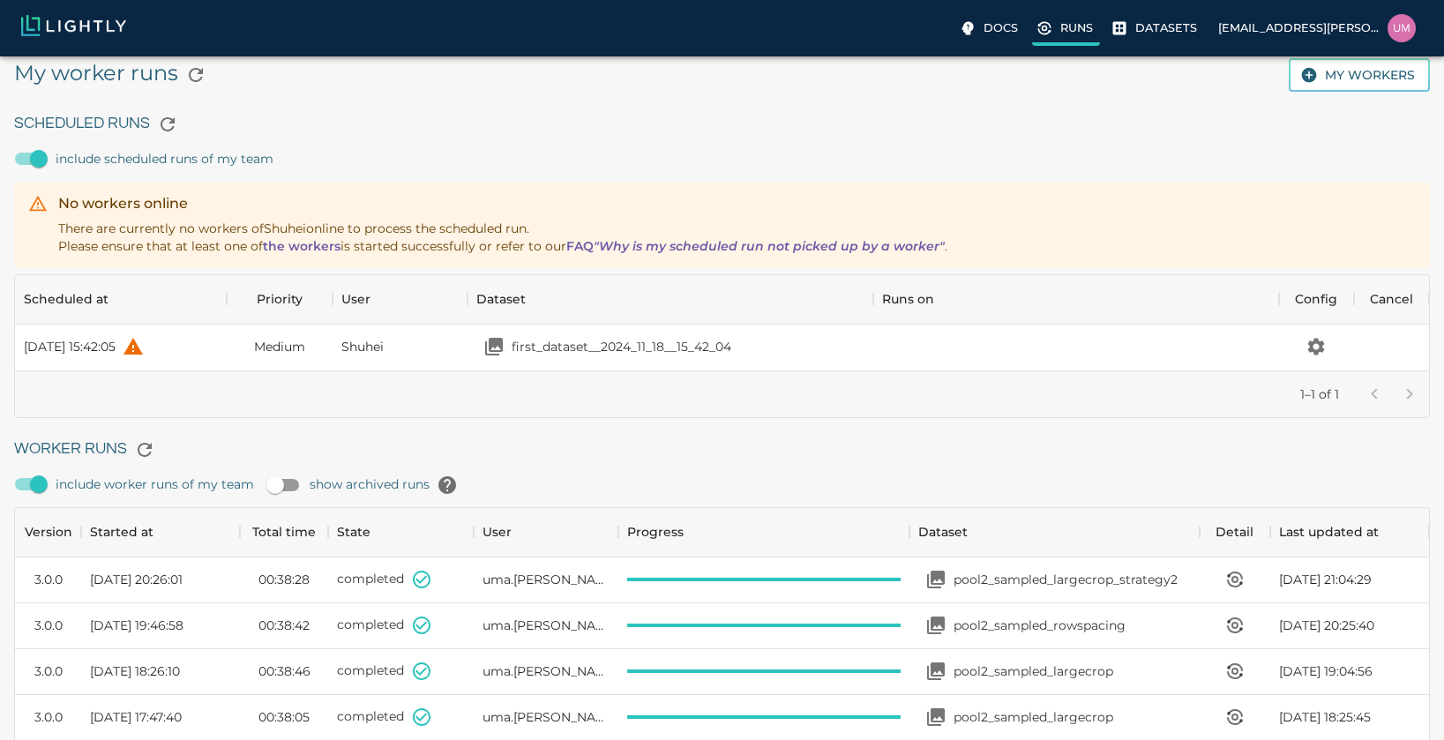
scroll to position [1183, 1401]
click at [801, 587] on p "pool2_sampled_largecrop_strategy2" at bounding box center [1066, 580] width 224 height 18
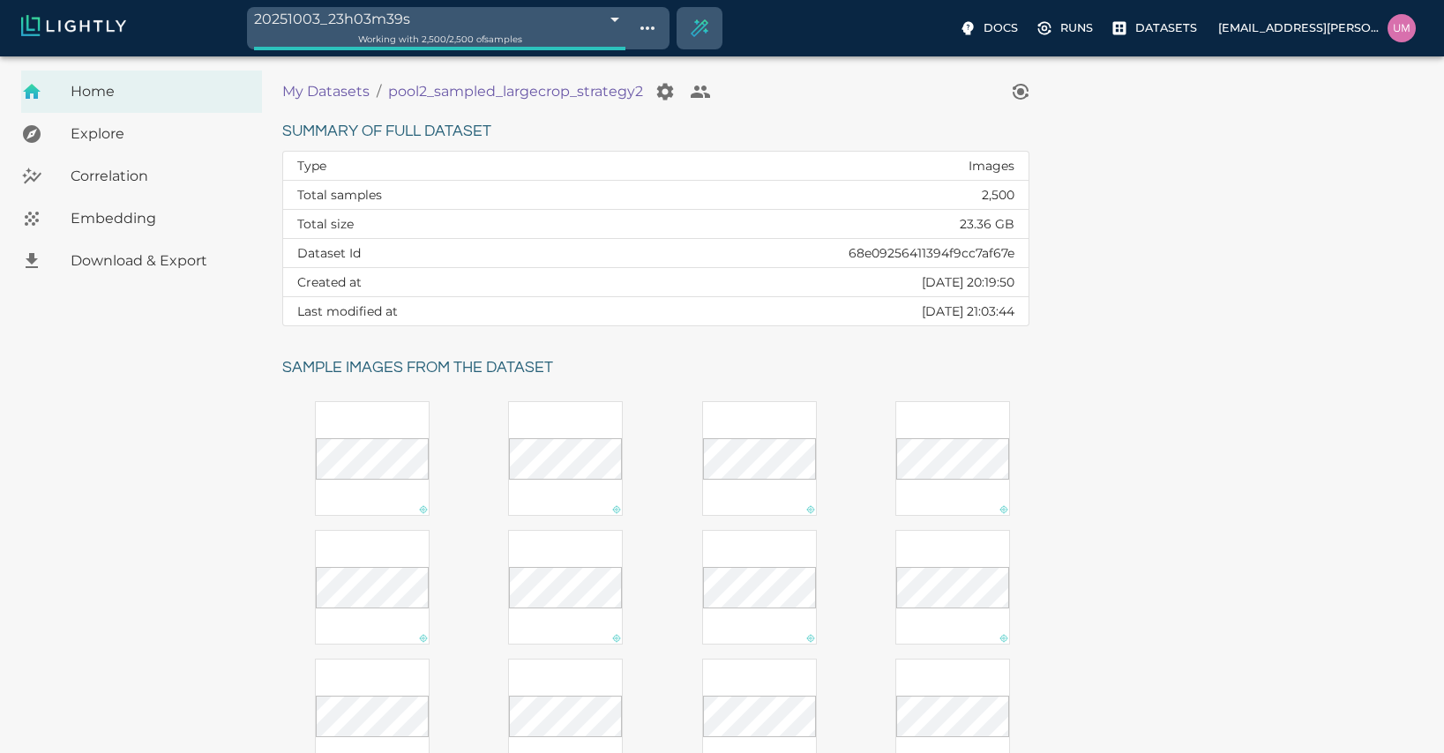
click at [168, 128] on span "Explore" at bounding box center [159, 133] width 177 height 21
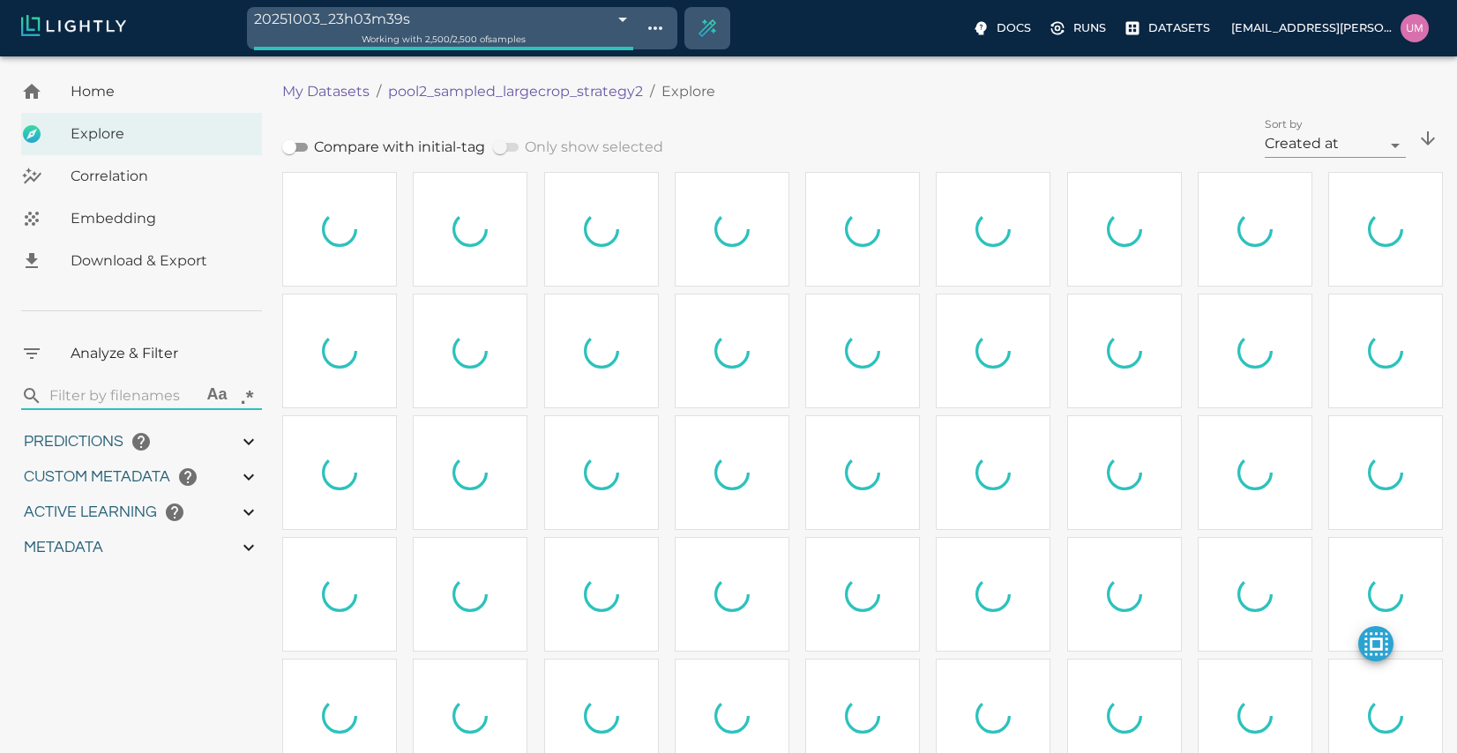
type input "5.20683636942161"
type input "79.1748363694216"
type input "1.18915588845331"
type input "10.5361558884533"
type input "6.30461978912354"
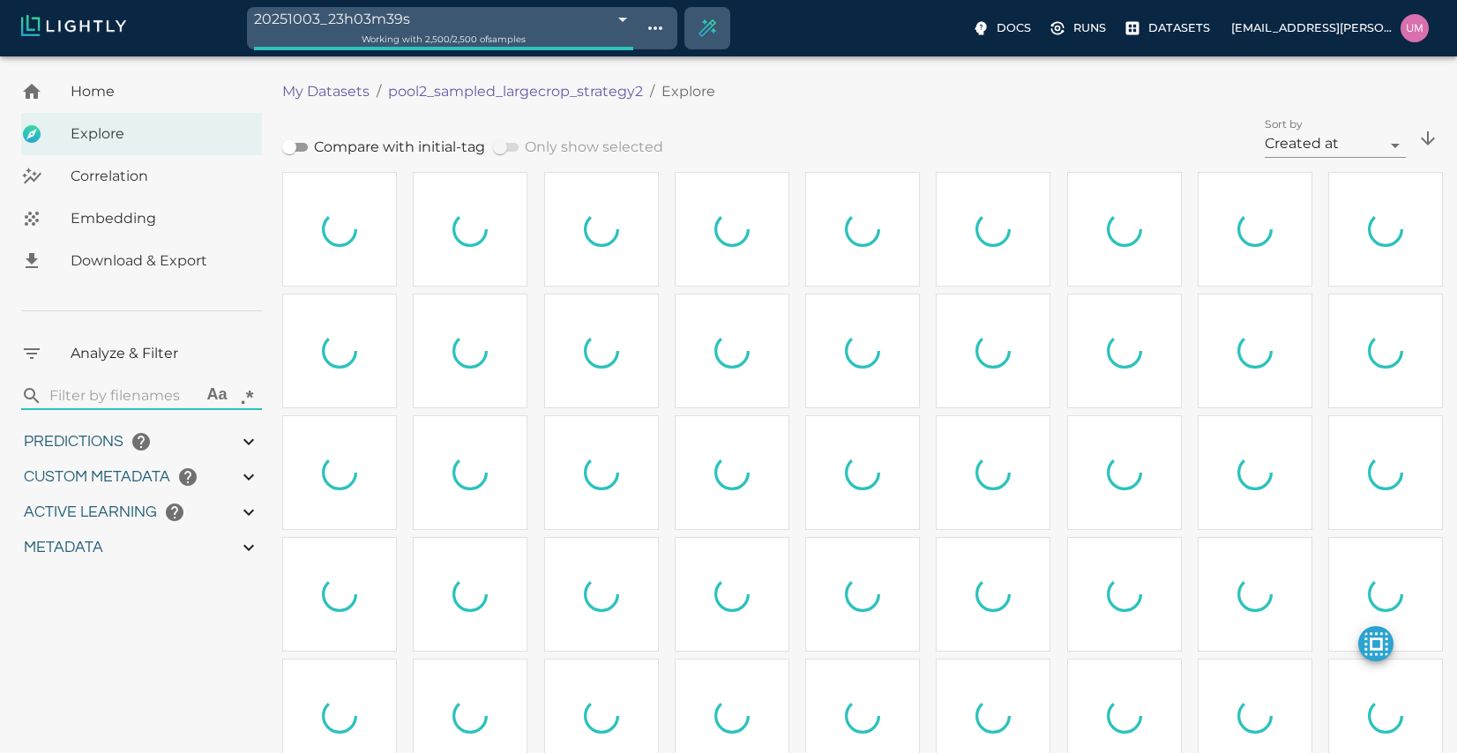
type input "47.6986197891235"
type input "5.20683636942161"
type input "79.1748363694216"
type input "1.18915588845331"
type input "10.5361558884533"
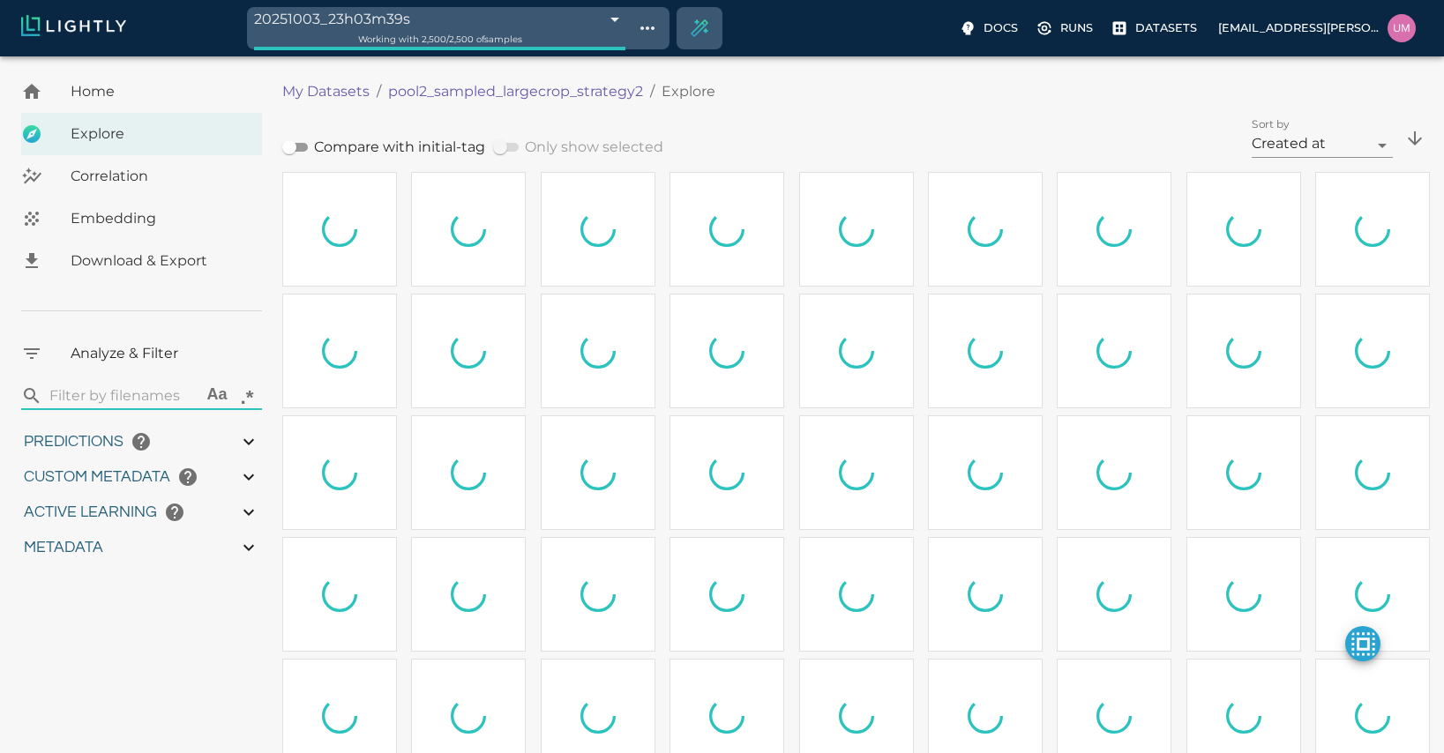
type input "6.30461978912354"
type input "47.6986197891235"
type input "5.20683636942161"
type input "79.1748363694216"
type input "1.18915588845331"
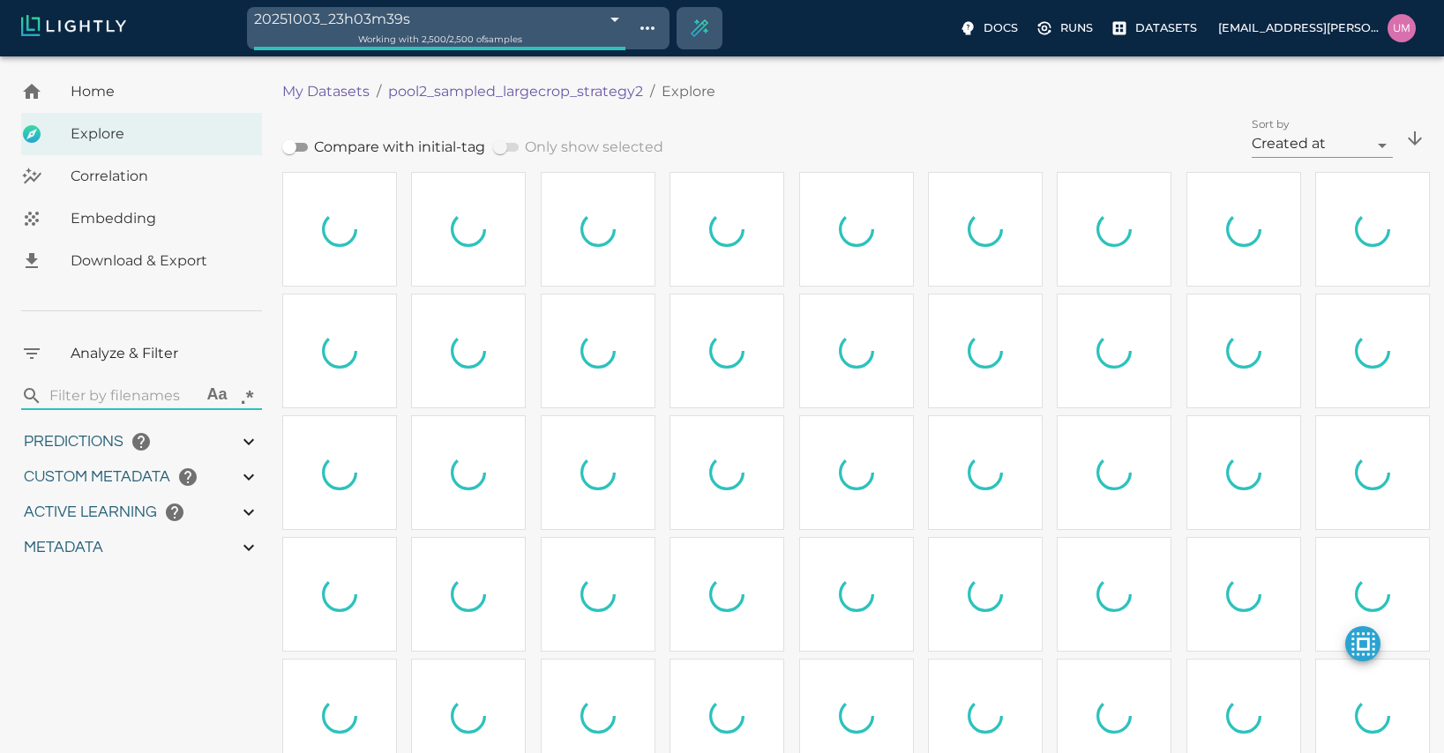
type input "10.5361558884533"
type input "6.30461978912354"
type input "47.6986197891235"
type input "5.20683636942161"
type input "79.1748363694216"
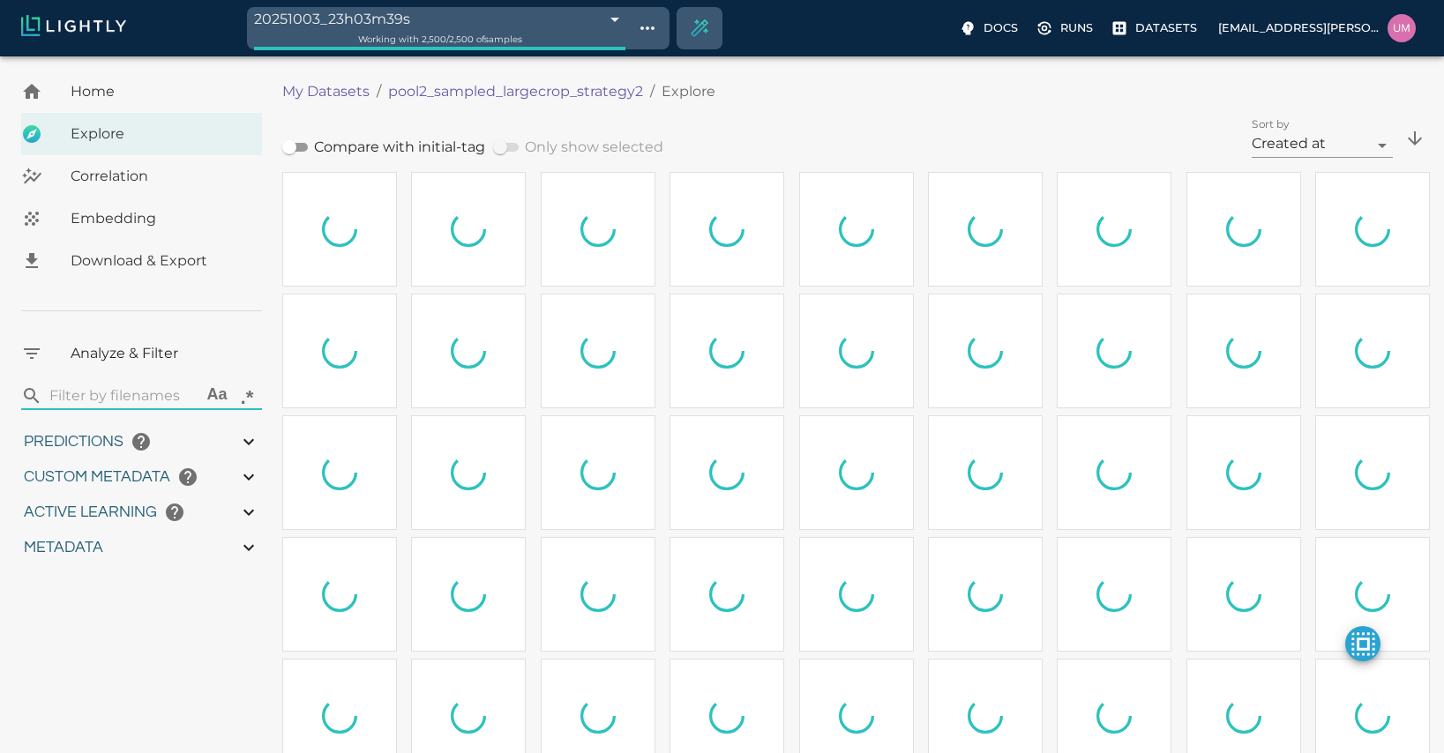
type input "1.18915588845331"
type input "10.5361558884533"
type input "6.30461978912354"
type input "47.6986197891235"
type input "5.20683636942161"
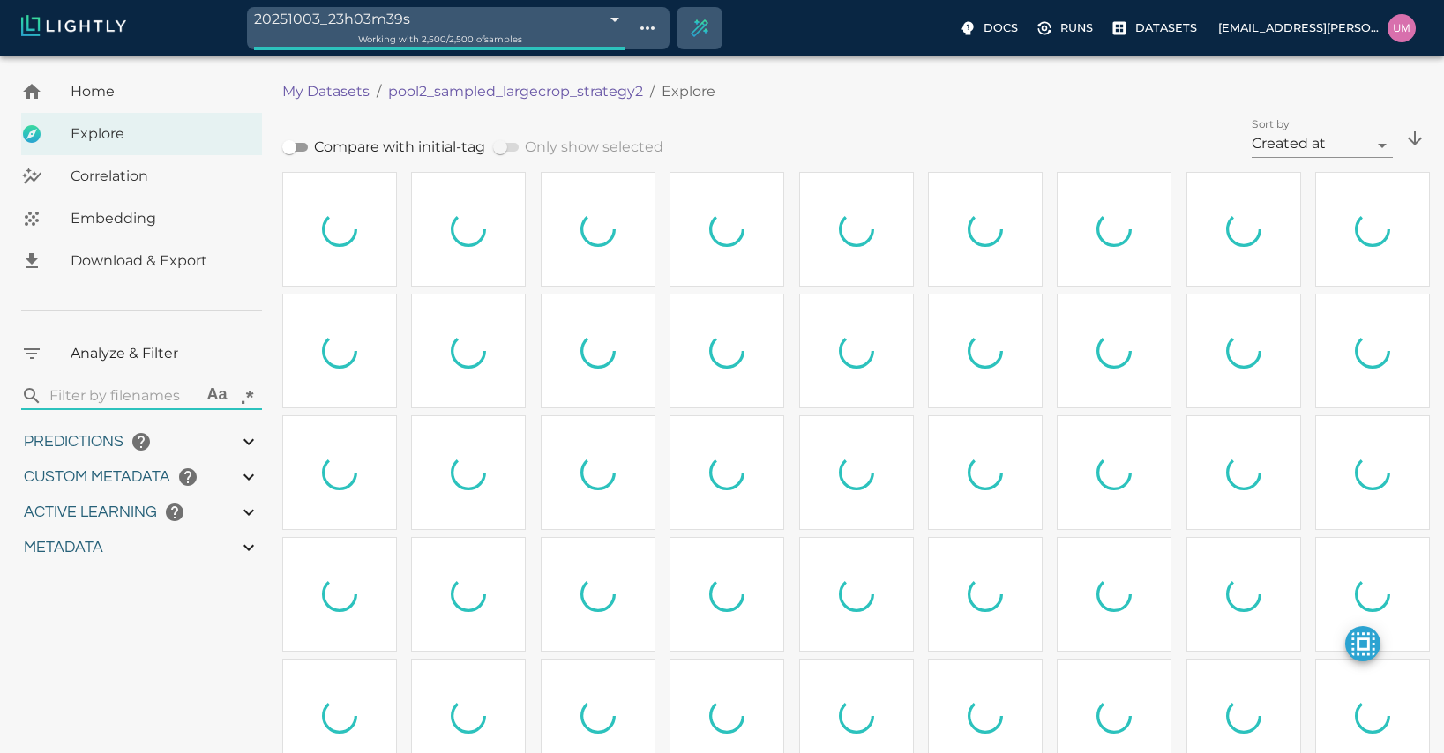
type input "79.1748363694216"
type input "1.18915588845331"
type input "10.5361558884533"
type input "6.30461978912354"
type input "47.6986197891235"
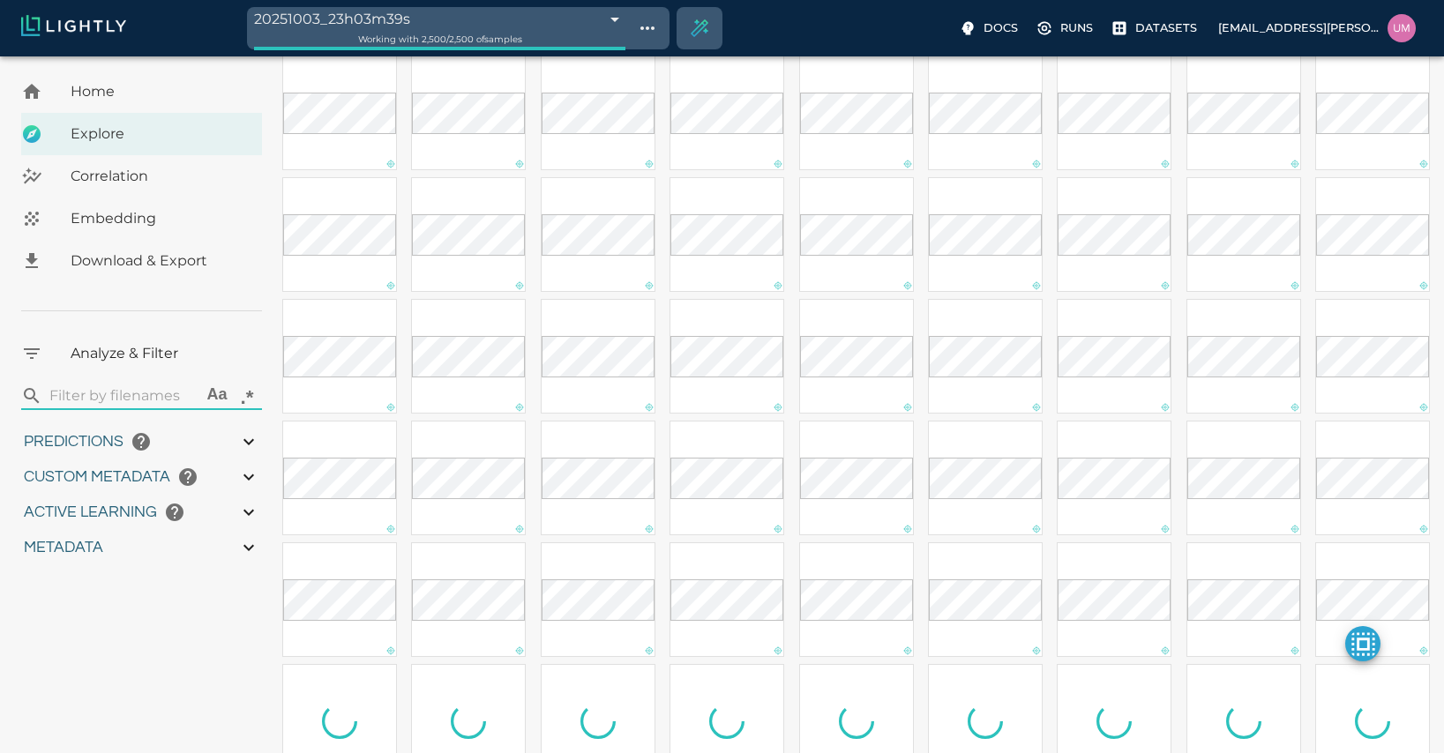
scroll to position [628, 0]
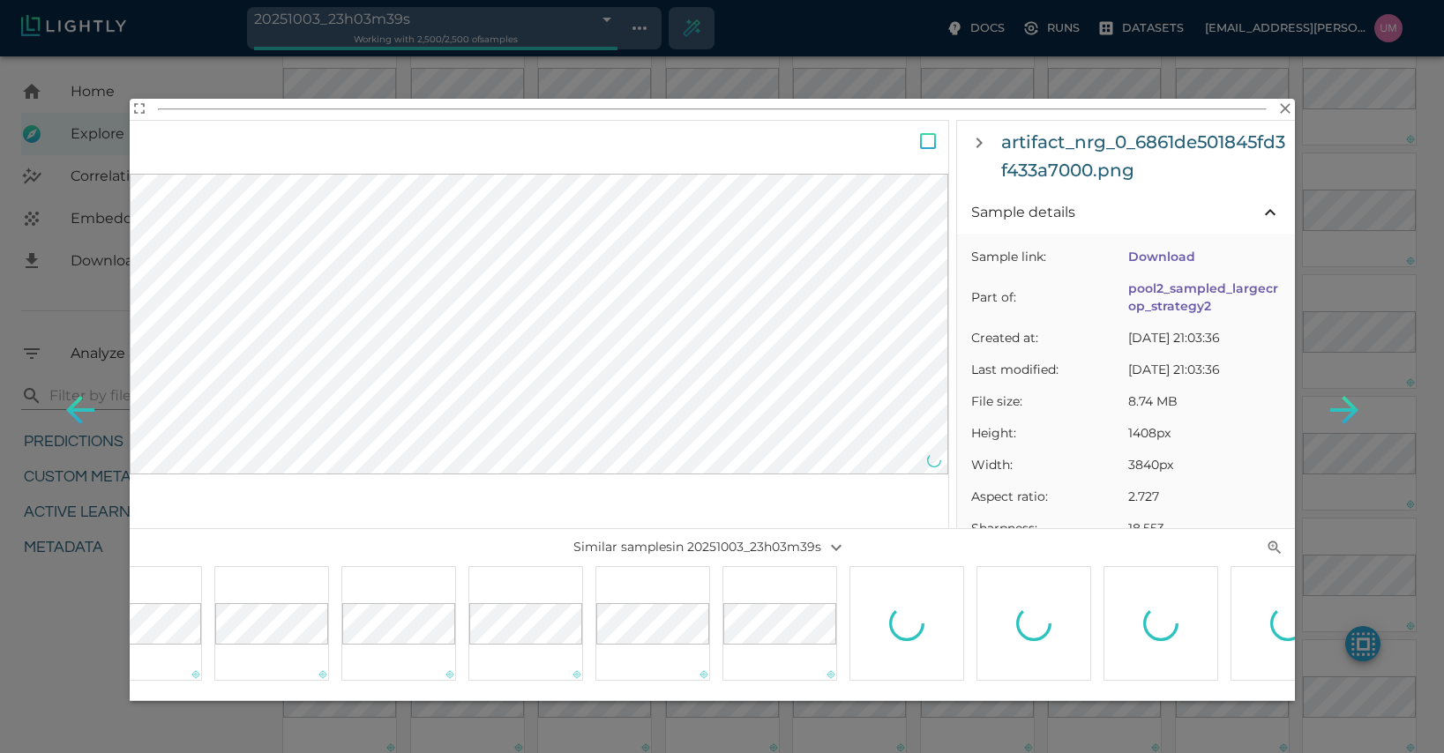
scroll to position [0, 1381]
click at [1277, 102] on icon "button" at bounding box center [1285, 109] width 18 height 18
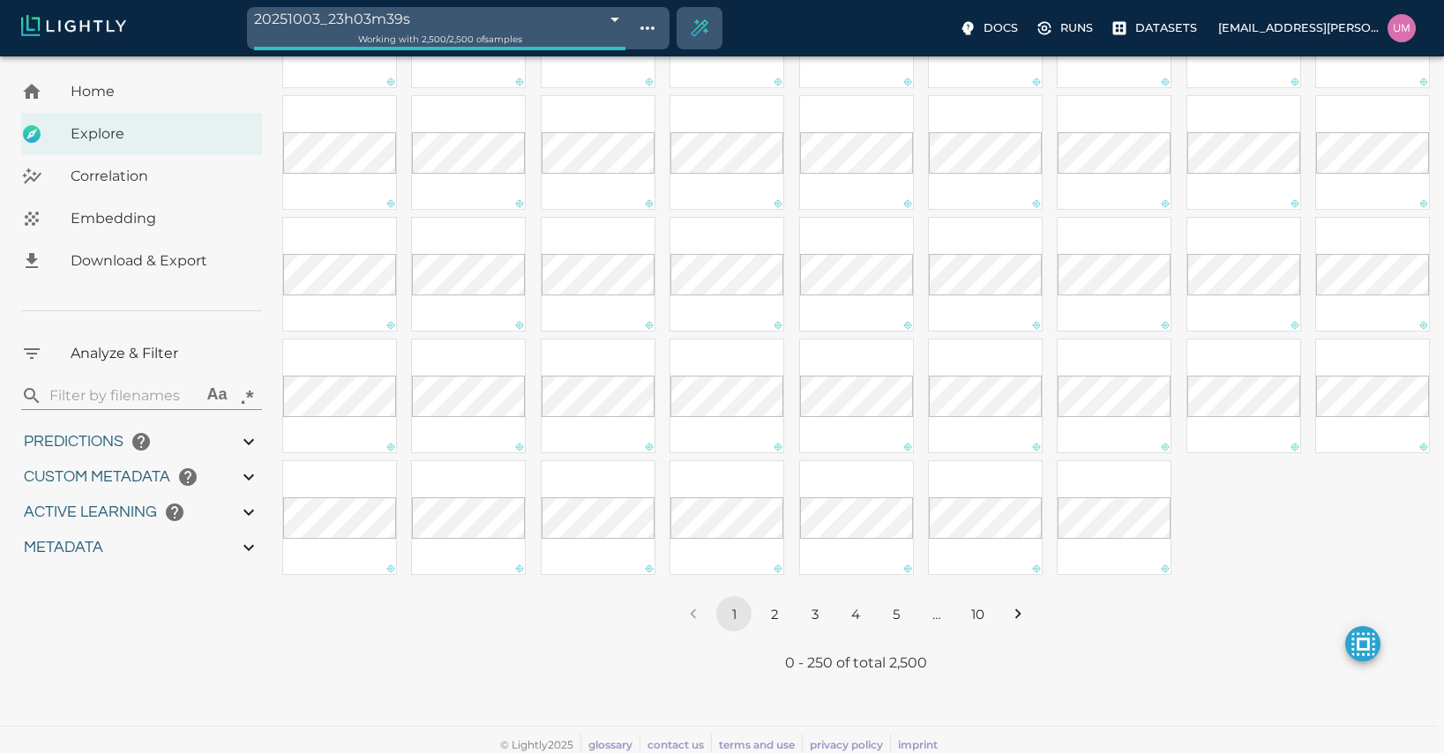
scroll to position [3004, 0]
click at [779, 620] on button "2" at bounding box center [774, 608] width 35 height 35
click at [822, 618] on button "3" at bounding box center [814, 608] width 35 height 35
click at [1172, 24] on p "Datasets" at bounding box center [1166, 27] width 62 height 17
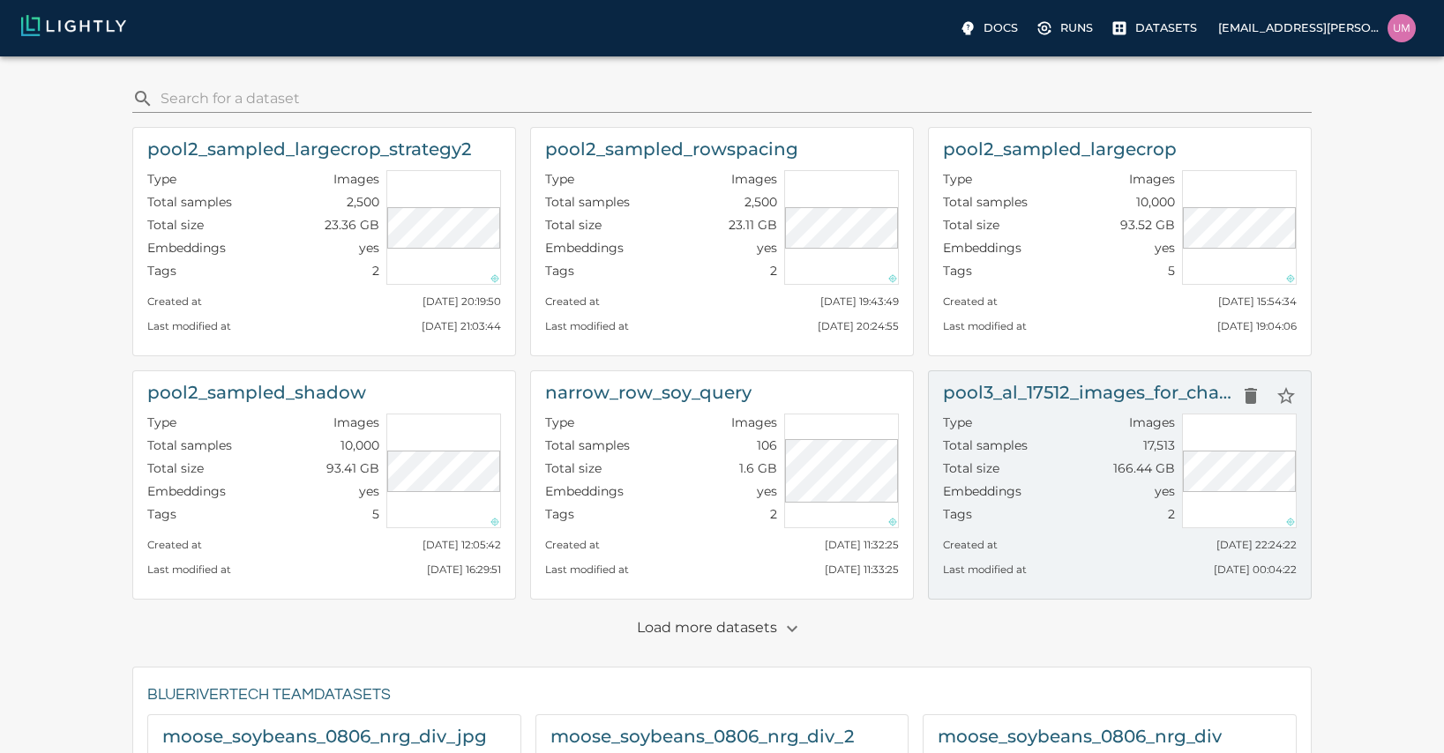
click at [1027, 474] on div "Total size 166.44 GB" at bounding box center [1059, 471] width 232 height 23
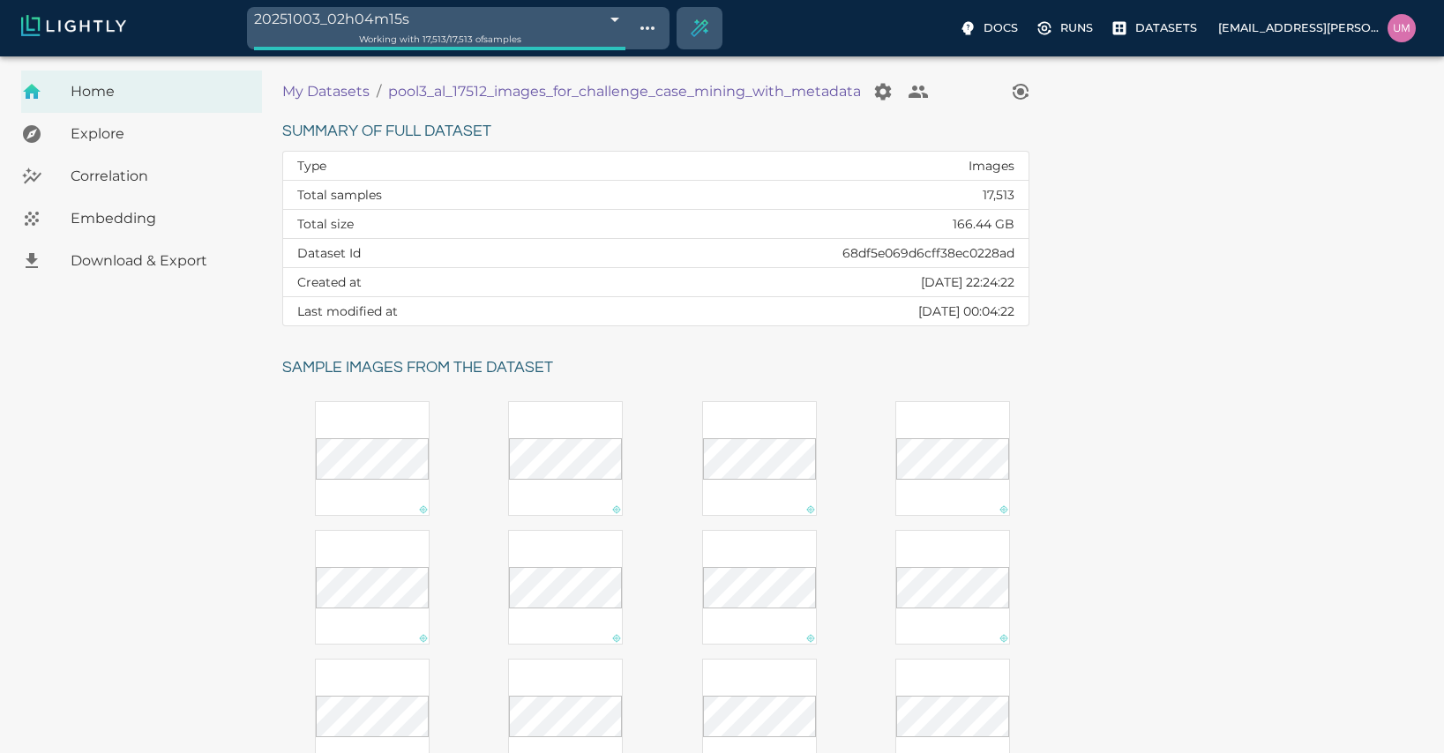
click at [180, 172] on span "Correlation" at bounding box center [159, 176] width 177 height 21
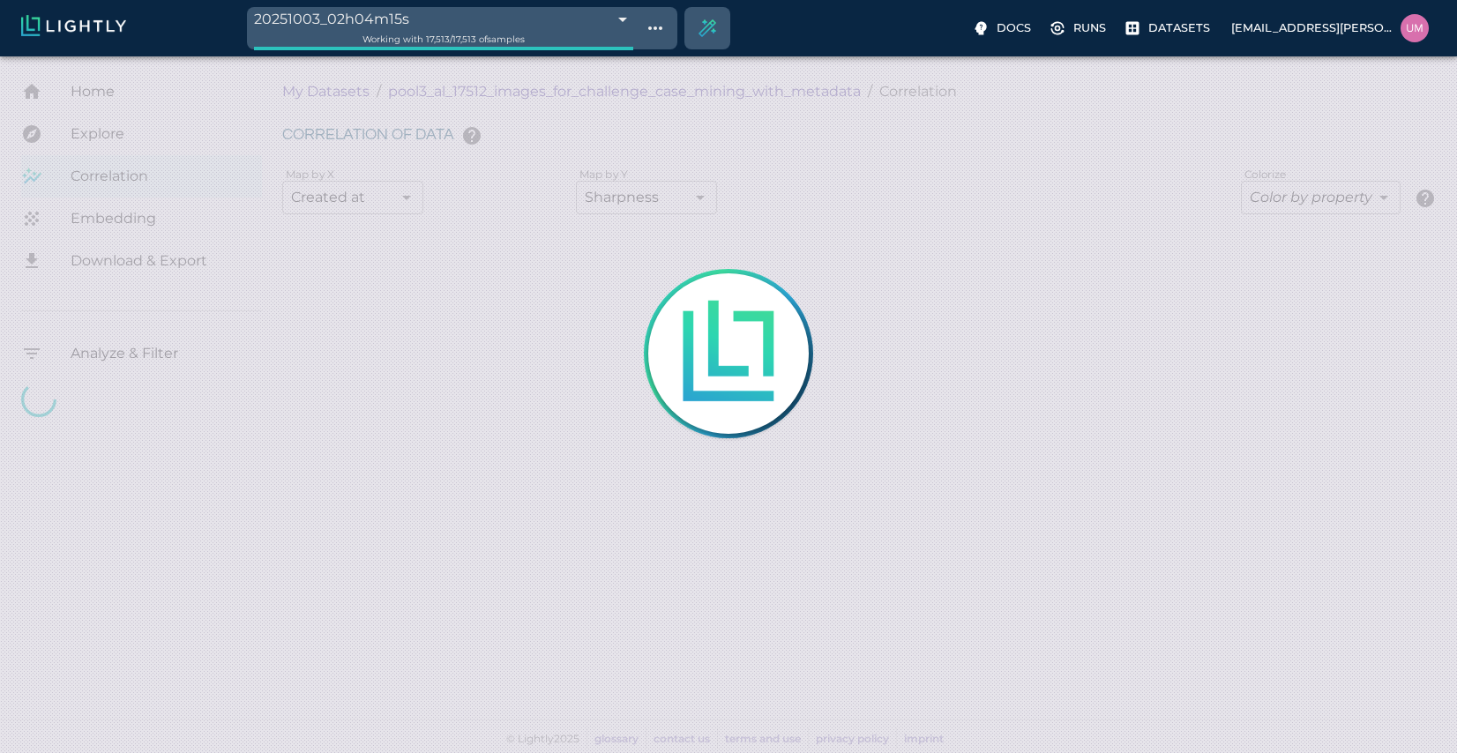
click at [138, 135] on div at bounding box center [728, 376] width 1457 height 753
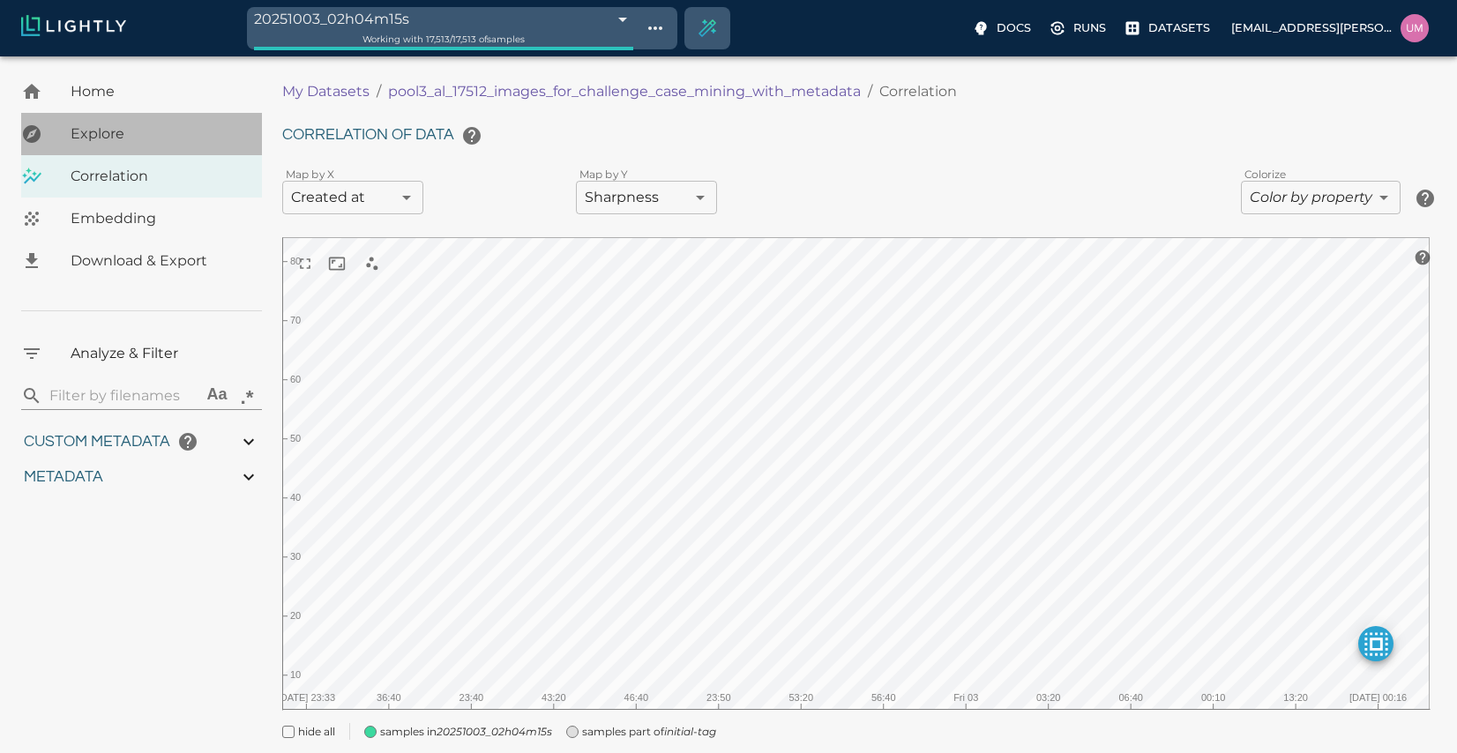
click at [138, 135] on span "Explore" at bounding box center [159, 133] width 177 height 21
type input "5.06127511360018"
type input "79.0992751136002"
type input "0.999"
type input "1.14658290699658"
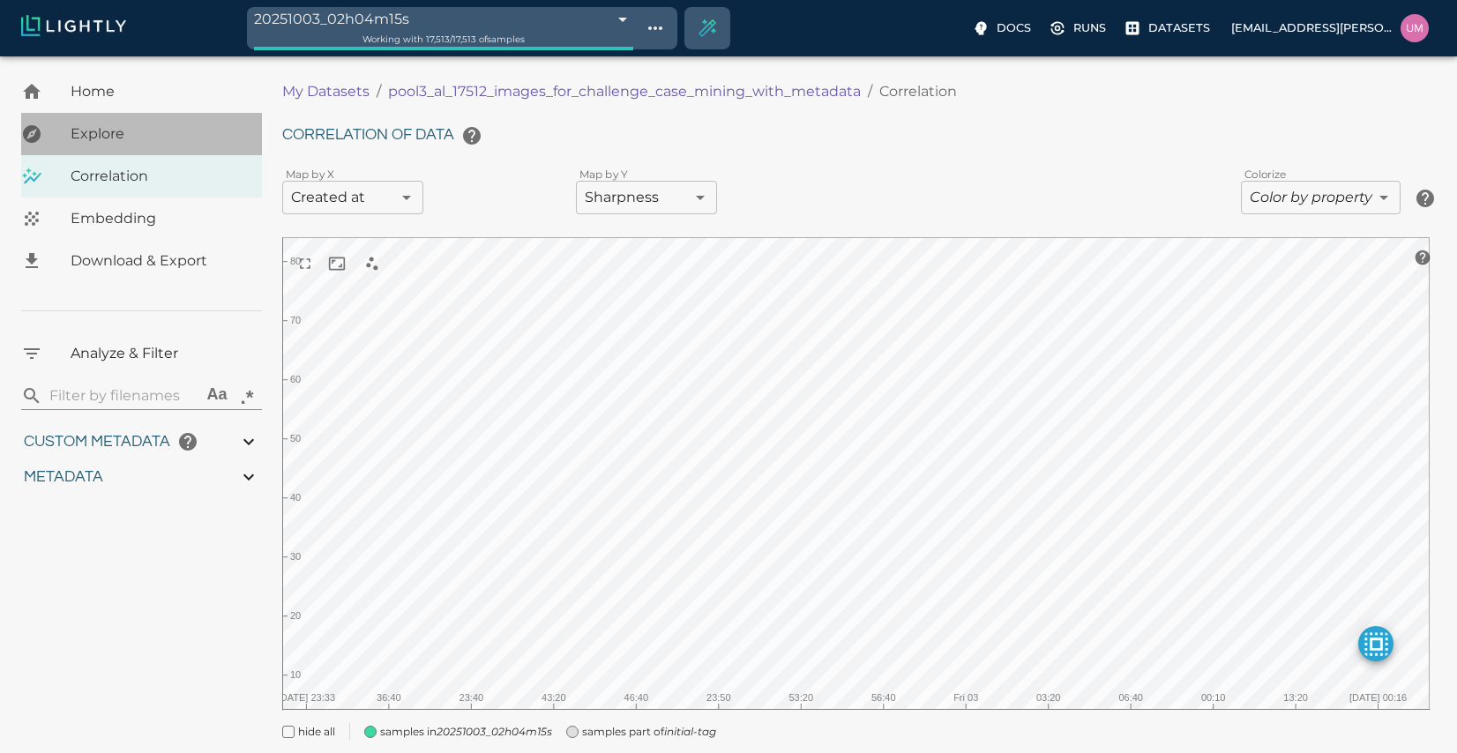
type input "8.50058290699658"
type input "7.70581293106079"
type input "80.4228129310608"
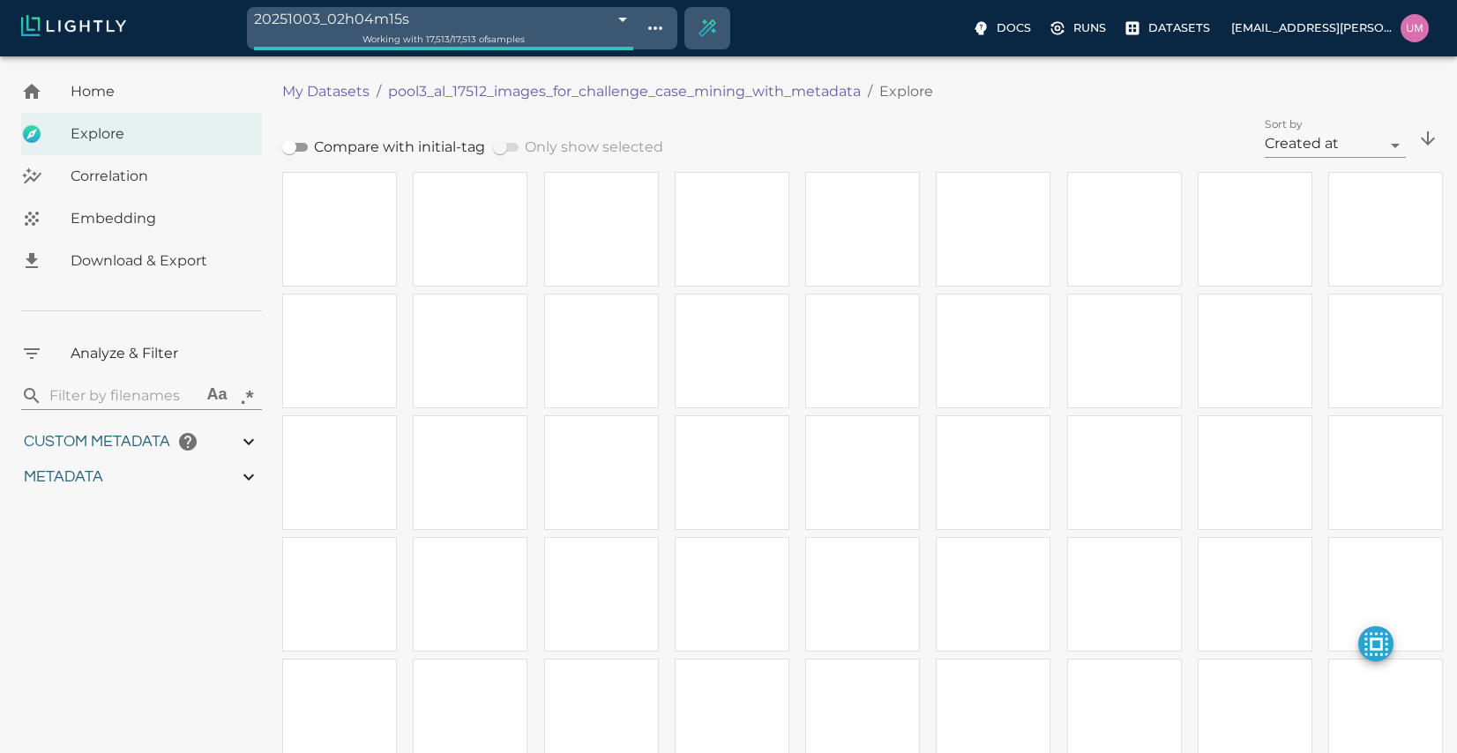
type input "5.06127511360018"
type input "79.0992751136002"
type input "0.999"
type input "1.14658290699658"
type input "8.50058290699658"
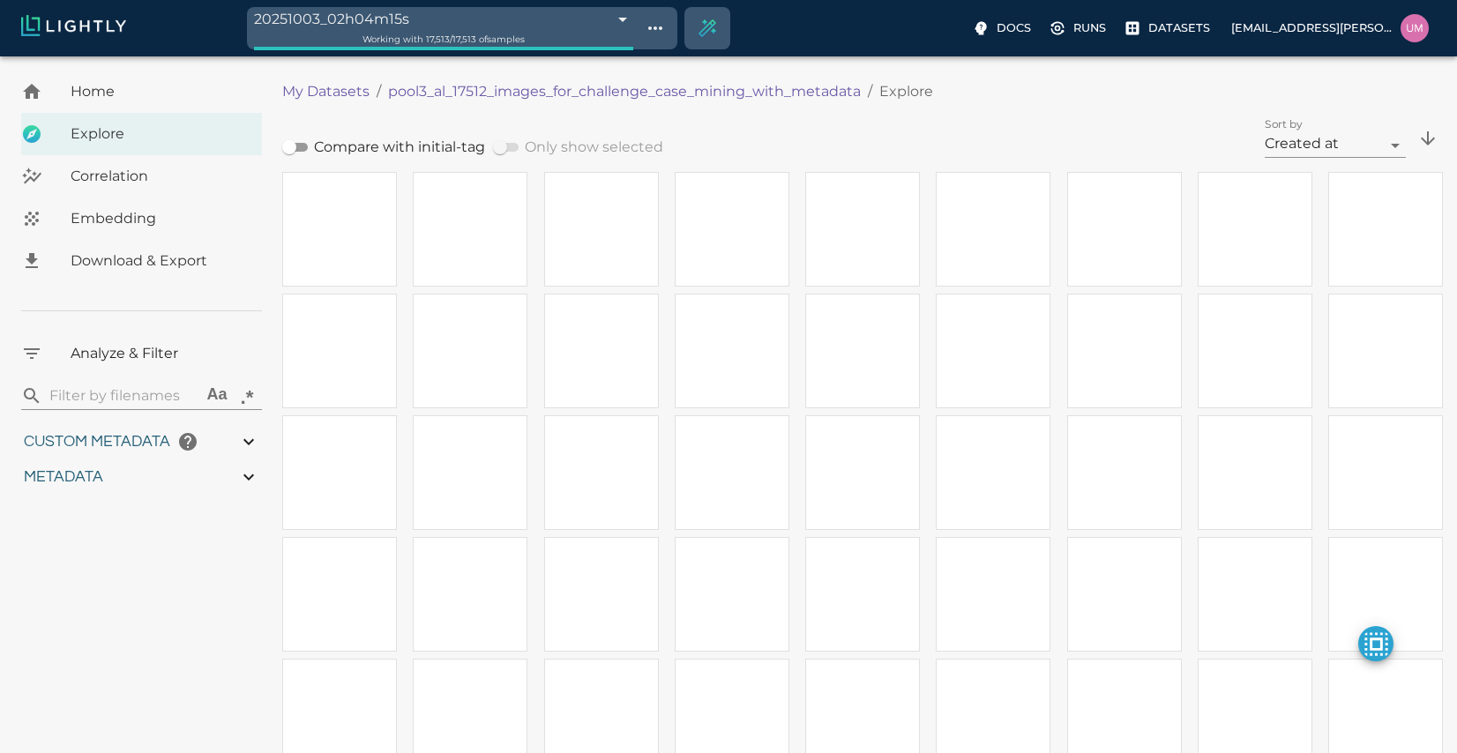
type input "7.70581293106079"
type input "80.4228129310608"
type input "5.06127511360018"
type input "79.0992751136002"
type input "0.999"
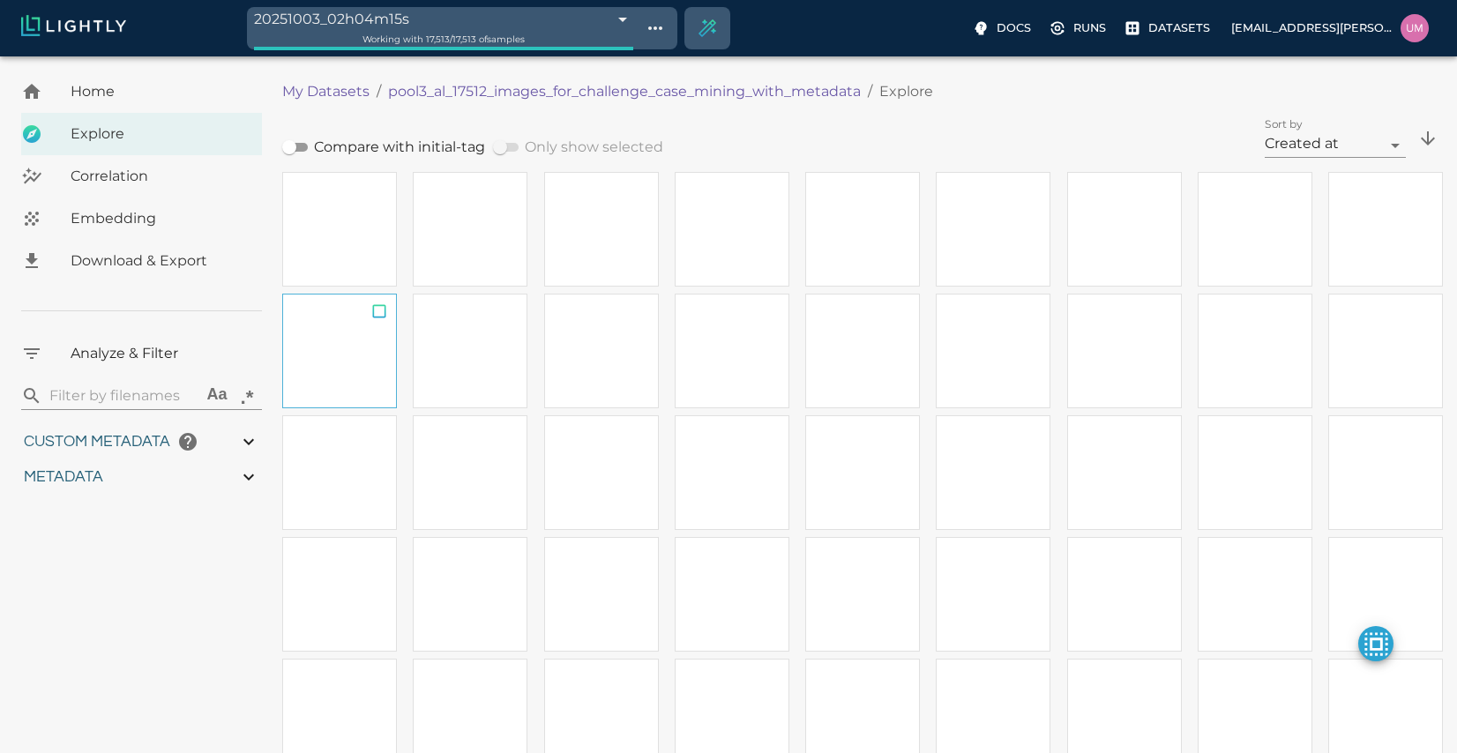
type input "1.14658290699658"
type input "8.50058290699658"
type input "7.70581293106079"
type input "80.4228129310608"
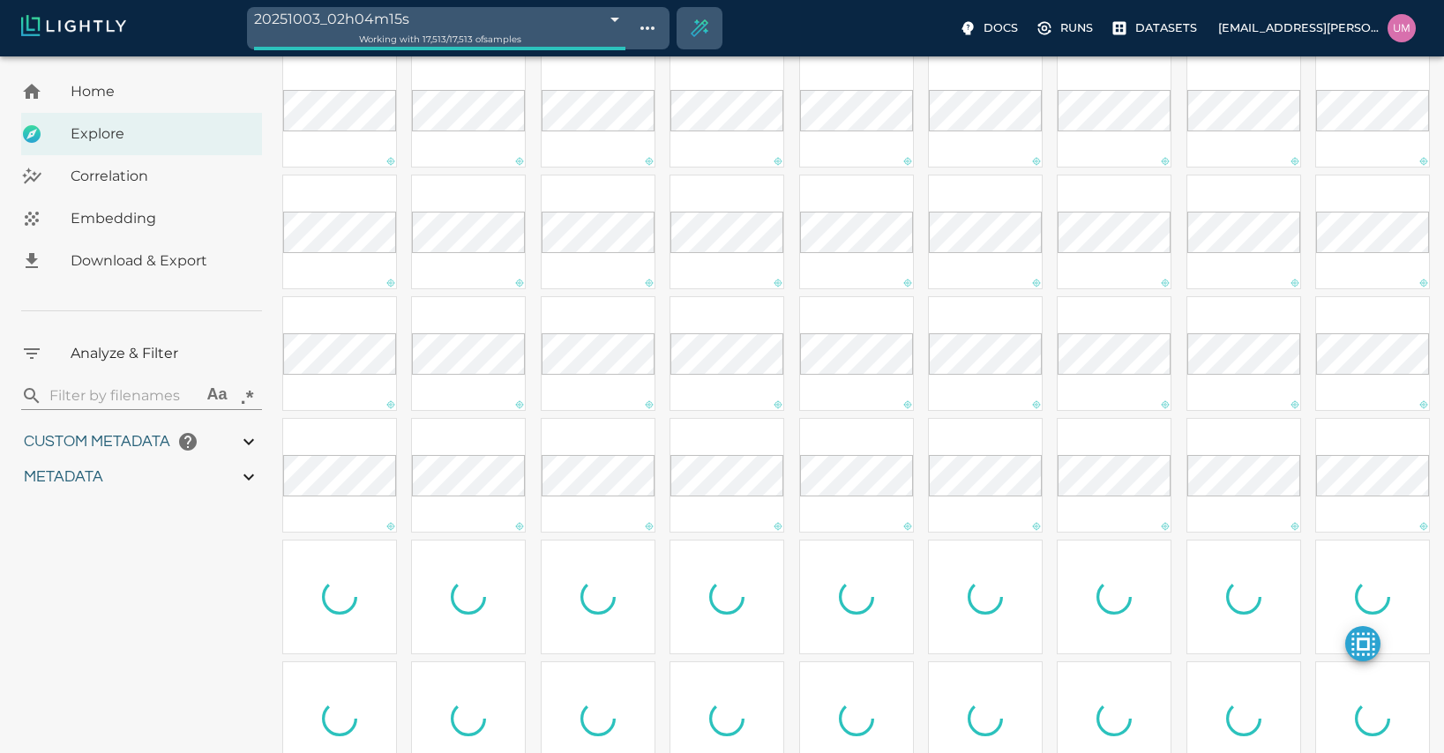
scroll to position [1835, 0]
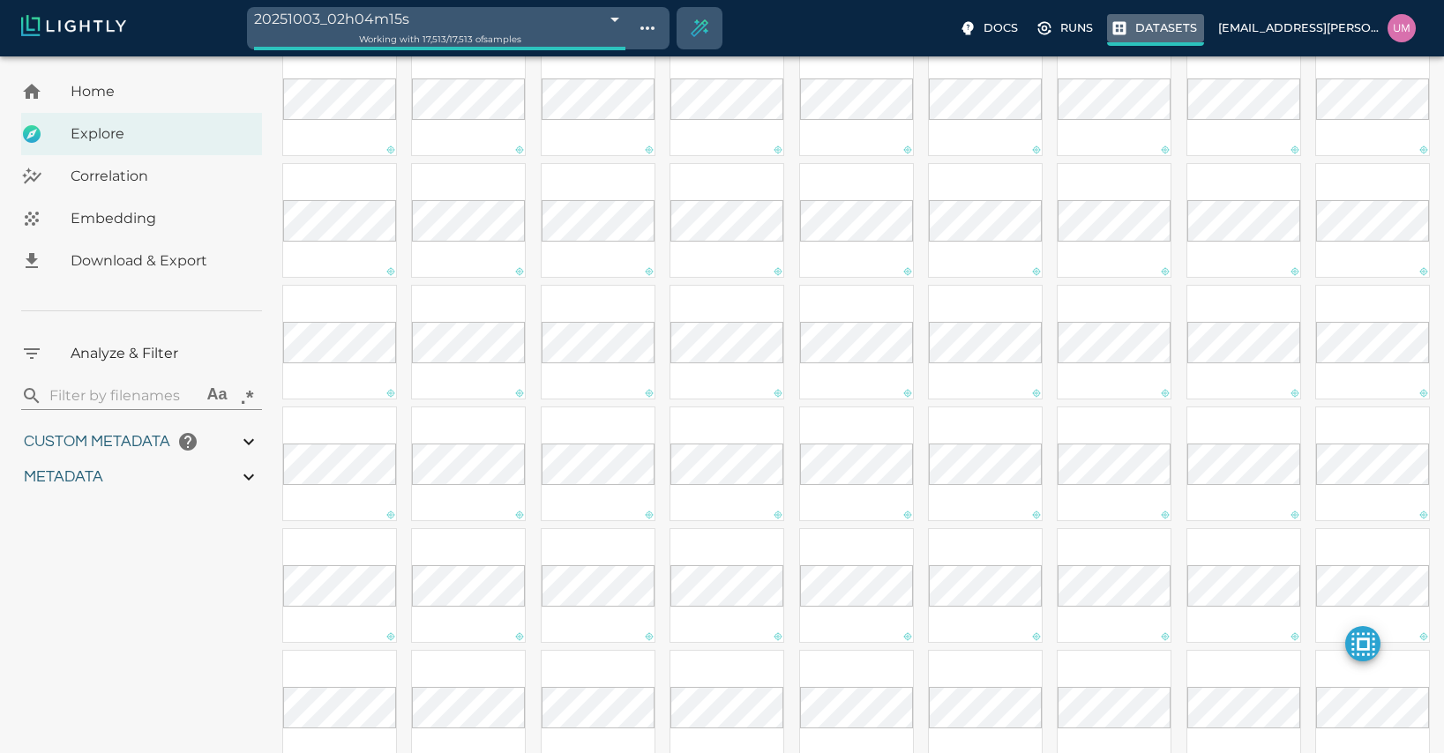
click at [1157, 31] on p "Datasets" at bounding box center [1166, 27] width 62 height 17
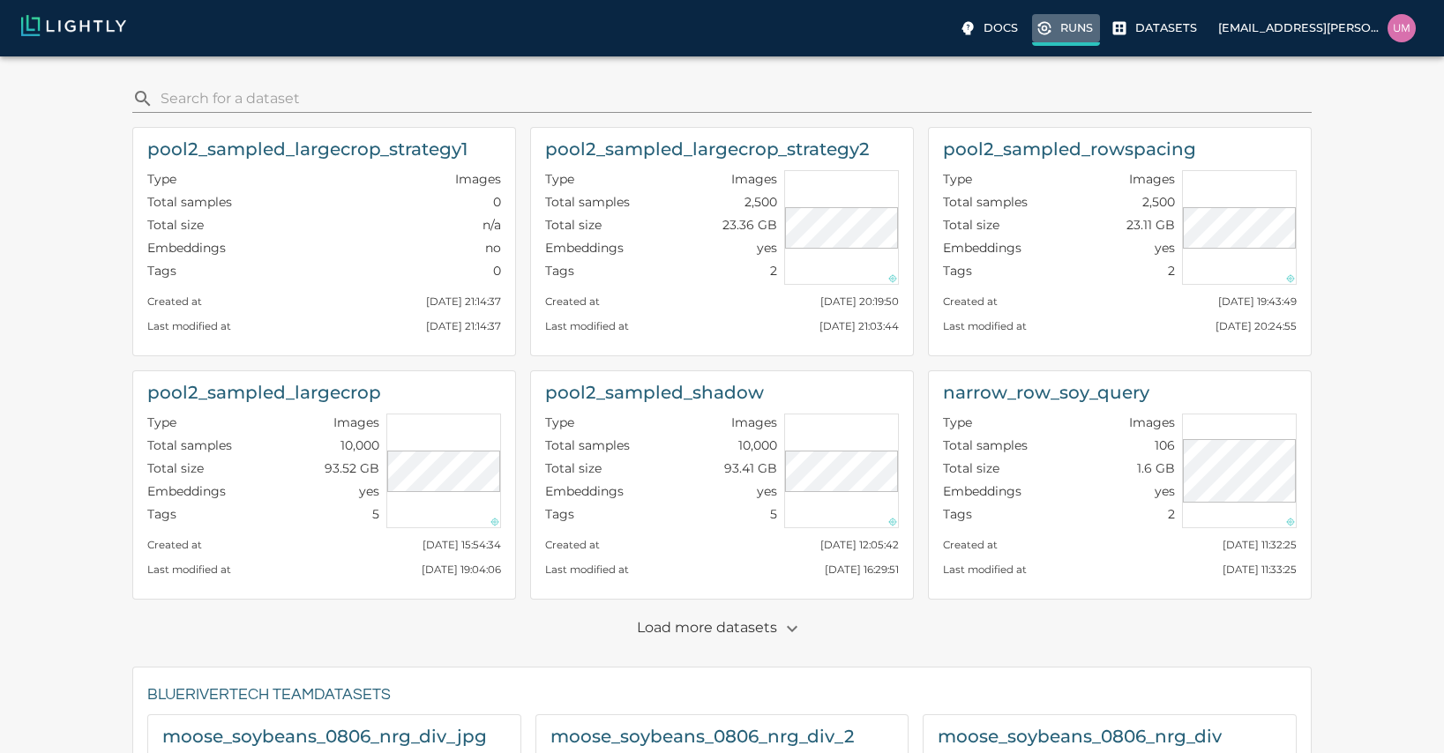
click at [1082, 41] on label "Runs" at bounding box center [1066, 30] width 68 height 32
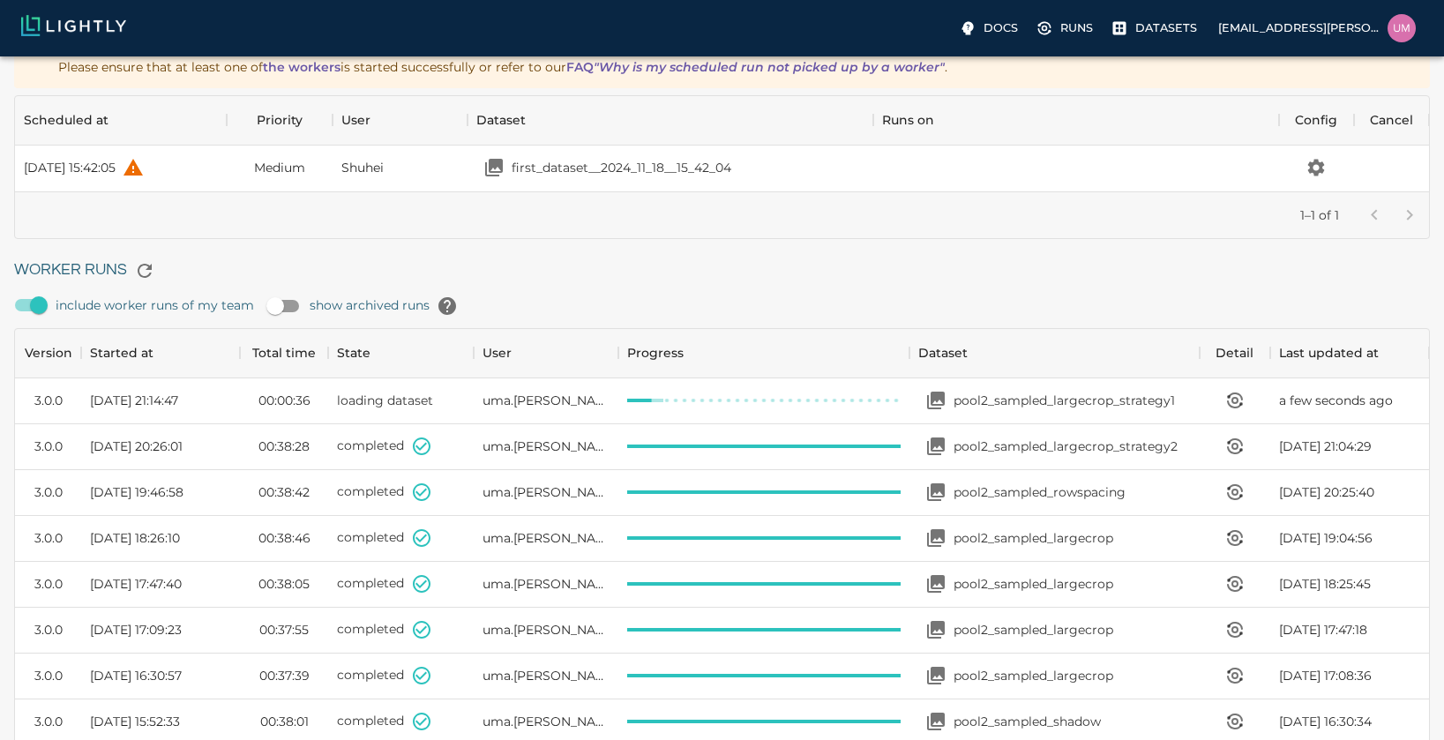
scroll to position [201, 0]
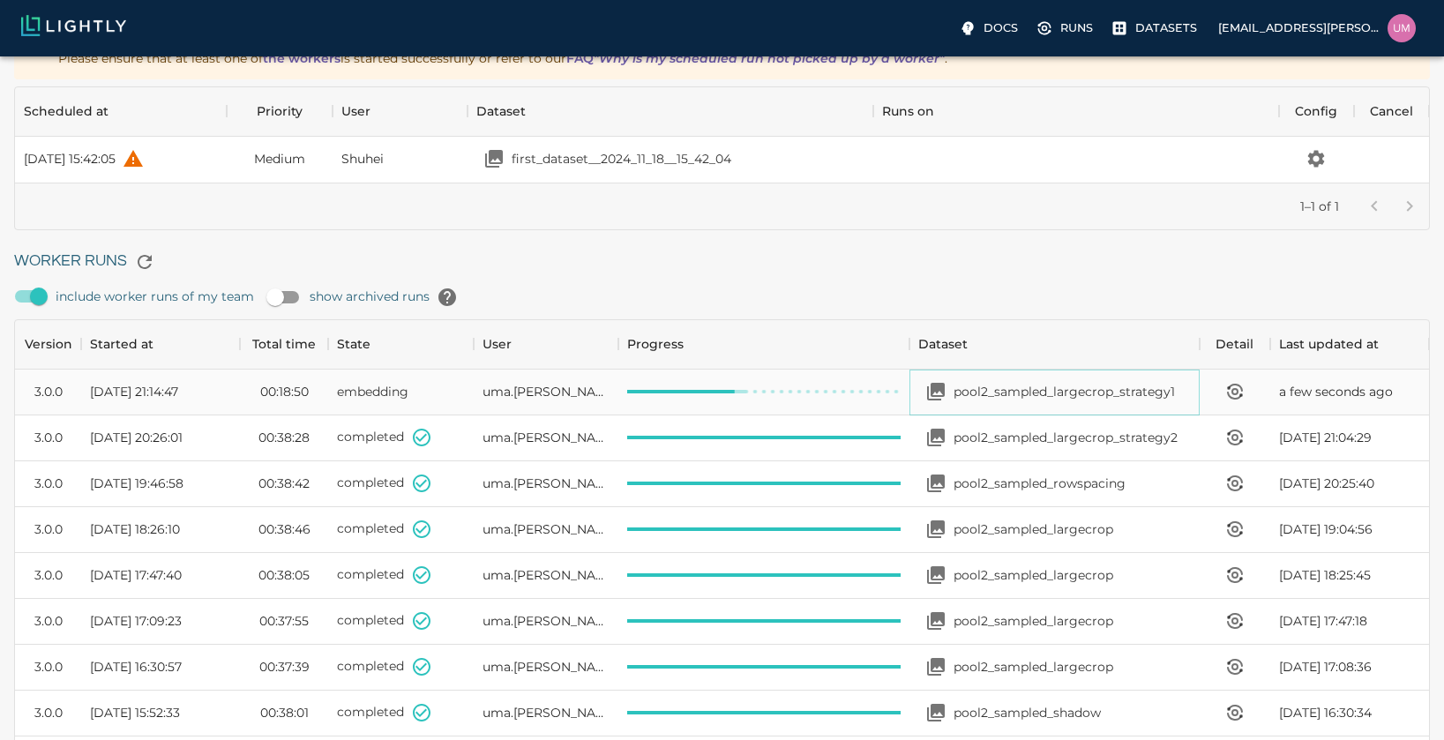
click at [996, 383] on p "pool2_sampled_largecrop_strategy1" at bounding box center [1064, 392] width 221 height 18
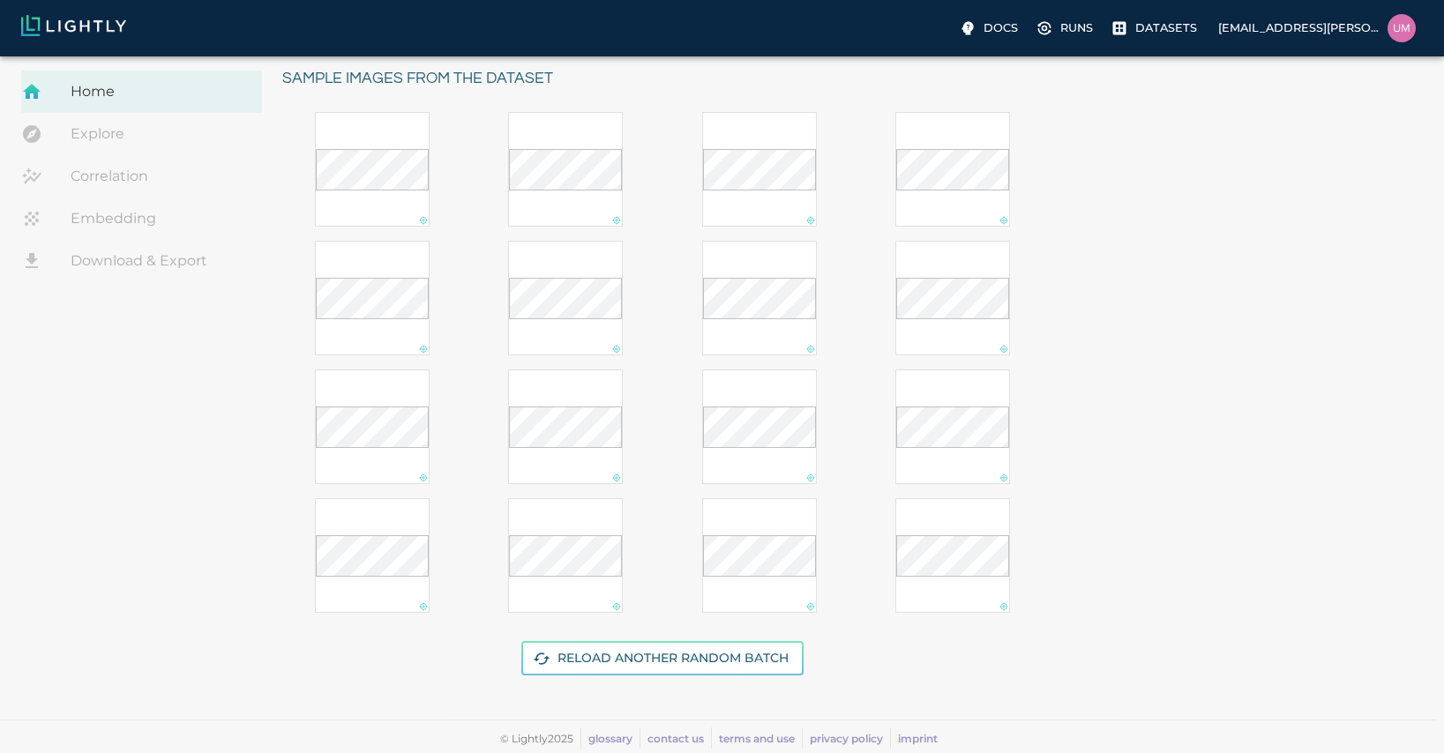
scroll to position [280, 0]
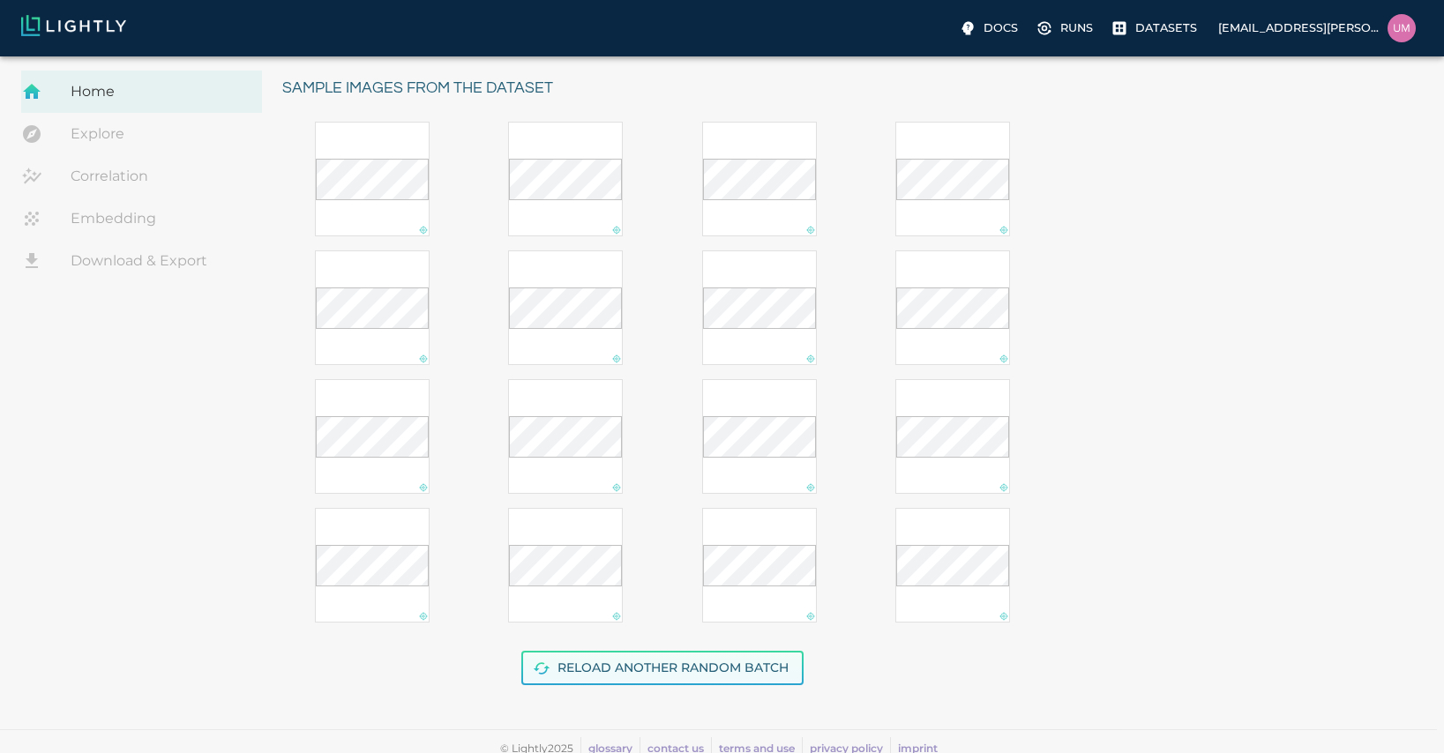
click at [737, 651] on button "Reload another random batch" at bounding box center [662, 668] width 282 height 34
click at [737, 659] on button "Reload another random batch" at bounding box center [662, 662] width 282 height 34
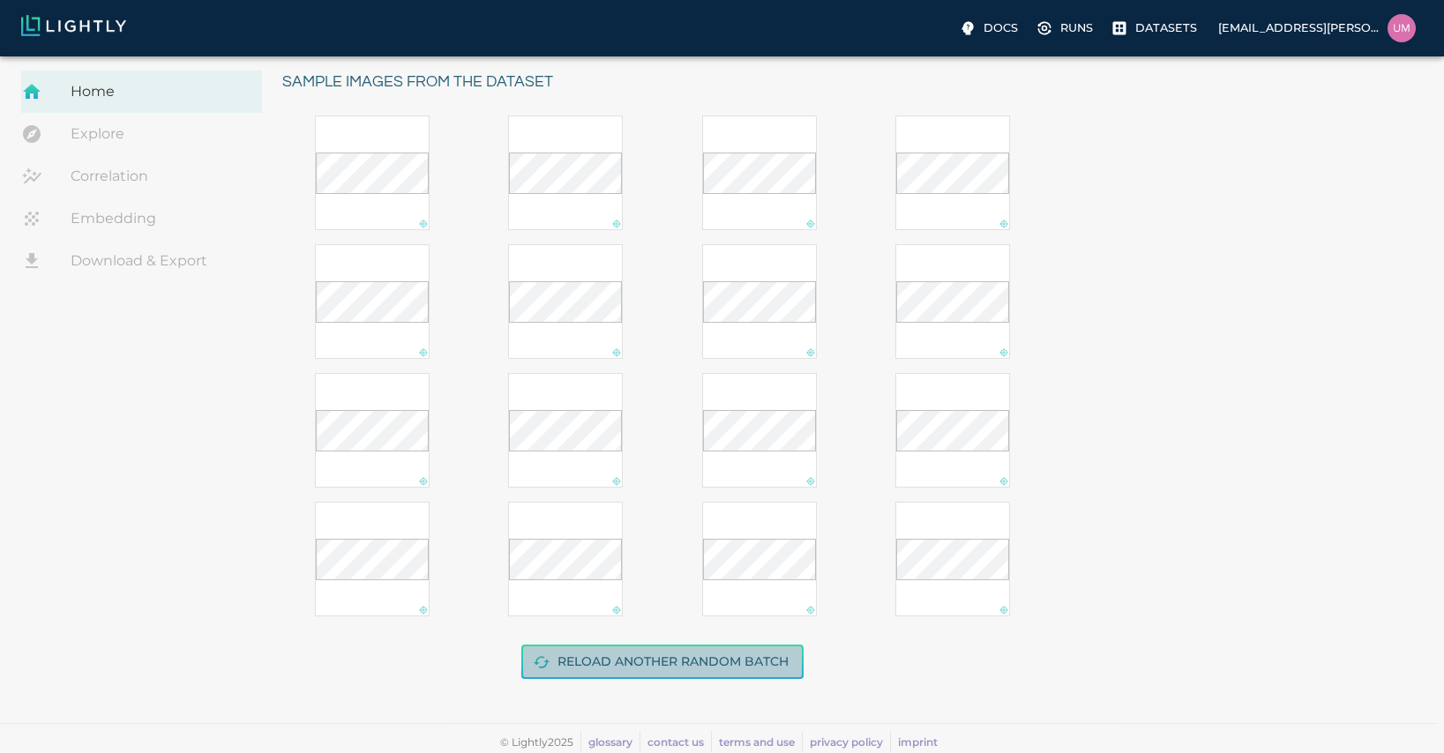
click at [737, 659] on button "Reload another random batch" at bounding box center [662, 662] width 282 height 34
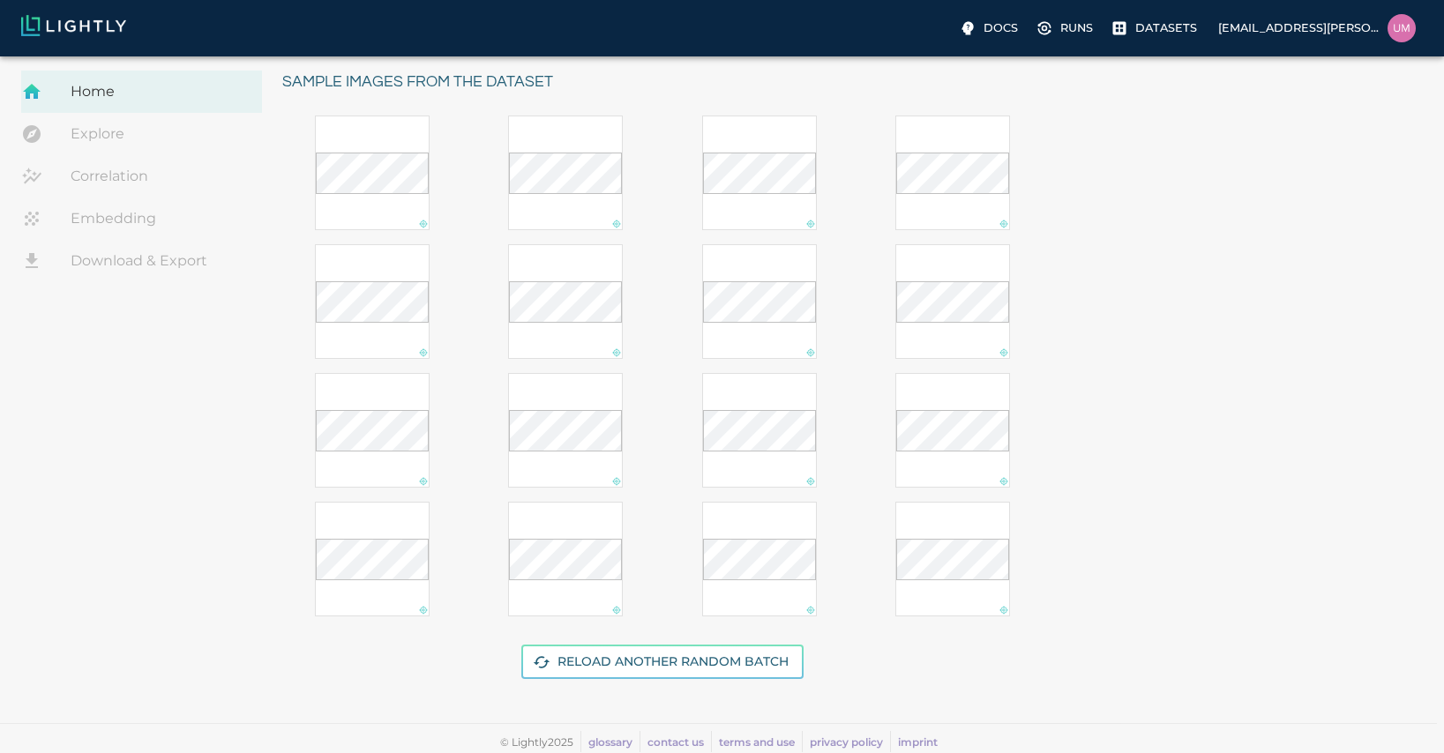
click at [156, 146] on link "Explore" at bounding box center [141, 134] width 241 height 42
